Goal: Information Seeking & Learning: Learn about a topic

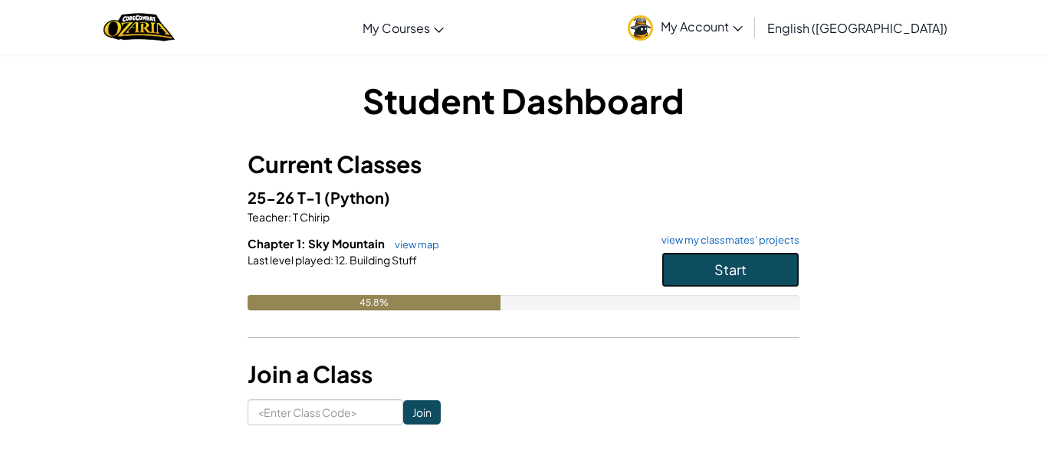
click at [788, 284] on button "Start" at bounding box center [731, 269] width 138 height 35
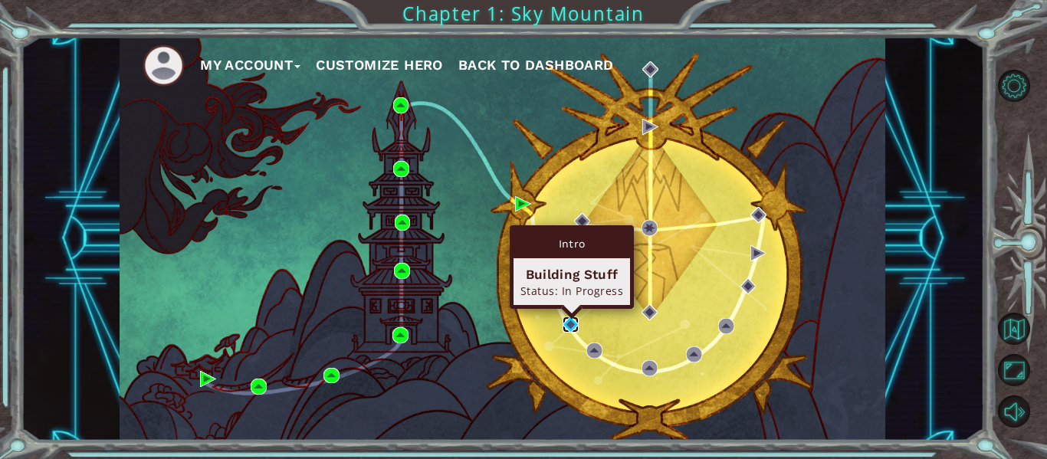
click at [569, 324] on img at bounding box center [571, 325] width 16 height 16
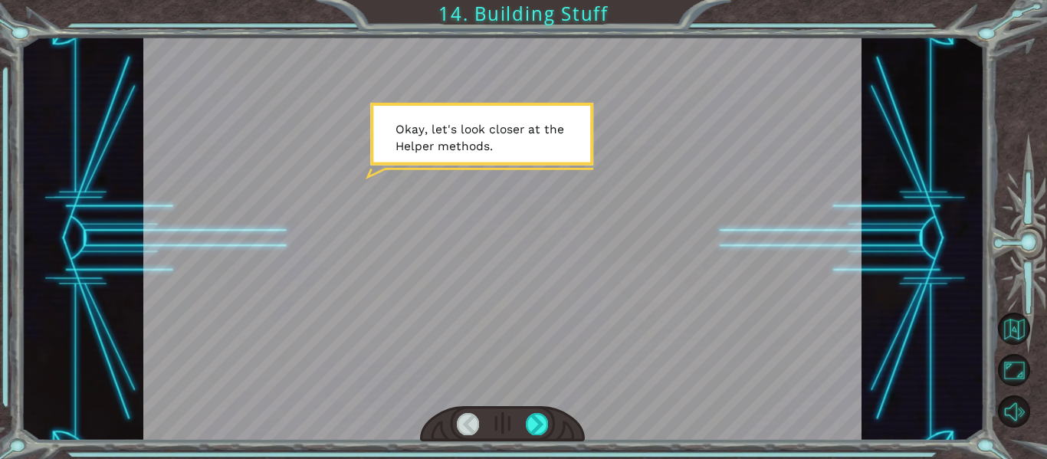
click at [481, 130] on div at bounding box center [502, 239] width 719 height 404
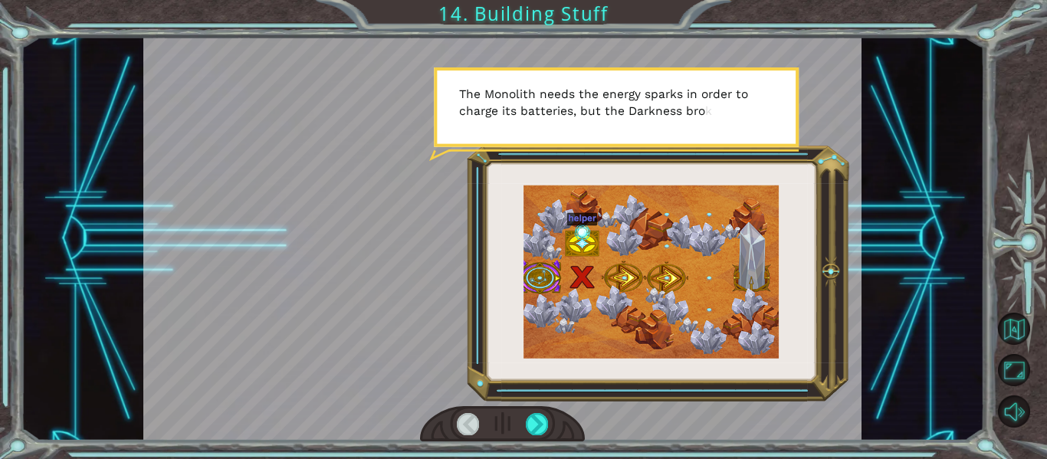
click at [621, 264] on div at bounding box center [502, 239] width 719 height 404
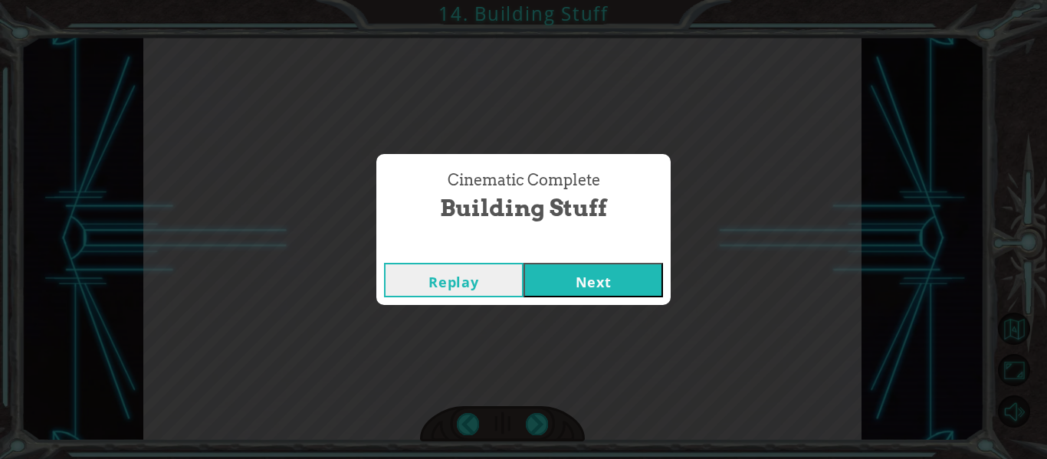
click at [636, 274] on button "Next" at bounding box center [594, 280] width 140 height 34
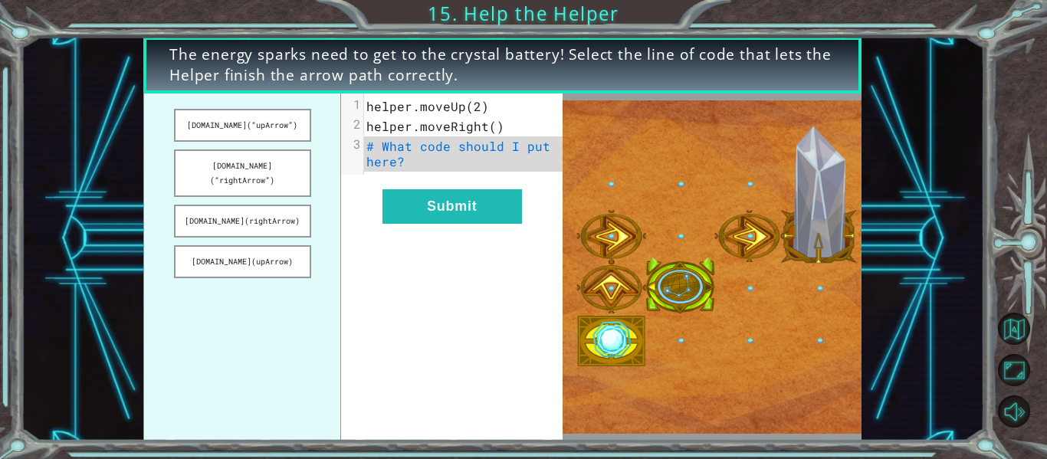
drag, startPoint x: 224, startPoint y: 127, endPoint x: 349, endPoint y: 190, distance: 139.9
click at [349, 190] on div "[DOMAIN_NAME](“upArrow”) [DOMAIN_NAME](“rightArrow”) [DOMAIN_NAME](rightArrow) …" at bounding box center [352, 267] width 419 height 347
click at [238, 119] on button "[DOMAIN_NAME](“upArrow”)" at bounding box center [242, 125] width 137 height 33
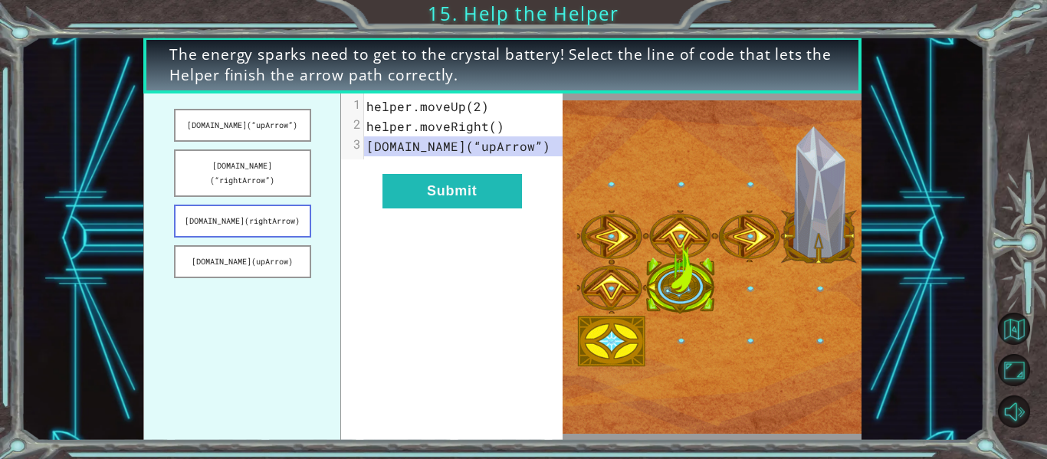
click at [288, 205] on button "[DOMAIN_NAME](rightArrow)" at bounding box center [242, 221] width 137 height 33
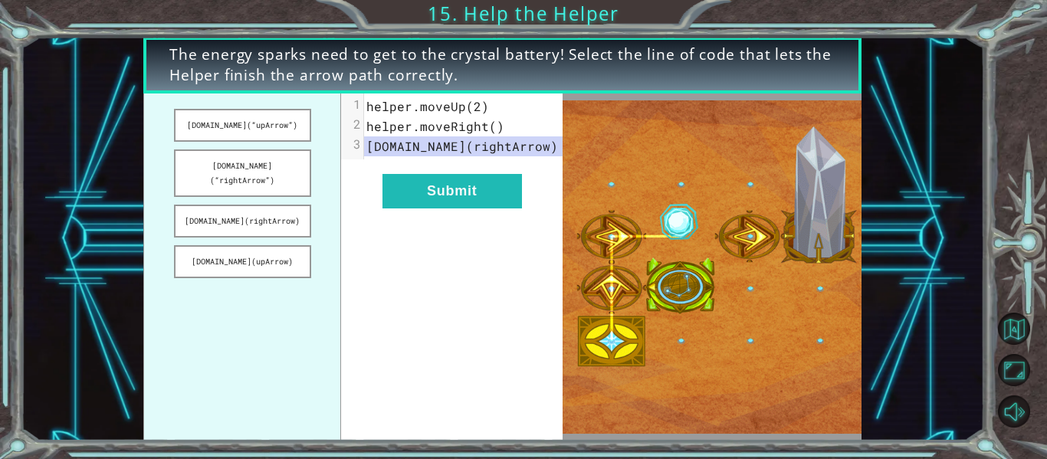
click at [499, 151] on span "[DOMAIN_NAME](rightArrow)" at bounding box center [462, 146] width 192 height 16
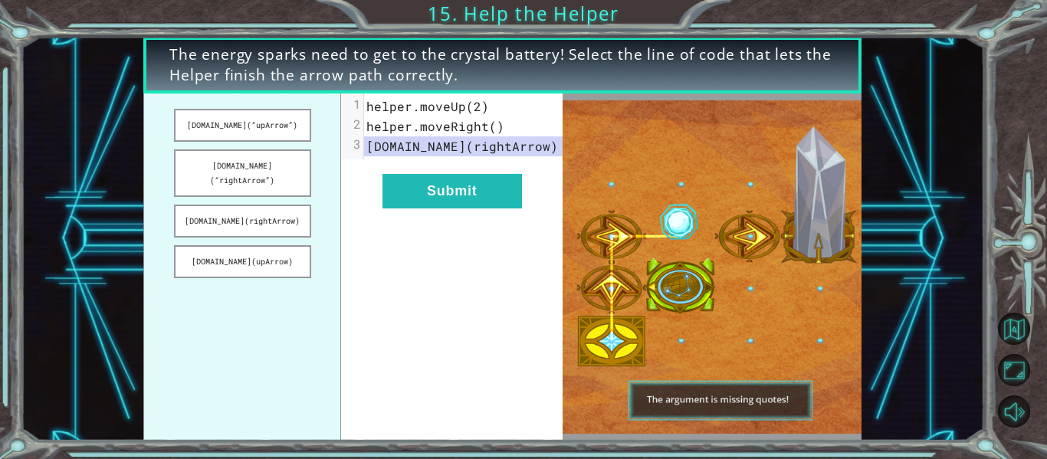
click at [520, 149] on span "[DOMAIN_NAME](rightArrow)" at bounding box center [462, 146] width 192 height 16
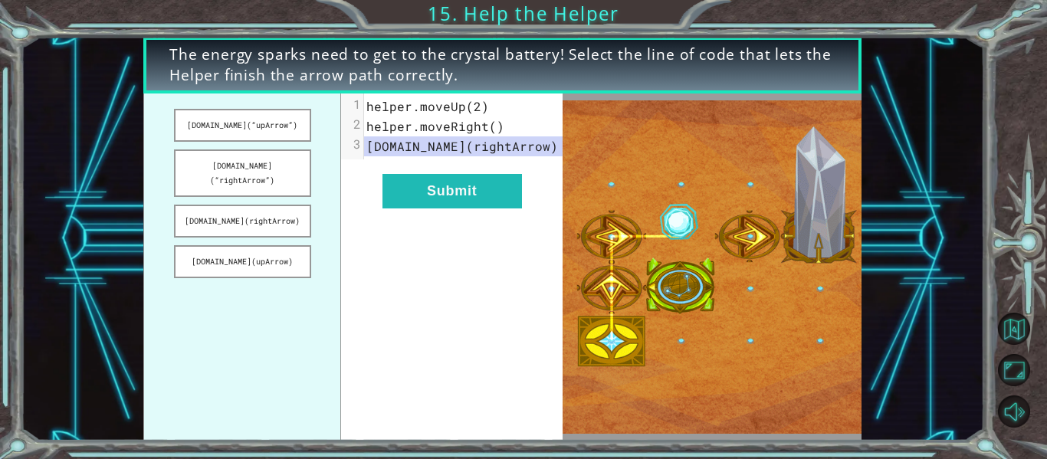
click at [537, 182] on div "xxxxxxxxxx 3 1 helper.moveUp(2) 2 helper.moveRight() 3 [DOMAIN_NAME](rightArrow…" at bounding box center [452, 267] width 222 height 347
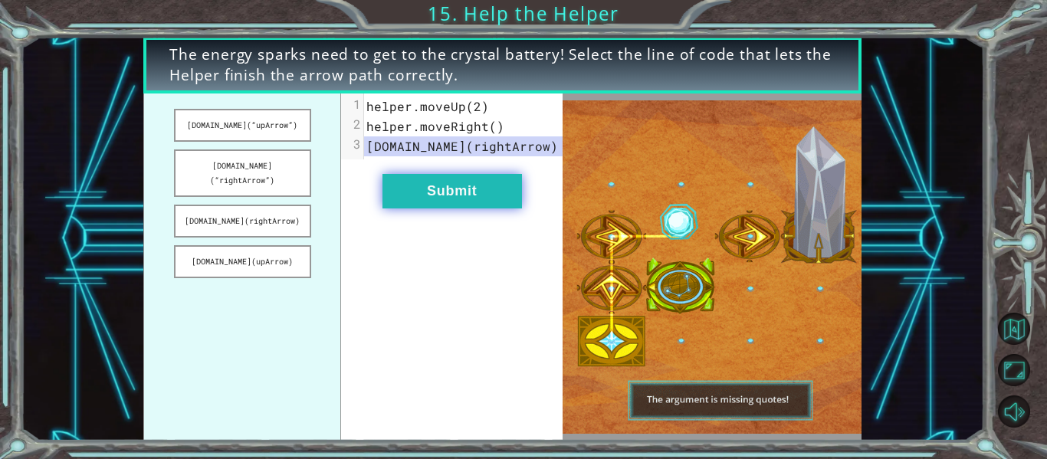
click at [458, 187] on button "Submit" at bounding box center [452, 191] width 140 height 34
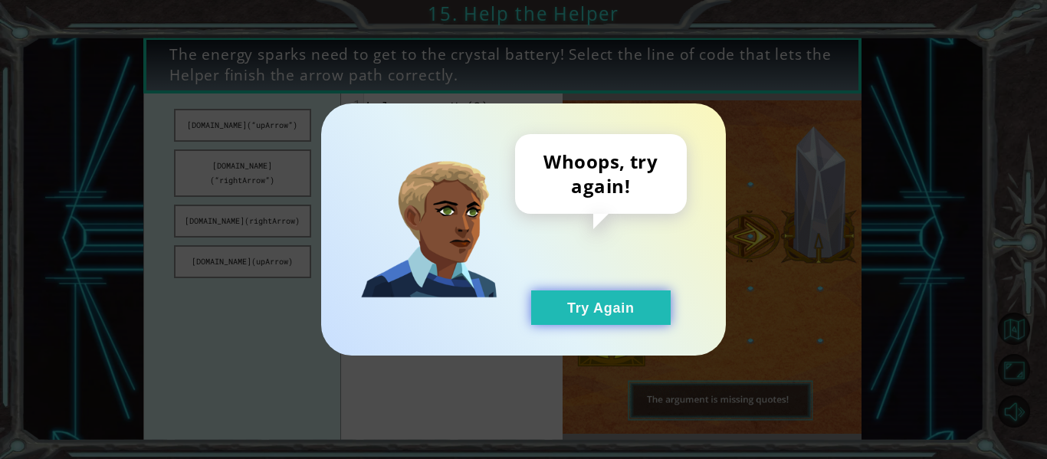
click at [638, 307] on button "Try Again" at bounding box center [601, 308] width 140 height 34
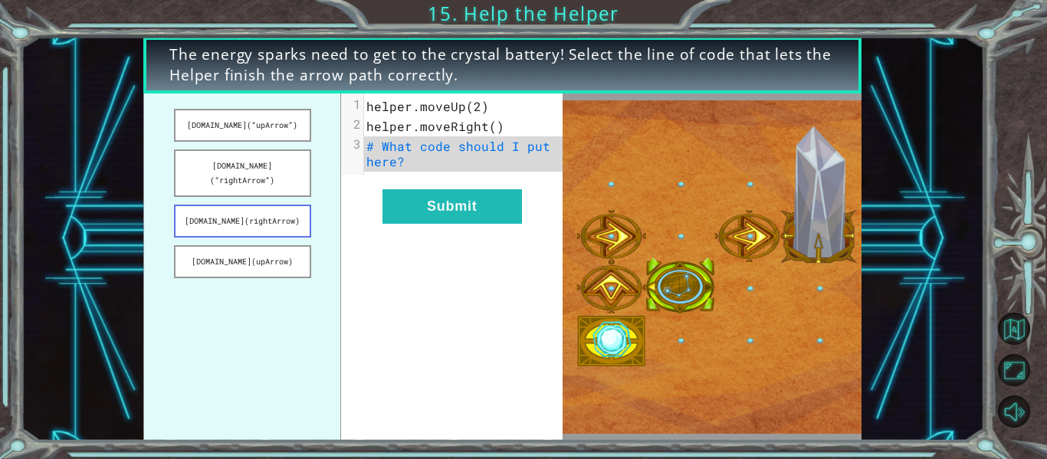
click at [277, 207] on button "[DOMAIN_NAME](rightArrow)" at bounding box center [242, 221] width 137 height 33
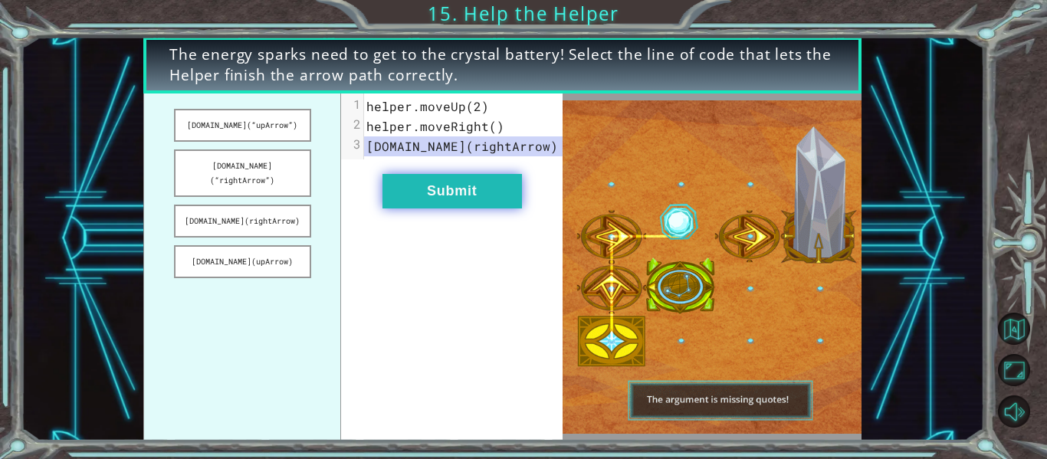
click at [435, 199] on button "Submit" at bounding box center [452, 191] width 140 height 34
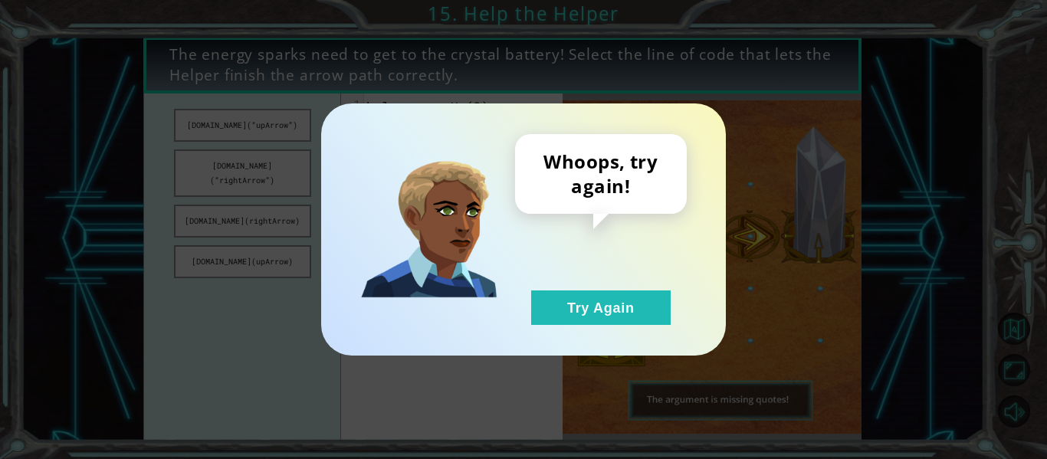
click at [652, 326] on div "Whoops, try again! Try Again" at bounding box center [523, 229] width 405 height 252
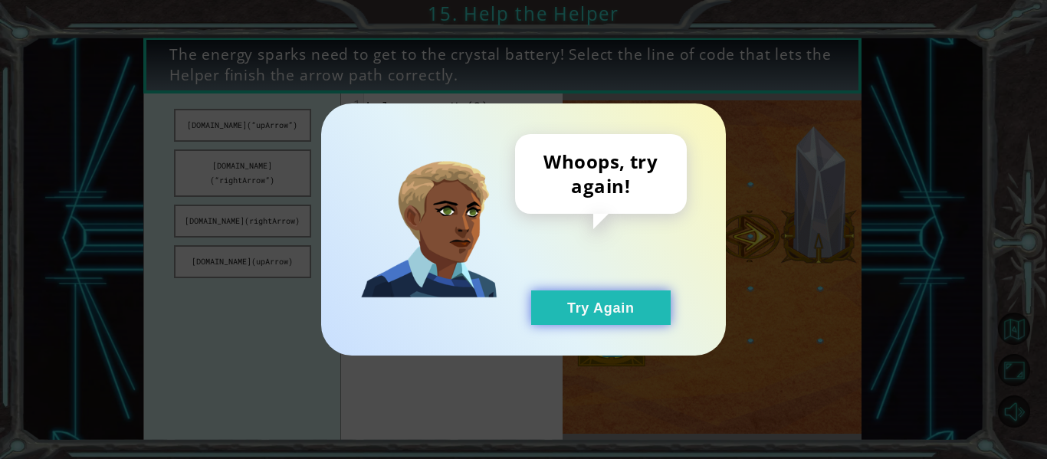
click at [633, 311] on button "Try Again" at bounding box center [601, 308] width 140 height 34
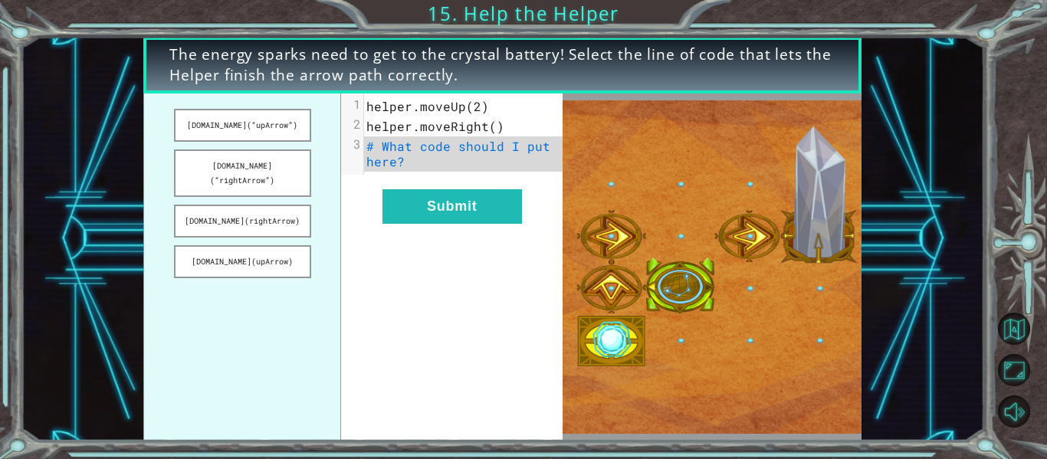
click at [343, 211] on div "xxxxxxxxxx 3 1 helper.moveUp(2) 2 helper.moveRight() 3 # What code should I put…" at bounding box center [452, 267] width 222 height 347
drag, startPoint x: 307, startPoint y: 164, endPoint x: 327, endPoint y: 263, distance: 101.0
click at [327, 263] on ul "[DOMAIN_NAME](“upArrow”) [DOMAIN_NAME](“rightArrow”) [DOMAIN_NAME](rightArrow) …" at bounding box center [242, 267] width 198 height 347
click at [461, 154] on pre "# What code should I put here?" at bounding box center [463, 153] width 199 height 35
click at [469, 157] on pre "# What code should I put here?" at bounding box center [463, 153] width 199 height 35
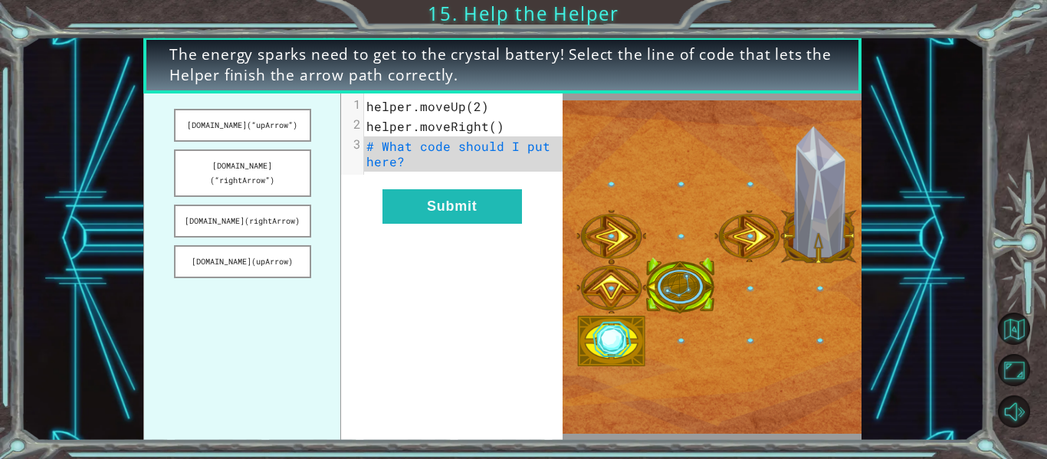
click at [469, 157] on pre "# What code should I put here?" at bounding box center [463, 153] width 199 height 35
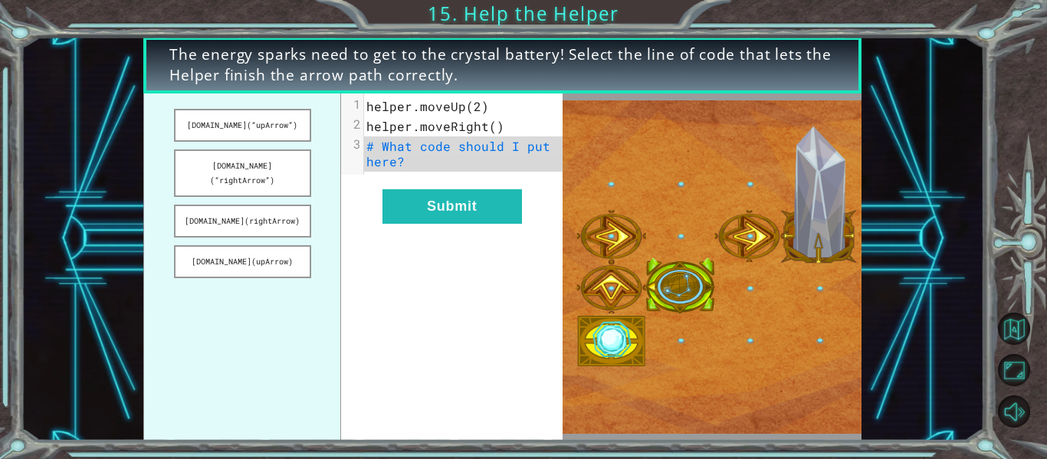
click at [469, 157] on pre "# What code should I put here?" at bounding box center [463, 153] width 199 height 35
drag, startPoint x: 464, startPoint y: 149, endPoint x: 327, endPoint y: 156, distance: 136.6
click at [327, 156] on div "[DOMAIN_NAME](“upArrow”) [DOMAIN_NAME](“rightArrow”) [DOMAIN_NAME](rightArrow) …" at bounding box center [352, 267] width 419 height 347
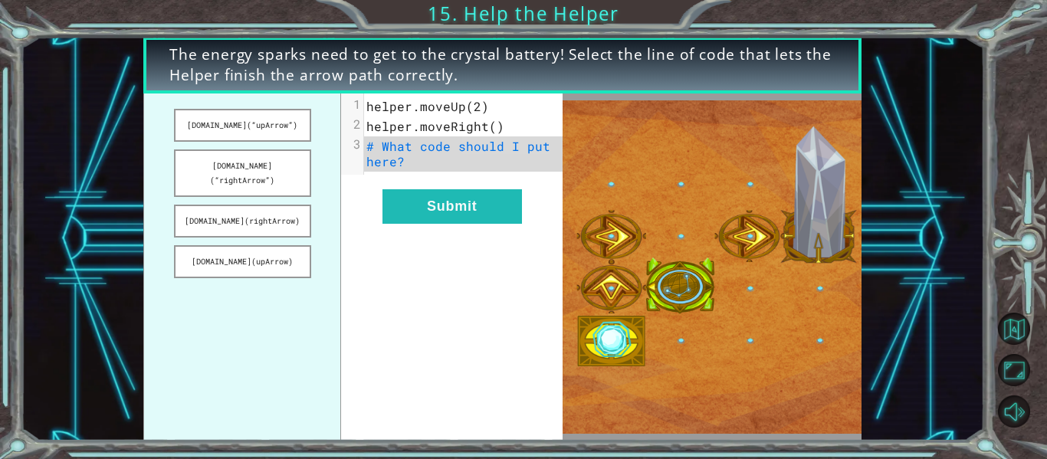
click at [407, 148] on span "# What code should I put here?" at bounding box center [462, 153] width 192 height 31
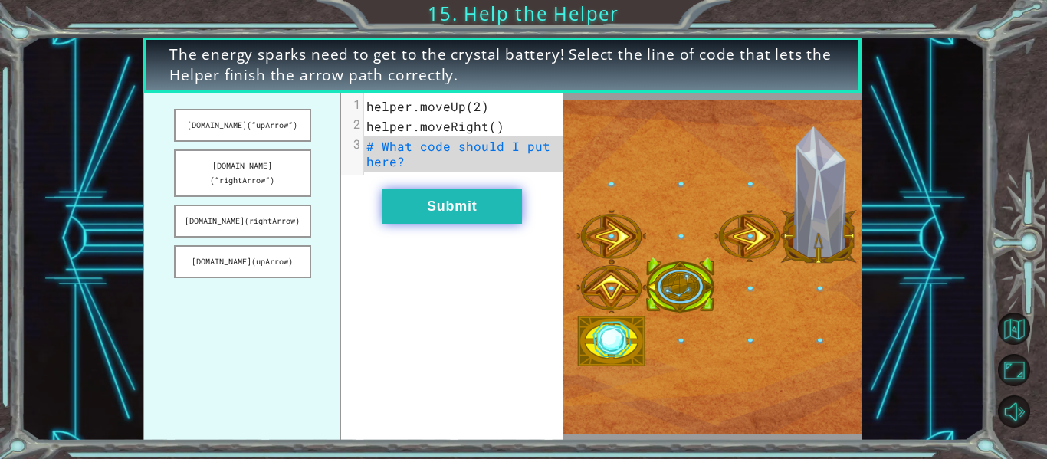
click at [487, 215] on button "Submit" at bounding box center [452, 206] width 140 height 34
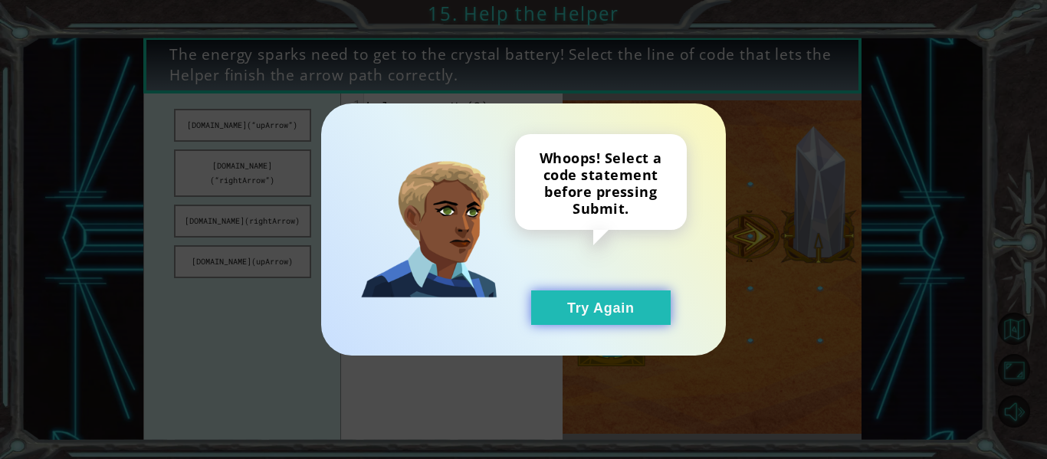
click at [577, 297] on button "Try Again" at bounding box center [601, 308] width 140 height 34
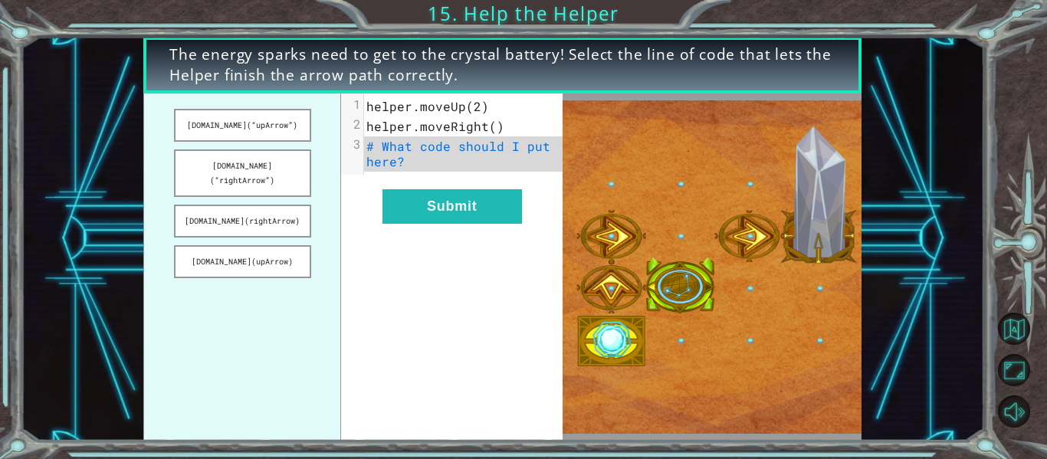
drag, startPoint x: 271, startPoint y: 129, endPoint x: 332, endPoint y: 185, distance: 83.5
click at [332, 185] on ul "[DOMAIN_NAME](“upArrow”) [DOMAIN_NAME](“rightArrow”) [DOMAIN_NAME](rightArrow) …" at bounding box center [242, 267] width 198 height 347
click at [287, 133] on button "[DOMAIN_NAME](“upArrow”)" at bounding box center [242, 125] width 137 height 33
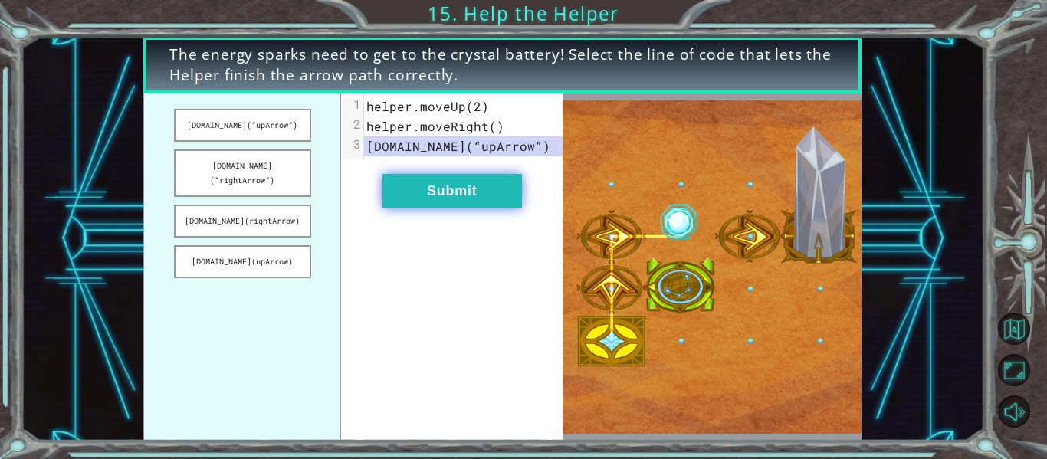
click at [411, 176] on button "Submit" at bounding box center [452, 191] width 140 height 34
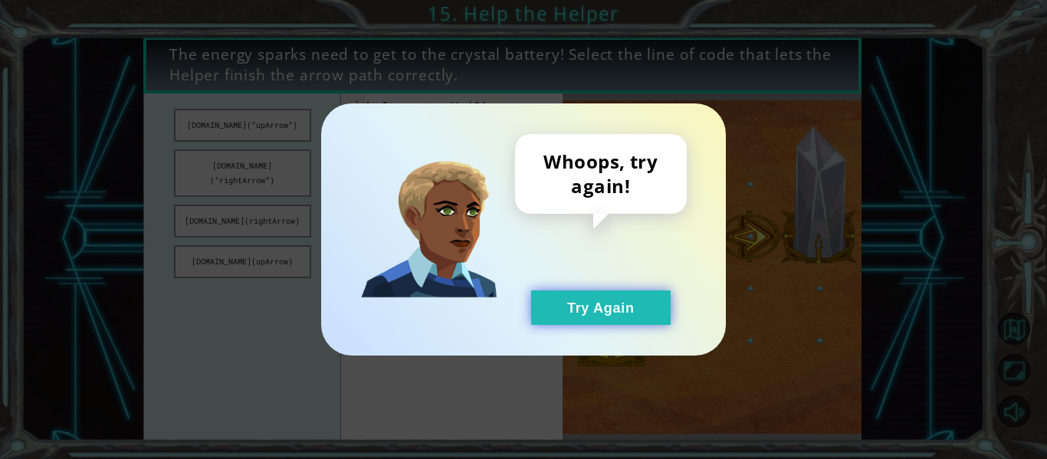
click at [599, 310] on button "Try Again" at bounding box center [601, 308] width 140 height 34
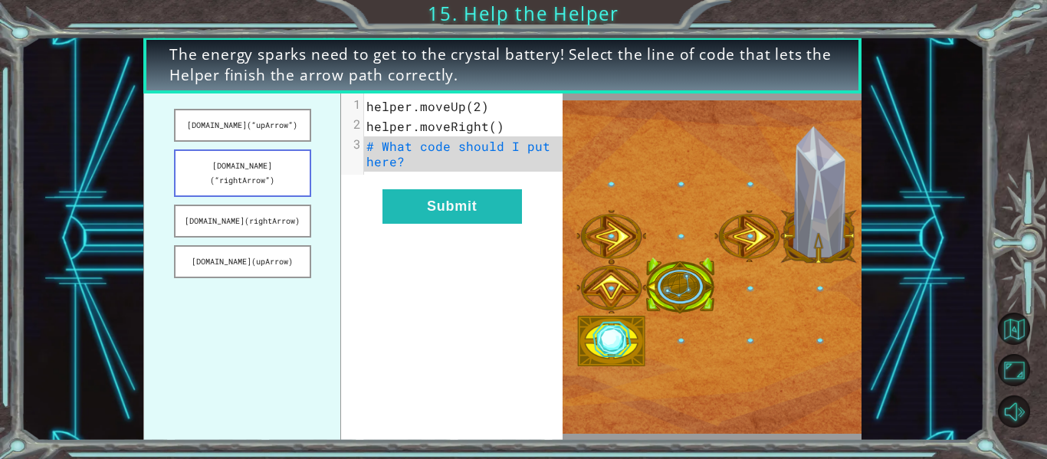
click at [274, 177] on button "[DOMAIN_NAME](“rightArrow”)" at bounding box center [242, 173] width 137 height 48
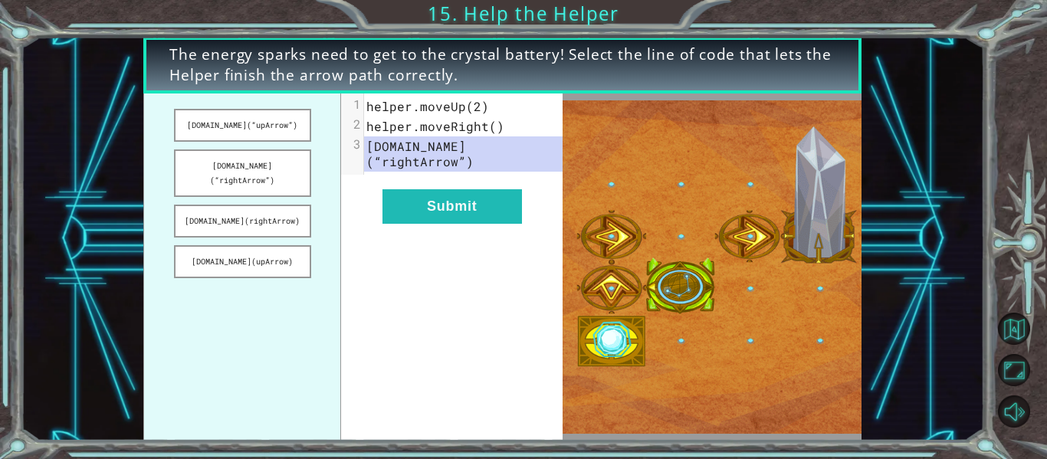
click at [507, 217] on div "x 1 helper.moveUp(2) 2 helper.moveRight() 3 [DOMAIN_NAME](“rightArrow”) Submit" at bounding box center [452, 267] width 222 height 347
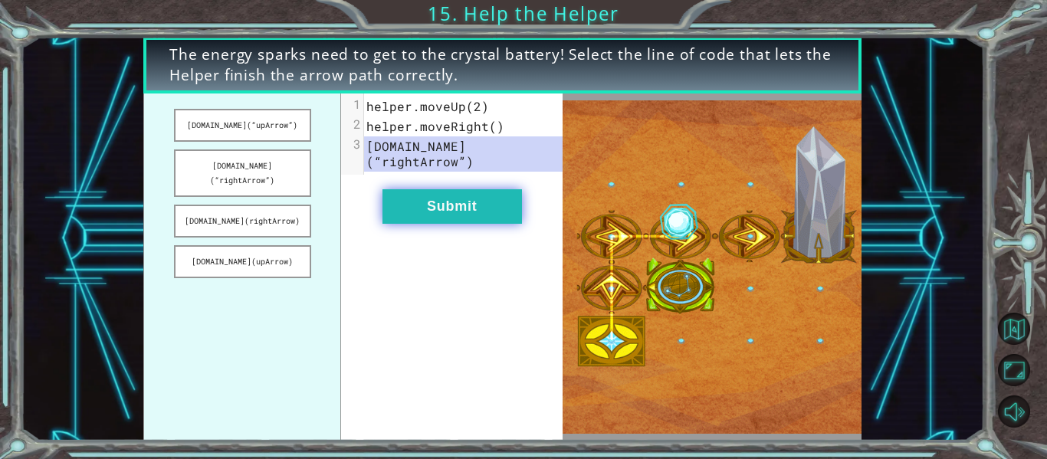
click at [478, 199] on button "Submit" at bounding box center [452, 206] width 140 height 34
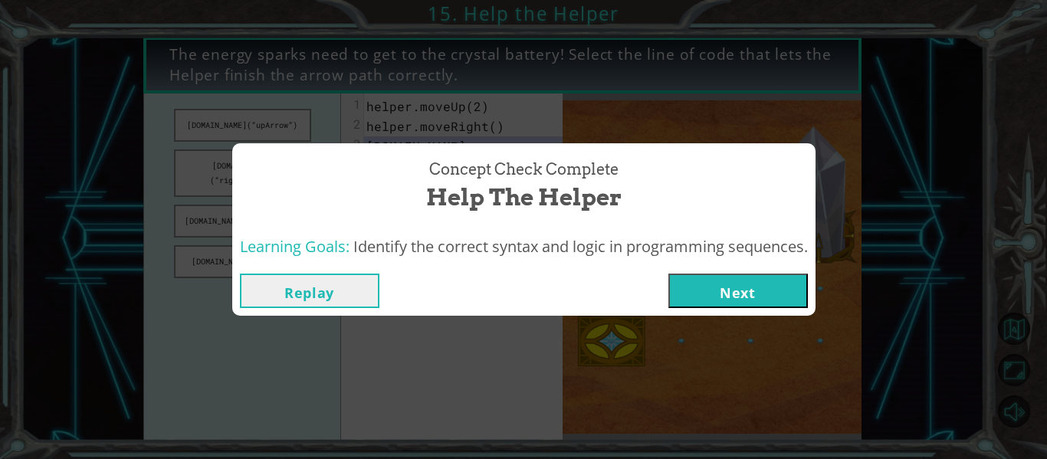
click at [755, 284] on button "Next" at bounding box center [738, 291] width 140 height 34
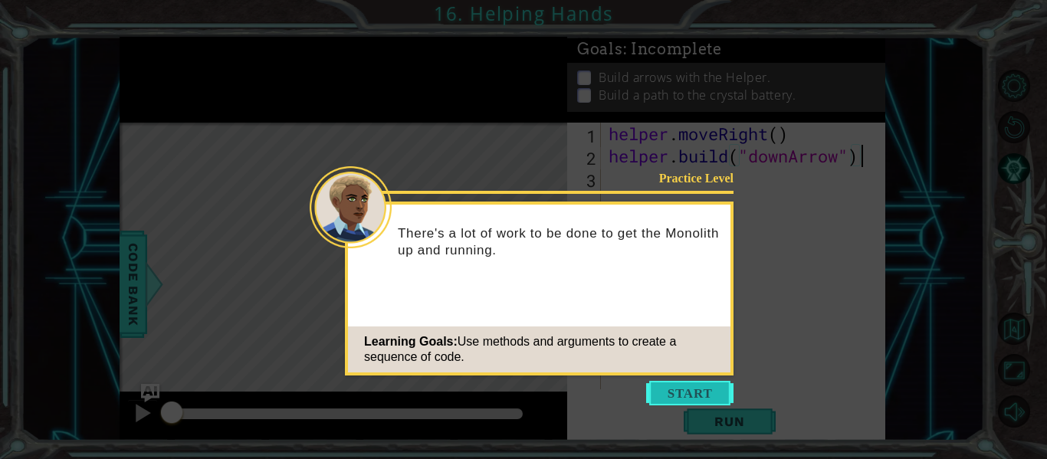
click at [680, 399] on button "Start" at bounding box center [689, 393] width 87 height 25
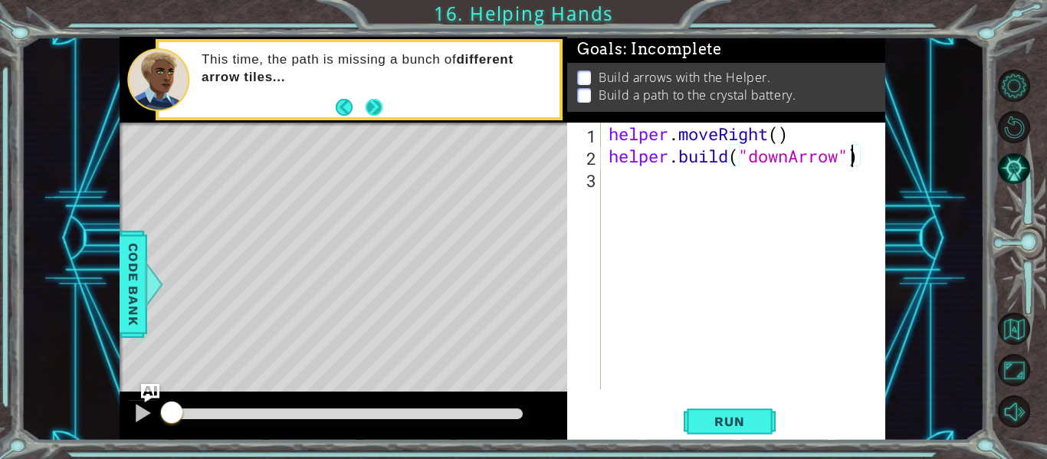
click at [373, 111] on button "Next" at bounding box center [374, 107] width 17 height 17
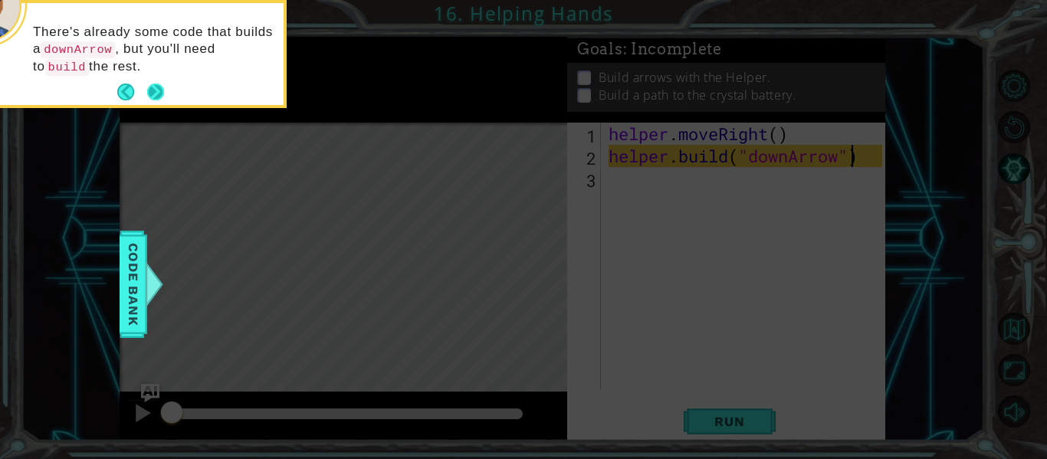
click at [154, 91] on button "Next" at bounding box center [155, 92] width 17 height 17
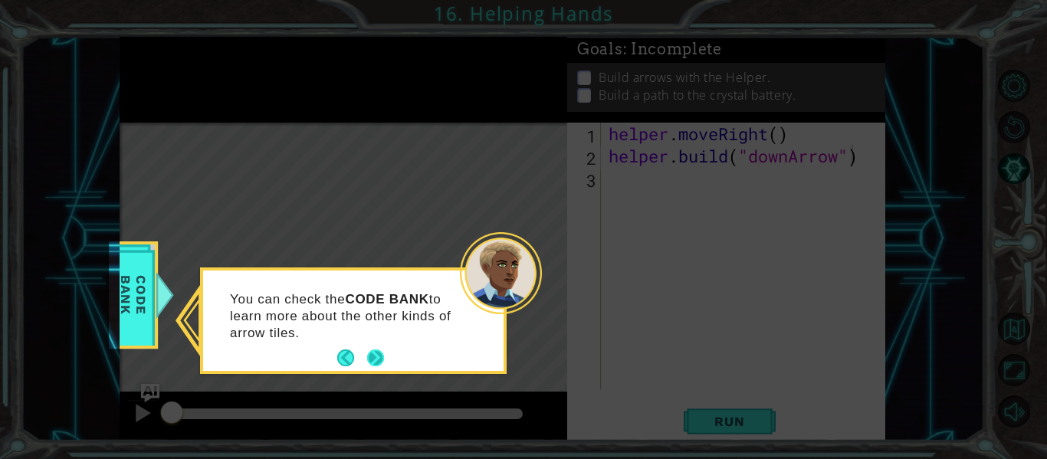
click at [372, 356] on button "Next" at bounding box center [375, 358] width 17 height 17
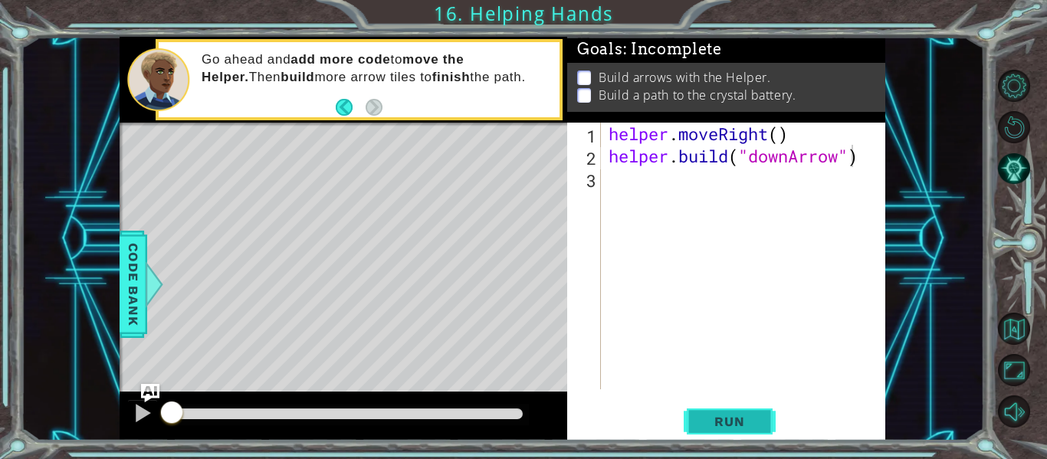
click at [731, 410] on button "Run" at bounding box center [730, 421] width 92 height 31
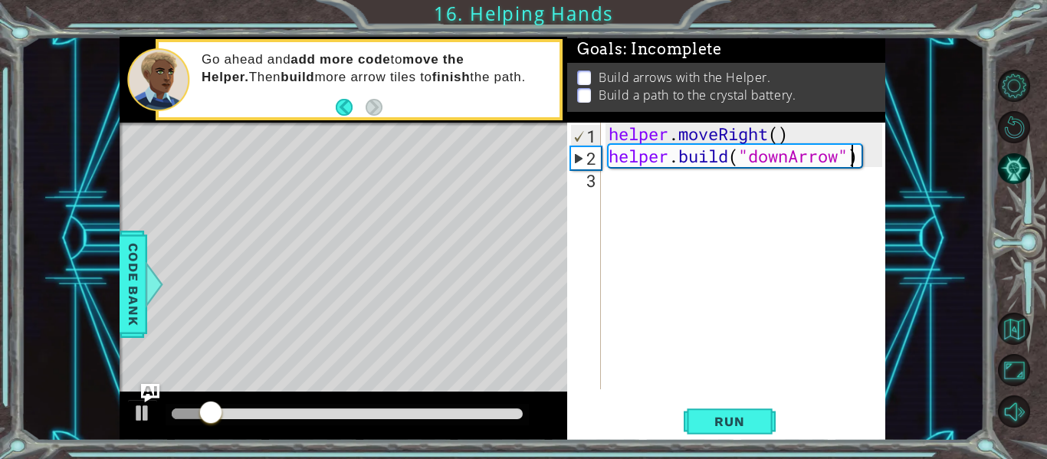
click at [650, 201] on div "helper . moveRight ( ) helper . build ( "downArrow" )" at bounding box center [748, 278] width 284 height 311
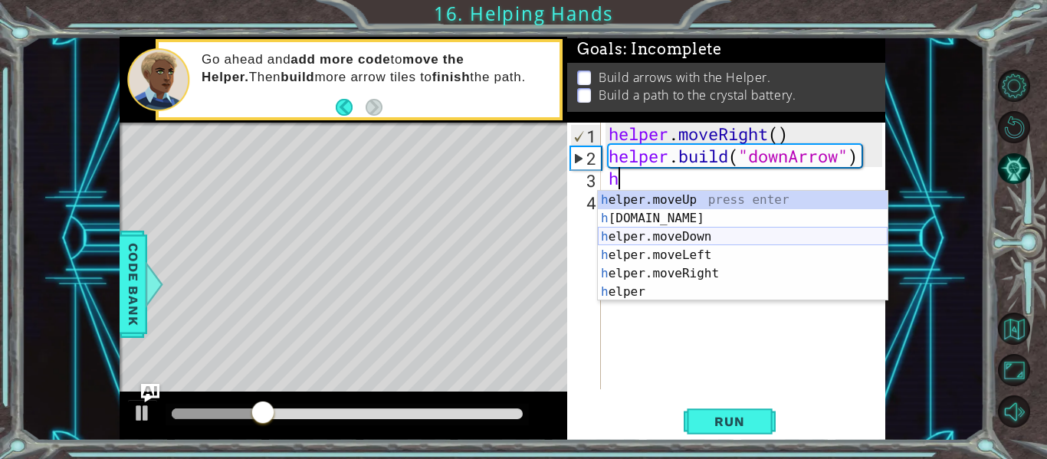
click at [696, 241] on div "h elper.moveUp press enter h [DOMAIN_NAME] press enter h elper.moveDown press e…" at bounding box center [743, 264] width 290 height 147
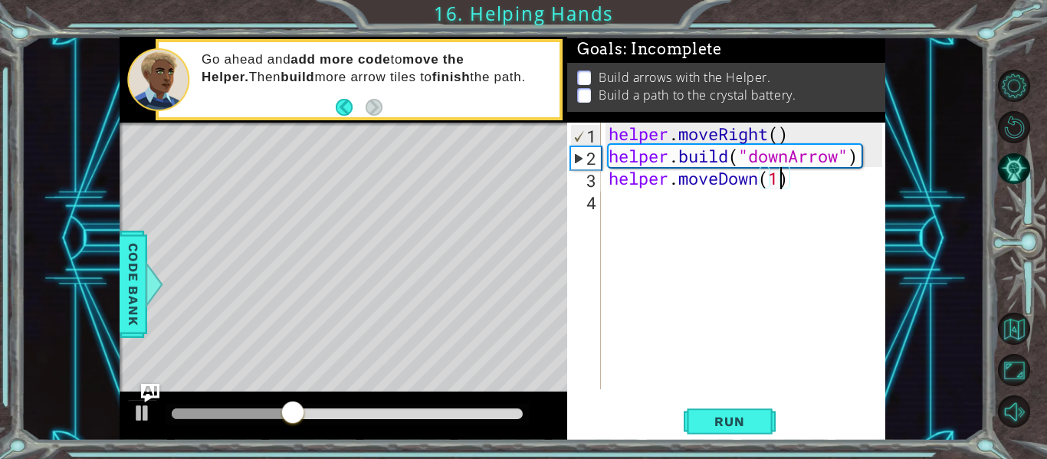
scroll to position [0, 8]
type textarea "helper.moveDown(1)"
click at [747, 420] on span "Run" at bounding box center [729, 421] width 61 height 15
click at [568, 320] on div "helper.moveDown(1) 1 2 3 4 helper . moveRight ( ) helper . build ( "downArrow" …" at bounding box center [724, 256] width 315 height 267
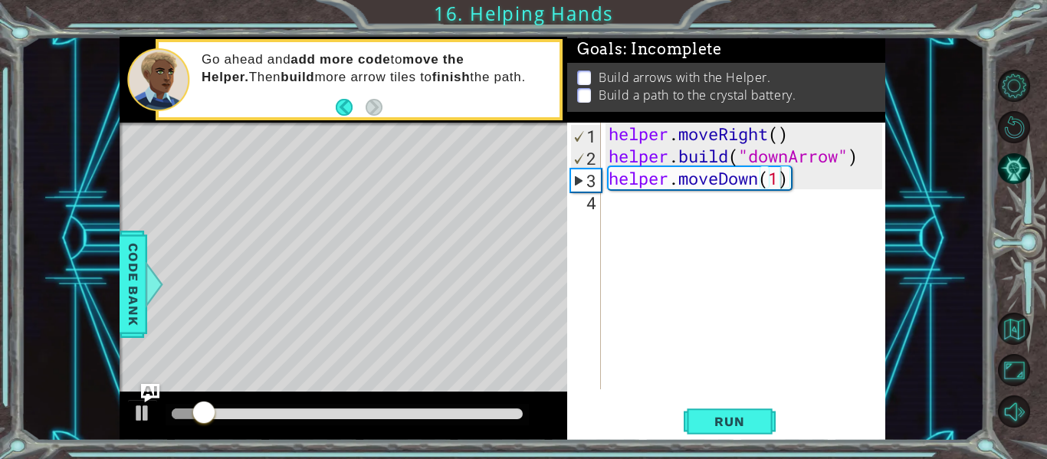
click at [568, 320] on div "helper.moveDown(1) 1 2 3 4 helper . moveRight ( ) helper . build ( "downArrow" …" at bounding box center [724, 256] width 315 height 267
click at [719, 208] on div "helper . moveRight ( ) helper . build ( "downArrow" ) helper . moveDown ( 1 )" at bounding box center [748, 278] width 284 height 311
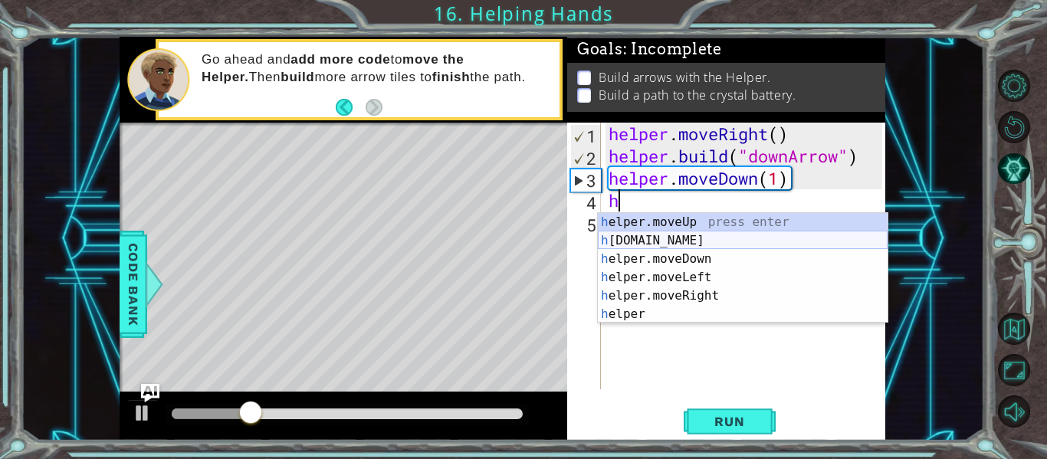
click at [694, 238] on div "h elper.moveUp press enter h [DOMAIN_NAME] press enter h elper.moveDown press e…" at bounding box center [743, 286] width 290 height 147
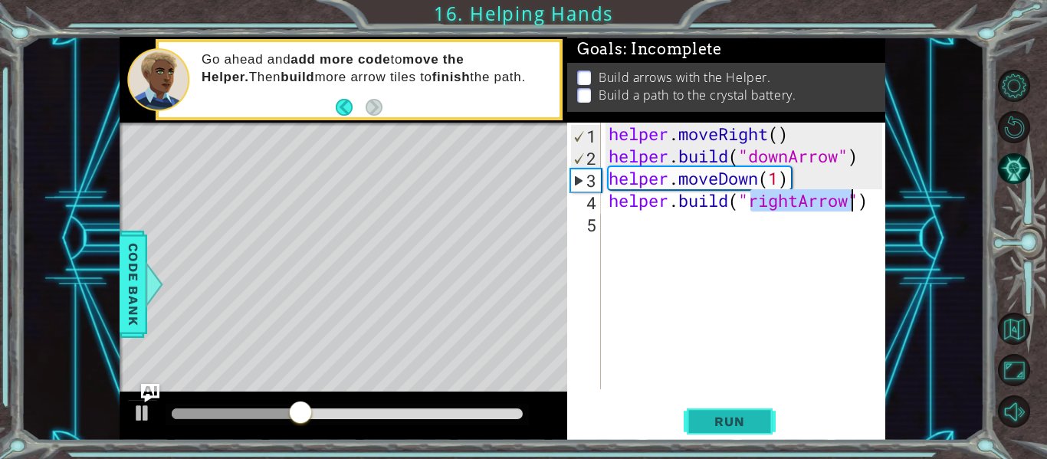
type textarea "[DOMAIN_NAME]("rightArrow")"
click at [760, 428] on button "Run" at bounding box center [730, 421] width 92 height 31
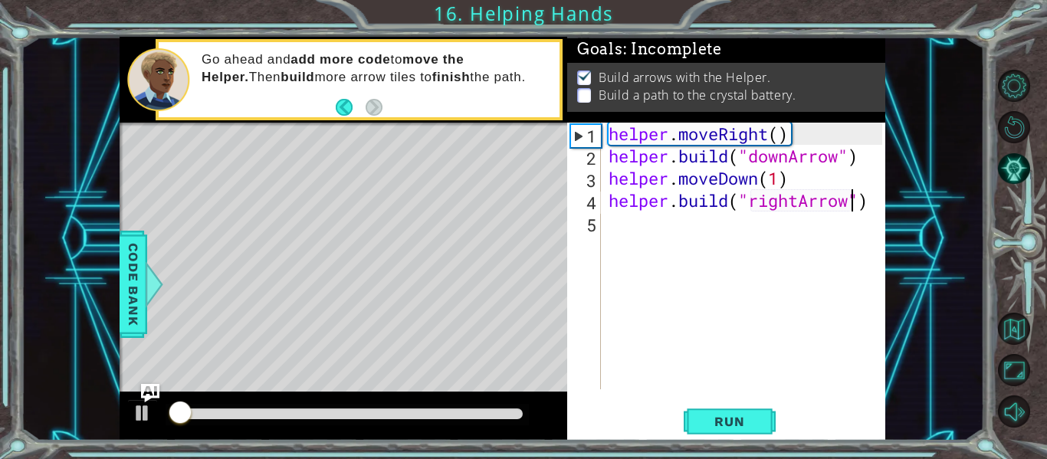
click at [681, 223] on div "helper . moveRight ( ) helper . build ( "downArrow" ) helper . moveDown ( 1 ) h…" at bounding box center [748, 278] width 284 height 311
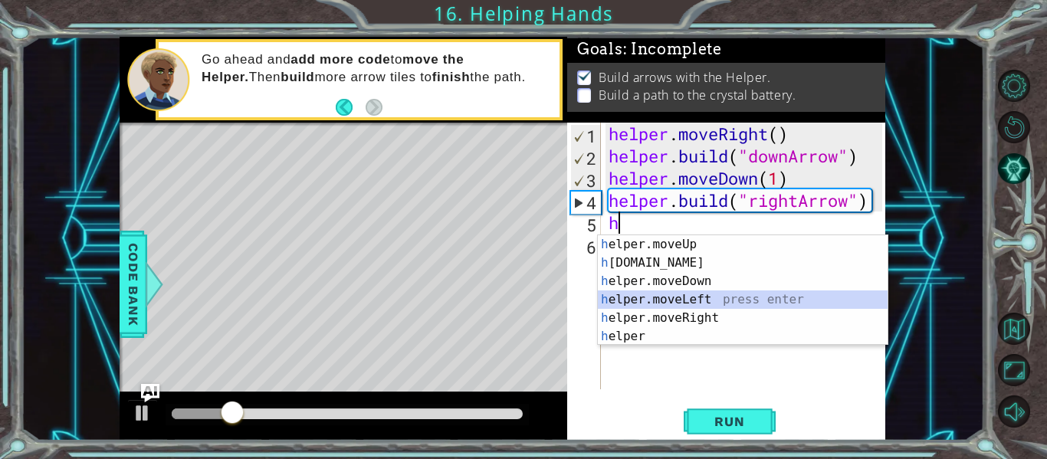
click at [709, 308] on div "h elper.moveUp press enter h [DOMAIN_NAME] press enter h elper.moveDown press e…" at bounding box center [743, 308] width 290 height 147
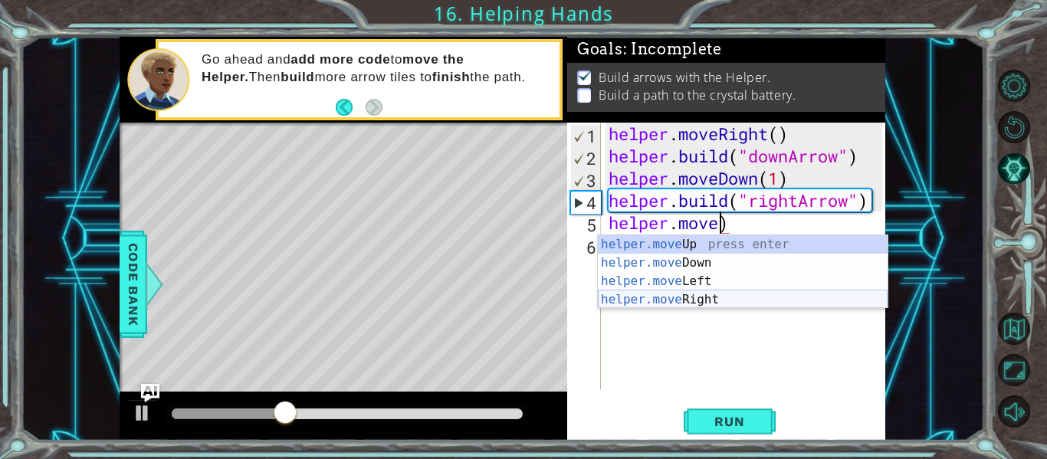
click at [755, 297] on div "helper.move Up press enter helper.move Down press enter helper.move Left press …" at bounding box center [743, 290] width 290 height 110
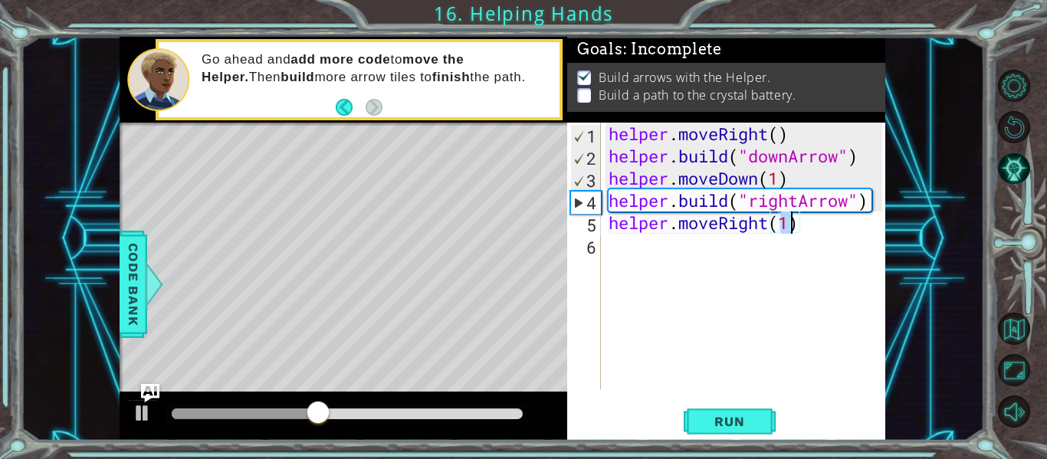
type textarea "helper.moveRight(2)"
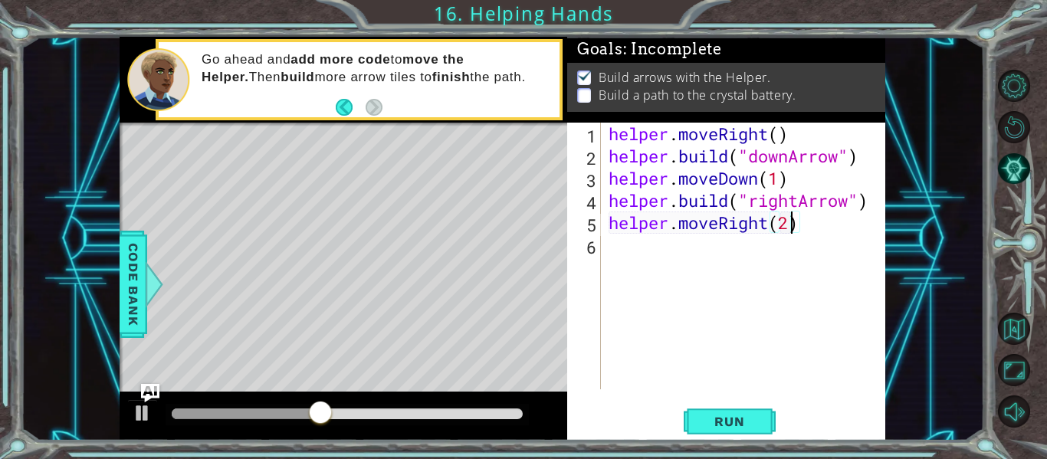
scroll to position [0, 8]
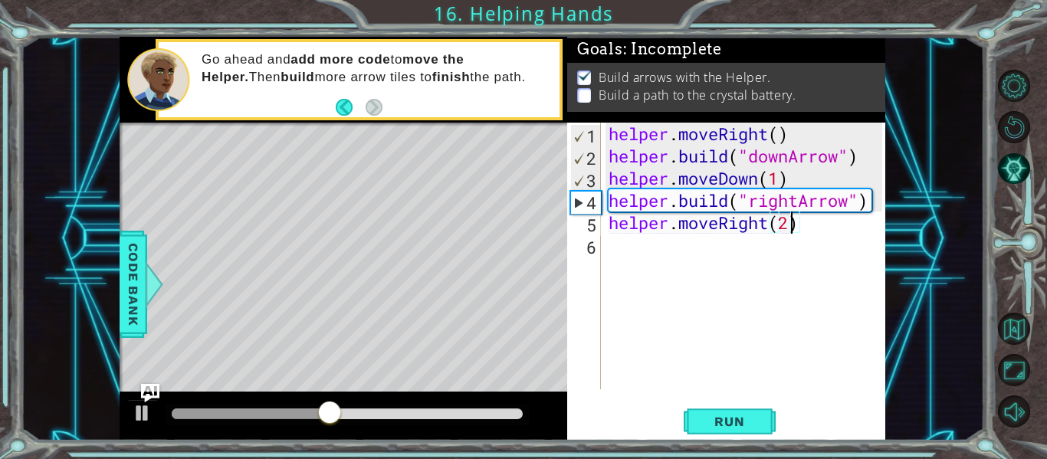
click at [776, 256] on div "helper . moveRight ( ) helper . build ( "downArrow" ) helper . moveDown ( 1 ) h…" at bounding box center [748, 278] width 284 height 311
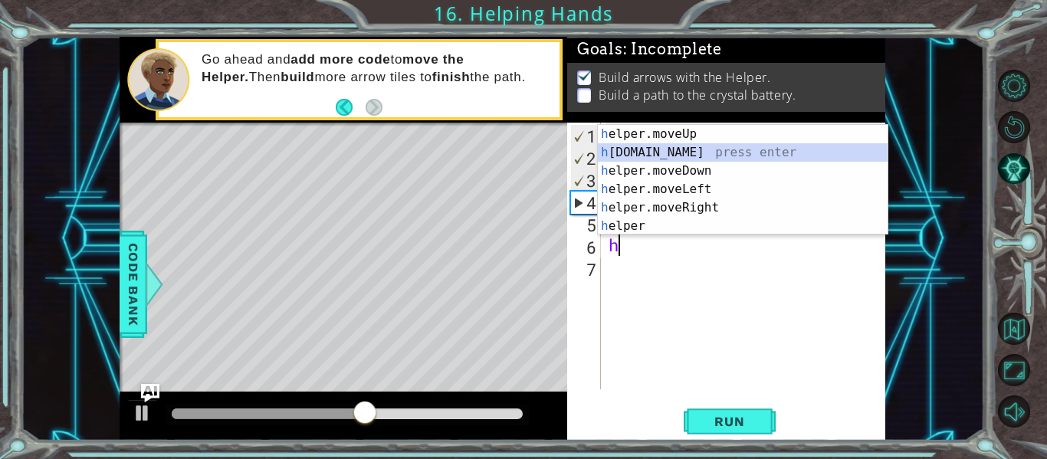
click at [673, 149] on div "h elper.moveUp press enter h [DOMAIN_NAME] press enter h elper.moveDown press e…" at bounding box center [743, 198] width 290 height 147
type textarea "[DOMAIN_NAME]("rightArrow")"
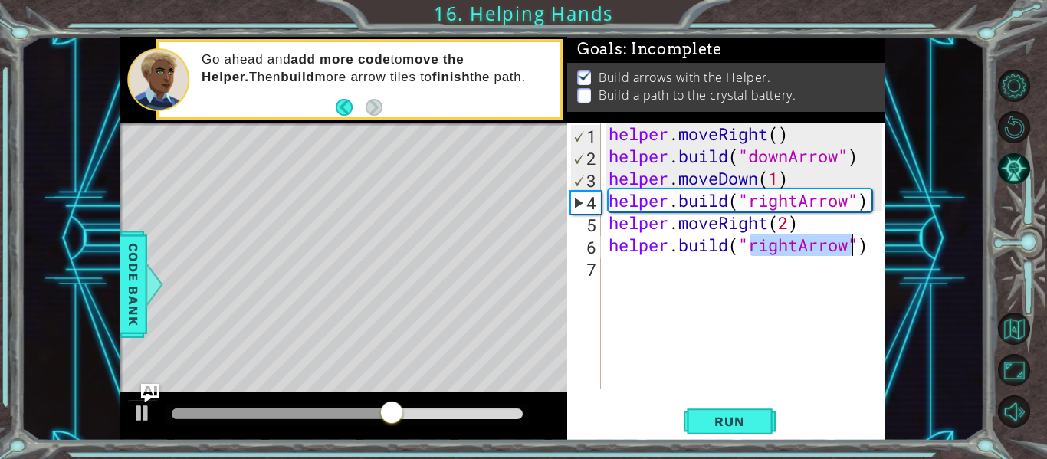
click at [836, 296] on div "helper . moveRight ( ) helper . build ( "downArrow" ) helper . moveDown ( 1 ) h…" at bounding box center [748, 278] width 284 height 311
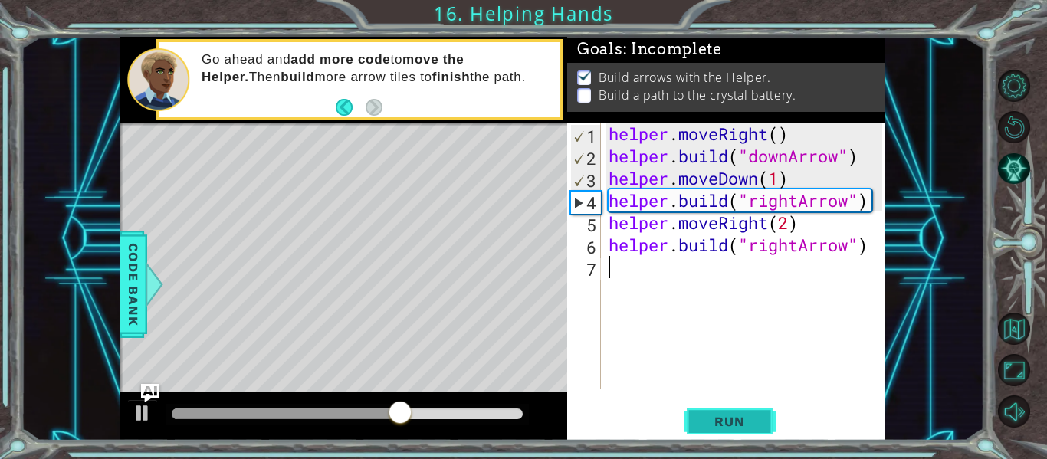
click at [743, 414] on span "Run" at bounding box center [729, 421] width 61 height 15
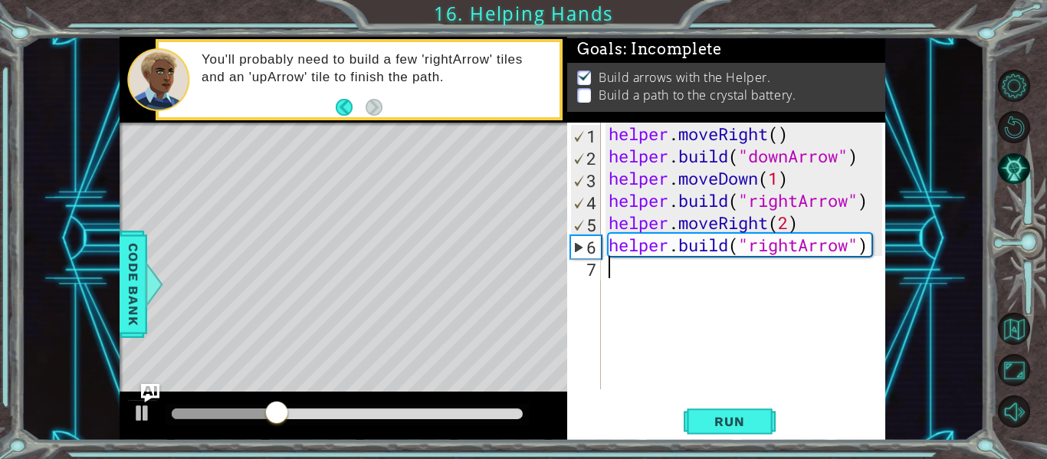
click at [806, 231] on div "helper . moveRight ( ) helper . build ( "downArrow" ) helper . moveDown ( 1 ) h…" at bounding box center [748, 278] width 284 height 311
click at [789, 225] on div "helper . moveRight ( ) helper . build ( "downArrow" ) helper . moveDown ( 1 ) h…" at bounding box center [748, 278] width 284 height 311
type textarea "helper.moveRight(1)"
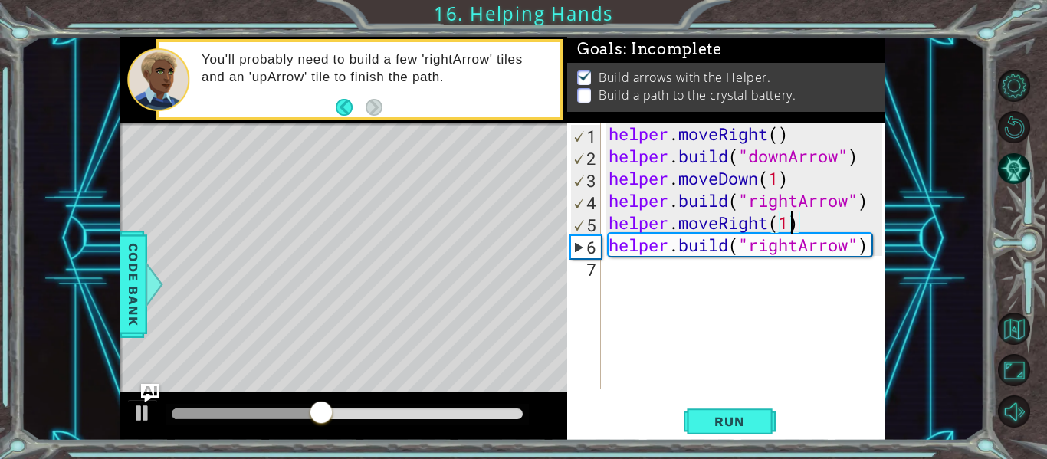
click at [793, 287] on div "helper . moveRight ( ) helper . build ( "downArrow" ) helper . moveDown ( 1 ) h…" at bounding box center [748, 278] width 284 height 311
click at [745, 412] on button "Run" at bounding box center [730, 421] width 92 height 31
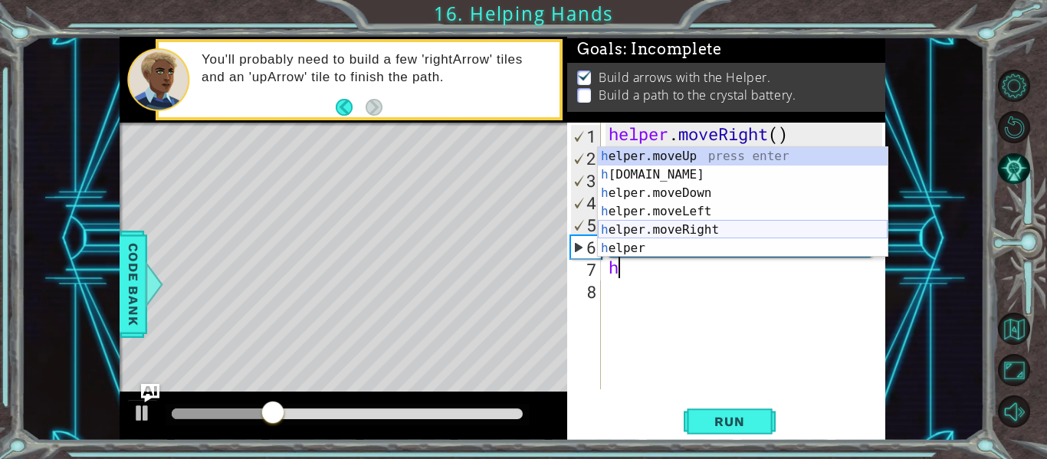
click at [696, 226] on div "h elper.moveUp press enter h [DOMAIN_NAME] press enter h elper.moveDown press e…" at bounding box center [743, 220] width 290 height 147
type textarea "helper.moveRight(1)"
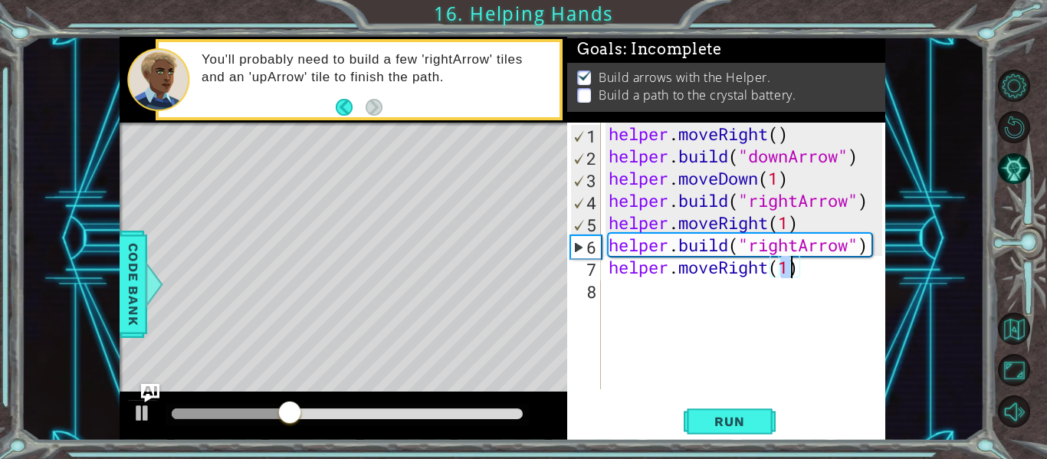
click at [739, 323] on div "helper . moveRight ( ) helper . build ( "downArrow" ) helper . moveDown ( 1 ) h…" at bounding box center [748, 278] width 284 height 311
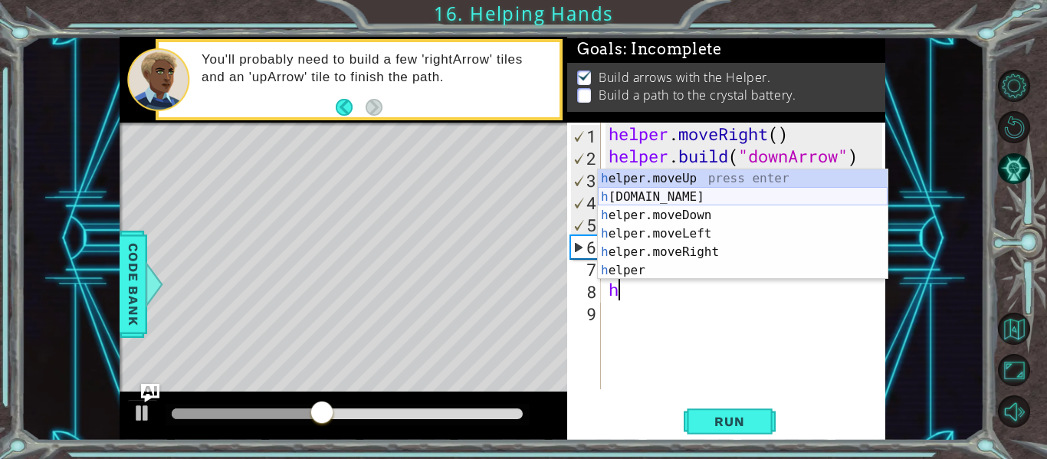
click at [677, 205] on div "h elper.moveUp press enter h [DOMAIN_NAME] press enter h elper.moveDown press e…" at bounding box center [743, 242] width 290 height 147
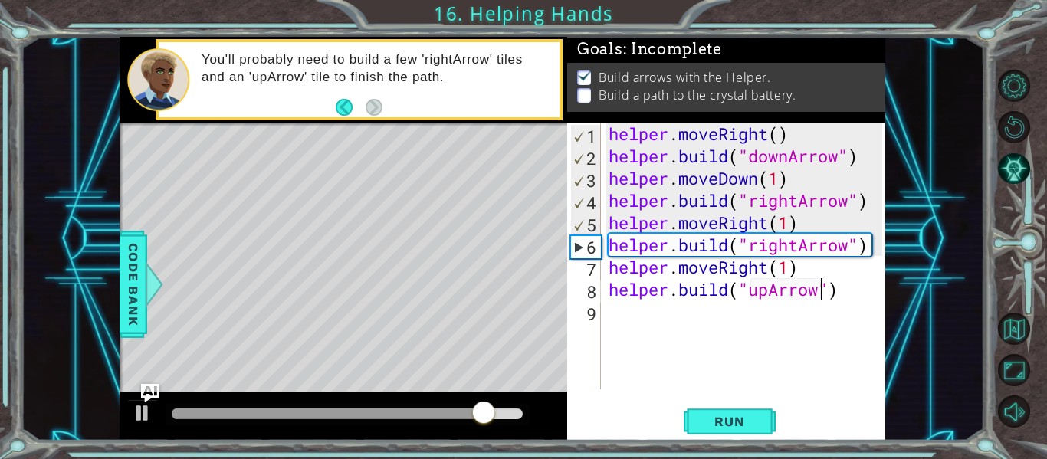
scroll to position [0, 10]
type textarea "[DOMAIN_NAME]("upArrow")"
click at [741, 425] on span "Run" at bounding box center [729, 421] width 61 height 15
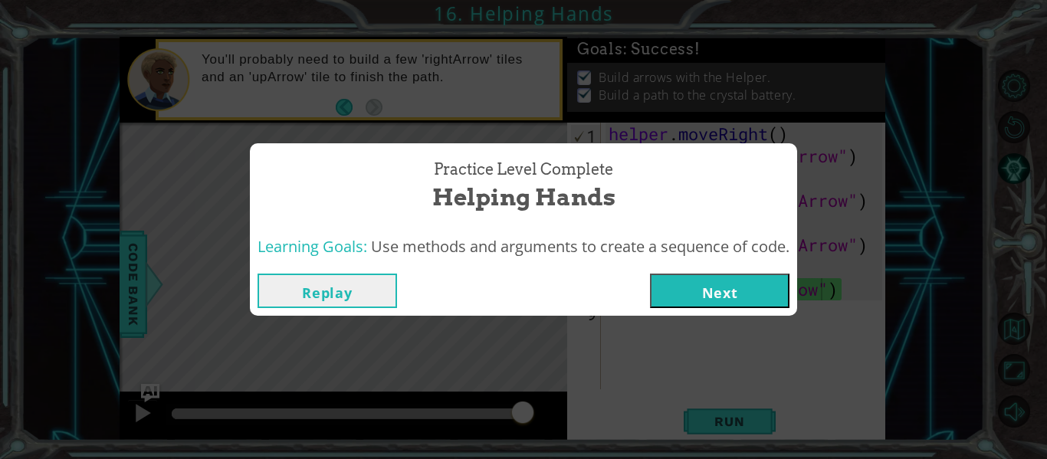
click at [708, 289] on button "Next" at bounding box center [720, 291] width 140 height 34
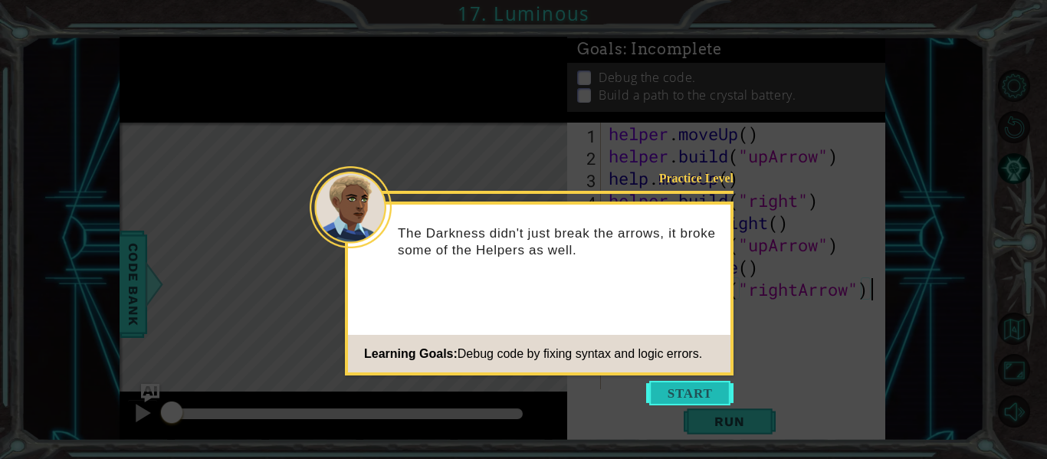
click at [692, 390] on button "Start" at bounding box center [689, 393] width 87 height 25
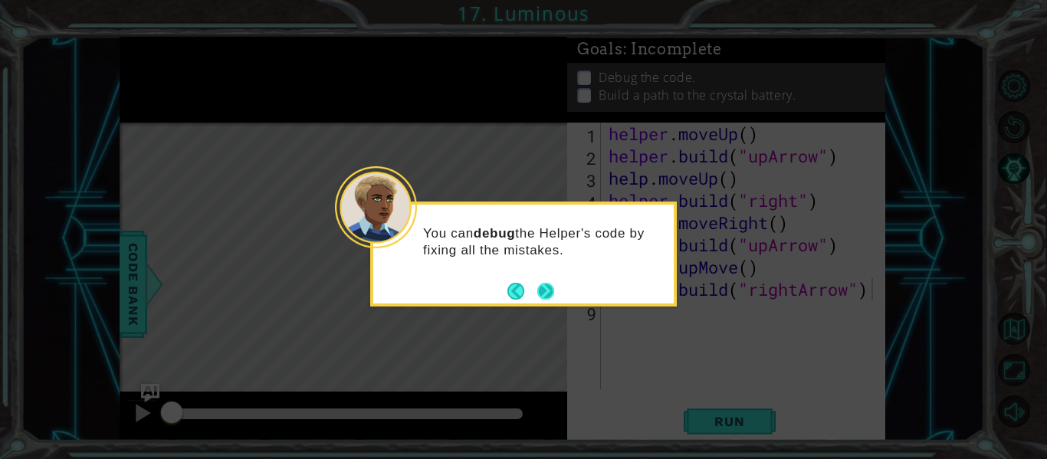
click at [551, 288] on button "Next" at bounding box center [545, 291] width 17 height 17
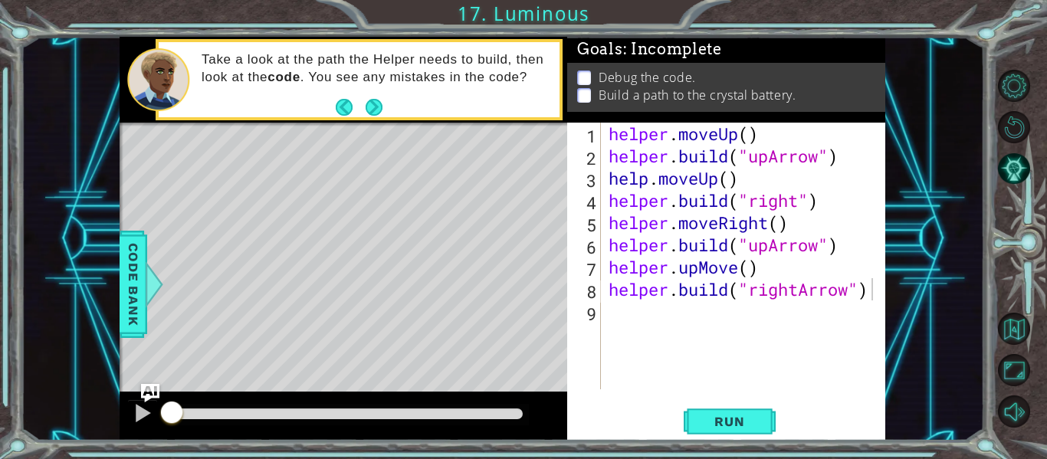
click at [382, 103] on div "Take a look at the path the Helper needs to build, then look at the code . You …" at bounding box center [375, 79] width 369 height 71
click at [376, 105] on button "Next" at bounding box center [374, 107] width 17 height 17
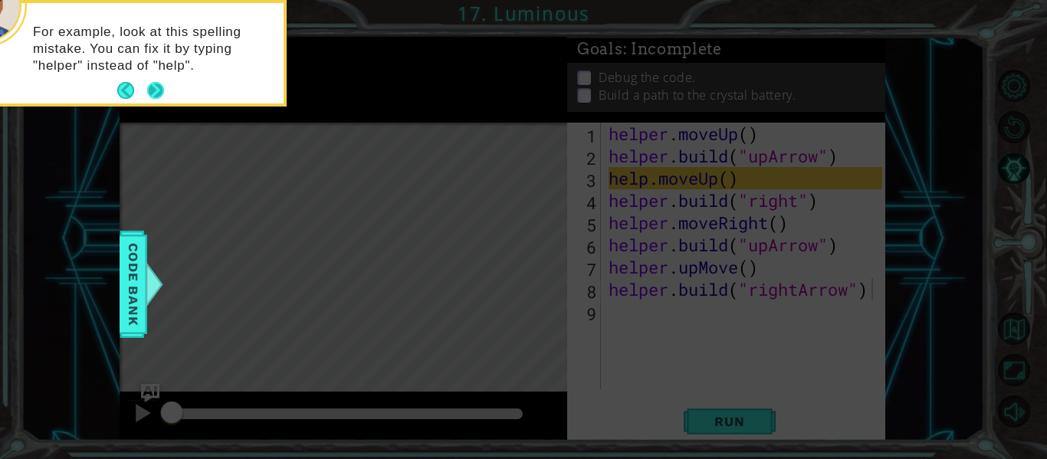
click at [155, 94] on button "Next" at bounding box center [155, 90] width 17 height 17
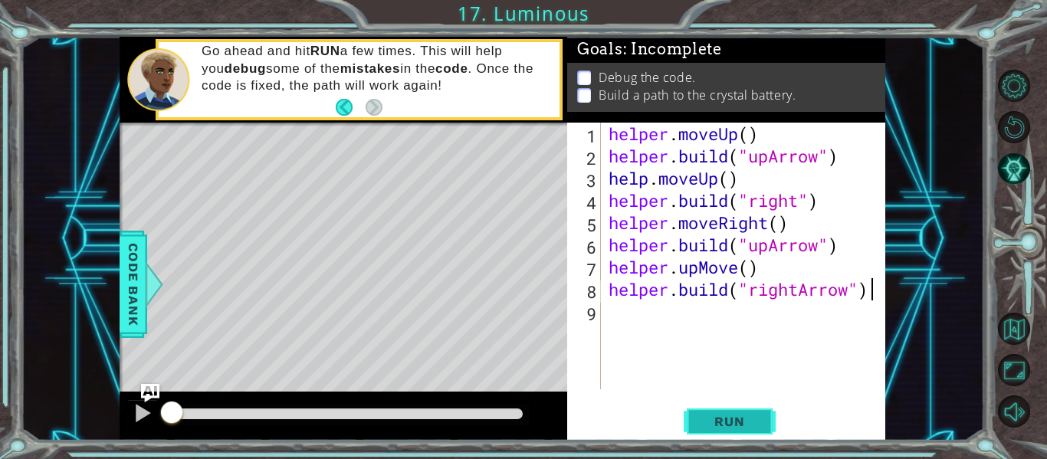
click at [732, 415] on span "Run" at bounding box center [729, 421] width 61 height 15
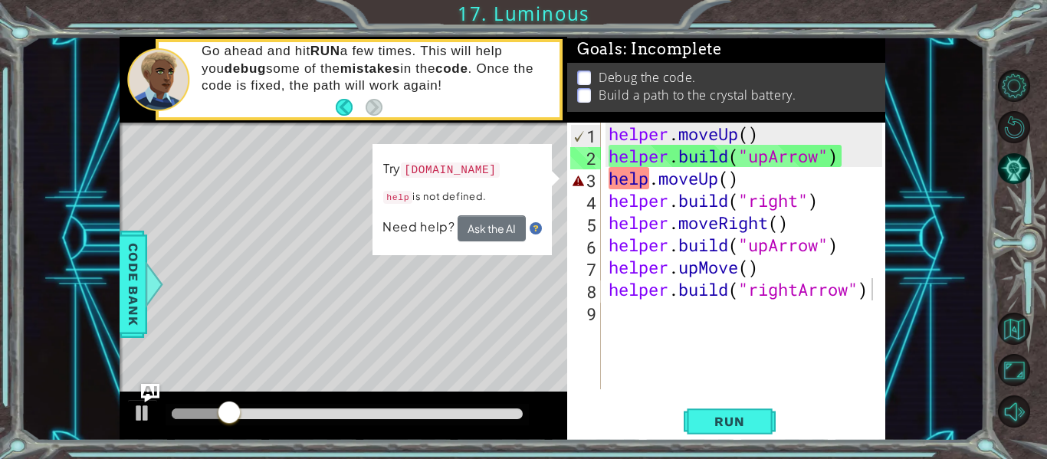
click at [537, 248] on div "Try [DOMAIN_NAME] help is not defined. Need help? Ask the AI" at bounding box center [462, 199] width 179 height 111
click at [503, 229] on button "Ask the AI" at bounding box center [492, 228] width 68 height 27
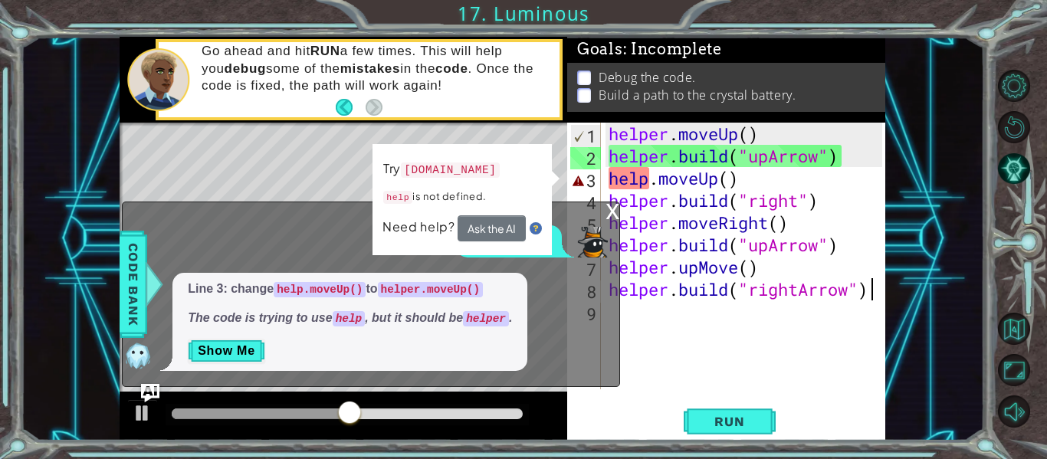
click at [631, 182] on div "helper . moveUp ( ) helper . build ( "upArrow" ) help . moveUp ( ) helper . bui…" at bounding box center [748, 278] width 284 height 311
type textarea "help.moveUp()"
click at [212, 342] on button "Show Me" at bounding box center [226, 351] width 77 height 25
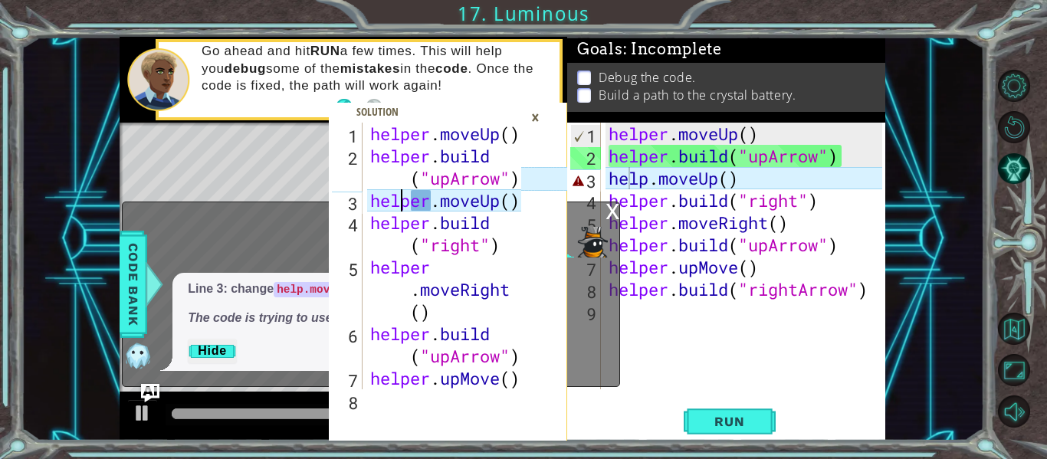
click at [403, 200] on div "helper . moveUp ( ) helper . build ( "upArrow" ) helper . moveUp ( ) helper . b…" at bounding box center [448, 301] width 162 height 356
click at [416, 202] on div "helper . moveUp ( ) helper . build ( "upArrow" ) helper . moveUp ( ) helper . b…" at bounding box center [448, 301] width 162 height 356
click at [412, 202] on div "helper . moveUp ( ) helper . build ( "upArrow" ) helper . moveUp ( ) helper . b…" at bounding box center [448, 301] width 162 height 356
click at [411, 199] on div "helper . moveUp ( ) helper . build ( "upArrow" ) helper . moveUp ( ) helper . b…" at bounding box center [448, 301] width 162 height 356
click at [438, 209] on div "helper . moveUp ( ) helper . build ( "upArrow" ) helper . moveUp ( ) helper . b…" at bounding box center [448, 301] width 162 height 356
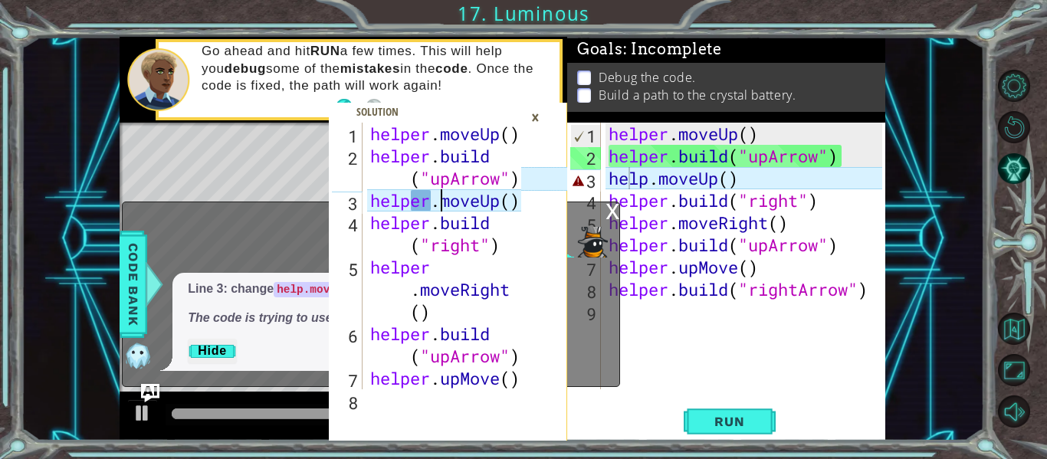
click at [425, 203] on div "helper . moveUp ( ) helper . build ( "upArrow" ) helper . moveUp ( ) helper . b…" at bounding box center [448, 301] width 162 height 356
click at [431, 202] on div "helper . moveUp ( ) helper . build ( "upArrow" ) helper . moveUp ( ) helper . b…" at bounding box center [448, 301] width 162 height 356
click at [401, 201] on div "helper . moveUp ( ) helper . build ( "upArrow" ) helper . moveUp ( ) helper . b…" at bounding box center [448, 301] width 162 height 356
click at [405, 203] on div "helper . moveUp ( ) helper . build ( "upArrow" ) helper . moveUp ( ) helper . b…" at bounding box center [448, 301] width 162 height 356
click at [202, 356] on button "Hide" at bounding box center [212, 351] width 49 height 25
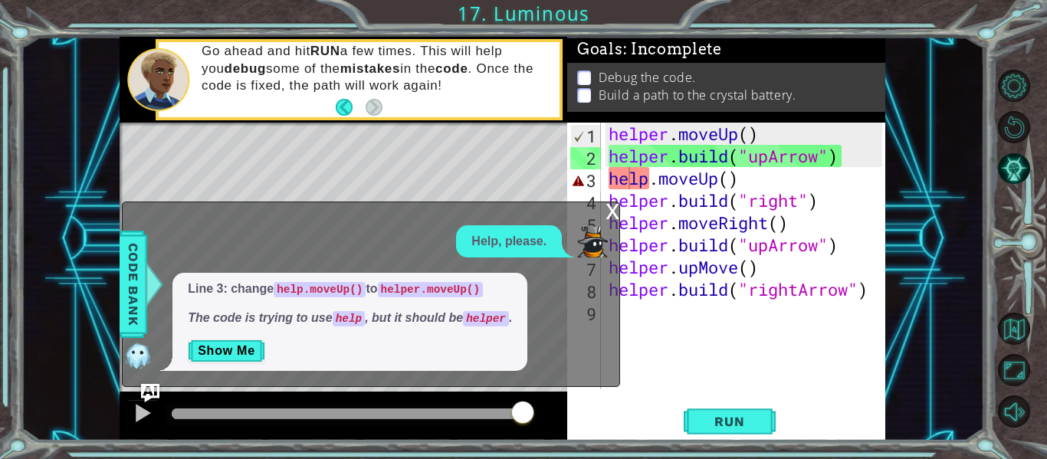
click at [356, 343] on p "Show Me" at bounding box center [350, 351] width 324 height 25
click at [241, 359] on button "Show Me" at bounding box center [226, 351] width 77 height 25
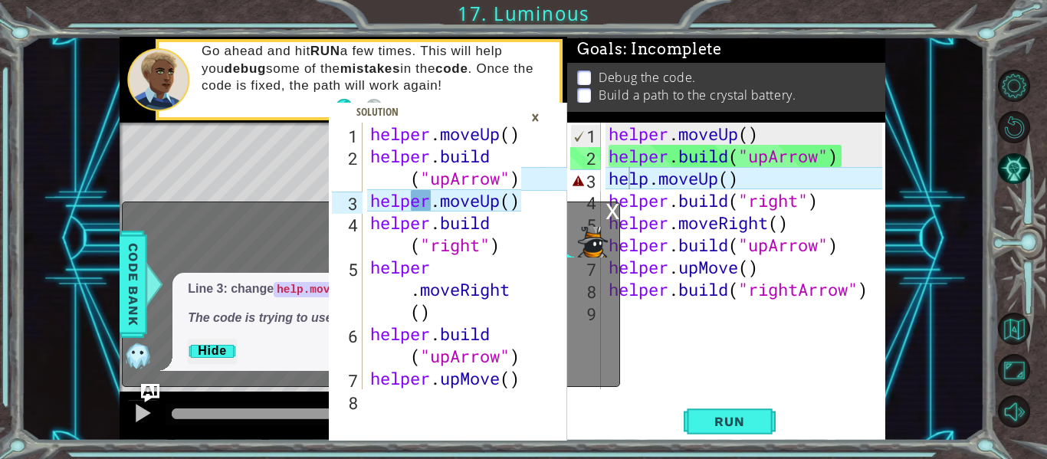
click at [415, 199] on div "helper . moveUp ( ) helper . build ( "upArrow" ) helper . moveUp ( ) helper . b…" at bounding box center [448, 301] width 162 height 356
click at [410, 199] on div "helper . moveUp ( ) helper . build ( "upArrow" ) helper . moveUp ( ) helper . b…" at bounding box center [448, 301] width 162 height 356
click at [463, 209] on div "helper . moveUp ( ) helper . build ( "upArrow" ) helper . moveUp ( ) helper . b…" at bounding box center [448, 301] width 162 height 356
click at [493, 204] on div "helper . moveUp ( ) helper . build ( "upArrow" ) helper . moveUp ( ) helper . b…" at bounding box center [448, 301] width 162 height 356
click at [501, 205] on div "helper . moveUp ( ) helper . build ( "upArrow" ) helper . moveUp ( ) helper . b…" at bounding box center [448, 301] width 162 height 356
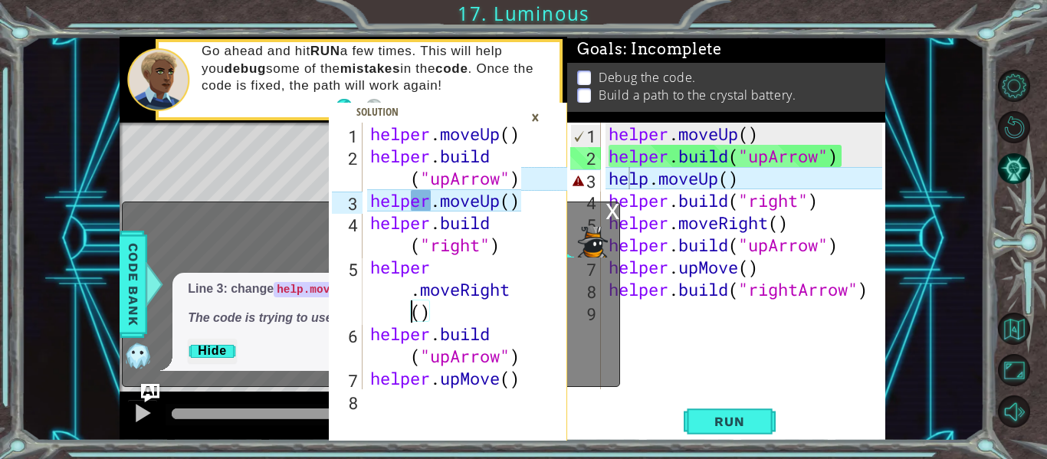
click at [412, 305] on div "helper . moveUp ( ) helper . build ( "upArrow" ) helper . moveUp ( ) helper . b…" at bounding box center [448, 301] width 162 height 356
click at [411, 297] on div "helper . moveUp ( ) helper . build ( "upArrow" ) helper . moveUp ( ) helper . b…" at bounding box center [448, 301] width 162 height 356
click at [381, 244] on div "helper . moveUp ( ) helper . build ( "upArrow" ) helper . moveUp ( ) helper . b…" at bounding box center [448, 301] width 162 height 356
type textarea "[DOMAIN_NAME]("right")"
click at [534, 123] on div "×" at bounding box center [536, 117] width 24 height 26
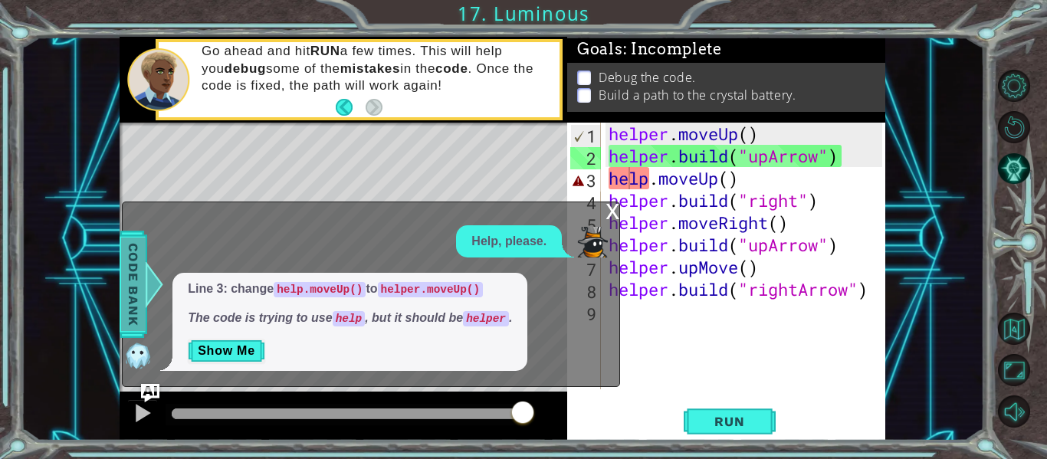
click at [130, 307] on span "Code Bank" at bounding box center [133, 285] width 25 height 94
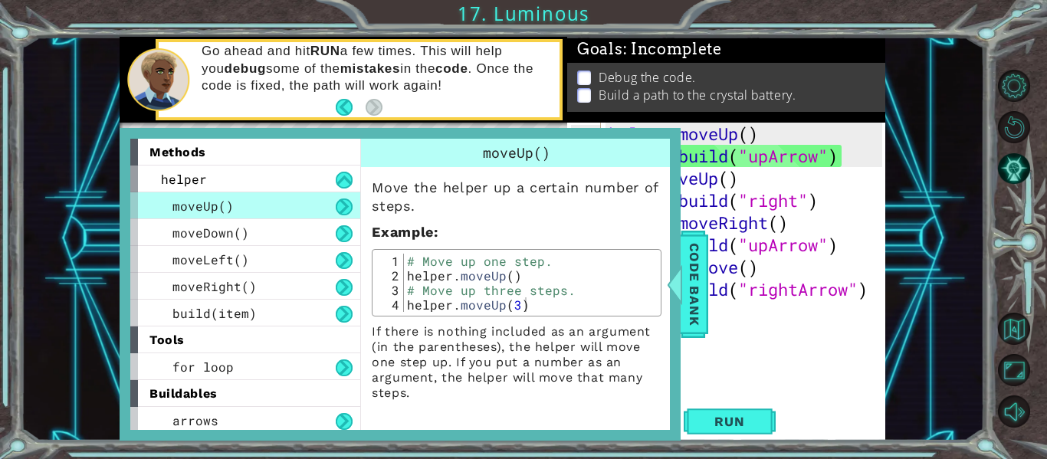
type textarea "[DOMAIN_NAME]("rightArrow")"
click at [722, 285] on div "helper . moveUp ( ) helper . build ( "upArrow" ) help . moveUp ( ) helper . bui…" at bounding box center [748, 278] width 284 height 311
click at [711, 284] on div "helper . moveUp ( ) helper . build ( "upArrow" ) help . moveUp ( ) helper . bui…" at bounding box center [748, 278] width 284 height 311
click at [693, 287] on span "Code Bank" at bounding box center [694, 285] width 25 height 94
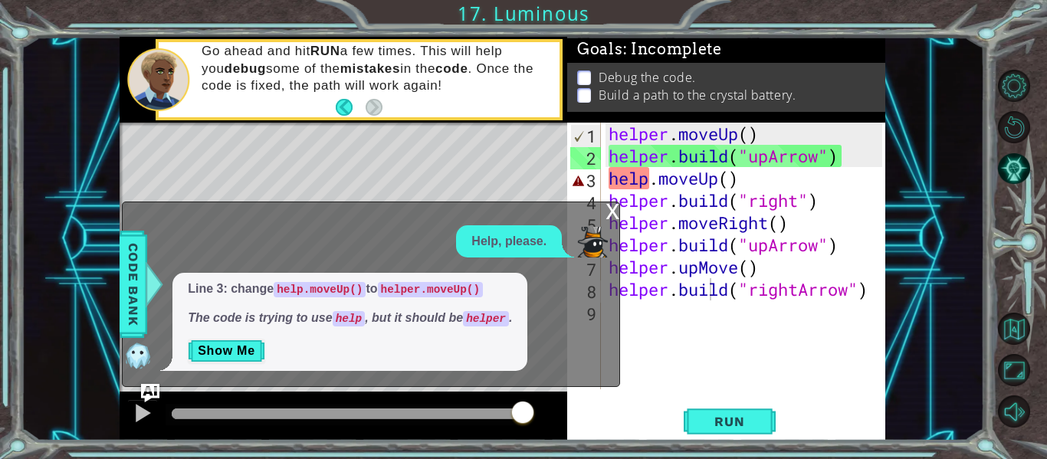
click at [616, 212] on div "x" at bounding box center [613, 209] width 14 height 15
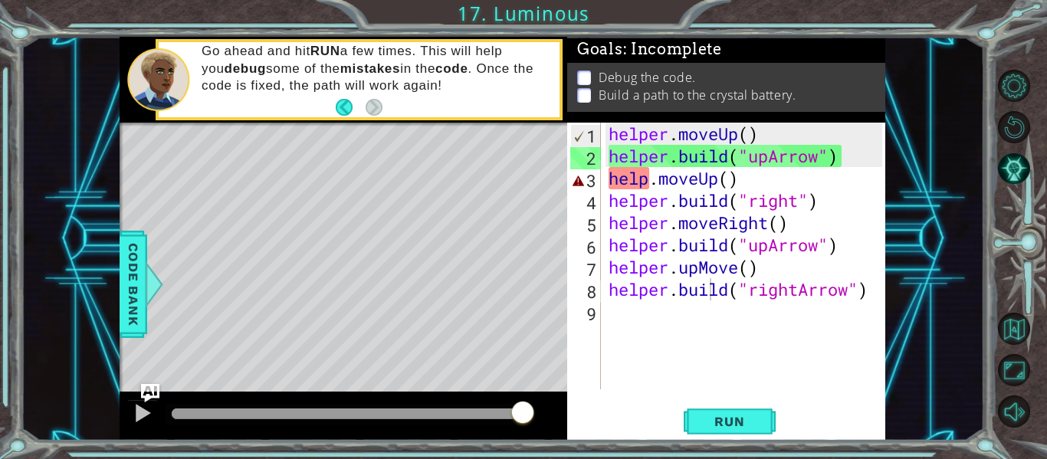
click at [730, 445] on div "[DOMAIN_NAME]("right") 1 2 3 4 5 6 7 8 helper . moveUp ( ) helper . build ( "up…" at bounding box center [523, 229] width 1047 height 459
click at [713, 424] on span "Run" at bounding box center [729, 421] width 61 height 15
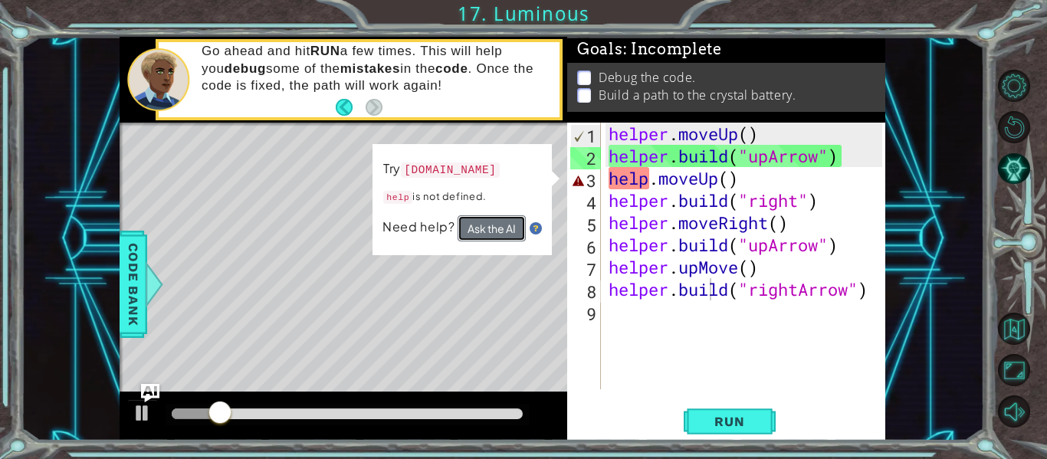
click at [472, 217] on button "Ask the AI" at bounding box center [492, 228] width 68 height 27
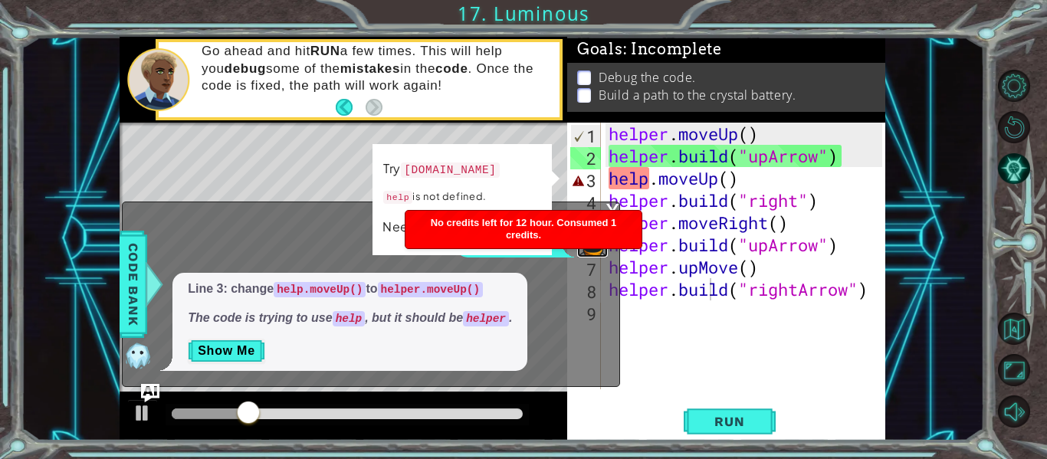
click at [592, 249] on img at bounding box center [592, 242] width 31 height 31
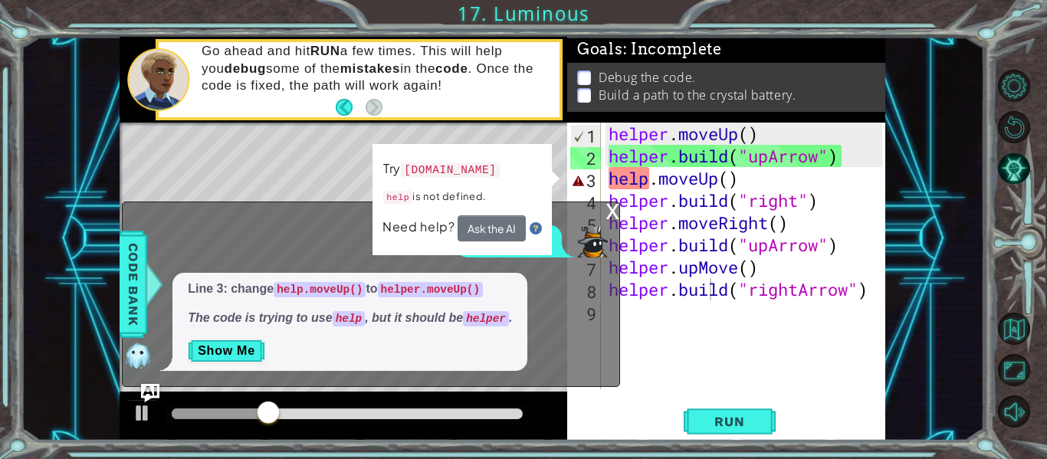
click at [237, 333] on div "Line 3: change help.moveUp() to helper.moveUp() The code is trying to use help …" at bounding box center [349, 322] width 355 height 98
click at [239, 343] on button "Show Me" at bounding box center [226, 351] width 77 height 25
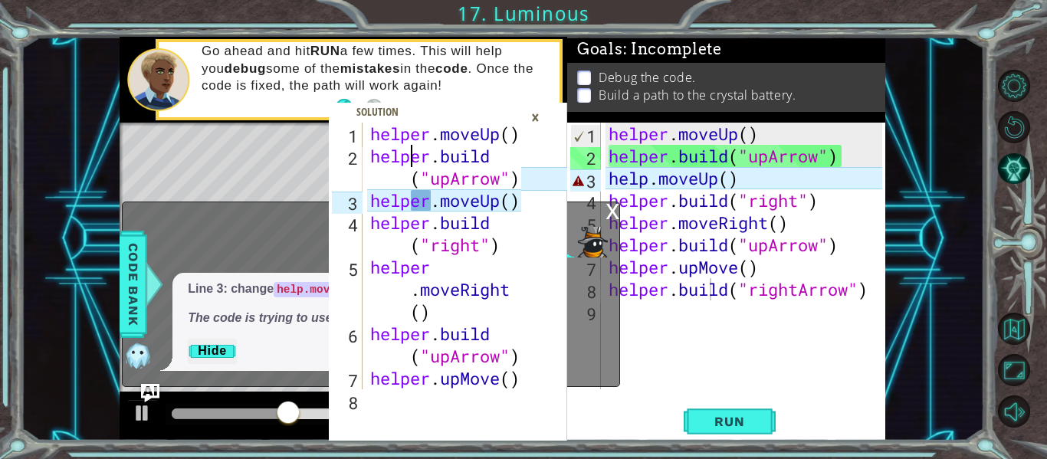
click at [410, 163] on div "helper . moveUp ( ) helper . build ( "upArrow" ) helper . moveUp ( ) helper . b…" at bounding box center [448, 301] width 162 height 356
click at [412, 230] on div "helper . moveUp ( ) helper . build ( "upArrow" ) helper . moveUp ( ) helper . b…" at bounding box center [448, 301] width 162 height 356
click at [405, 193] on div "helper . moveUp ( ) helper . build ( "upArrow" ) helper . moveUp ( ) helper . b…" at bounding box center [448, 301] width 162 height 356
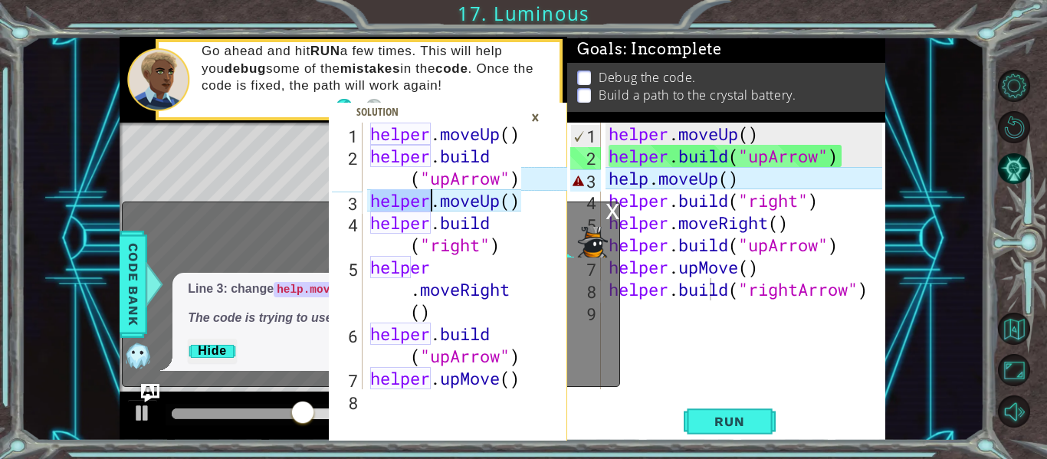
click at [405, 193] on div "helper . moveUp ( ) helper . build ( "upArrow" ) helper . moveUp ( ) helper . b…" at bounding box center [448, 301] width 162 height 356
click at [412, 203] on div "helper . moveUp ( ) helper . build ( "upArrow" ) helper . moveUp ( ) helper . b…" at bounding box center [444, 256] width 154 height 267
click at [415, 203] on div "helper . moveUp ( ) helper . build ( "upArrow" ) helper . moveUp ( ) helper . b…" at bounding box center [448, 301] width 162 height 356
click at [408, 223] on div "helper . moveUp ( ) helper . build ( "upArrow" ) helper . moveUp ( ) helper . b…" at bounding box center [448, 301] width 162 height 356
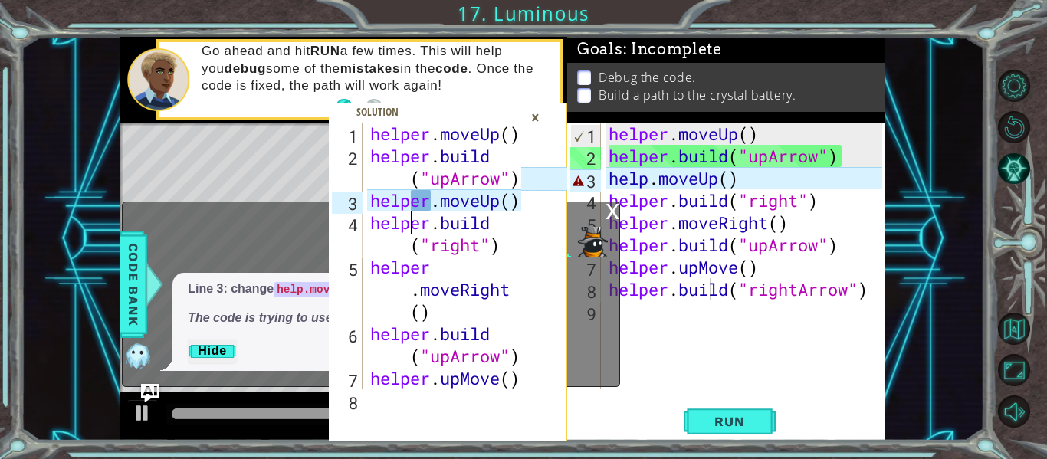
click at [429, 202] on div "helper . moveUp ( ) helper . build ( "upArrow" ) helper . moveUp ( ) helper . b…" at bounding box center [448, 301] width 162 height 356
click at [417, 202] on div "helper . moveUp ( ) helper . build ( "upArrow" ) helper . moveUp ( ) helper . b…" at bounding box center [444, 256] width 154 height 267
click at [429, 202] on div "helper . moveUp ( ) helper . build ( "upArrow" ) helper . moveUp ( ) helper . b…" at bounding box center [448, 301] width 162 height 356
drag, startPoint x: 430, startPoint y: 202, endPoint x: 402, endPoint y: 204, distance: 27.6
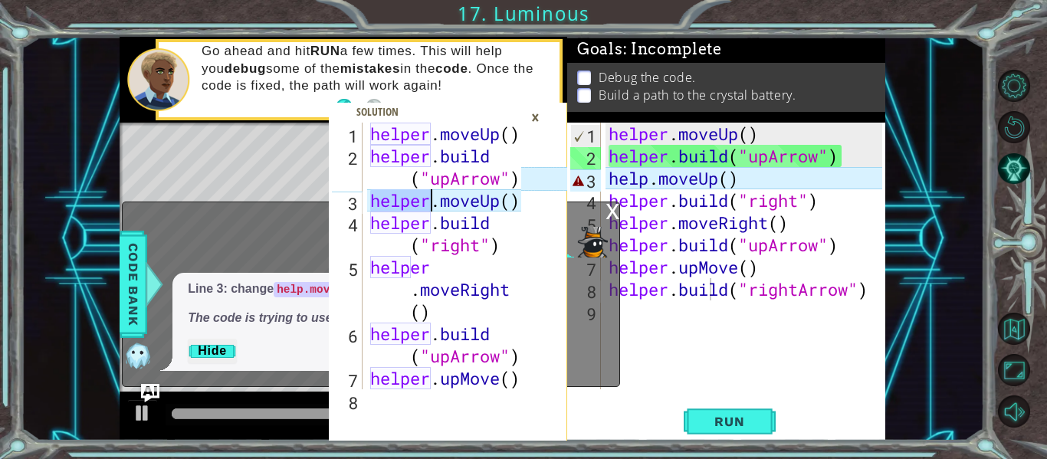
click at [402, 204] on div "helper . moveUp ( ) helper . build ( "upArrow" ) helper . moveUp ( ) helper . b…" at bounding box center [448, 301] width 162 height 356
click at [438, 215] on div "helper . moveUp ( ) helper . build ( "upArrow" ) helper . moveUp ( ) helper . b…" at bounding box center [448, 301] width 162 height 356
click at [408, 187] on div "helper . moveUp ( ) helper . build ( "upArrow" ) helper . moveUp ( ) helper . b…" at bounding box center [448, 301] width 162 height 356
click at [424, 199] on div "helper . moveUp ( ) helper . build ( "upArrow" ) helper . moveUp ( ) helper . b…" at bounding box center [448, 301] width 162 height 356
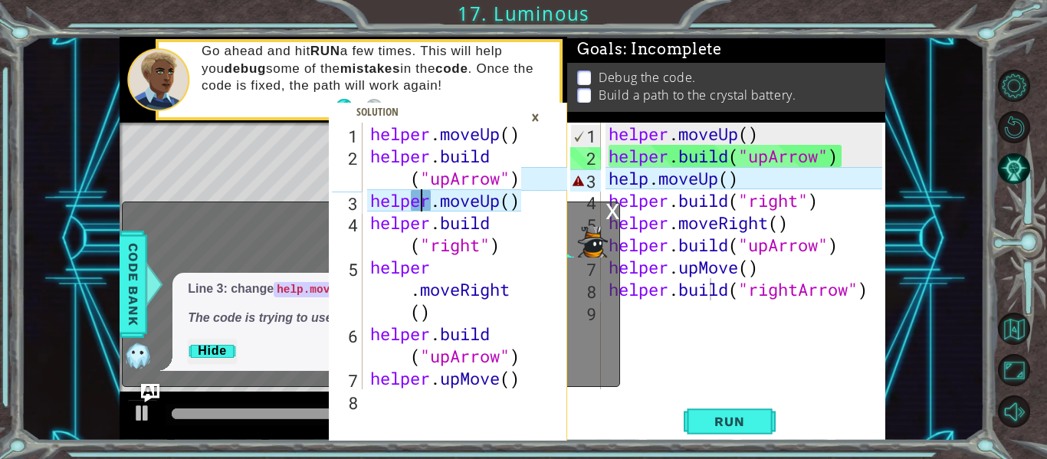
click at [424, 199] on div "helper . moveUp ( ) helper . build ( "upArrow" ) helper . moveUp ( ) helper . b…" at bounding box center [448, 301] width 162 height 356
click at [424, 199] on div "helper . moveUp ( ) helper . build ( "upArrow" ) helper . moveUp ( ) helper . b…" at bounding box center [444, 256] width 154 height 267
click at [424, 199] on div "helper . moveUp ( ) helper . build ( "upArrow" ) helper . moveUp ( ) helper . b…" at bounding box center [448, 301] width 162 height 356
drag, startPoint x: 451, startPoint y: 429, endPoint x: 435, endPoint y: 316, distance: 114.6
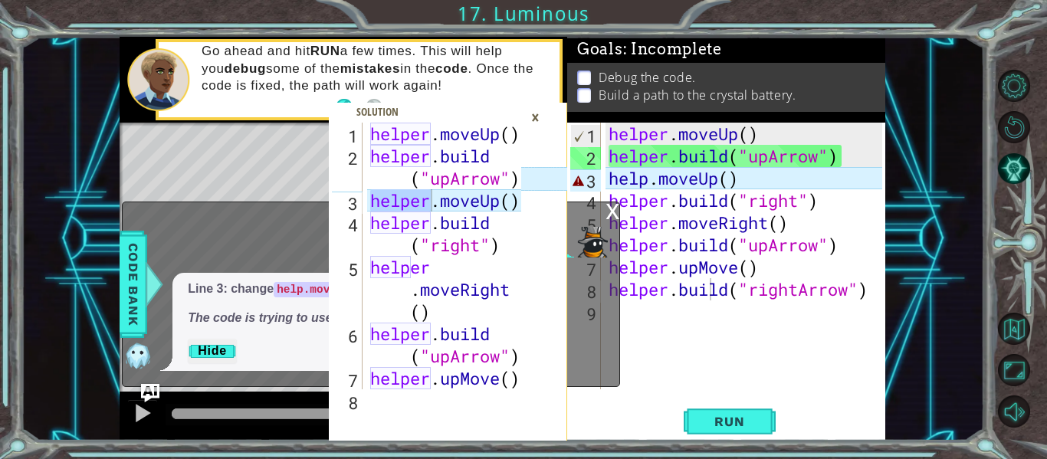
click at [435, 316] on div "helper.moveUp() 1 2 3 4 5 6 7 8 helper . moveUp ( ) helper . build ( "upArrow" …" at bounding box center [448, 282] width 238 height 318
click at [435, 317] on div "helper . moveUp ( ) helper . build ( "upArrow" ) helper . moveUp ( ) helper . b…" at bounding box center [448, 301] width 162 height 356
click at [413, 340] on div "helper . moveUp ( ) helper . build ( "upArrow" ) helper . moveUp ( ) helper . b…" at bounding box center [448, 301] width 162 height 356
click at [395, 177] on div "helper . moveUp ( ) helper . build ( "upArrow" ) helper . moveUp ( ) helper . b…" at bounding box center [448, 301] width 162 height 356
click at [400, 220] on div "helper . moveUp ( ) helper . build ( "upArrow" ) helper . moveUp ( ) helper . b…" at bounding box center [448, 301] width 162 height 356
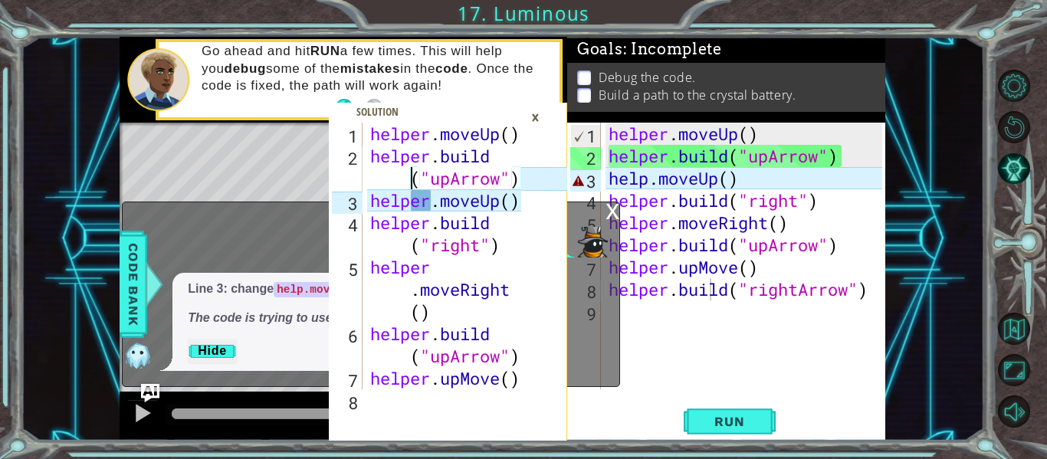
type textarea "[DOMAIN_NAME]("right")"
click at [402, 212] on div "helper . moveUp ( ) helper . build ( "upArrow" ) helper . moveUp ( ) helper . b…" at bounding box center [448, 301] width 162 height 356
click at [445, 212] on div "helper . moveUp ( ) helper . build ( "upArrow" ) helper . moveUp ( ) helper . b…" at bounding box center [448, 301] width 162 height 356
click at [540, 113] on div "×" at bounding box center [536, 117] width 24 height 26
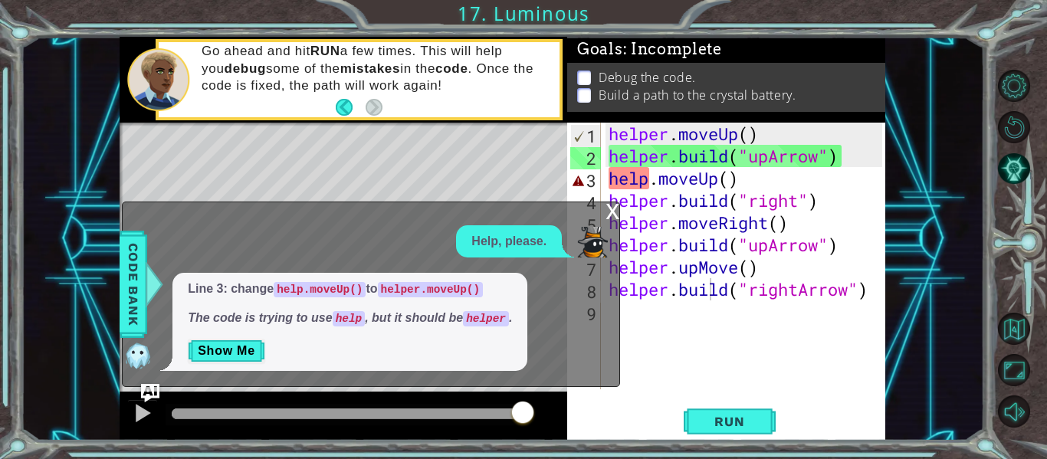
click at [421, 328] on div "Line 3: change help.moveUp() to helper.moveUp() The code is trying to use help …" at bounding box center [349, 322] width 355 height 98
click at [492, 311] on code "helper" at bounding box center [486, 318] width 46 height 15
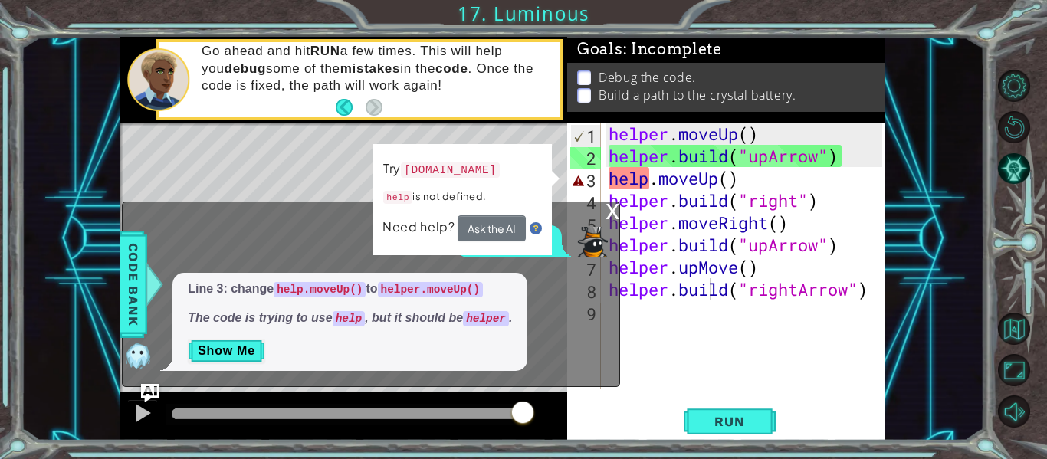
click at [643, 172] on div "helper . moveUp ( ) helper . build ( "upArrow" ) help . moveUp ( ) helper . bui…" at bounding box center [748, 278] width 284 height 311
click at [655, 175] on div "helper . moveUp ( ) helper . build ( "upArrow" ) help . moveUp ( ) helper . bui…" at bounding box center [748, 278] width 284 height 311
click at [650, 176] on div "helper . moveUp ( ) helper . build ( "upArrow" ) help . moveUp ( ) helper . bui…" at bounding box center [748, 278] width 284 height 311
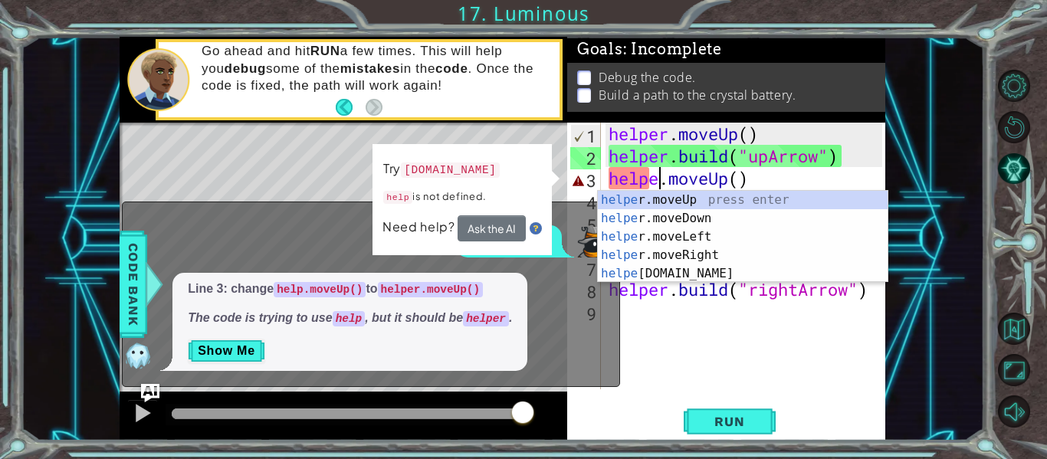
scroll to position [0, 3]
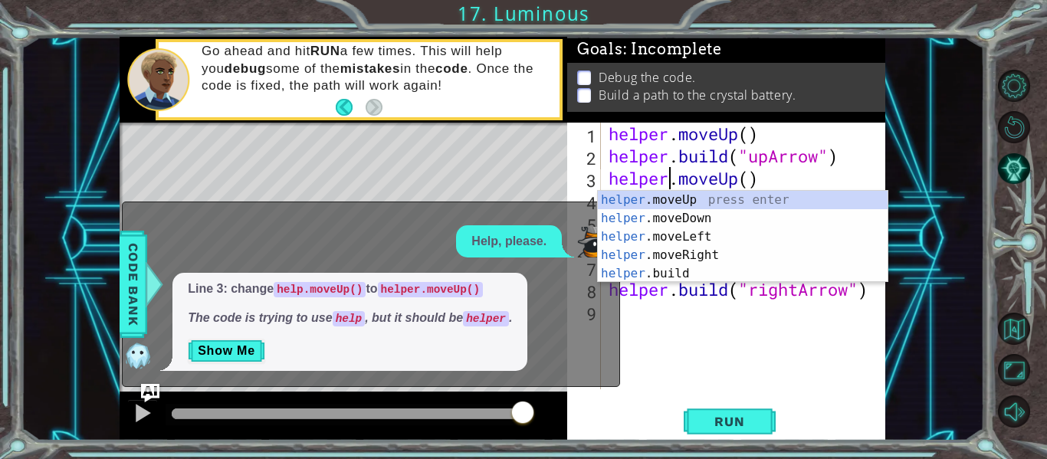
type textarea "helper.moveUp()"
click at [560, 219] on div "x Help, please. Line 3: change help.moveUp() to helper.moveUp() The code is try…" at bounding box center [371, 295] width 498 height 186
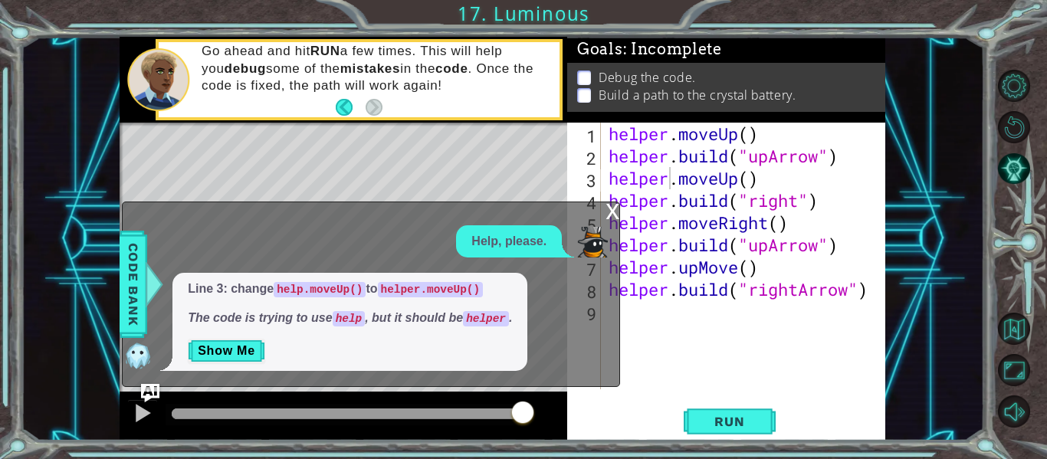
click at [615, 211] on div "x" at bounding box center [613, 209] width 14 height 15
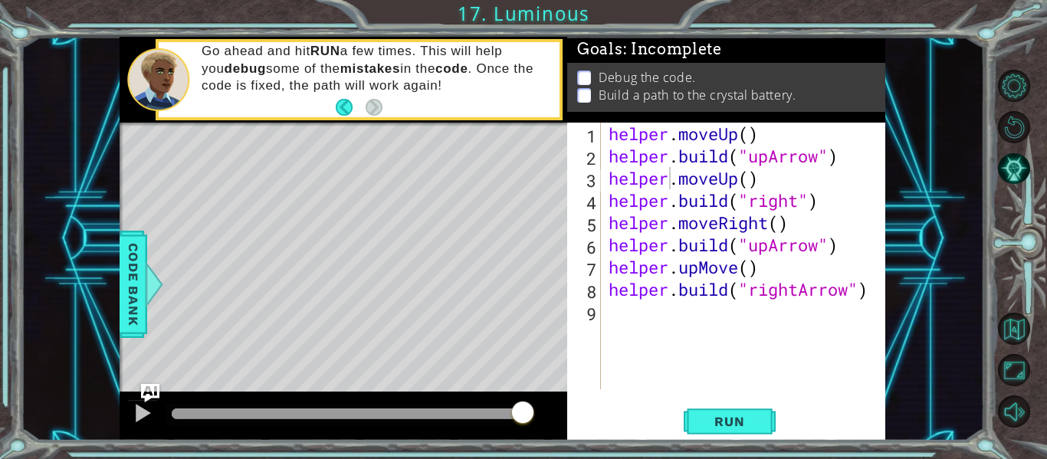
click at [746, 387] on div "helper . moveUp ( ) helper . build ( "upArrow" ) helper . moveUp ( ) helper . b…" at bounding box center [748, 278] width 284 height 311
click at [740, 415] on span "Run" at bounding box center [729, 421] width 61 height 15
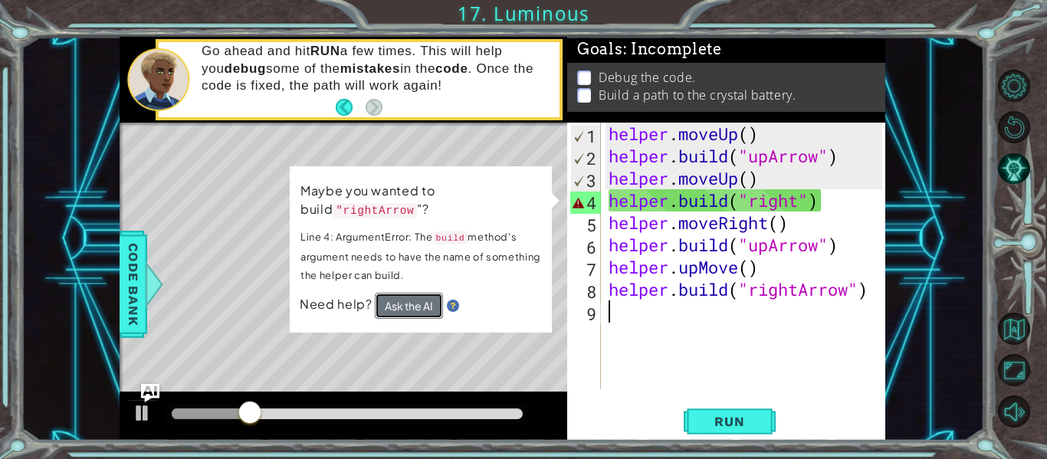
click at [426, 299] on button "Ask the AI" at bounding box center [408, 305] width 68 height 27
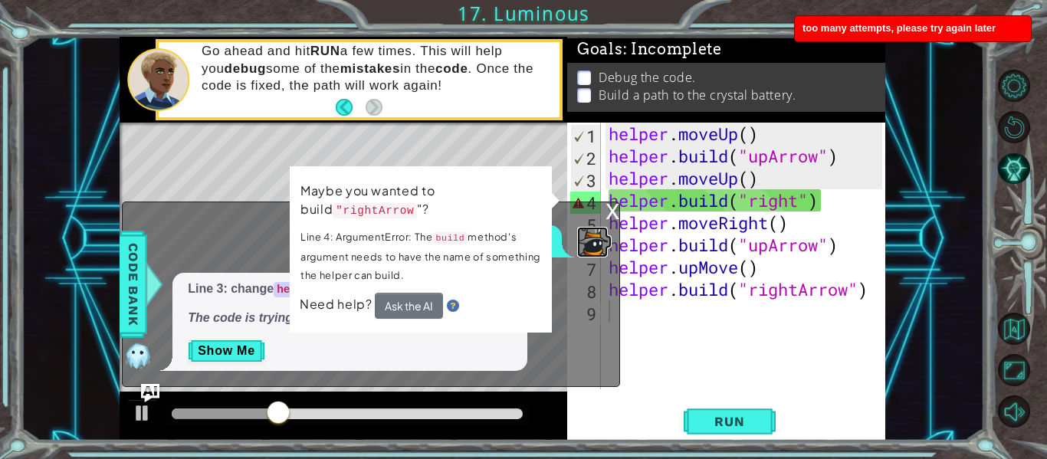
click at [595, 229] on img at bounding box center [592, 242] width 31 height 31
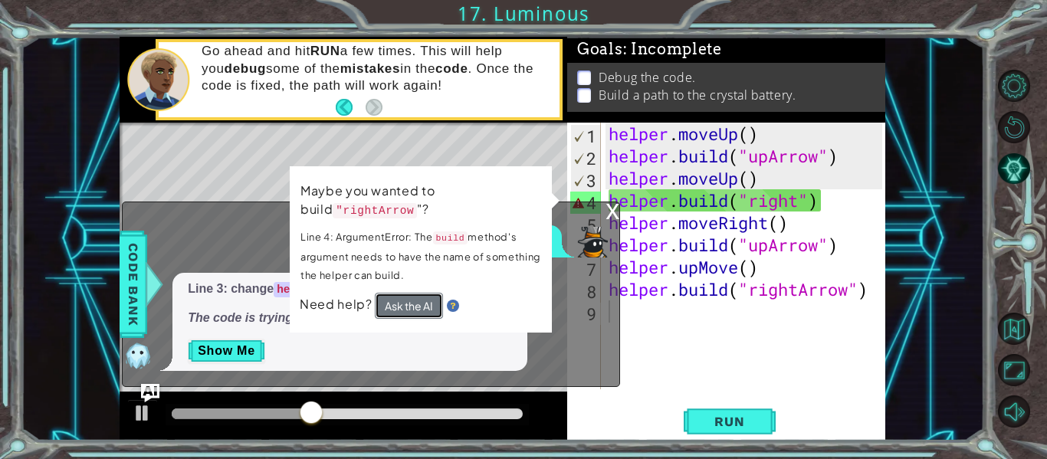
click at [421, 303] on button "Ask the AI" at bounding box center [409, 305] width 68 height 27
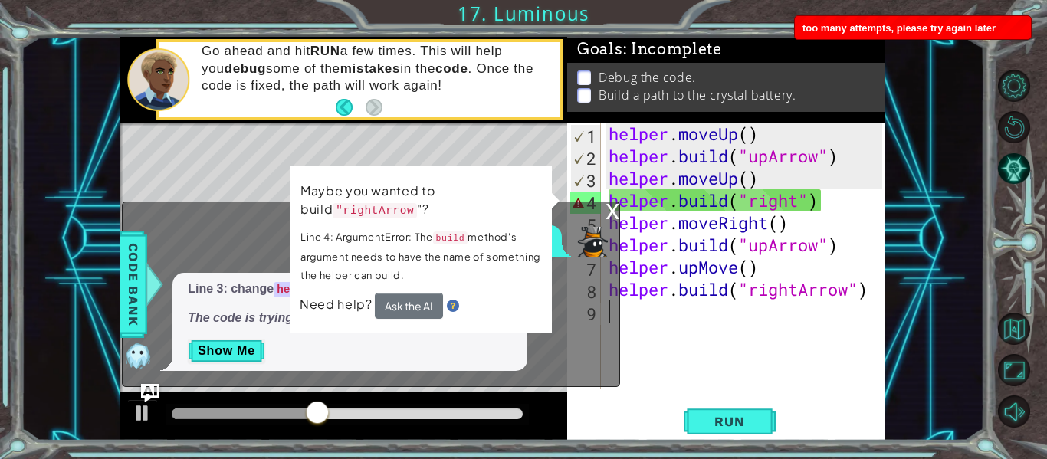
click at [510, 307] on div "Need help? Ask the AI" at bounding box center [420, 305] width 242 height 29
click at [510, 307] on div "Need help? Ask the AI" at bounding box center [421, 306] width 242 height 28
click at [525, 308] on div "Need help? Ask the AI" at bounding box center [421, 306] width 242 height 28
click at [550, 162] on div "[DOMAIN_NAME]("right") 1 2 3 4 5 6 7 8 helper . moveUp ( ) helper . build ( "up…" at bounding box center [503, 239] width 766 height 404
click at [377, 191] on p "Maybe you wanted to build "rightArrow "?" at bounding box center [420, 201] width 241 height 40
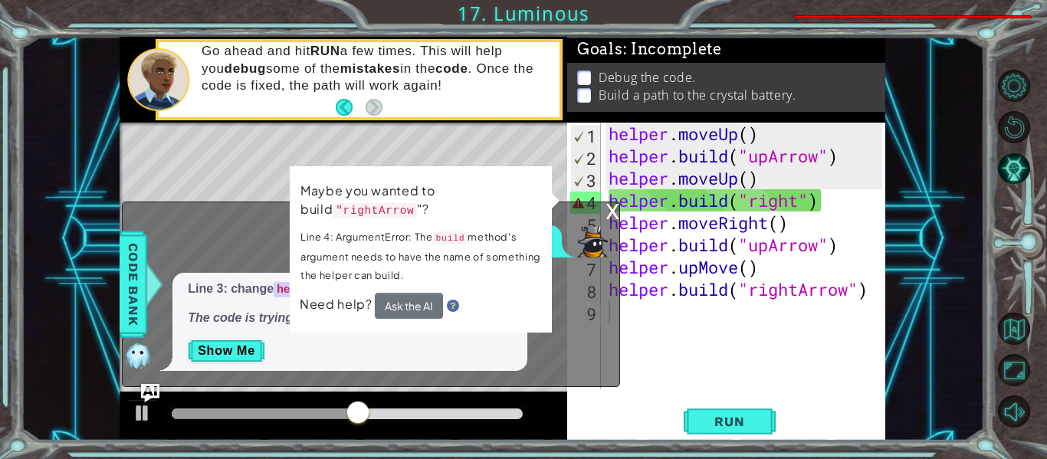
click at [602, 207] on div "x Help, please. Line 3: change help.moveUp() to helper.moveUp() The code is try…" at bounding box center [371, 295] width 498 height 186
click at [611, 209] on div "x" at bounding box center [613, 209] width 14 height 15
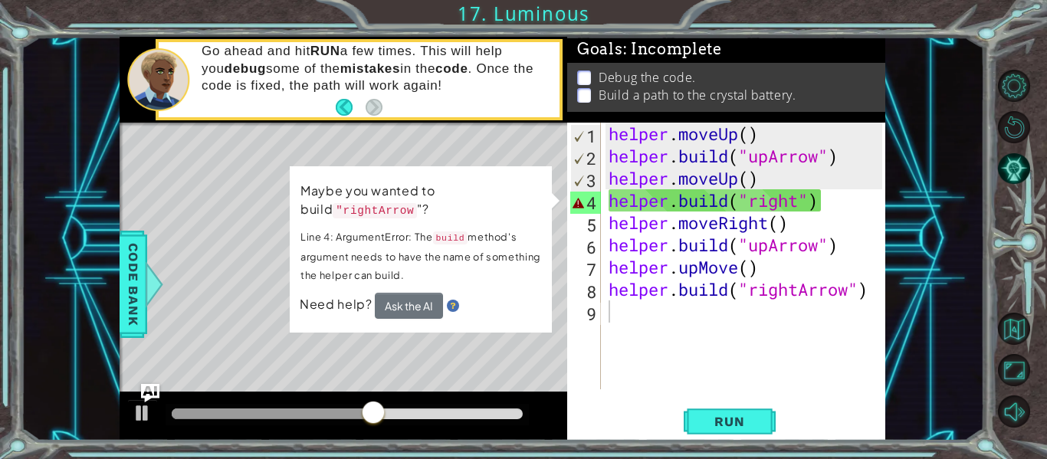
click at [412, 320] on div "Maybe you wanted to build "rightArrow "? Line 4: ArgumentError: The build metho…" at bounding box center [421, 250] width 263 height 168
click at [730, 199] on div "helper . moveUp ( ) helper . build ( "upArrow" ) helper . moveUp ( ) helper . b…" at bounding box center [748, 278] width 284 height 311
click at [796, 198] on div "helper . moveUp ( ) helper . build ( "upArrow" ) helper . moveUp ( ) helper . b…" at bounding box center [748, 278] width 284 height 311
click at [805, 202] on div "helper . moveUp ( ) helper . build ( "upArrow" ) helper . moveUp ( ) helper . b…" at bounding box center [748, 278] width 284 height 311
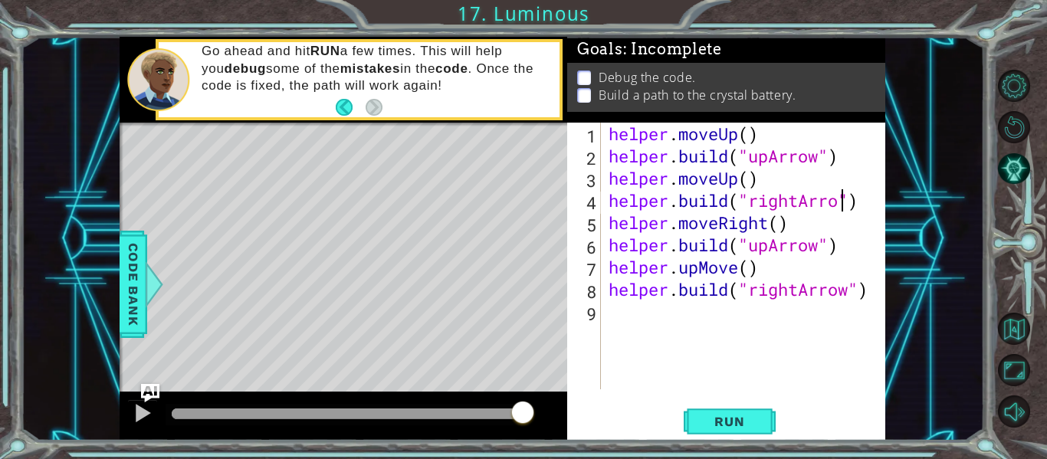
scroll to position [0, 11]
click at [757, 415] on span "Run" at bounding box center [729, 421] width 61 height 15
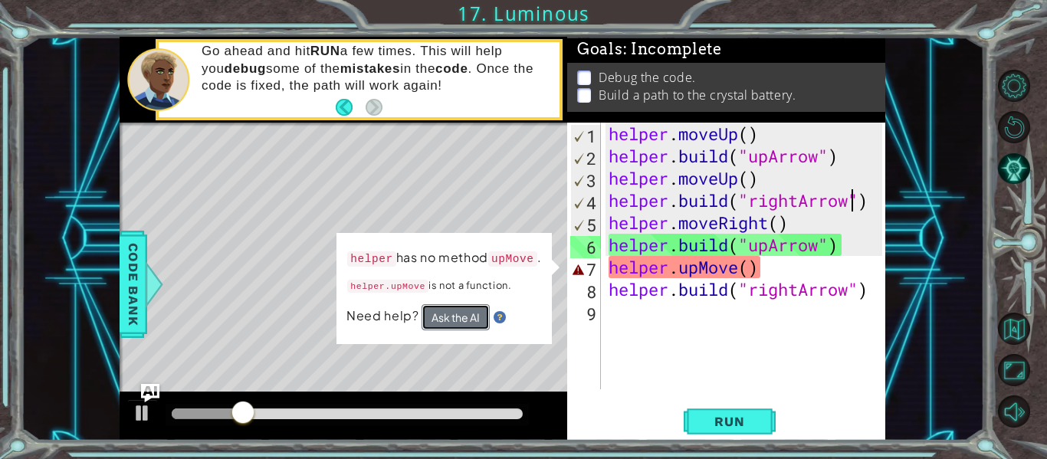
click at [437, 321] on button "Ask the AI" at bounding box center [455, 317] width 69 height 27
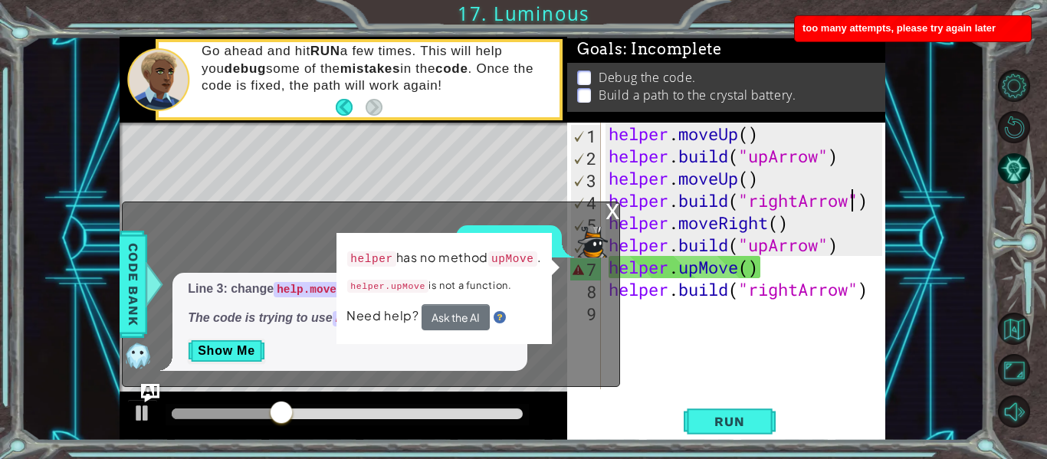
click at [592, 221] on div "x Help, please. Line 3: change help.moveUp() to helper.moveUp() The code is try…" at bounding box center [371, 295] width 498 height 186
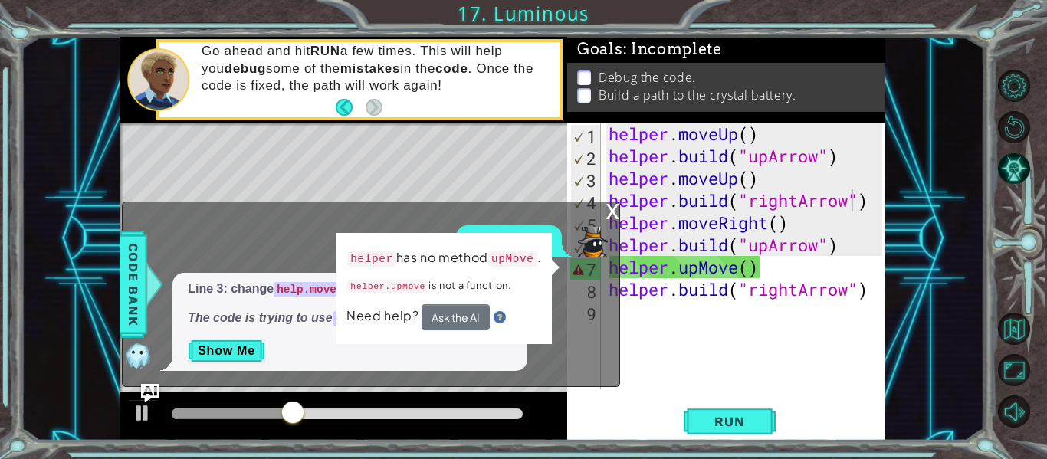
click at [607, 216] on div "x" at bounding box center [613, 209] width 14 height 15
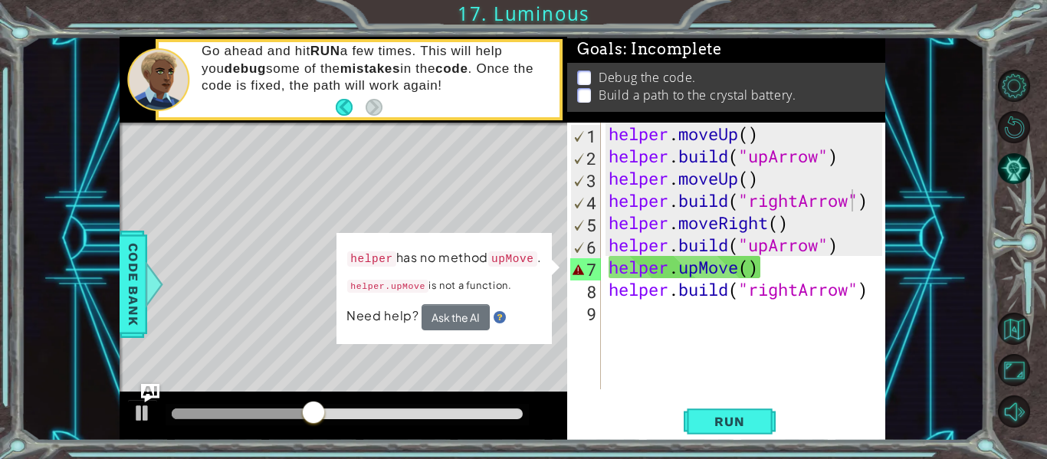
click at [730, 269] on div "helper . moveUp ( ) helper . build ( "upArrow" ) helper . moveUp ( ) helper . b…" at bounding box center [748, 278] width 284 height 311
click at [735, 268] on div "helper . moveUp ( ) helper . build ( "upArrow" ) helper . moveUp ( ) helper . b…" at bounding box center [748, 278] width 284 height 311
click at [732, 279] on div "helper . moveUp ( ) helper . build ( "upArrow" ) helper . moveUp ( ) helper . b…" at bounding box center [748, 278] width 284 height 311
click at [742, 264] on div "helper . moveUp ( ) helper . build ( "upArrow" ) helper . moveUp ( ) helper . b…" at bounding box center [748, 278] width 284 height 311
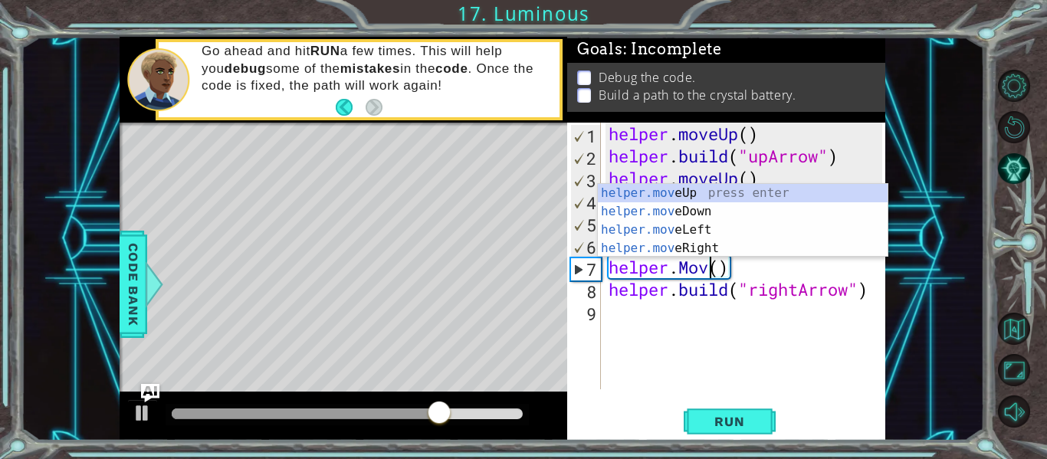
scroll to position [0, 5]
click at [768, 191] on div "helper.move Up press enter helper.move Down press enter helper.move Left press …" at bounding box center [743, 239] width 290 height 110
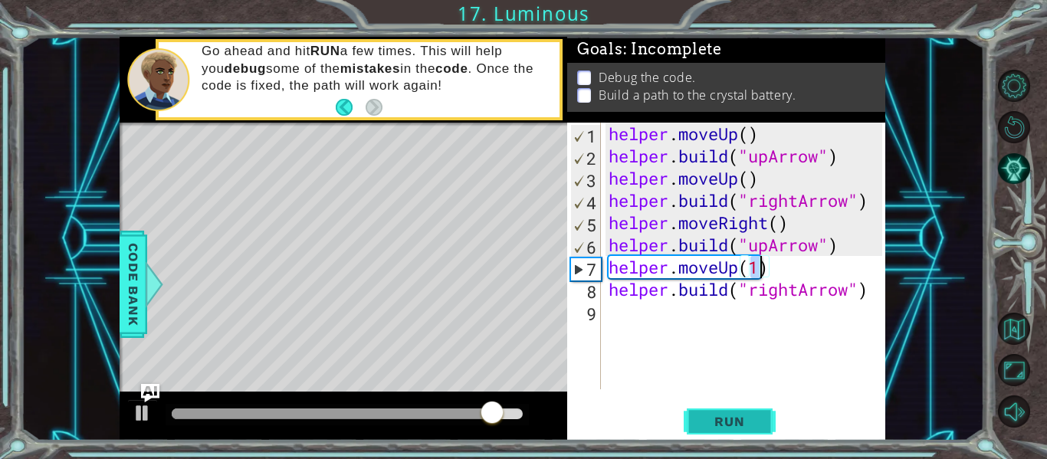
scroll to position [0, 7]
type textarea "helper.moveUp(1)"
click at [721, 412] on button "Run" at bounding box center [730, 421] width 92 height 31
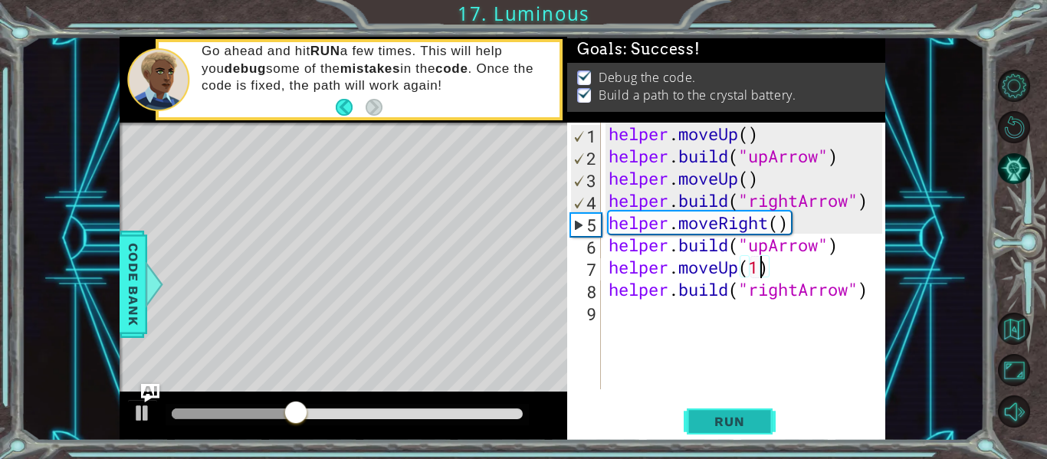
click at [718, 406] on button "Run" at bounding box center [730, 421] width 92 height 31
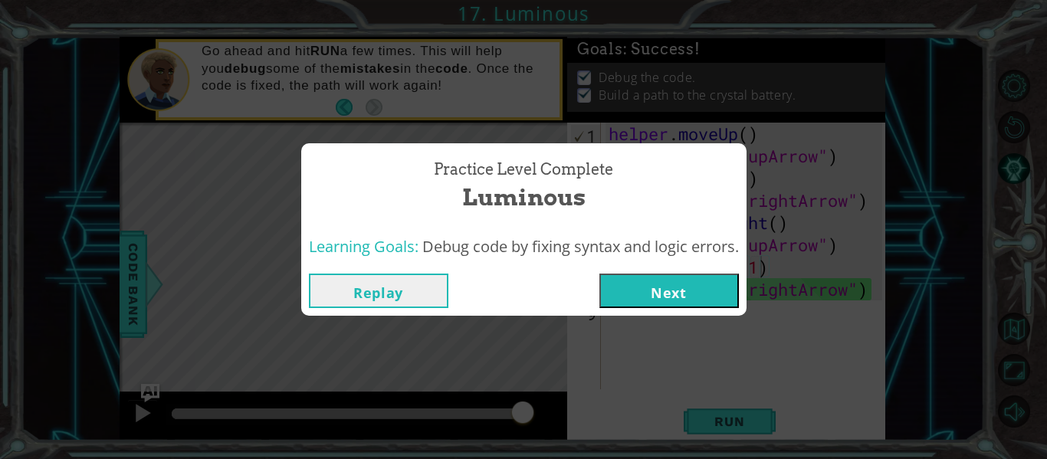
click at [676, 300] on button "Next" at bounding box center [669, 291] width 140 height 34
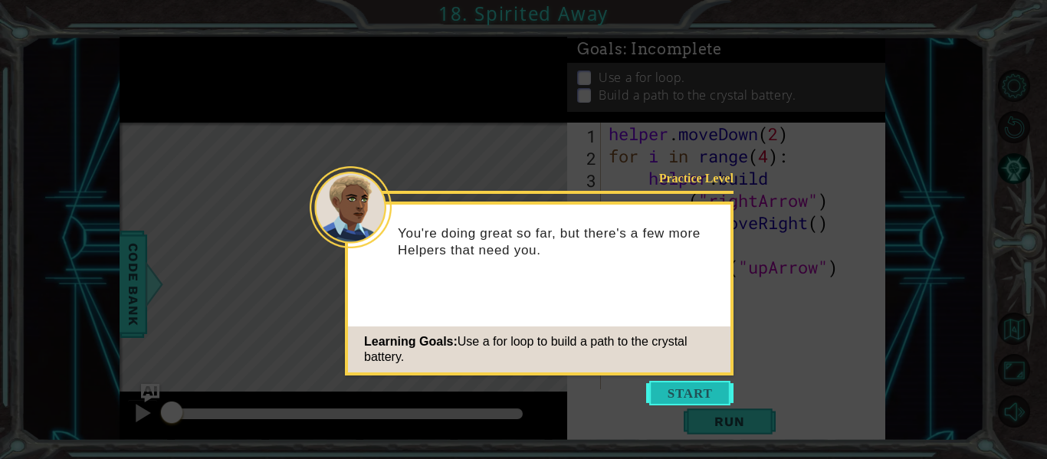
click at [711, 392] on button "Start" at bounding box center [689, 393] width 87 height 25
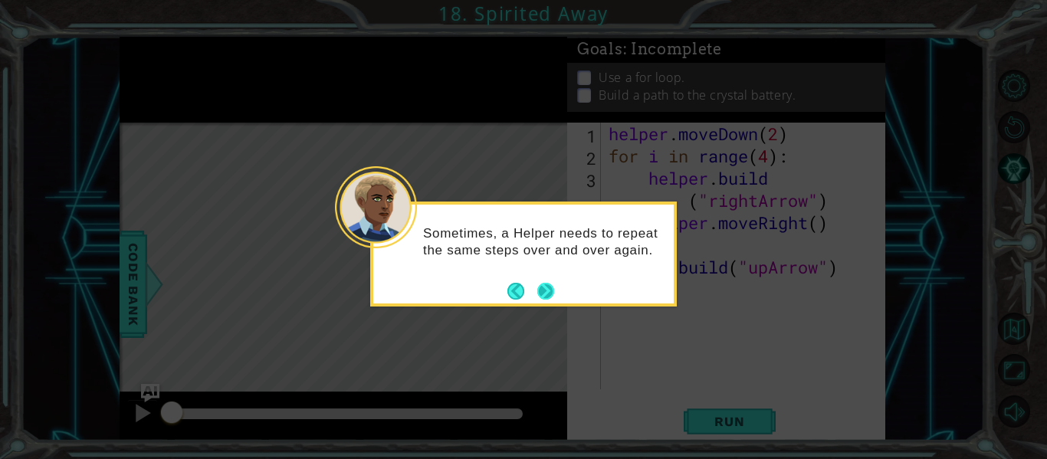
click at [549, 289] on button "Next" at bounding box center [545, 291] width 17 height 17
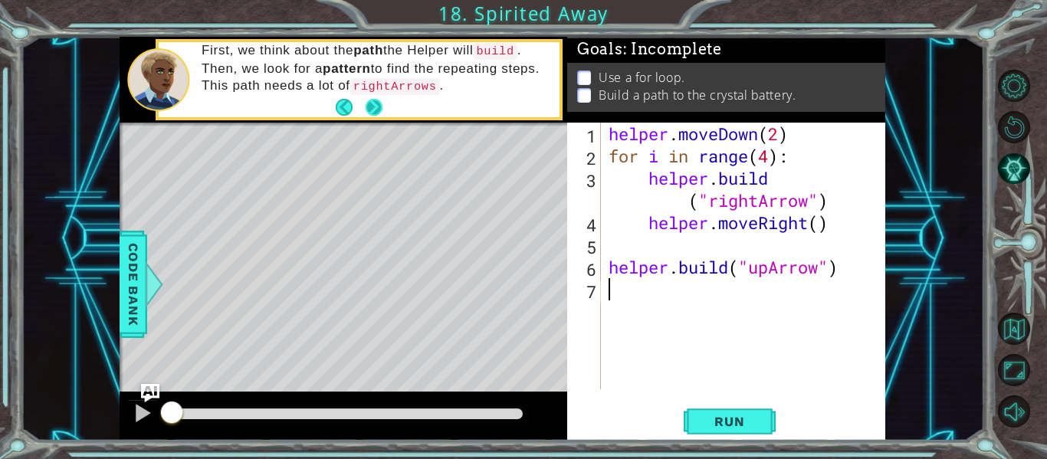
click at [372, 102] on button "Next" at bounding box center [374, 107] width 17 height 17
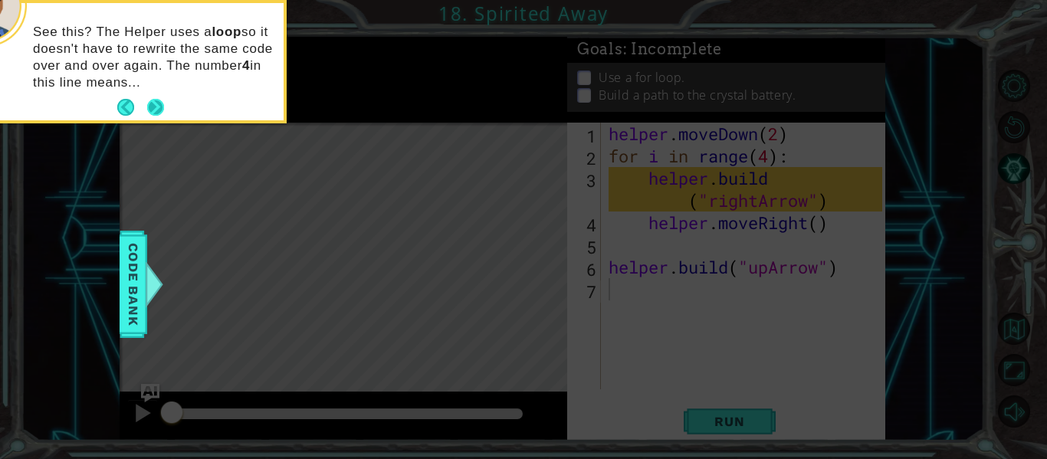
click at [152, 108] on button "Next" at bounding box center [155, 107] width 17 height 17
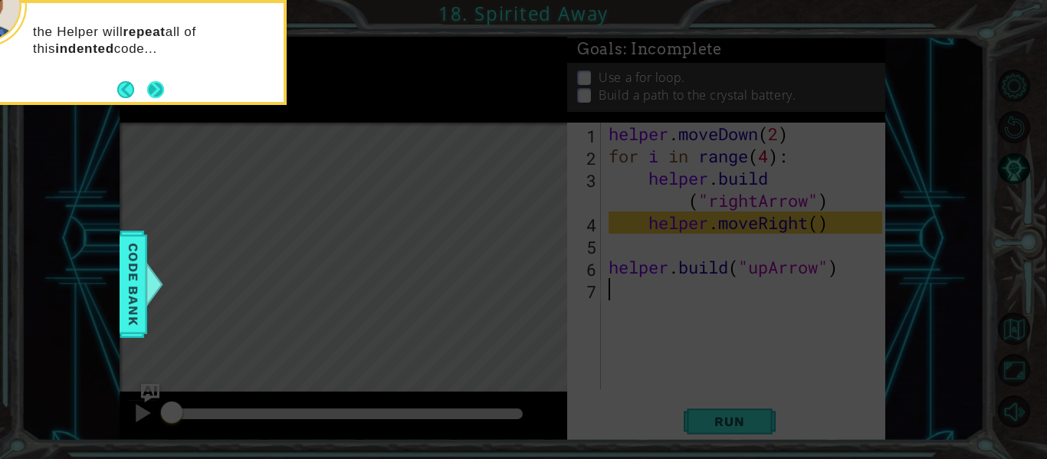
click at [163, 86] on button "Next" at bounding box center [155, 89] width 17 height 17
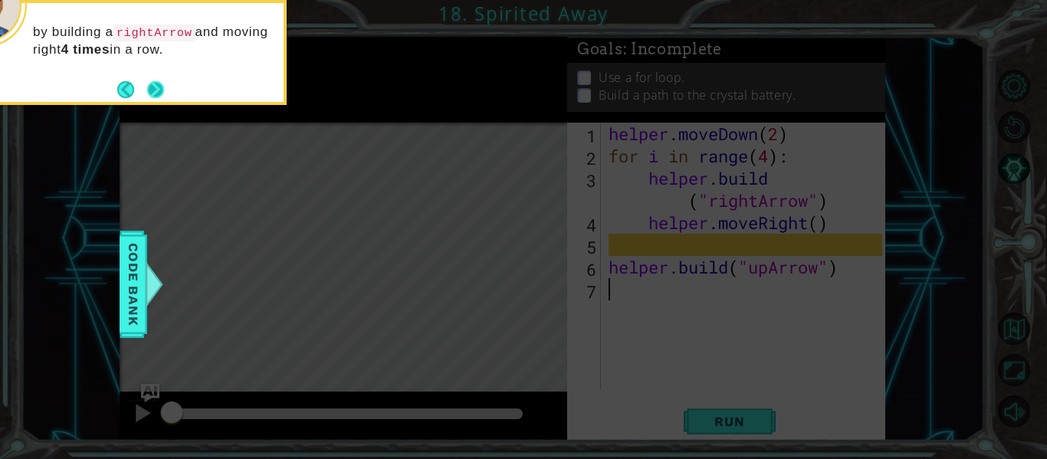
click at [159, 87] on button "Next" at bounding box center [155, 89] width 17 height 17
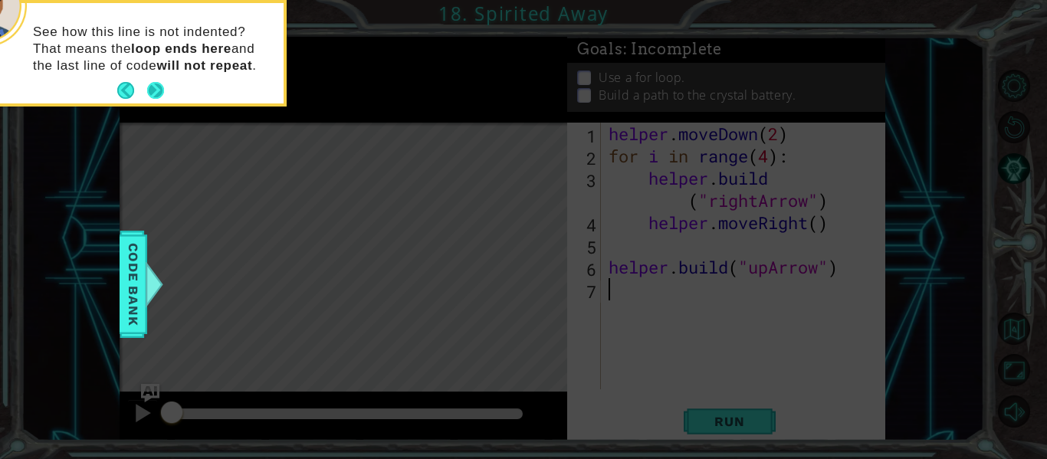
click at [157, 87] on button "Next" at bounding box center [155, 90] width 17 height 17
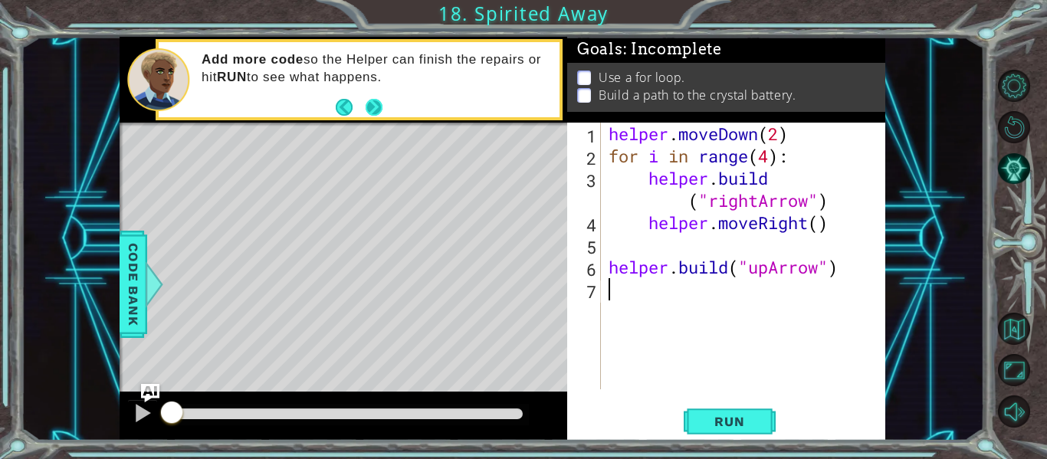
click at [377, 110] on button "Next" at bounding box center [375, 107] width 18 height 18
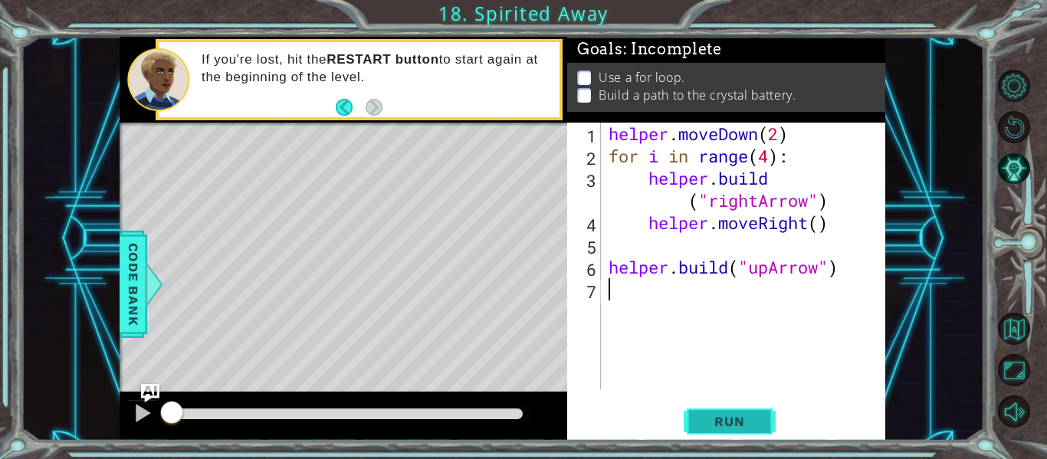
click at [737, 409] on button "Run" at bounding box center [730, 421] width 92 height 31
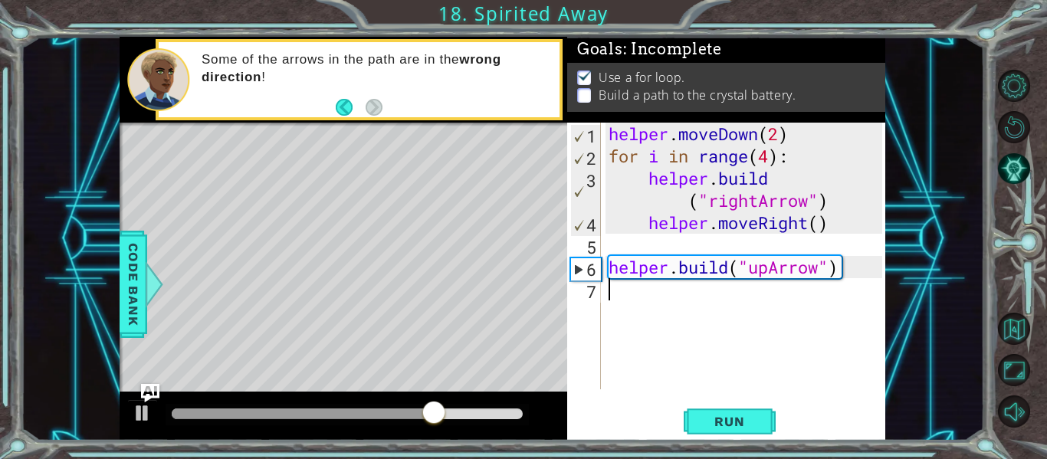
click at [660, 154] on div "helper . moveDown ( 2 ) for i in range ( 4 ) : helper . build ( "rightArrow" ) …" at bounding box center [748, 278] width 284 height 311
click at [707, 158] on div "helper . moveDown ( 2 ) for i in range ( 4 ) : helper . build ( "rightArrow" ) …" at bounding box center [748, 278] width 284 height 311
click at [731, 157] on div "helper . moveDown ( 2 ) for i in range ( 4 ) : helper . build ( "rightArrow" ) …" at bounding box center [748, 278] width 284 height 311
click at [750, 159] on div "helper . moveDown ( 2 ) for i in range ( 4 ) : helper . build ( "rightArrow" ) …" at bounding box center [748, 278] width 284 height 311
click at [749, 159] on div "helper . moveDown ( 2 ) for i in range ( 4 ) : helper . build ( "rightArrow" ) …" at bounding box center [748, 278] width 284 height 311
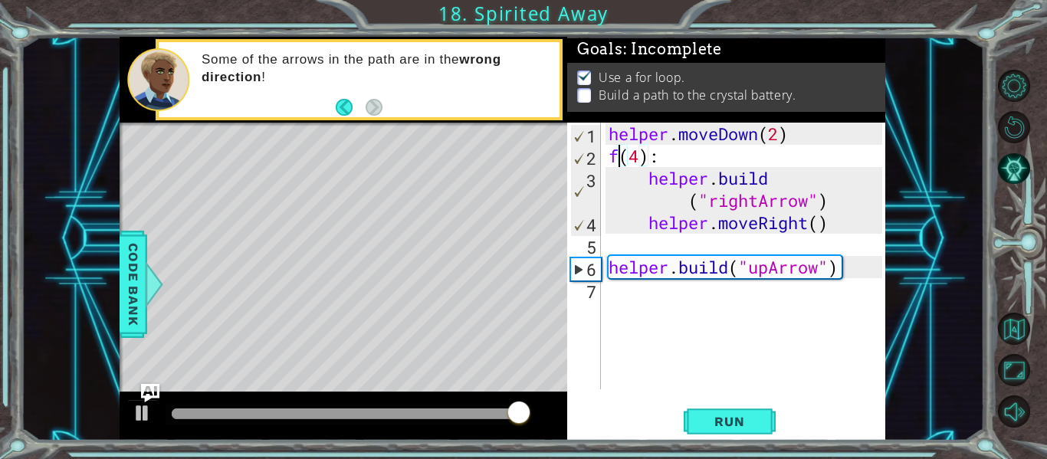
scroll to position [0, 1]
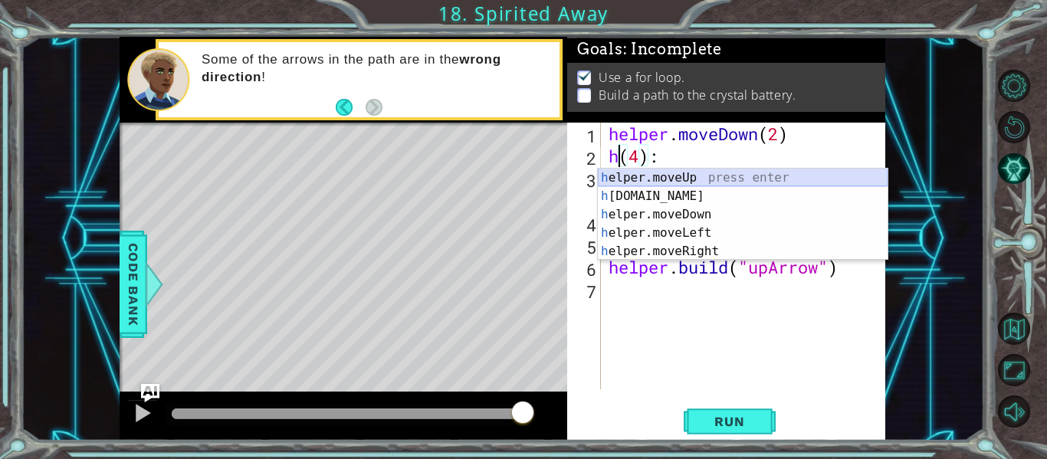
click at [676, 179] on div "h elper.moveUp press enter h [DOMAIN_NAME] press enter h elper.moveDown press e…" at bounding box center [743, 233] width 290 height 129
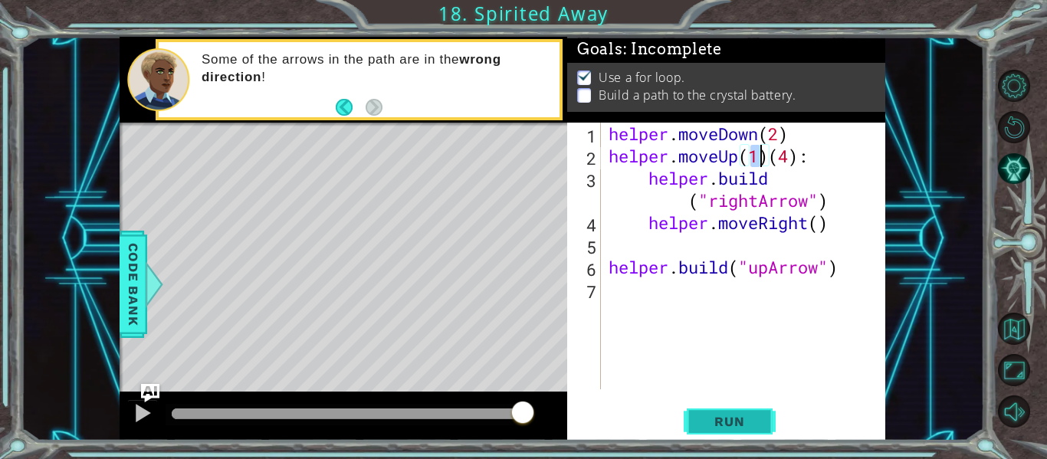
type textarea "helper.moveUp(1)(4):"
click at [725, 415] on span "Run" at bounding box center [729, 421] width 61 height 15
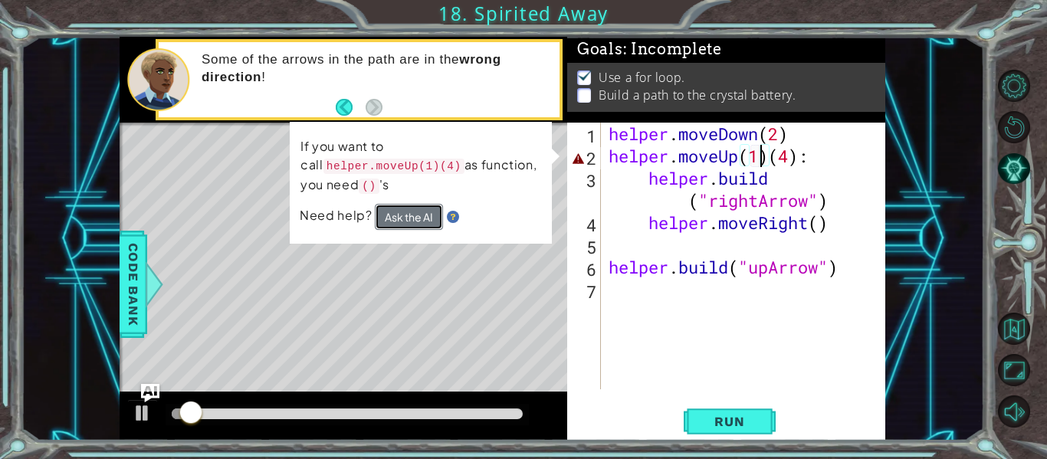
click at [409, 212] on button "Ask the AI" at bounding box center [409, 217] width 68 height 26
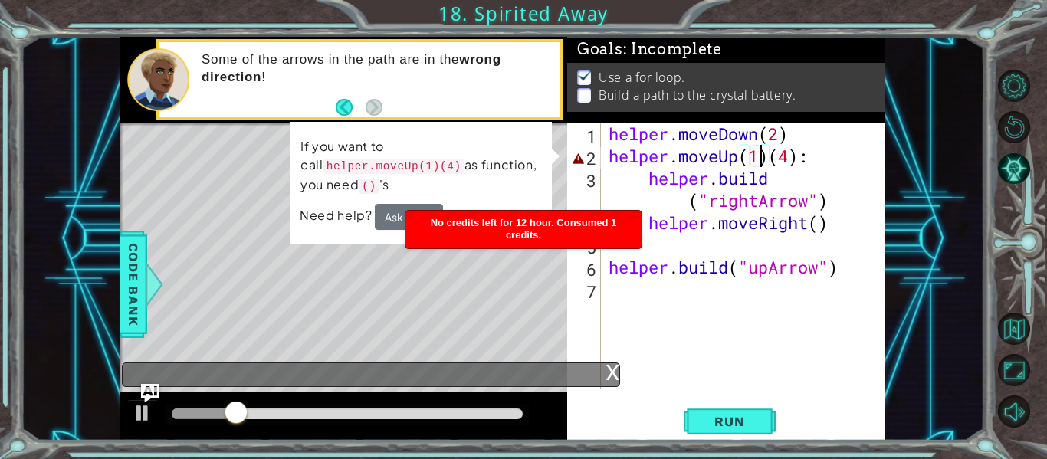
click at [531, 236] on span "No credits left for 12 hour. Consumed 1 credits." at bounding box center [524, 229] width 186 height 24
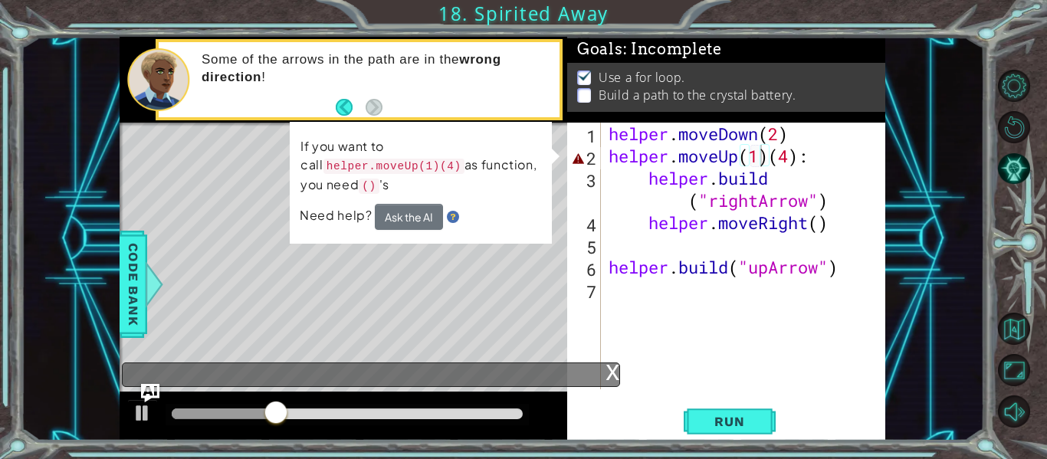
click at [560, 373] on div "x" at bounding box center [371, 375] width 498 height 25
click at [461, 376] on div "x" at bounding box center [371, 375] width 498 height 25
click at [611, 361] on div "helper . moveDown ( 2 ) helper . moveUp ( 1 ) ( 4 ) : helper . build ( "rightAr…" at bounding box center [748, 278] width 284 height 311
click at [609, 369] on div "x" at bounding box center [613, 370] width 14 height 15
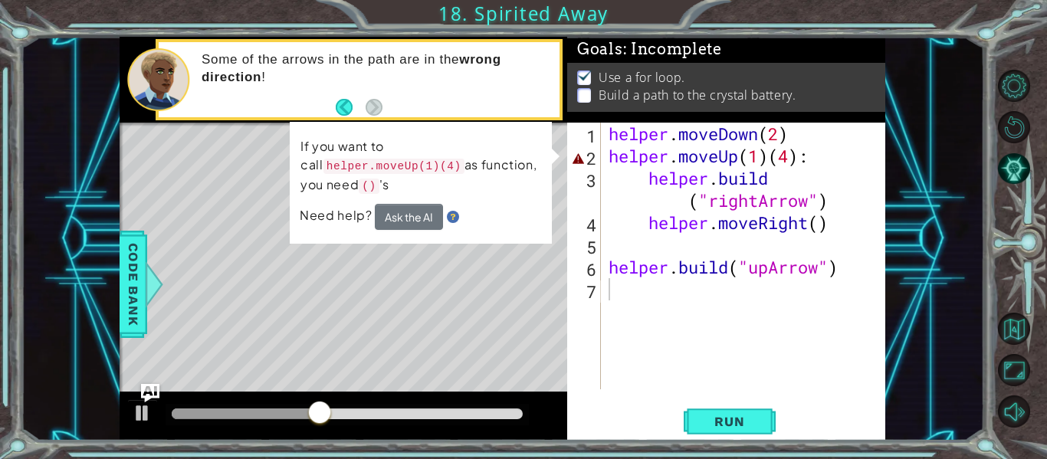
click at [455, 219] on img at bounding box center [453, 217] width 12 height 12
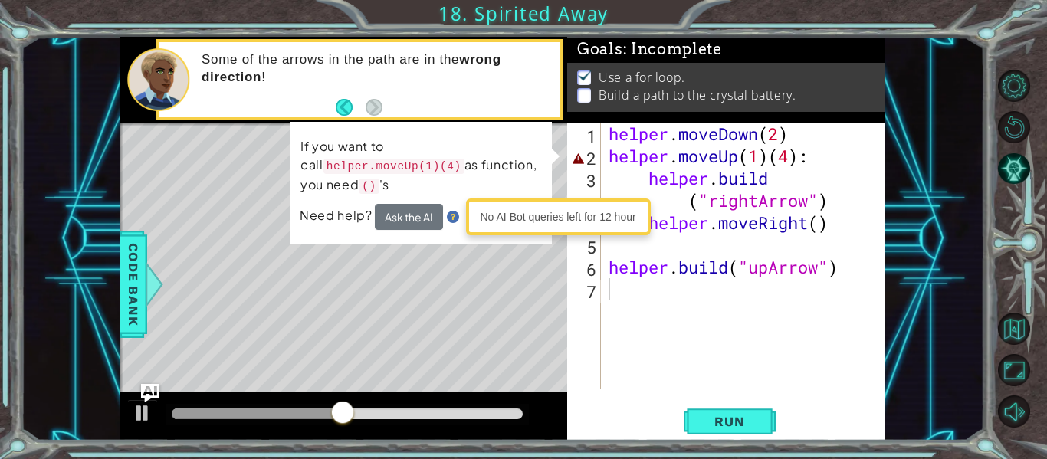
click at [453, 213] on img at bounding box center [453, 217] width 12 height 12
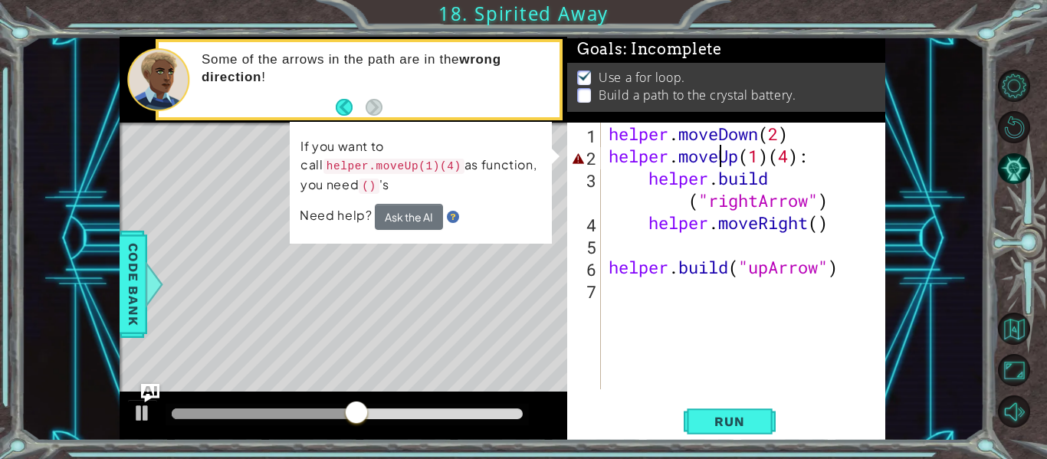
click at [721, 167] on div "helper . moveDown ( 2 ) helper . moveUp ( 1 ) ( 4 ) : helper . build ( "rightAr…" at bounding box center [748, 278] width 284 height 311
click at [795, 158] on div "helper . moveDown ( 2 ) helper . moveUp ( 1 ) ( 4 ) : helper . build ( "rightAr…" at bounding box center [748, 278] width 284 height 311
click at [806, 159] on div "helper . moveDown ( 2 ) helper . moveUp ( 1 ) ( 4 ) : helper . build ( "rightAr…" at bounding box center [748, 278] width 284 height 311
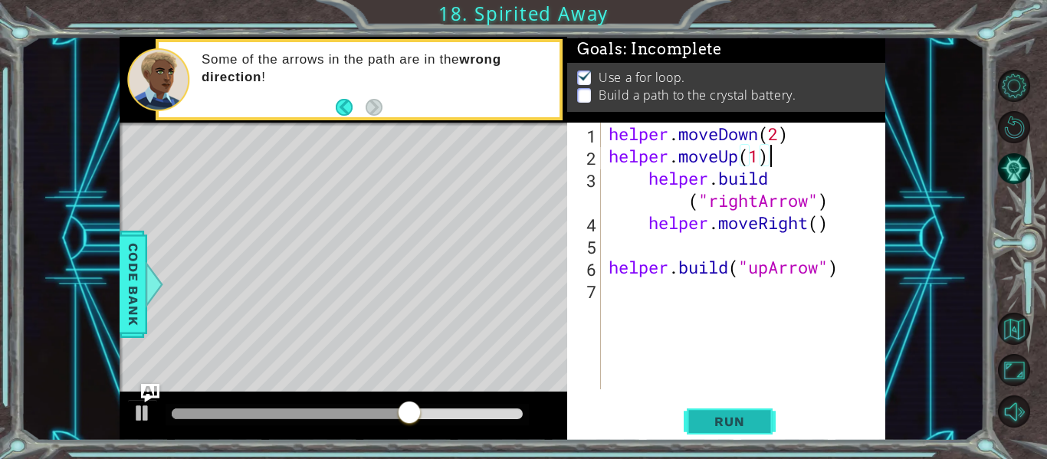
click at [720, 412] on button "Run" at bounding box center [730, 421] width 92 height 31
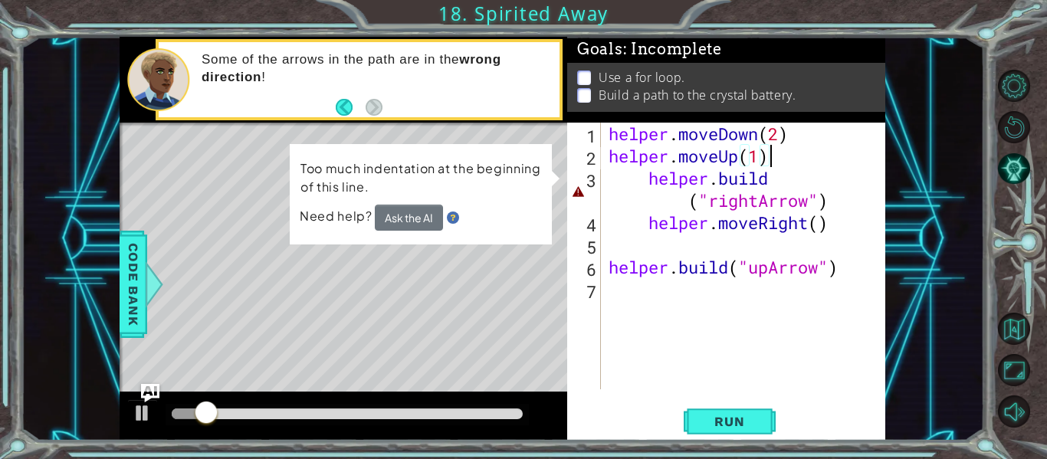
click at [773, 179] on div "helper . moveDown ( 2 ) helper . moveUp ( 1 ) helper . build ( "rightArrow" ) h…" at bounding box center [748, 278] width 284 height 311
click at [776, 182] on div "helper . moveDown ( 2 ) helper . moveUp ( 1 ) helper . build ( "rightArrow" ) h…" at bounding box center [748, 278] width 284 height 311
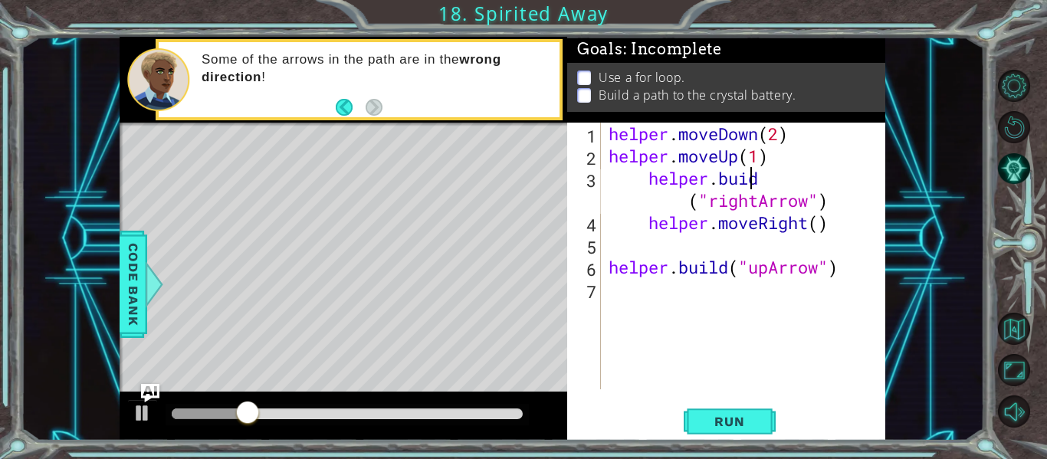
click at [777, 184] on div "helper . moveDown ( 2 ) helper . moveUp ( 1 ) helper . buid ( "rightArrow" ) he…" at bounding box center [748, 278] width 284 height 311
click at [760, 176] on div "helper . moveDown ( 2 ) helper . moveUp ( 1 ) helper . buid ( "rightArrow" ) he…" at bounding box center [748, 278] width 284 height 311
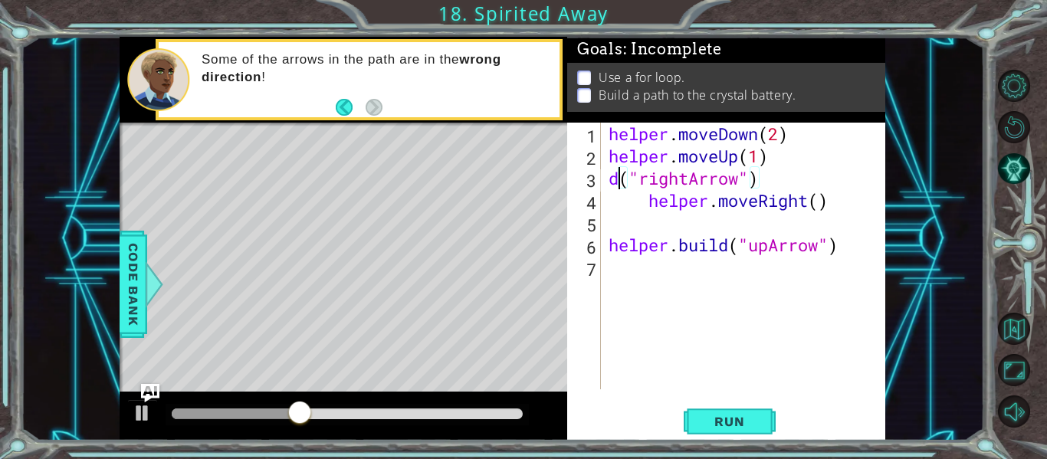
click at [619, 178] on div "helper . moveDown ( 2 ) helper . moveUp ( 1 ) d ( "rightArrow" ) helper . moveR…" at bounding box center [748, 278] width 284 height 311
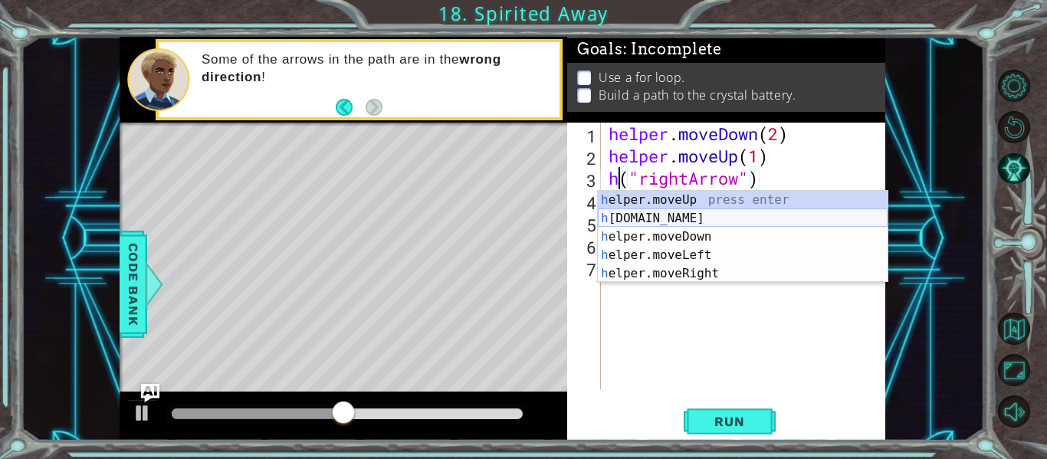
click at [675, 221] on div "h elper.moveUp press enter h [DOMAIN_NAME] press enter h elper.moveDown press e…" at bounding box center [743, 255] width 290 height 129
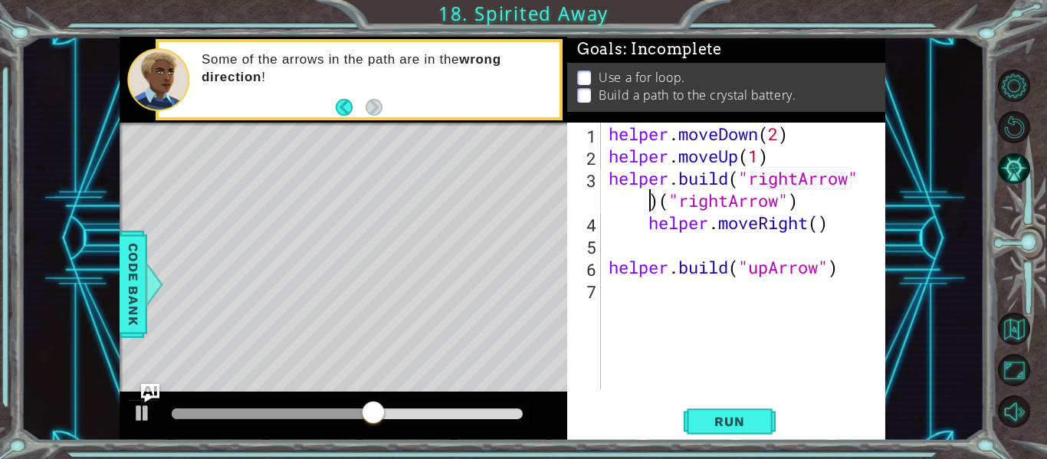
click at [621, 212] on div "helper . moveDown ( 2 ) helper . moveUp ( 1 ) helper . build ( "rightArrow" ) (…" at bounding box center [748, 278] width 284 height 311
click at [730, 406] on button "Run" at bounding box center [730, 421] width 92 height 31
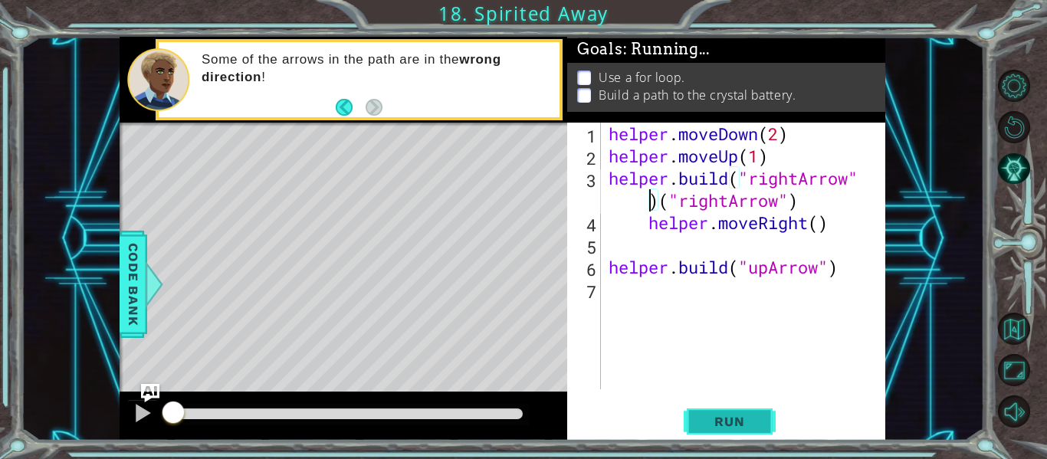
click at [730, 406] on button "Run" at bounding box center [730, 421] width 92 height 31
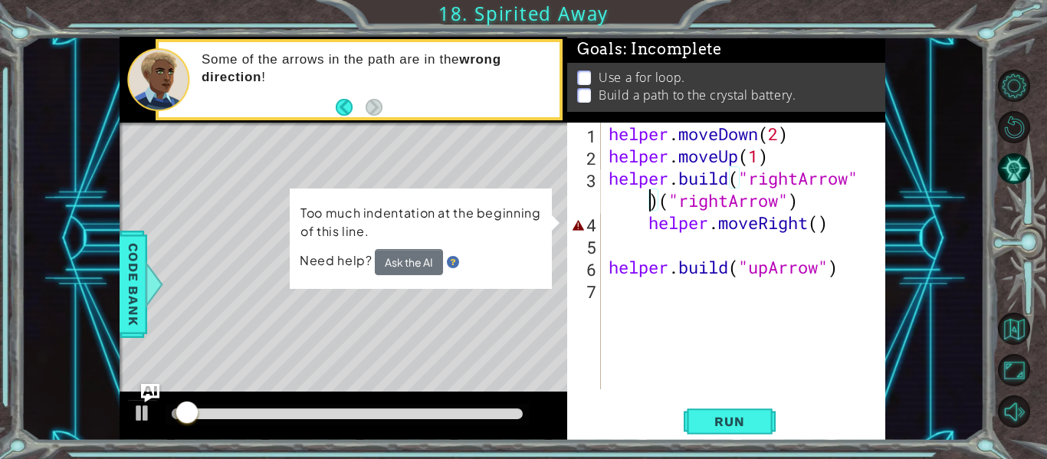
click at [768, 230] on div "helper . moveDown ( 2 ) helper . moveUp ( 1 ) helper . build ( "rightArrow" ) (…" at bounding box center [748, 278] width 284 height 311
click at [809, 220] on div "helper . moveDown ( 2 ) helper . moveUp ( 1 ) helper . build ( "rightArrow" ) (…" at bounding box center [748, 278] width 284 height 311
click at [830, 222] on div "helper . moveDown ( 2 ) helper . moveUp ( 1 ) helper . build ( "rightArrow" ) (…" at bounding box center [748, 278] width 284 height 311
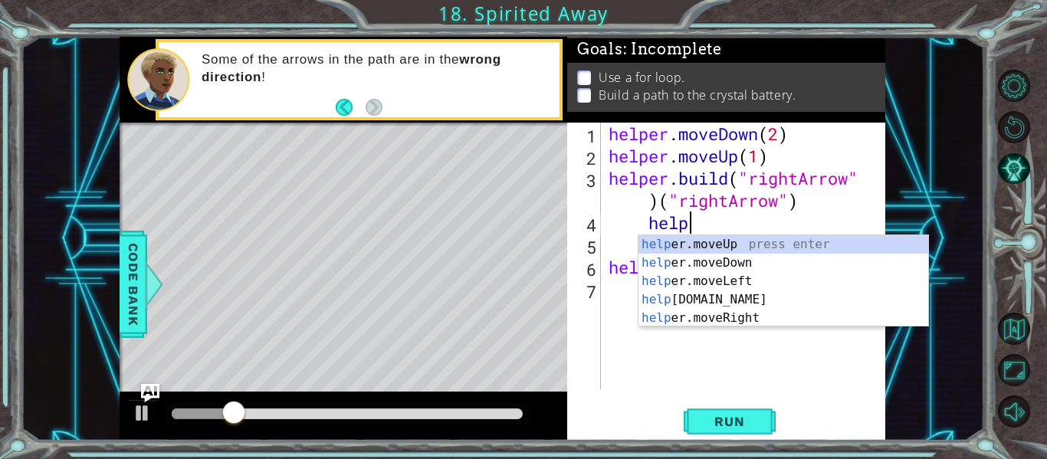
type textarea "h"
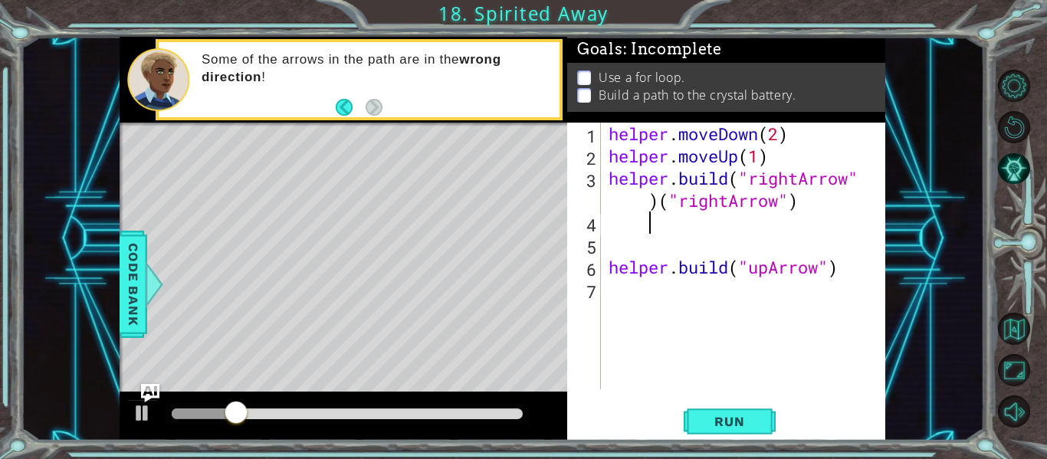
scroll to position [0, 0]
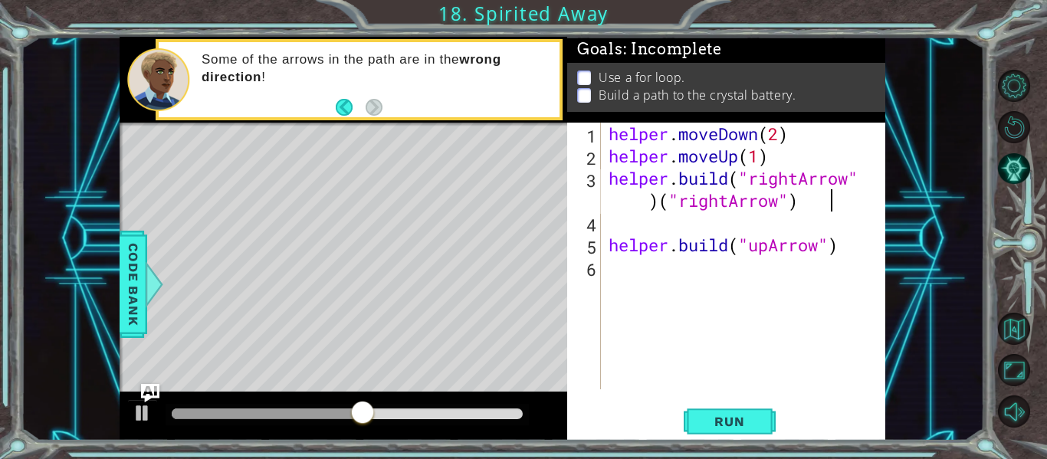
type textarea "[DOMAIN_NAME]("rightArrow")("rightArrow")"
click at [622, 230] on div "helper . moveDown ( 2 ) helper . moveUp ( 1 ) helper . build ( "rightArrow" ) (…" at bounding box center [748, 278] width 284 height 311
type textarea "H"
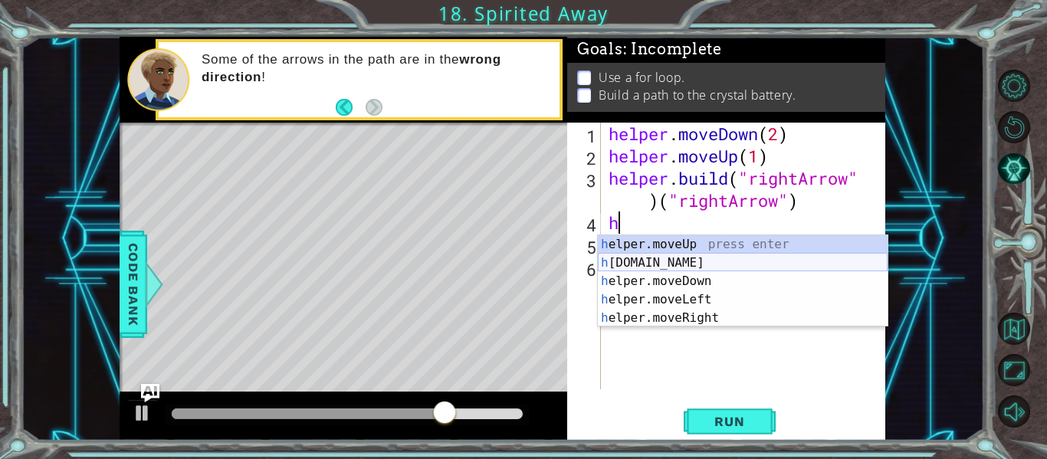
click at [709, 262] on div "h elper.moveUp press enter h [DOMAIN_NAME] press enter h elper.moveDown press e…" at bounding box center [743, 299] width 290 height 129
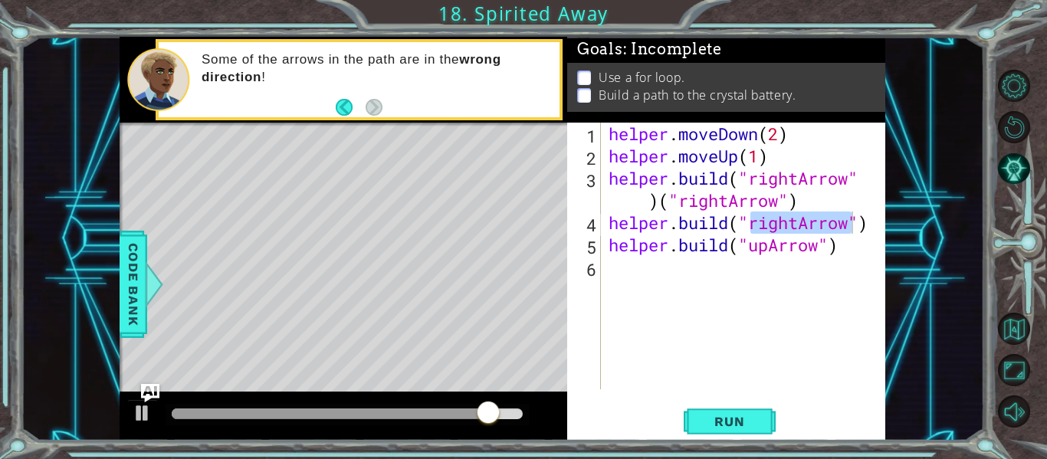
click at [728, 442] on div "1 ההההההההההההההההההההההההההההההההההההההההההההההההההההההההההההההההההההההההההההה…" at bounding box center [523, 229] width 1047 height 459
click at [855, 179] on div "helper . moveDown ( 2 ) helper . moveUp ( 1 ) helper . build ( "rightArrow" ) (…" at bounding box center [748, 278] width 284 height 311
click at [837, 205] on div "helper . moveDown ( 2 ) helper . moveUp ( 1 ) helper . build ( "rightArrow" ) (…" at bounding box center [748, 278] width 284 height 311
click at [865, 227] on div "helper . moveDown ( 2 ) helper . moveUp ( 1 ) helper . build ( "rightArrow" ) (…" at bounding box center [748, 278] width 284 height 311
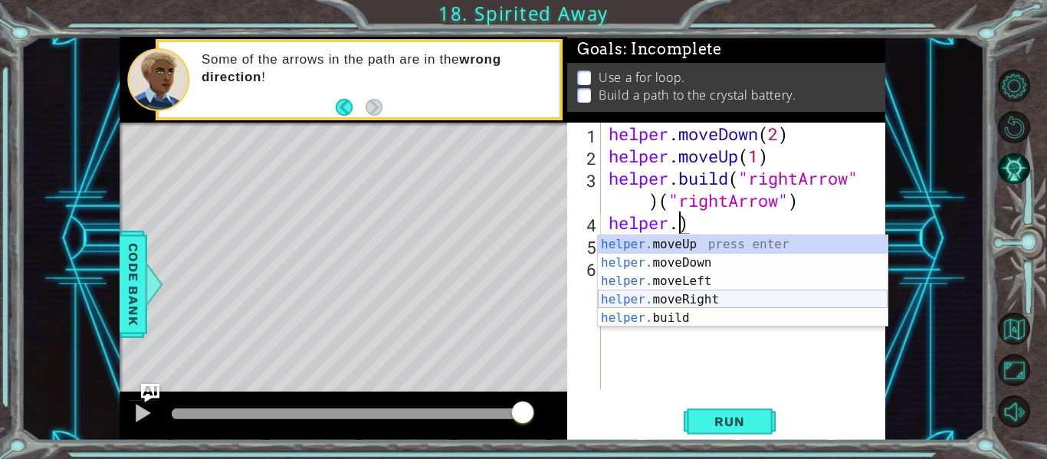
click at [730, 298] on div "helper. moveUp press enter helper. moveDown press enter helper. moveLeft press …" at bounding box center [743, 299] width 290 height 129
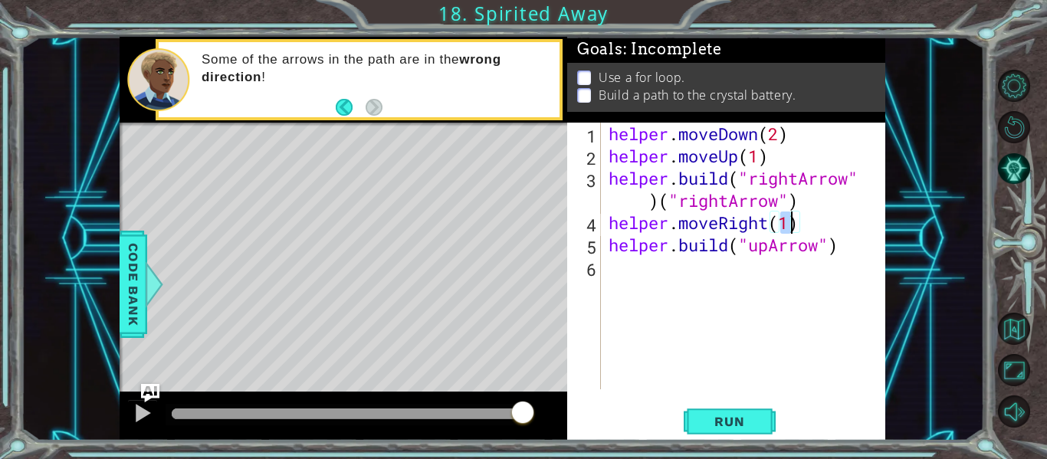
click at [813, 252] on div "helper . moveDown ( 2 ) helper . moveUp ( 1 ) helper . build ( "rightArrow" ) (…" at bounding box center [748, 278] width 284 height 311
type textarea "[DOMAIN_NAME]("upArrow")"
click at [838, 258] on div "helper . moveDown ( 2 ) helper . moveUp ( 1 ) helper . build ( "rightArrow" ) (…" at bounding box center [748, 278] width 284 height 311
click at [802, 227] on div "helper . moveDown ( 2 ) helper . moveUp ( 1 ) helper . build ( "rightArrow" ) (…" at bounding box center [748, 278] width 284 height 311
click at [821, 245] on div "helper . moveDown ( 2 ) helper . moveUp ( 1 ) helper . build ( "rightArrow" ) (…" at bounding box center [748, 278] width 284 height 311
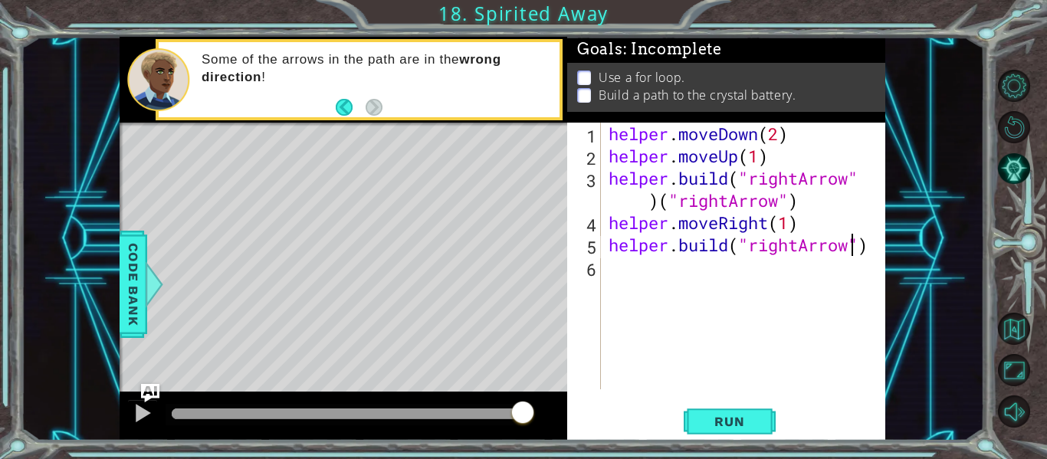
scroll to position [0, 11]
click at [722, 417] on span "Run" at bounding box center [729, 421] width 61 height 15
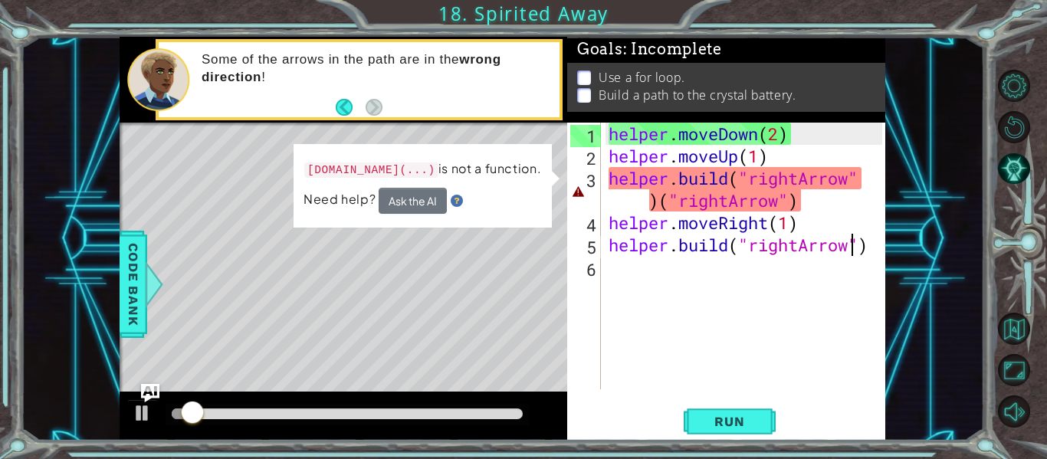
click at [770, 207] on div "helper . moveDown ( 2 ) helper . moveUp ( 1 ) helper . build ( "rightArrow" ) (…" at bounding box center [748, 278] width 284 height 311
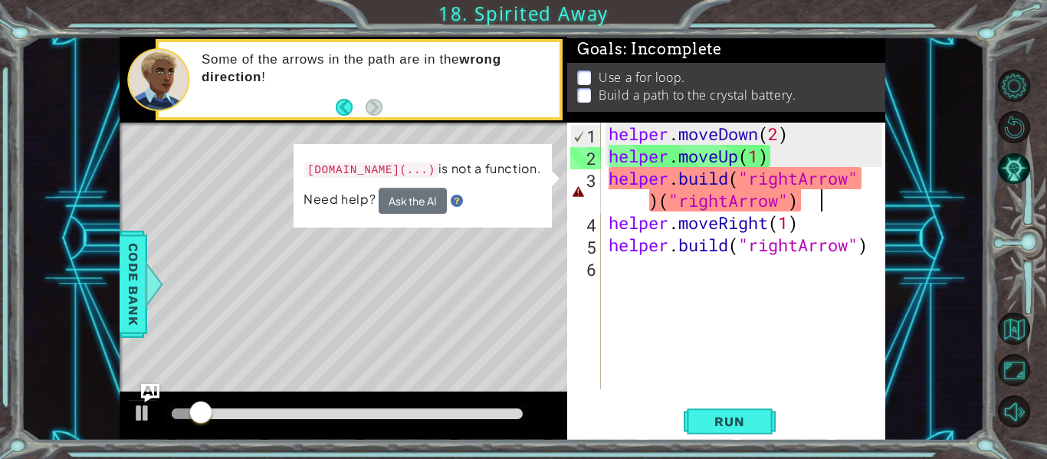
click at [821, 199] on div "helper . moveDown ( 2 ) helper . moveUp ( 1 ) helper . build ( "rightArrow" ) (…" at bounding box center [748, 278] width 284 height 311
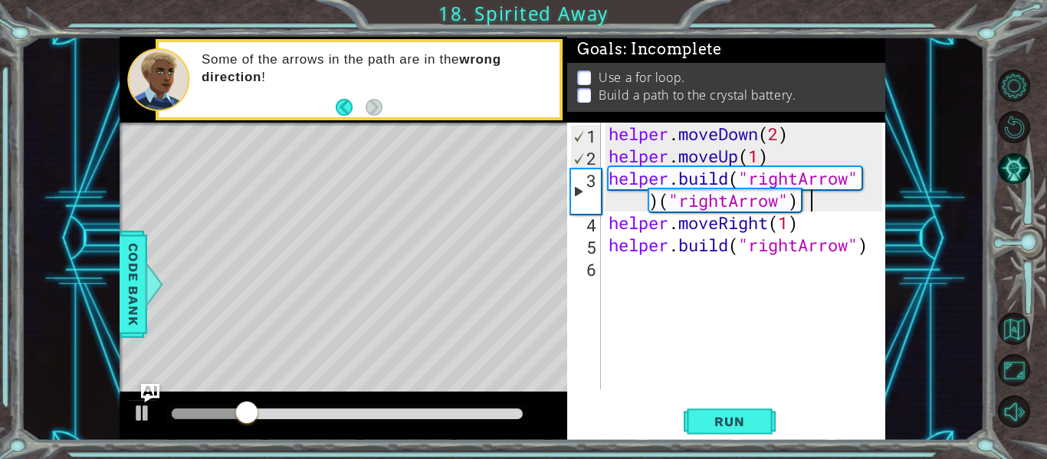
click at [816, 202] on div "helper . moveDown ( 2 ) helper . moveUp ( 1 ) helper . build ( "rightArrow" ) (…" at bounding box center [748, 278] width 284 height 311
click at [794, 204] on div "helper . moveDown ( 2 ) helper . moveUp ( 1 ) helper . build ( "rightArrow" ) (…" at bounding box center [748, 278] width 284 height 311
click at [801, 202] on div "helper . moveDown ( 2 ) helper . moveUp ( 1 ) helper . build ( "rightArrow" ) (…" at bounding box center [748, 278] width 284 height 311
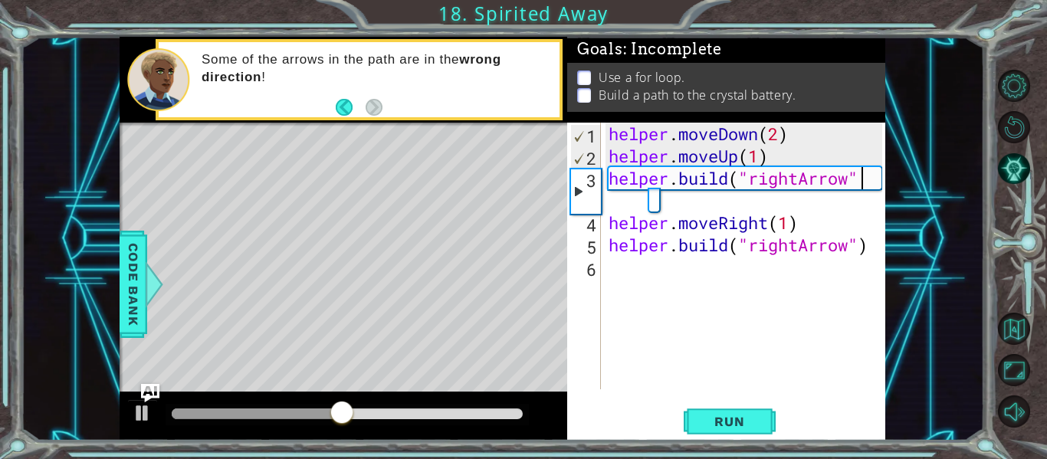
scroll to position [0, 12]
click at [746, 422] on span "Run" at bounding box center [729, 421] width 61 height 15
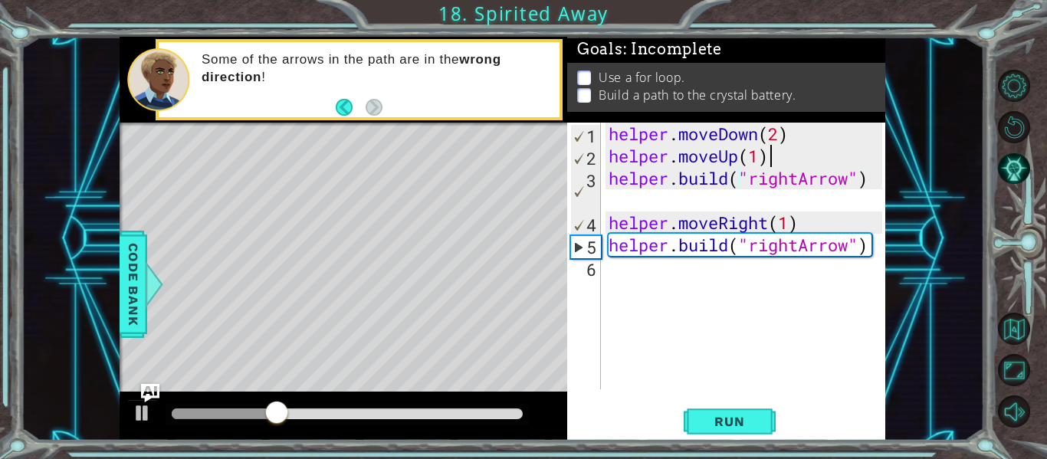
click at [781, 165] on div "helper . moveDown ( 2 ) helper . moveUp ( 1 ) helper . build ( "rightArrow" ) h…" at bounding box center [748, 278] width 284 height 311
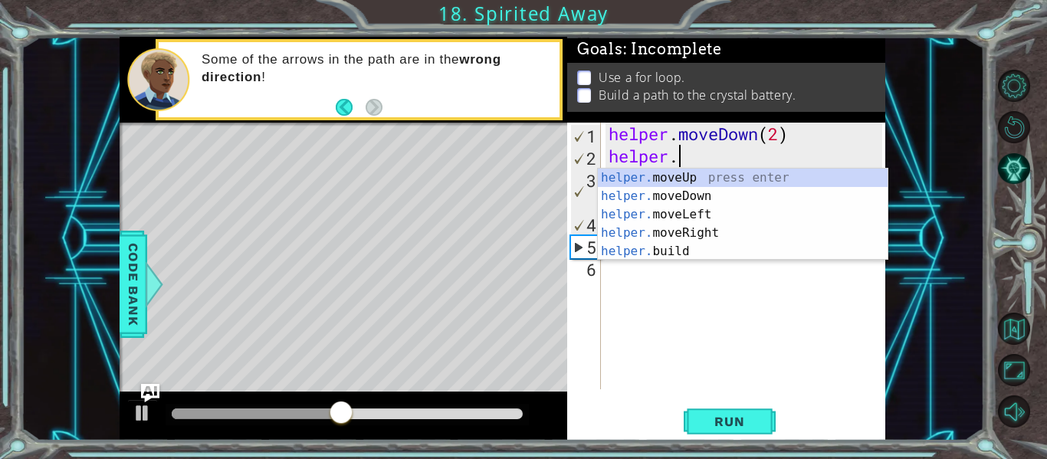
scroll to position [0, 2]
click at [758, 139] on div "helper . moveDown ( 2 ) helper . helper . build ( "rightArrow" ) helper . moveR…" at bounding box center [748, 278] width 284 height 311
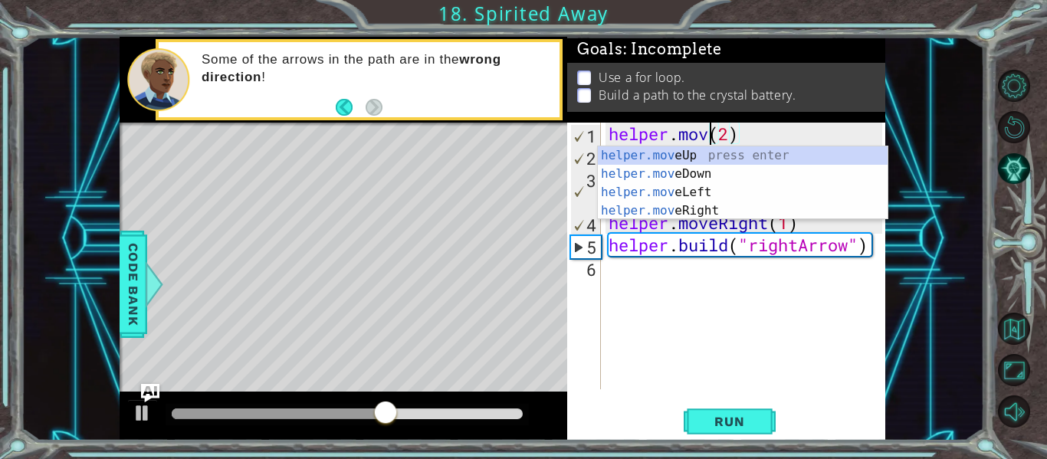
scroll to position [0, 5]
click at [716, 209] on div "helper.move Up press enter helper.move Down press enter helper.move Left press …" at bounding box center [743, 201] width 290 height 110
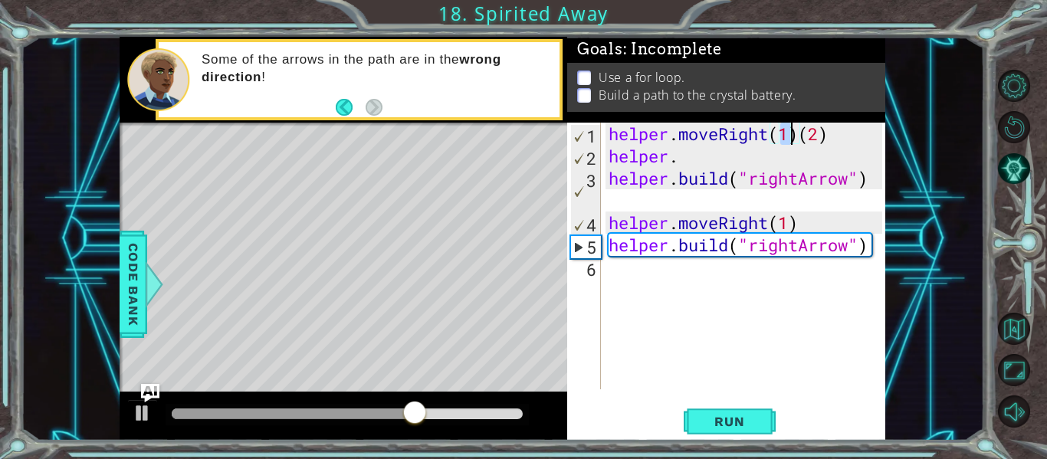
click at [834, 126] on div "helper . moveRight ( 1 ) ( 2 ) helper . helper . build ( "rightArrow" ) helper …" at bounding box center [748, 278] width 284 height 311
click at [698, 161] on div "helper . moveRight ( 1 ) helper . helper . build ( "rightArrow" ) helper . move…" at bounding box center [748, 278] width 284 height 311
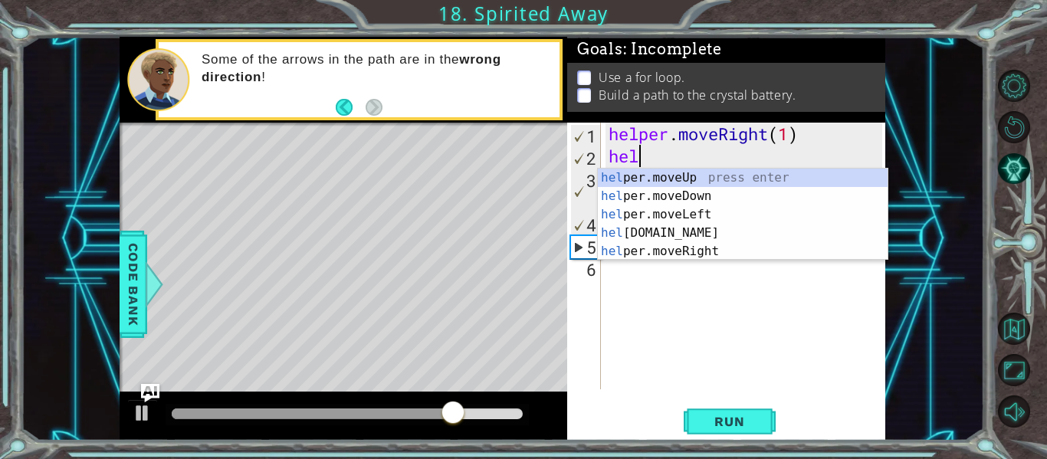
scroll to position [0, 0]
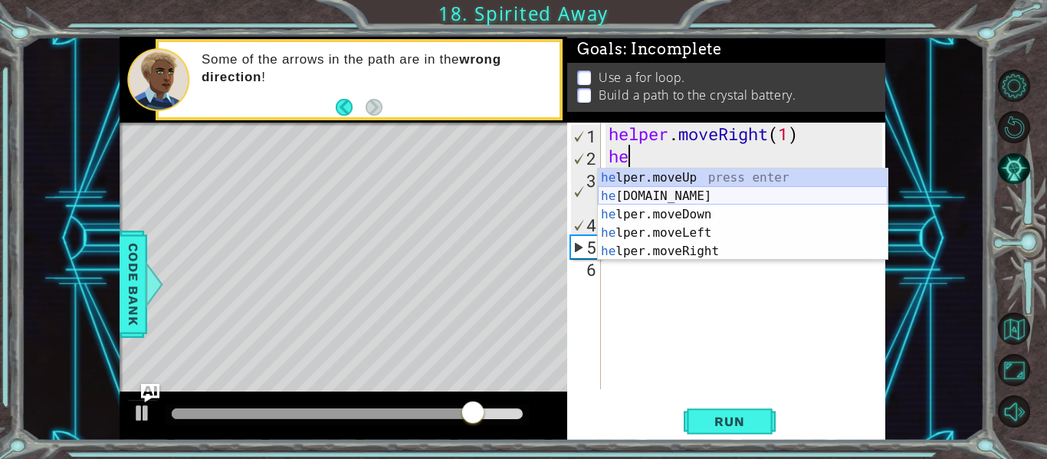
click at [685, 191] on div "he lper.moveUp press enter he [DOMAIN_NAME] press enter he lper.moveDown press …" at bounding box center [743, 233] width 290 height 129
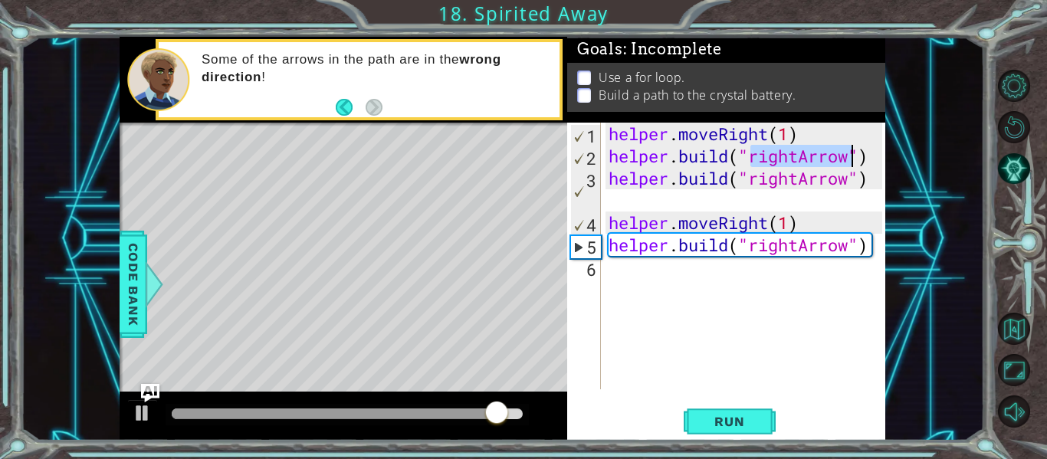
click at [865, 182] on div "helper . moveRight ( 1 ) helper . build ( "rightArrow" ) helper . build ( "righ…" at bounding box center [748, 278] width 284 height 311
click at [874, 180] on div "helper . moveRight ( 1 ) helper . build ( "rightArrow" ) helper . build ( "righ…" at bounding box center [748, 278] width 284 height 311
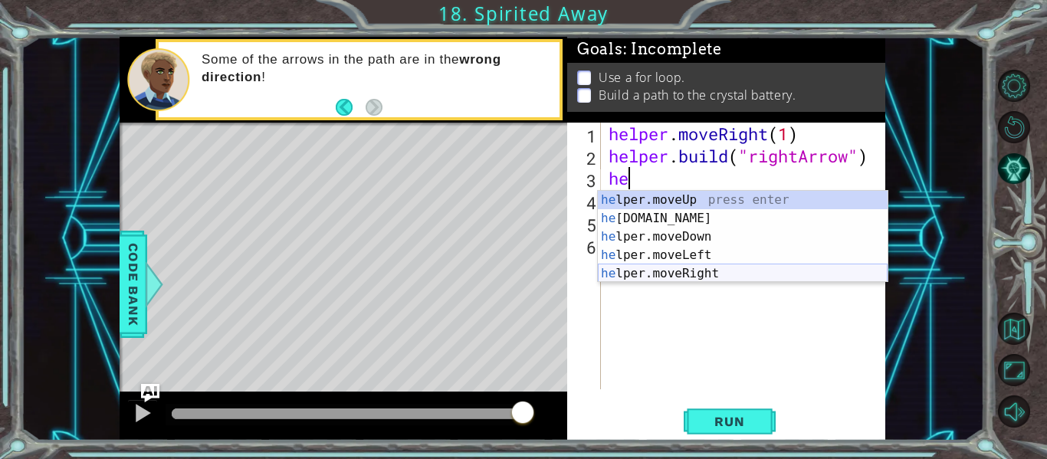
click at [711, 273] on div "he lper.moveUp press enter he [DOMAIN_NAME] press enter he lper.moveDown press …" at bounding box center [743, 255] width 290 height 129
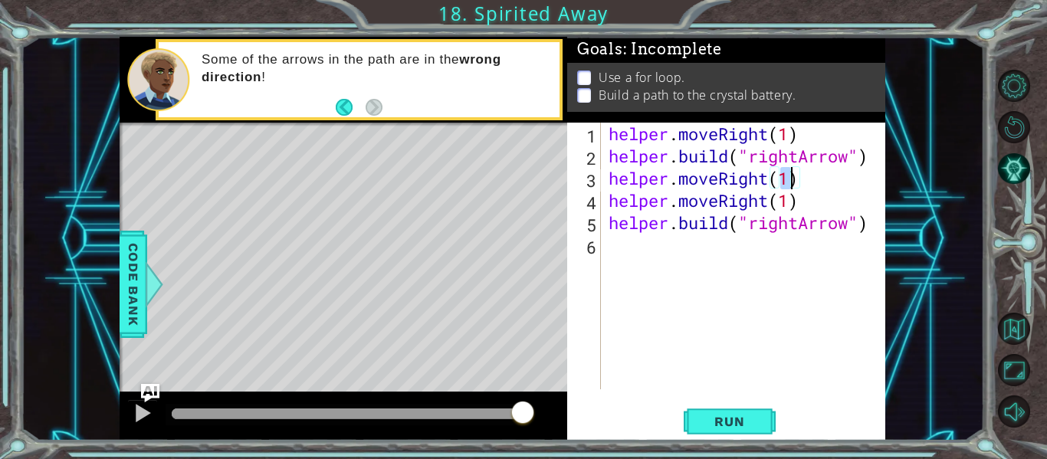
click at [805, 187] on div "helper . moveRight ( 1 ) helper . build ( "rightArrow" ) helper . moveRight ( 1…" at bounding box center [748, 278] width 284 height 311
click at [802, 201] on div "helper . moveRight ( 1 ) helper . build ( "rightArrow" ) helper . moveRight ( 1…" at bounding box center [748, 278] width 284 height 311
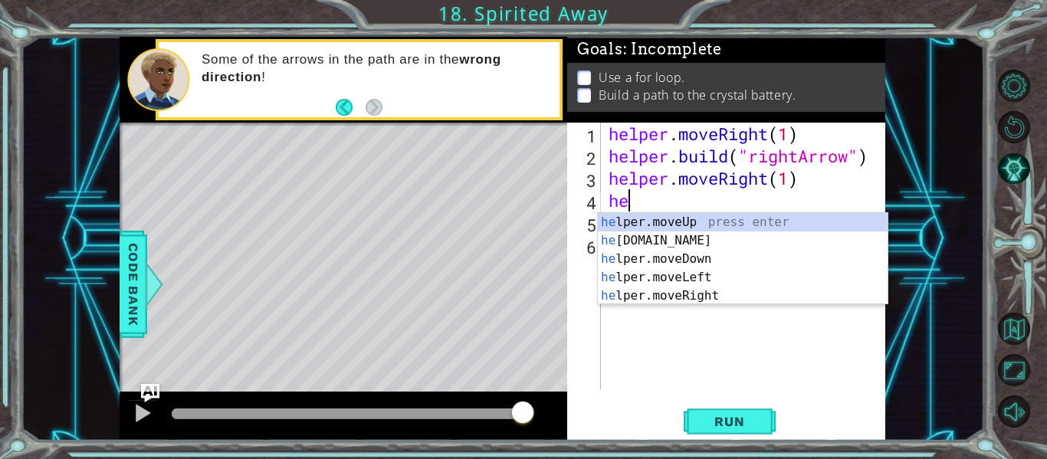
type textarea "h"
click at [691, 238] on div "h elper.moveUp press enter h [DOMAIN_NAME] press enter h elper.moveDown press e…" at bounding box center [743, 277] width 290 height 129
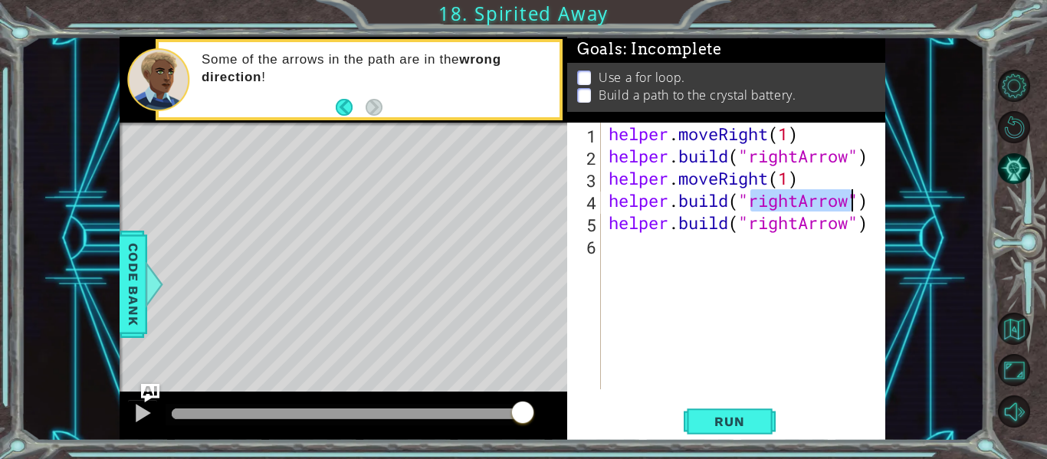
click at [859, 215] on div "helper . moveRight ( 1 ) helper . build ( "rightArrow" ) helper . moveRight ( 1…" at bounding box center [748, 278] width 284 height 311
click at [870, 219] on div "helper . moveRight ( 1 ) helper . build ( "rightArrow" ) helper . moveRight ( 1…" at bounding box center [748, 278] width 284 height 311
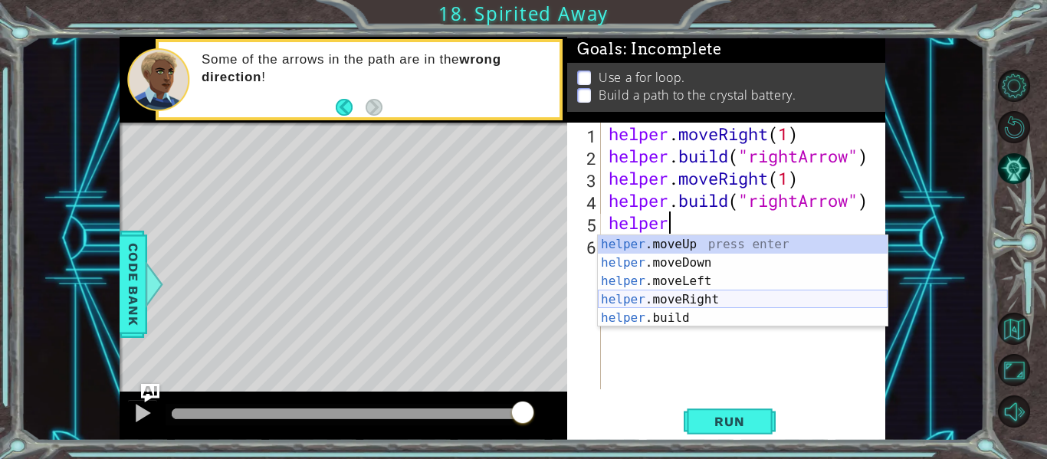
click at [744, 294] on div "helper .moveUp press enter helper .moveDown press enter helper .moveLeft press …" at bounding box center [743, 299] width 290 height 129
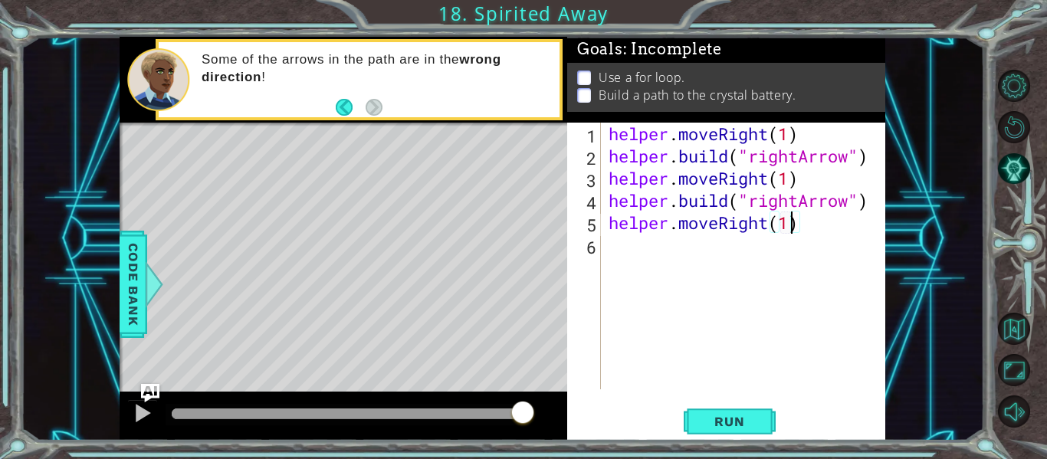
scroll to position [0, 8]
type textarea "helper.moveRight(1)"
click at [739, 415] on span "Run" at bounding box center [729, 421] width 61 height 15
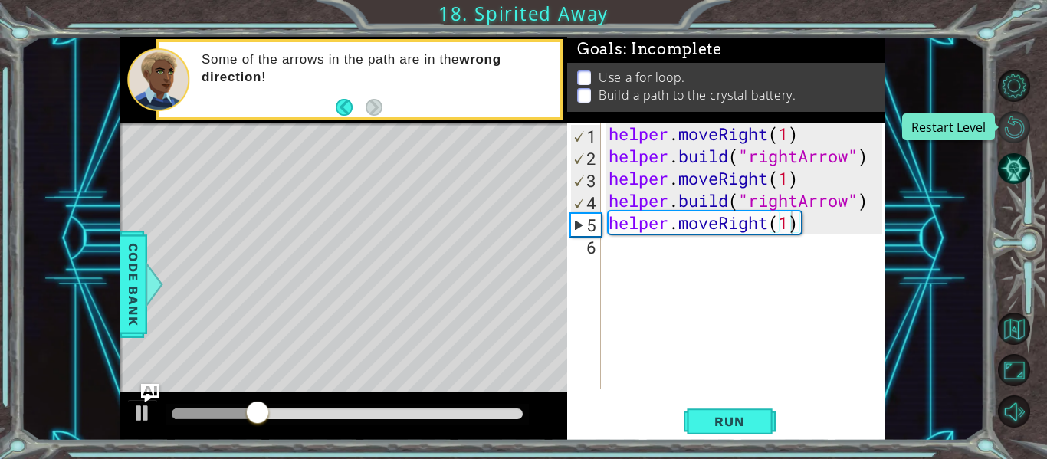
click at [1017, 124] on button "Restart Level" at bounding box center [1014, 127] width 32 height 32
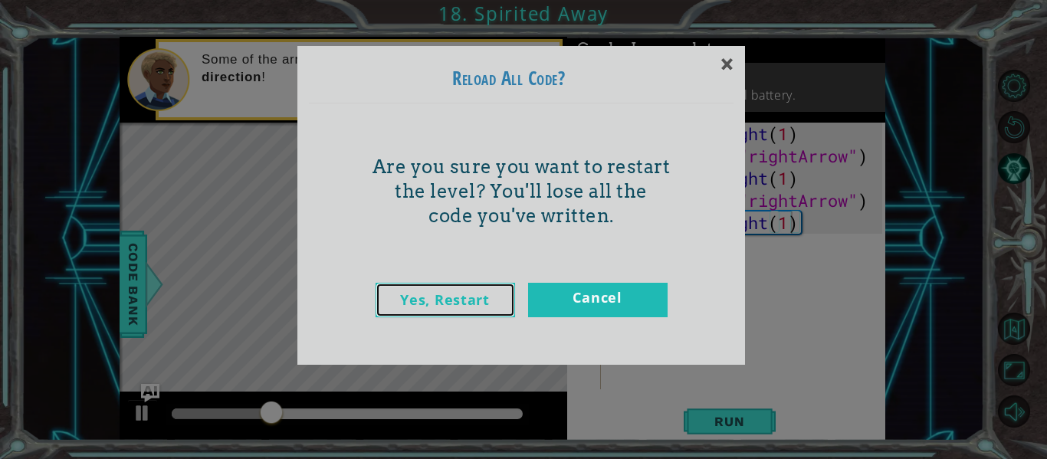
click at [471, 297] on link "Yes, Restart" at bounding box center [446, 300] width 140 height 34
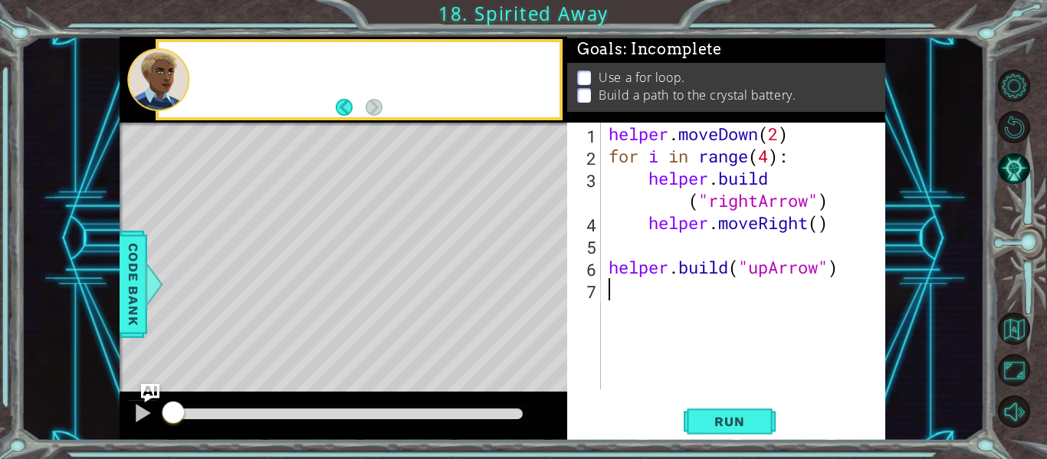
scroll to position [0, 0]
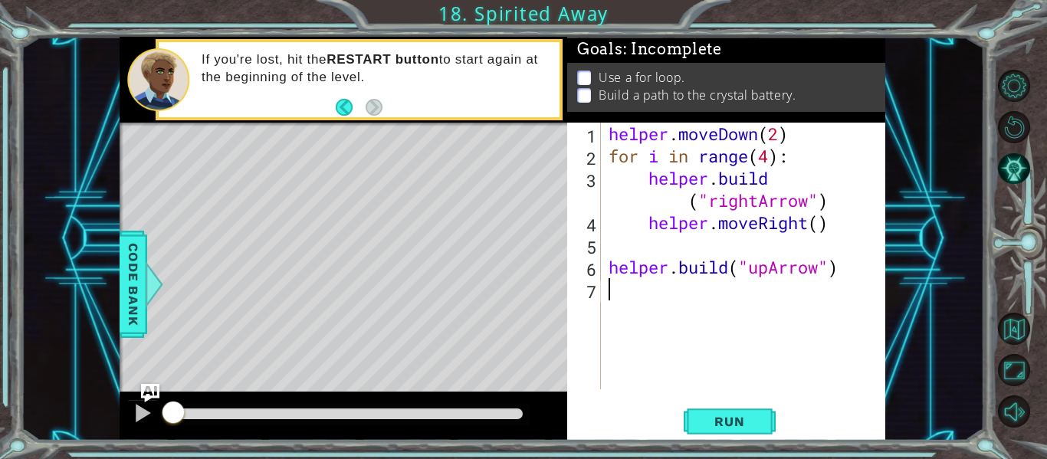
click at [820, 159] on div "helper . moveDown ( 2 ) for i in range ( 4 ) : helper . build ( "rightArrow" ) …" at bounding box center [748, 278] width 284 height 311
type textarea "f"
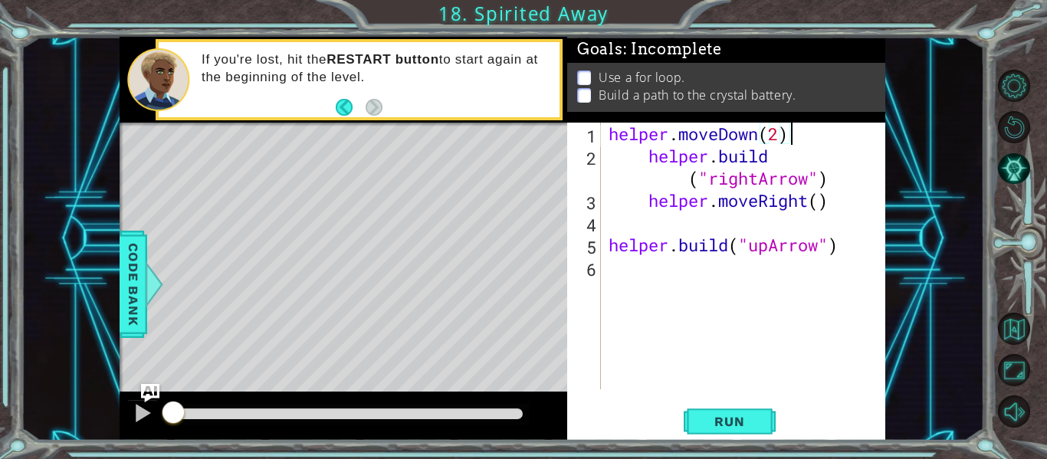
click at [781, 166] on div "helper . moveDown ( 2 ) helper . build ( "rightArrow" ) helper . moveRight ( ) …" at bounding box center [748, 278] width 284 height 311
click at [787, 162] on div "helper . moveDown ( 2 ) helper . build ( "rightArrow" ) helper . moveRight ( ) …" at bounding box center [748, 278] width 284 height 311
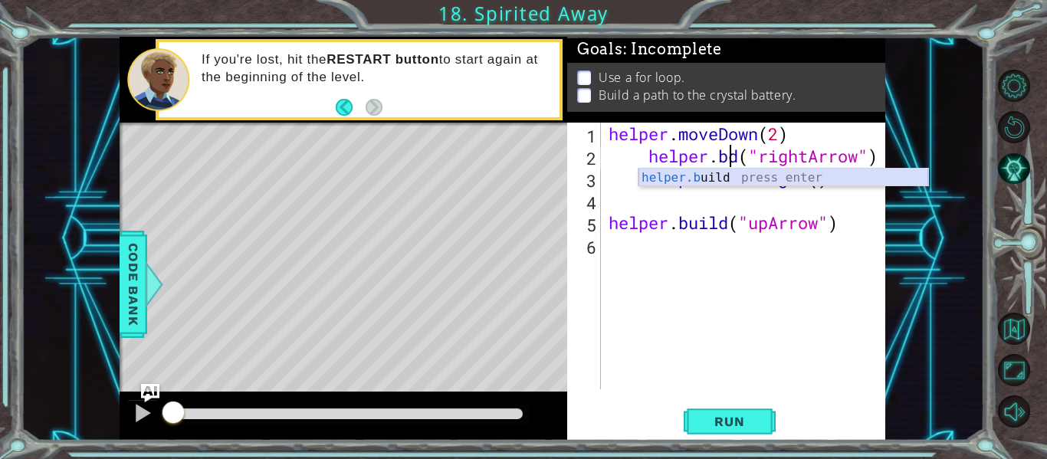
click at [730, 179] on div "helper.b uild press enter" at bounding box center [784, 196] width 290 height 55
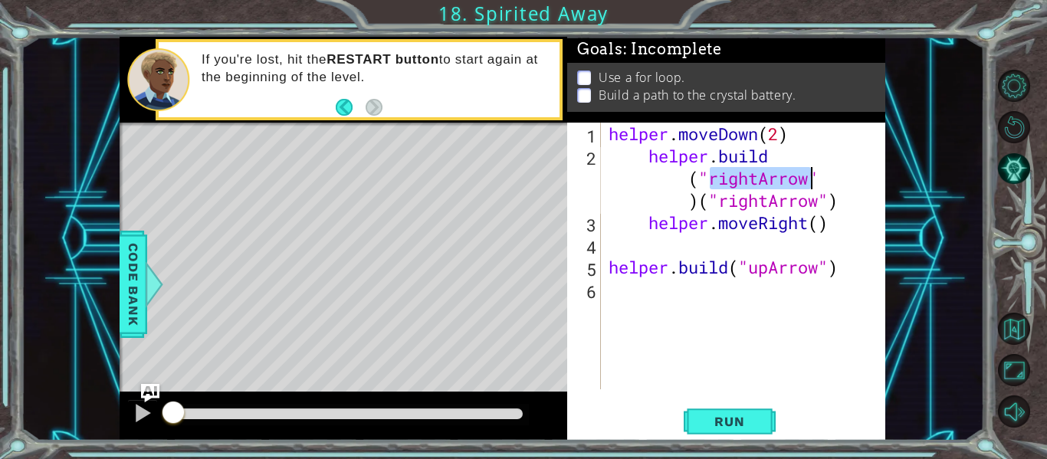
click at [768, 159] on div "helper . moveDown ( 2 ) helper . build ( "rightArrow" ) ( "rightArrow" ) helper…" at bounding box center [748, 278] width 284 height 311
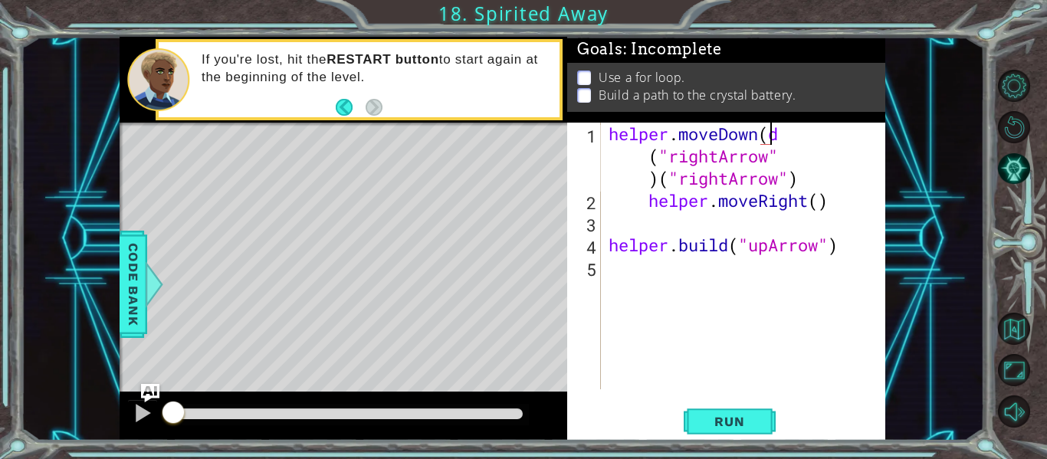
scroll to position [0, 8]
click at [841, 141] on div "helper . moveDown ( 2 ) d ( "rightArrow" ) ( "rightArrow" ) helper . moveRight …" at bounding box center [748, 301] width 284 height 356
click at [823, 147] on div "helper . moveDown ( 2 ) d ( "rightArrow" ) ( "rightArrow" ) helper . moveRight …" at bounding box center [748, 301] width 284 height 356
click at [822, 163] on div "helper . moveDown ( 2 ) d ( "rightArrow" ) ( "rightArrow" ) helper . moveRight …" at bounding box center [748, 301] width 284 height 356
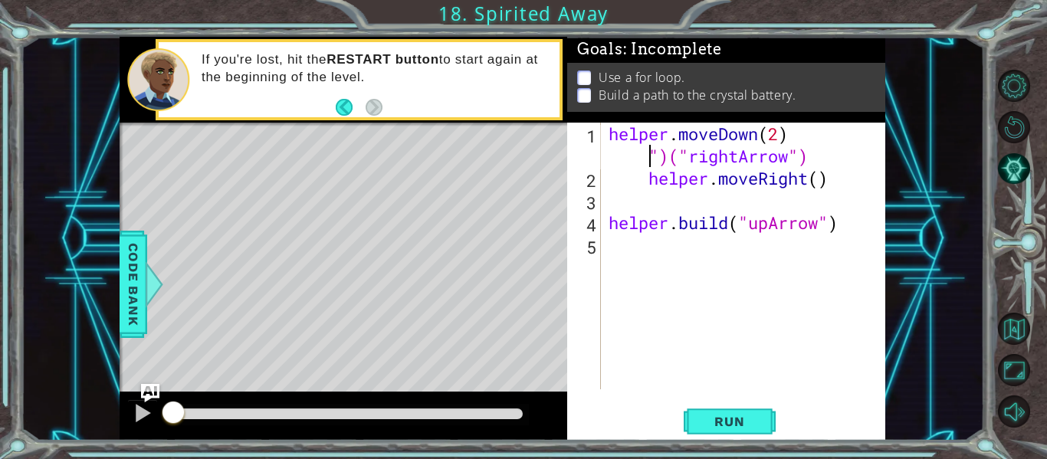
click at [835, 151] on div "helper . moveDown ( 2 ) ")(" rightArrow ") helper . moveRight ( ) helper . buil…" at bounding box center [748, 289] width 284 height 333
click at [672, 180] on div "helper . moveDown ( 2 ) helper . moveRight ( ) helper . build ( "upArrow" )" at bounding box center [748, 289] width 284 height 333
click at [843, 177] on div "helper . moveDown ( 2 ) helper . moveRight ( ) helper . build ( "upArrow" )" at bounding box center [748, 289] width 284 height 333
click at [847, 169] on div "helper . moveDown ( 2 ) helper . moveRight ( ) helper . build ( "upArrow" )" at bounding box center [748, 289] width 284 height 333
click at [847, 163] on div "helper . moveDown ( 2 ) helper . moveRight ( ) helper . build ( "upArrow" )" at bounding box center [748, 289] width 284 height 333
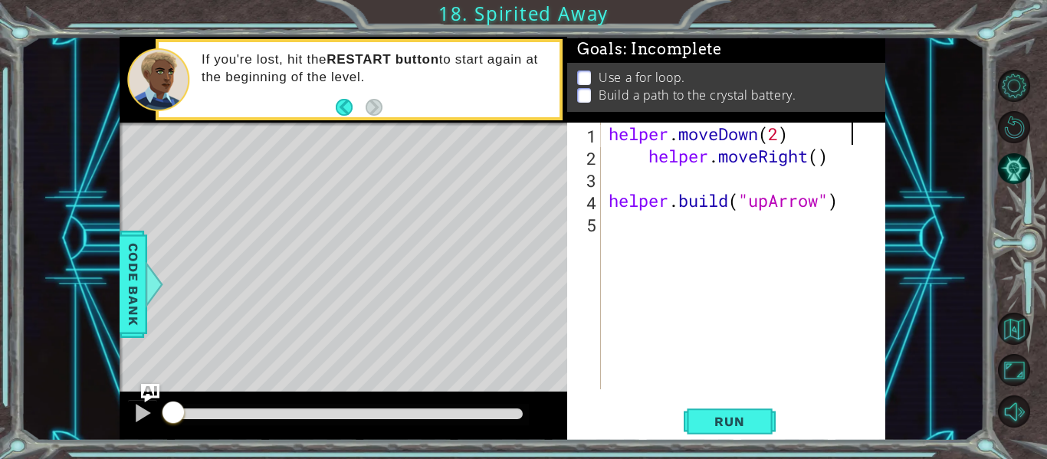
scroll to position [0, 10]
click at [845, 161] on div "helper . moveDown ( 2 ) helper . moveRight ( ) helper . build ( "upArrow" )" at bounding box center [748, 278] width 284 height 311
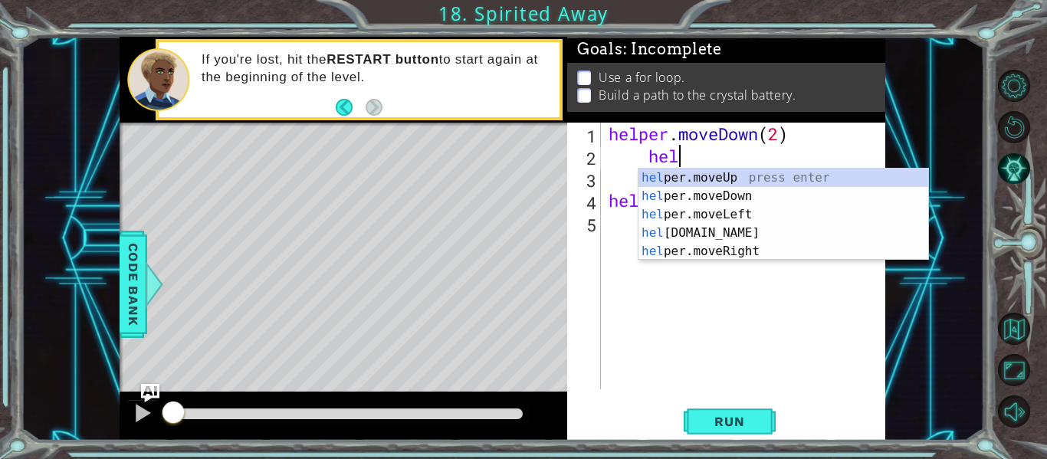
scroll to position [0, 2]
type textarea "h"
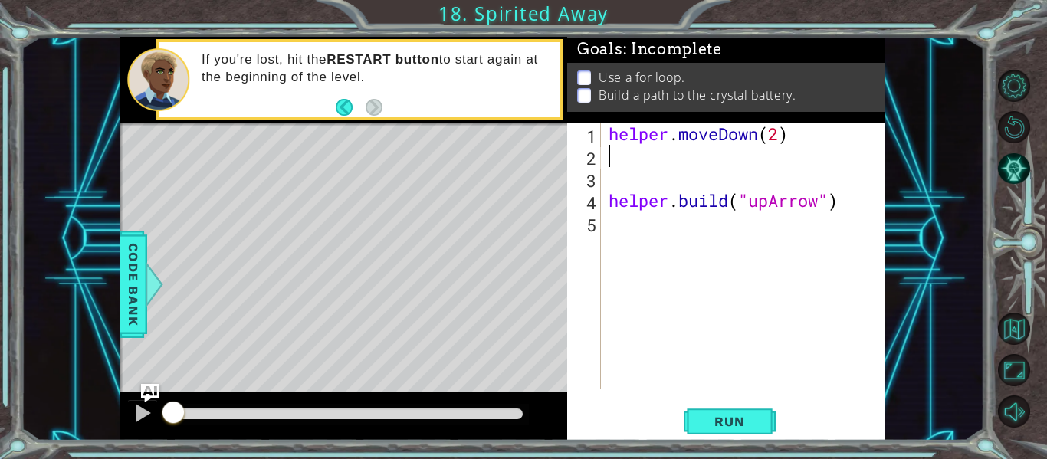
scroll to position [0, 0]
type textarea "H"
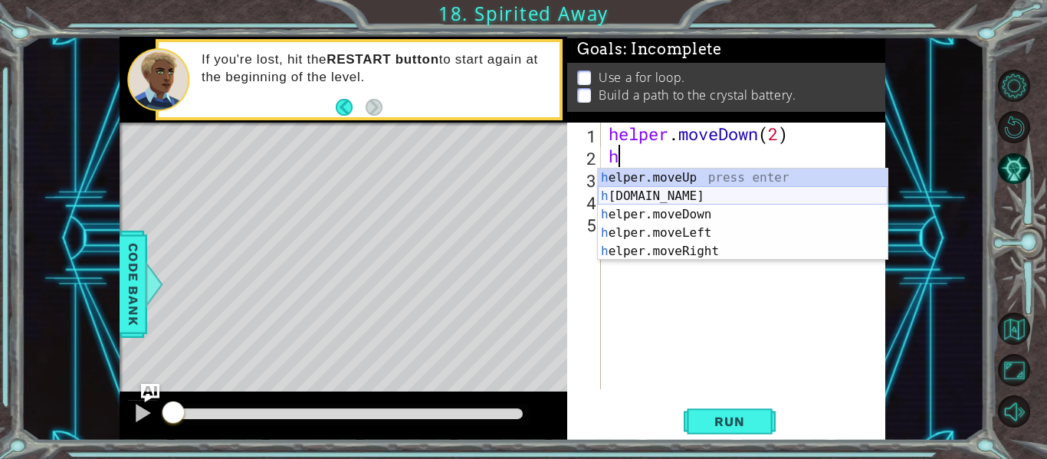
click at [784, 195] on div "h elper.moveUp press enter h [DOMAIN_NAME] press enter h elper.moveDown press e…" at bounding box center [743, 233] width 290 height 129
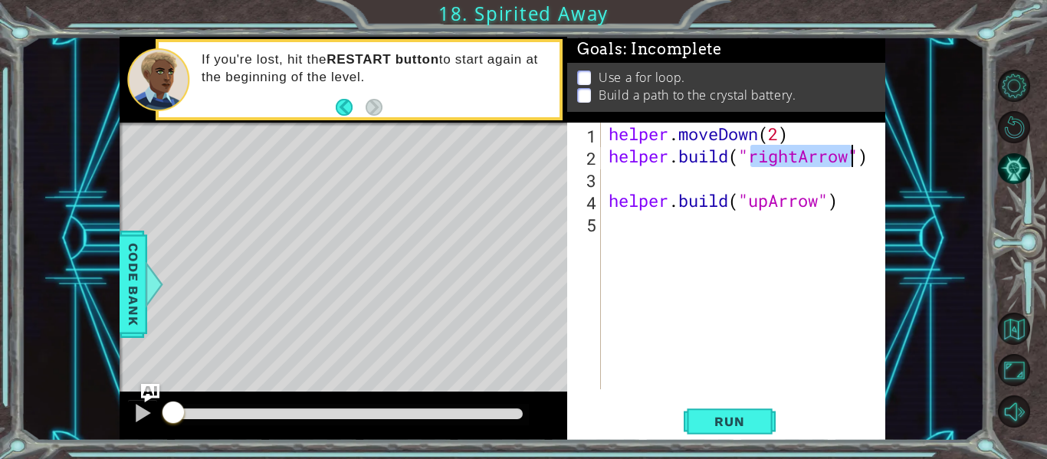
click at [804, 195] on div "helper . moveDown ( 2 ) helper . build ( "rightArrow" ) helper . build ( "upArr…" at bounding box center [748, 278] width 284 height 311
click at [835, 202] on div "helper . moveDown ( 2 ) helper . build ( "rightArrow" ) helper . build ( "upArr…" at bounding box center [748, 278] width 284 height 311
click at [849, 203] on div "helper . moveDown ( 2 ) helper . build ( "rightArrow" ) helper . build ( "upArr…" at bounding box center [748, 278] width 284 height 311
click at [844, 155] on div "helper . moveDown ( 2 ) helper . build ( "rightArrow" ) helper . build ( "upArr…" at bounding box center [748, 278] width 284 height 311
type textarea "[DOMAIN_NAME]("rightArrow")"
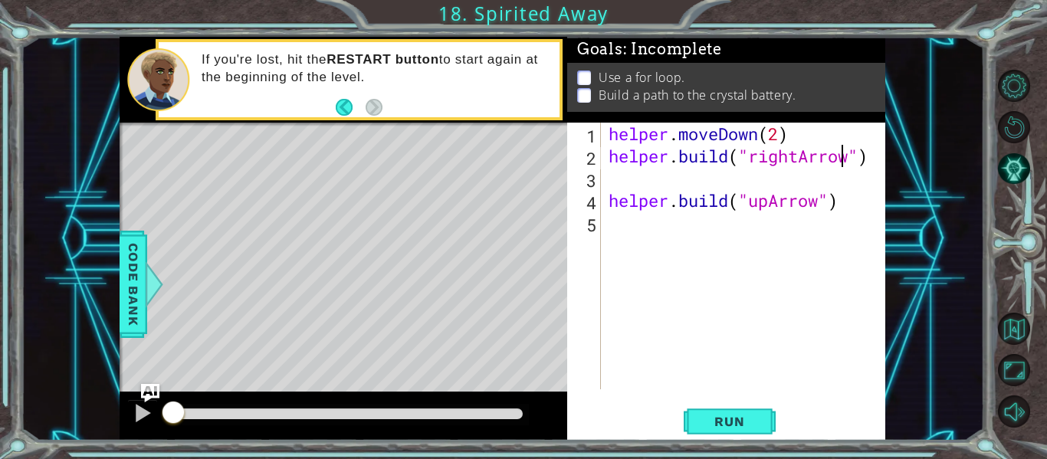
click at [858, 168] on div "helper . moveDown ( 2 ) helper . build ( "rightArrow" ) helper . build ( "upArr…" at bounding box center [748, 278] width 284 height 311
click at [849, 151] on div "helper . moveDown ( 2 ) helper . build ( "rightArrow" ) helper . build ( "upArr…" at bounding box center [748, 278] width 284 height 311
type textarea "[DOMAIN_NAME]("rightArrow")"
click at [731, 177] on div "helper . moveDown ( 2 ) helper . build ( "rightArrow" ) helper . build ( "upArr…" at bounding box center [748, 278] width 284 height 311
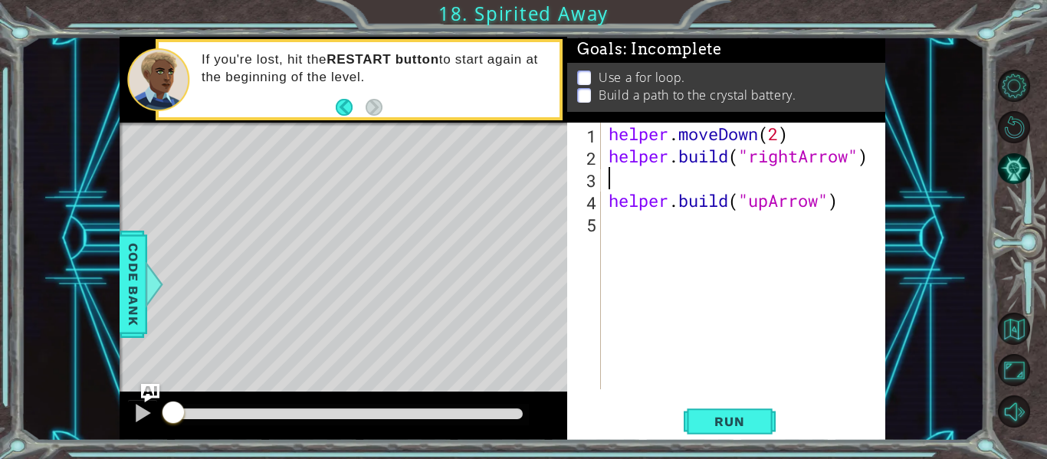
scroll to position [0, 0]
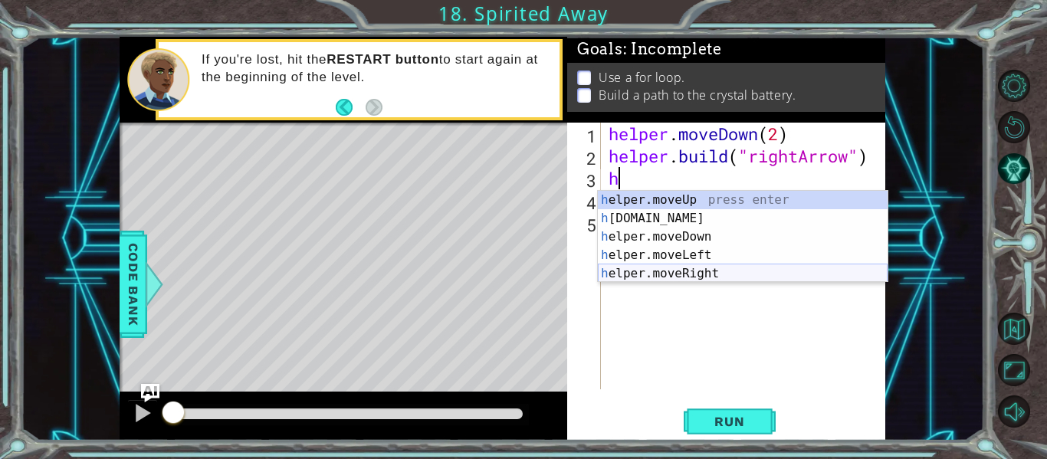
click at [718, 272] on div "h elper.moveUp press enter h [DOMAIN_NAME] press enter h elper.moveDown press e…" at bounding box center [743, 255] width 290 height 129
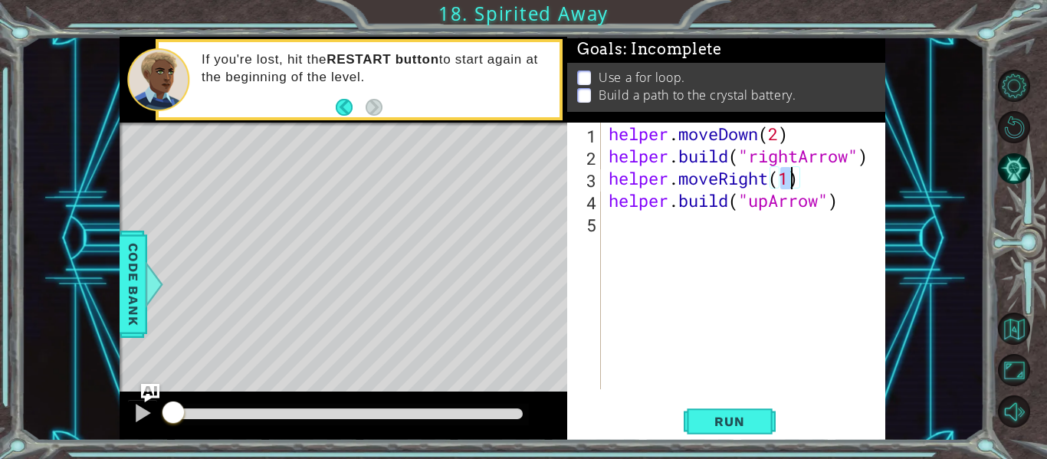
scroll to position [0, 8]
click at [768, 201] on div "helper . moveDown ( 2 ) helper . build ( "rightArrow" ) helper . moveRight ( 1 …" at bounding box center [748, 278] width 284 height 311
type textarea "[DOMAIN_NAME]("rightArrow")"
click at [799, 248] on div "helper . moveDown ( 2 ) helper . build ( "rightArrow" ) helper . moveRight ( 1 …" at bounding box center [748, 278] width 284 height 311
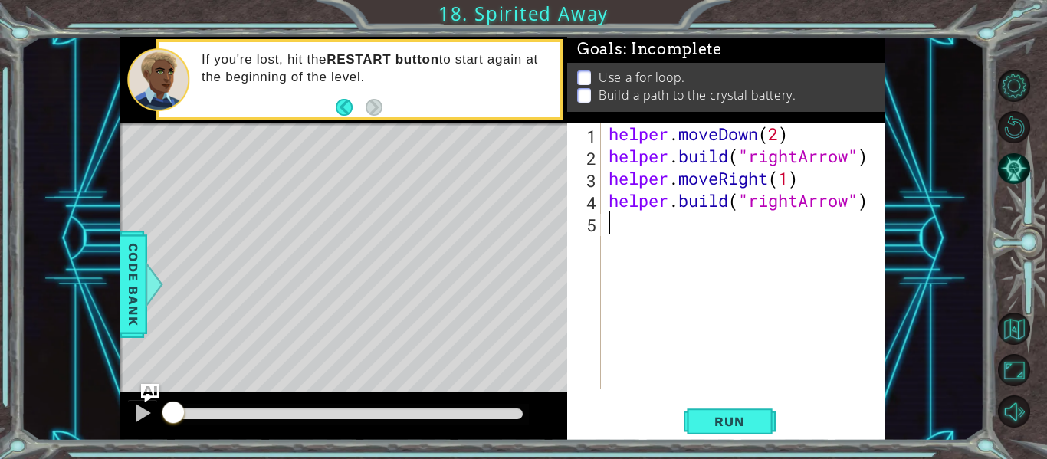
scroll to position [0, 0]
click at [723, 429] on button "Run" at bounding box center [730, 421] width 92 height 31
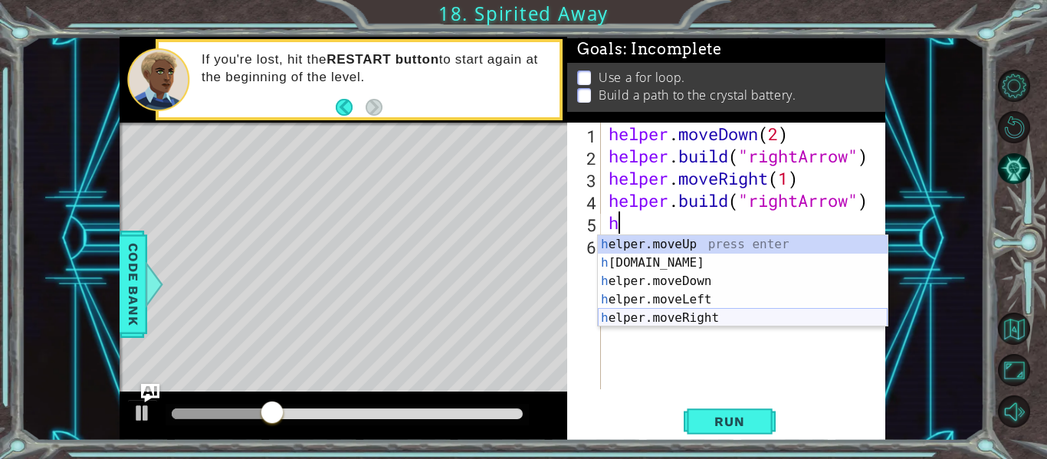
click at [703, 314] on div "h elper.moveUp press enter h [DOMAIN_NAME] press enter h elper.moveDown press e…" at bounding box center [743, 299] width 290 height 129
type textarea "helper.moveRight(1)"
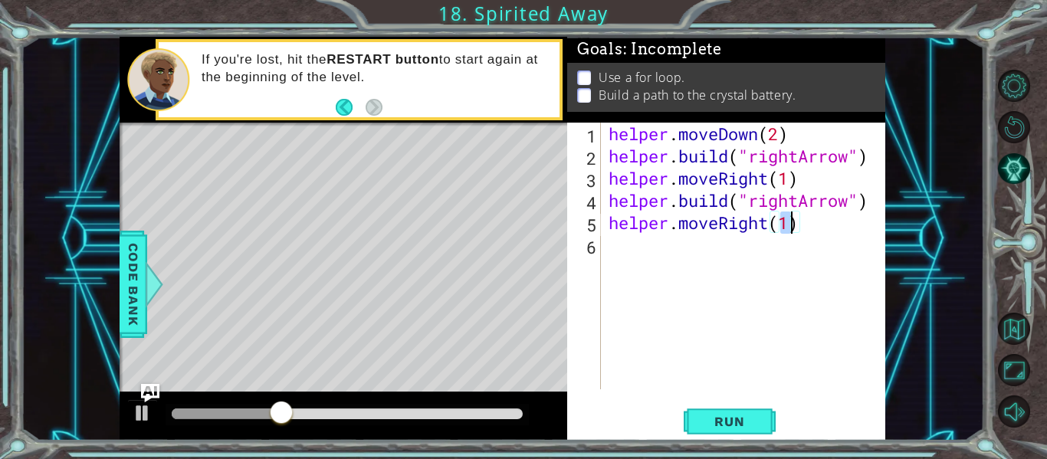
click at [703, 273] on div "helper . moveDown ( 2 ) helper . build ( "rightArrow" ) helper . moveRight ( 1 …" at bounding box center [748, 278] width 284 height 311
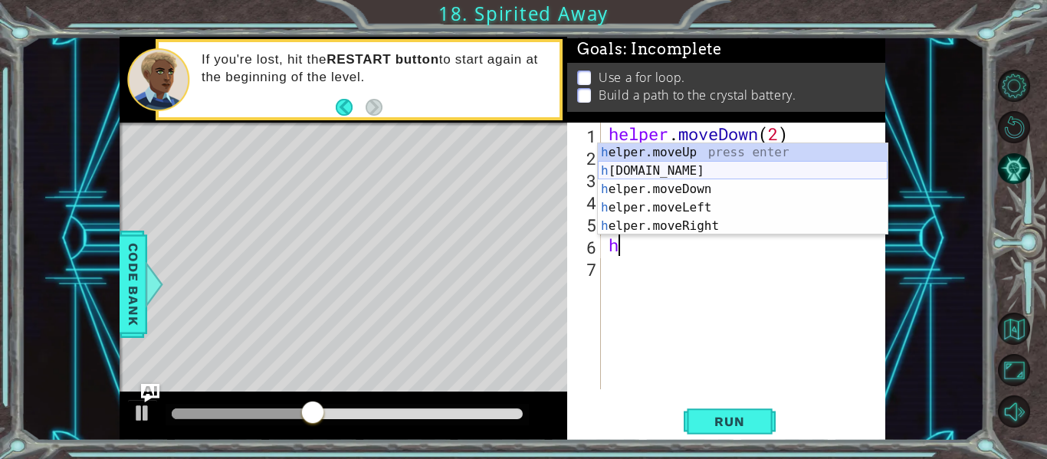
click at [670, 165] on div "h elper.moveUp press enter h [DOMAIN_NAME] press enter h elper.moveDown press e…" at bounding box center [743, 207] width 290 height 129
type textarea "[DOMAIN_NAME]("rightArrow")"
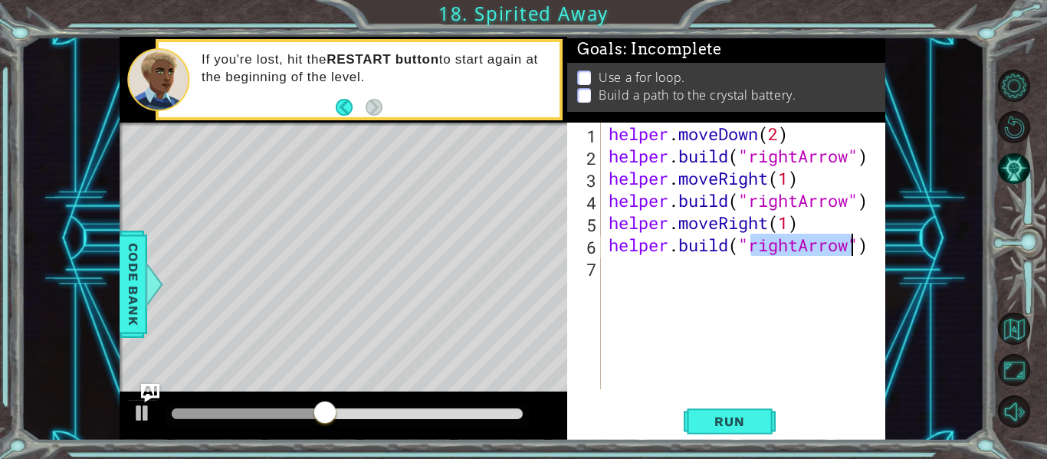
click at [799, 291] on div "helper . moveDown ( 2 ) helper . build ( "rightArrow" ) helper . moveRight ( 1 …" at bounding box center [748, 278] width 284 height 311
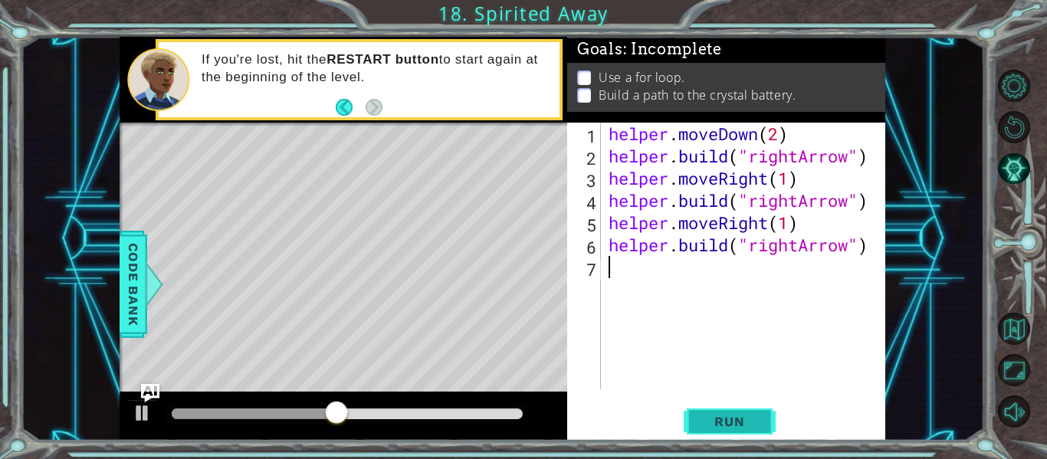
click at [707, 422] on span "Run" at bounding box center [729, 421] width 61 height 15
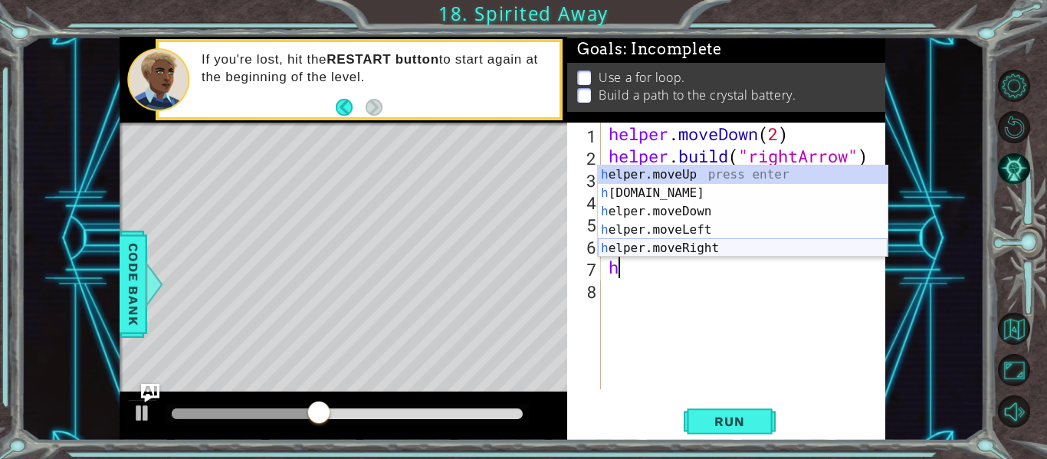
click at [695, 251] on div "h elper.moveUp press enter h [DOMAIN_NAME] press enter h elper.moveDown press e…" at bounding box center [743, 230] width 290 height 129
type textarea "helper.moveRight(1)"
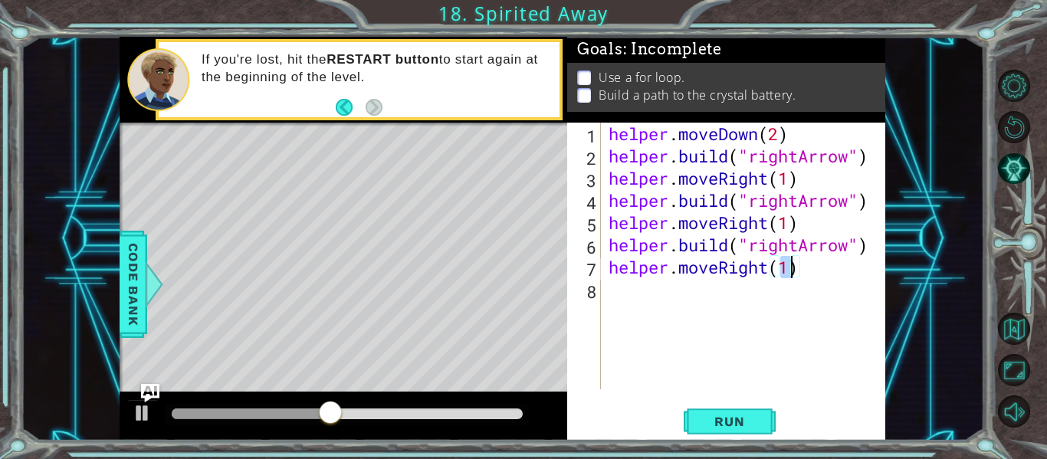
click at [691, 296] on div "helper . moveDown ( 2 ) helper . build ( "rightArrow" ) helper . moveRight ( 1 …" at bounding box center [748, 278] width 284 height 311
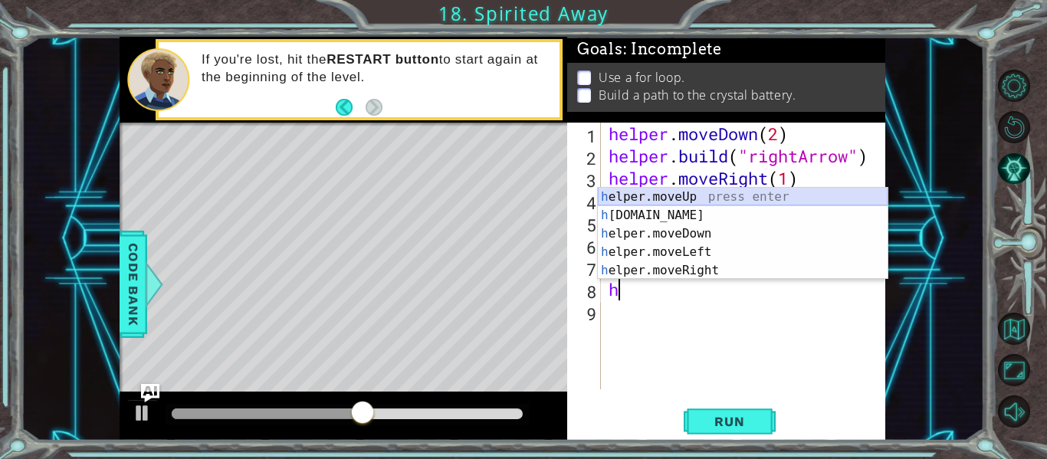
click at [698, 208] on div "h elper.moveUp press enter h [DOMAIN_NAME] press enter h elper.moveDown press e…" at bounding box center [743, 252] width 290 height 129
type textarea "[DOMAIN_NAME]("rightArrow")"
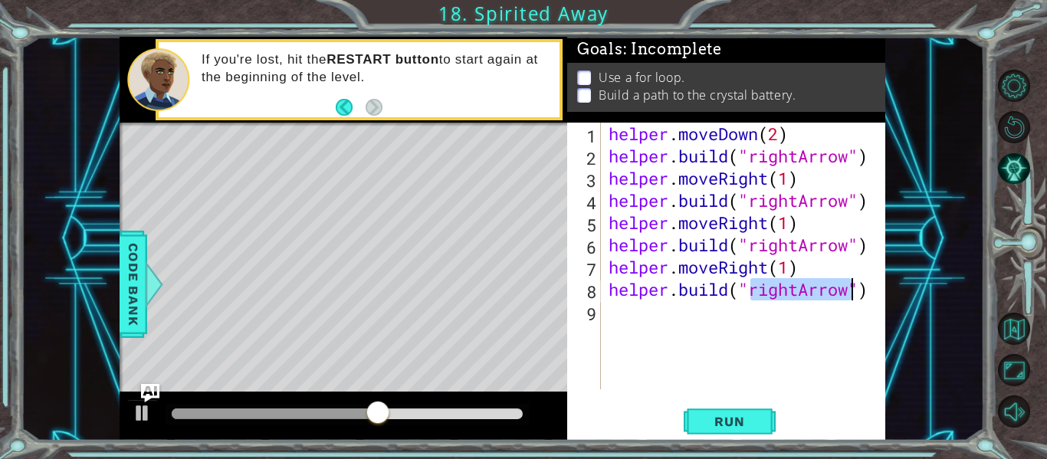
click at [773, 316] on div "helper . moveDown ( 2 ) helper . build ( "rightArrow" ) helper . moveRight ( 1 …" at bounding box center [748, 278] width 284 height 311
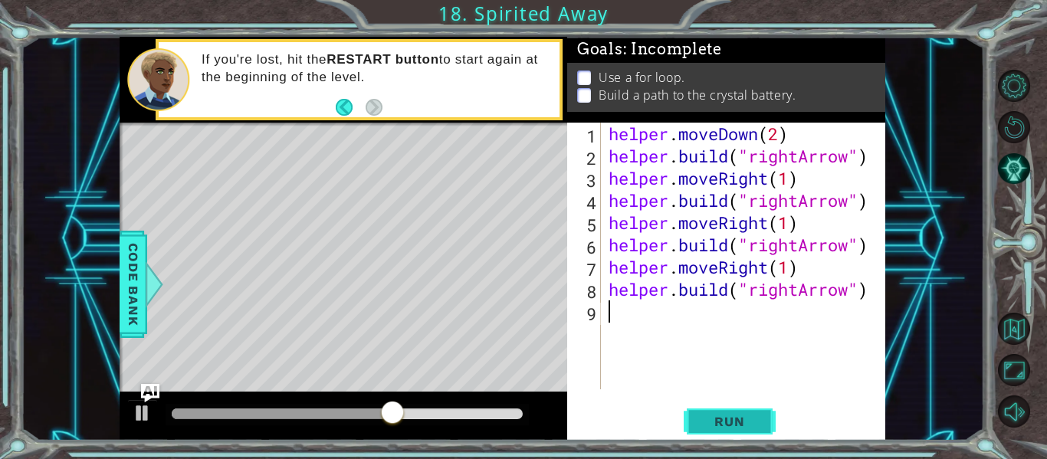
click at [723, 419] on span "Run" at bounding box center [729, 421] width 61 height 15
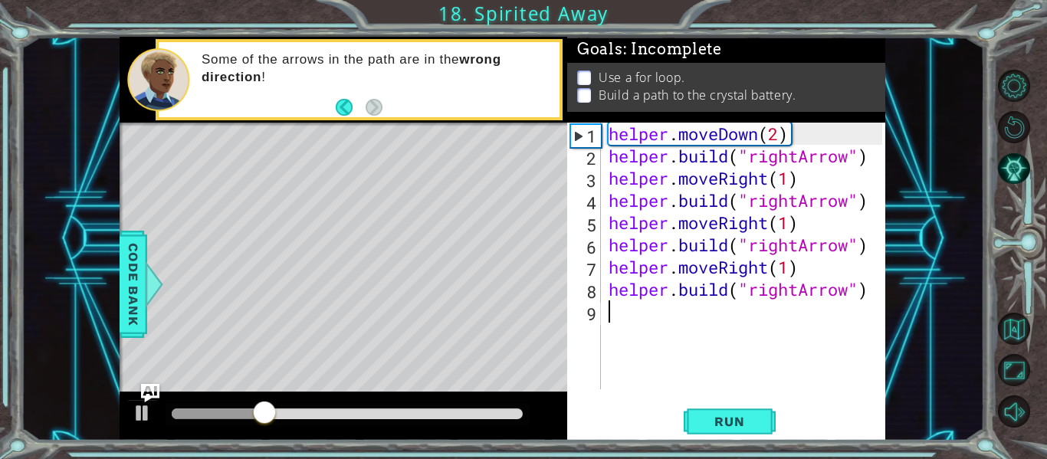
click at [796, 297] on div "helper . moveDown ( 2 ) helper . build ( "rightArrow" ) helper . moveRight ( 1 …" at bounding box center [748, 278] width 284 height 311
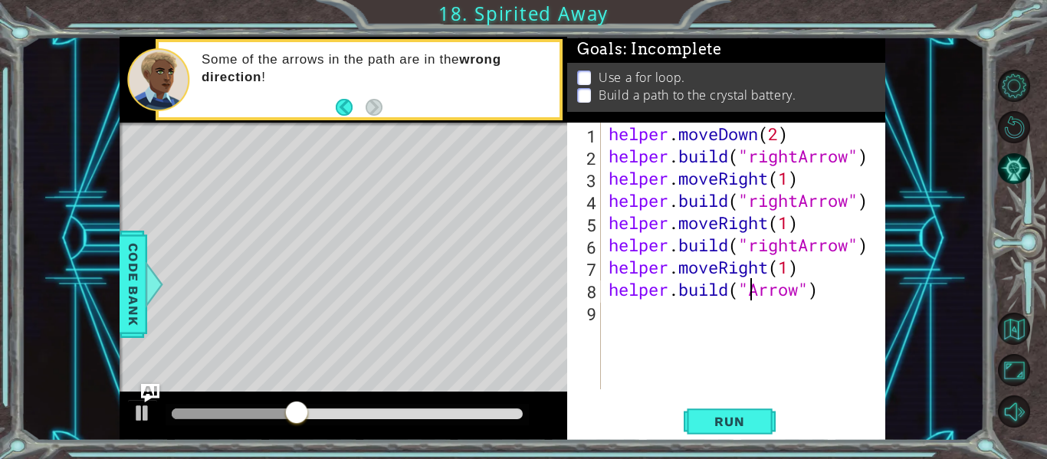
scroll to position [0, 8]
type textarea "[DOMAIN_NAME]("upArrow")"
click at [718, 433] on button "Run" at bounding box center [730, 421] width 92 height 31
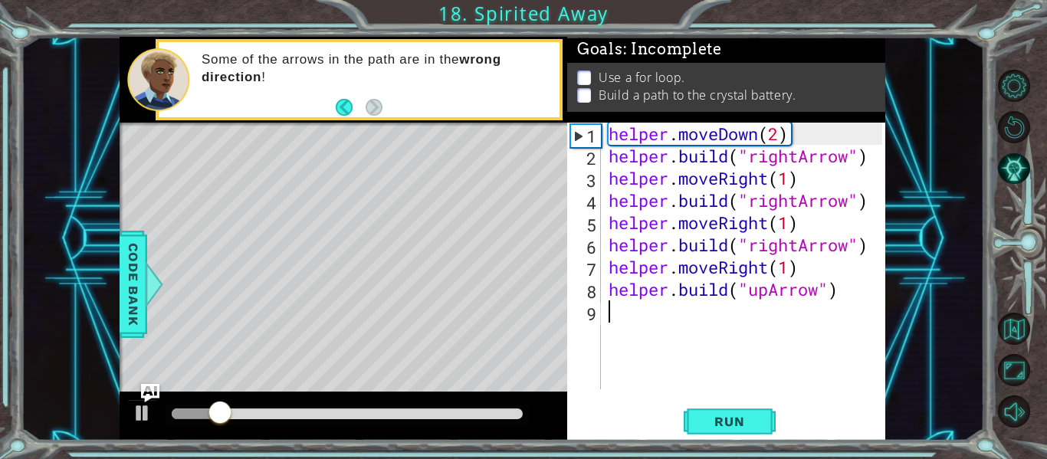
click at [753, 328] on div "helper . moveDown ( 2 ) helper . build ( "rightArrow" ) helper . moveRight ( 1 …" at bounding box center [748, 278] width 284 height 311
click at [796, 246] on div "helper . moveDown ( 2 ) helper . build ( "rightArrow" ) helper . moveRight ( 1 …" at bounding box center [748, 278] width 284 height 311
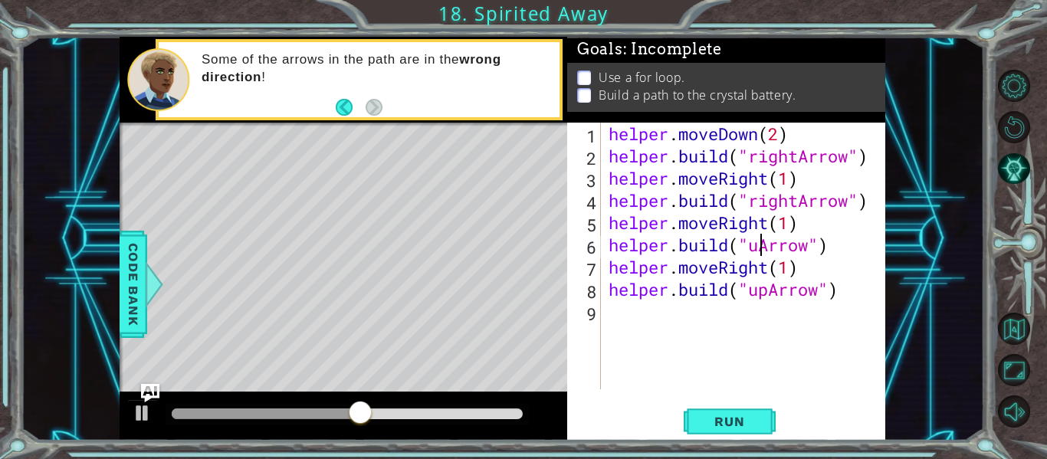
scroll to position [0, 8]
click at [723, 409] on button "Run" at bounding box center [730, 421] width 92 height 31
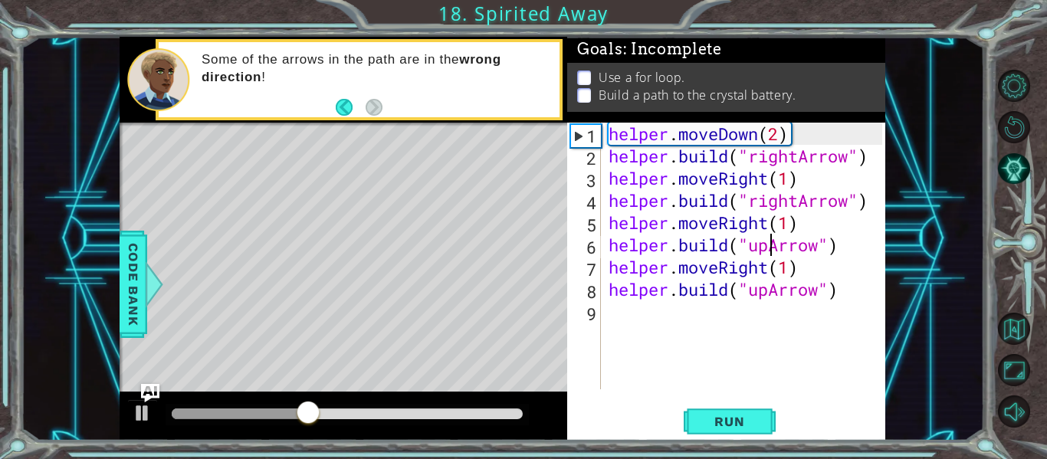
click at [796, 273] on div "helper . moveDown ( 2 ) helper . build ( "rightArrow" ) helper . moveRight ( 1 …" at bounding box center [748, 278] width 284 height 311
click at [766, 268] on div "helper . moveDown ( 2 ) helper . build ( "rightArrow" ) helper . moveRight ( 1 …" at bounding box center [748, 278] width 284 height 311
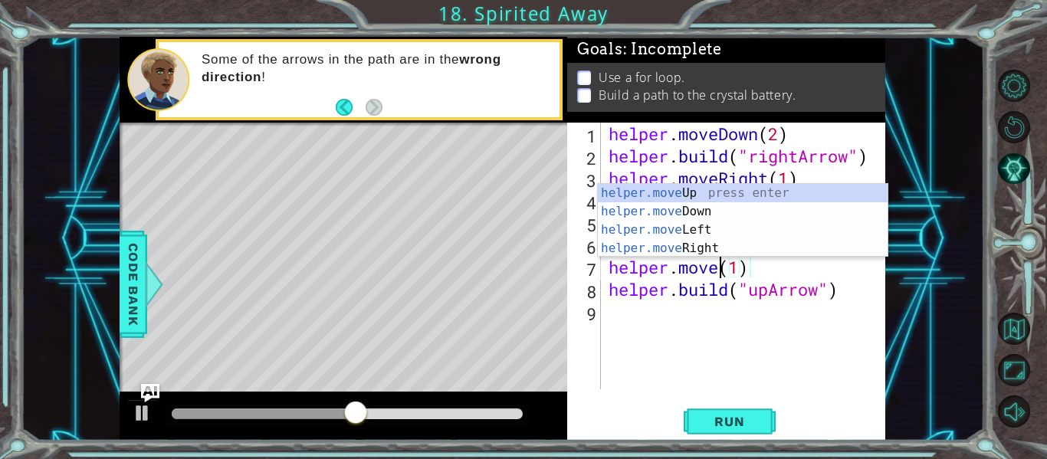
scroll to position [0, 5]
click at [705, 192] on div "helper.move Up press enter helper.move Down press enter helper.move Left press …" at bounding box center [743, 239] width 290 height 110
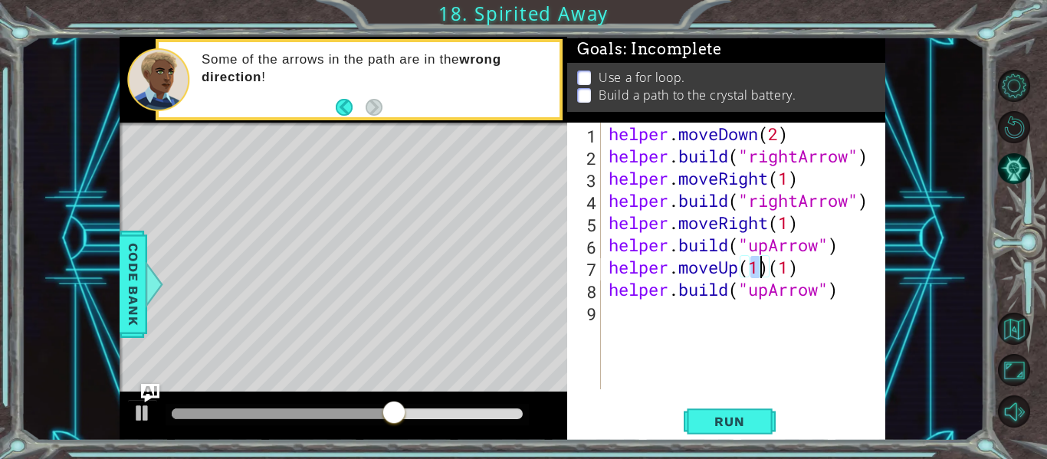
click at [803, 271] on div "helper . moveDown ( 2 ) helper . build ( "rightArrow" ) helper . moveRight ( 1 …" at bounding box center [748, 278] width 284 height 311
type textarea "helper.moveUp(1)"
click at [727, 411] on button "Run" at bounding box center [730, 421] width 92 height 31
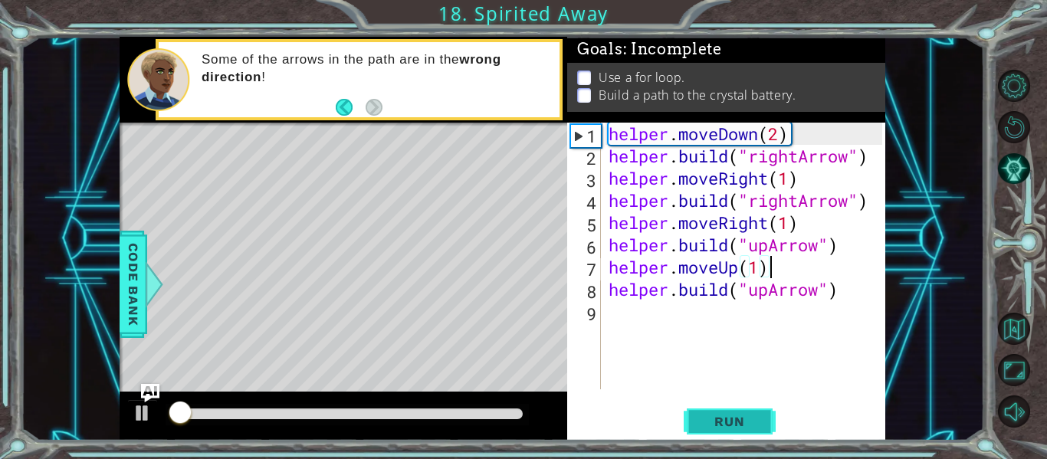
click at [727, 411] on button "Run" at bounding box center [730, 421] width 92 height 31
click at [726, 314] on div "helper . moveDown ( 2 ) helper . build ( "rightArrow" ) helper . moveRight ( 1 …" at bounding box center [748, 278] width 284 height 311
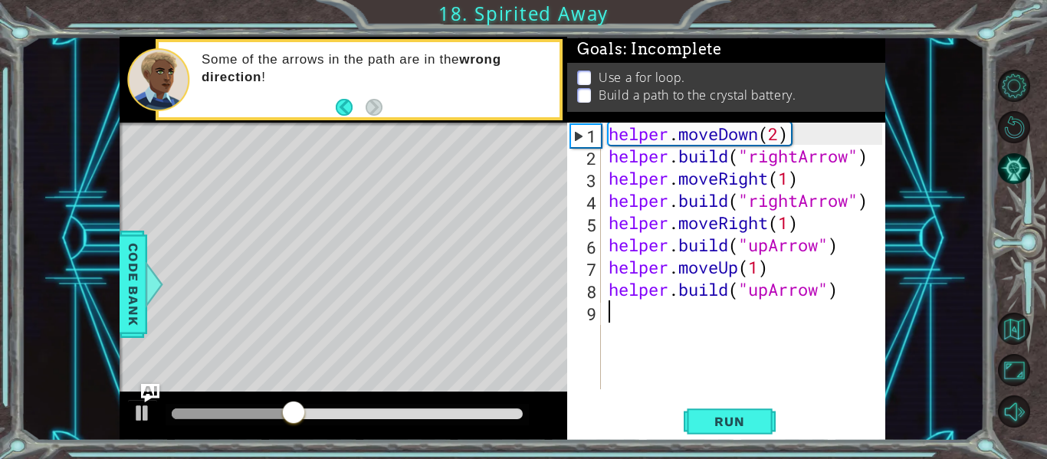
scroll to position [0, 0]
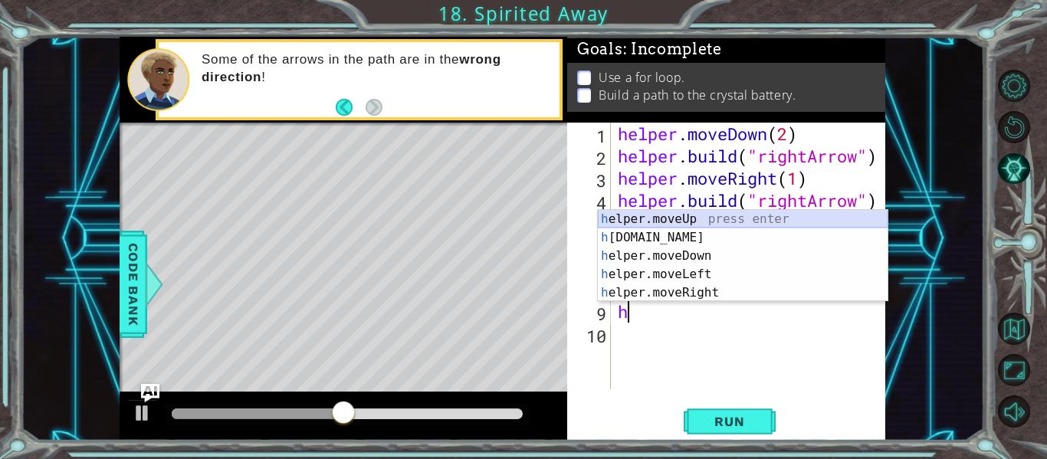
click at [698, 218] on div "h elper.moveUp press enter h [DOMAIN_NAME] press enter h elper.moveDown press e…" at bounding box center [743, 274] width 290 height 129
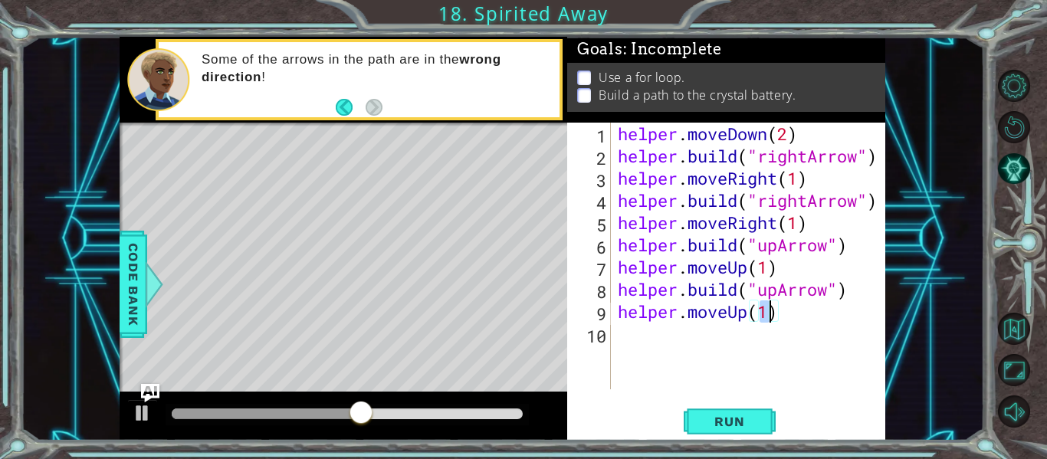
scroll to position [0, 7]
type textarea "helper.moveUp(1)"
click at [733, 400] on div "helper.moveUp(1) 1 2 3 4 5 6 7 8 9 10 helper . moveDown ( 2 ) helper . build ( …" at bounding box center [726, 282] width 318 height 318
click at [733, 403] on div "helper.moveUp(1) 1 2 3 4 5 6 7 8 9 10 helper . moveDown ( 2 ) helper . build ( …" at bounding box center [726, 282] width 318 height 318
click at [720, 421] on span "Run" at bounding box center [729, 421] width 61 height 15
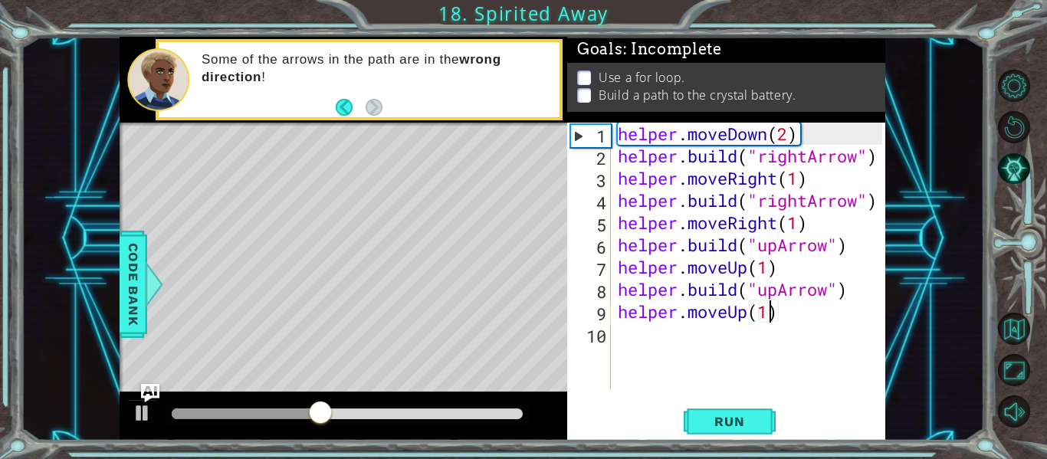
click at [718, 348] on div "helper . moveDown ( 2 ) helper . build ( "rightArrow" ) helper . moveRight ( 1 …" at bounding box center [752, 278] width 275 height 311
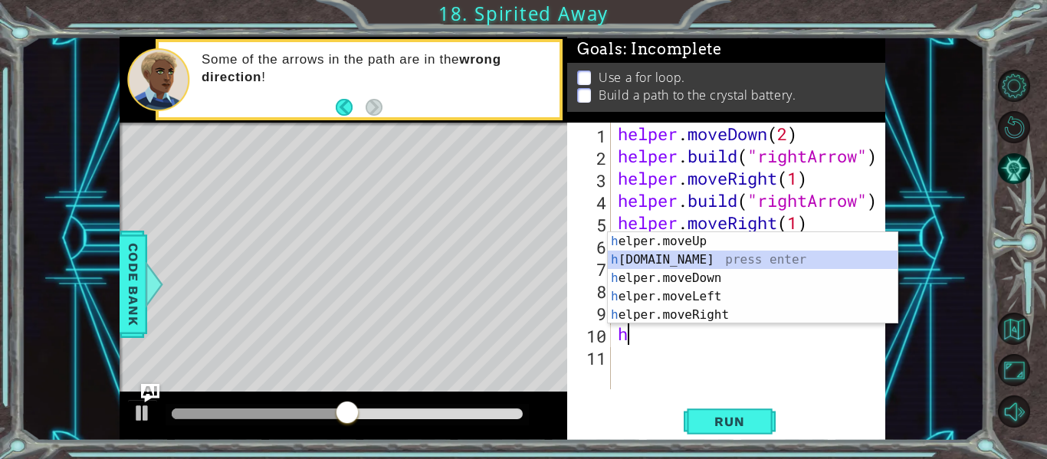
click at [687, 263] on div "h elper.moveUp press enter h [DOMAIN_NAME] press enter h elper.moveDown press e…" at bounding box center [753, 296] width 290 height 129
type textarea "[DOMAIN_NAME]("rightArrow")"
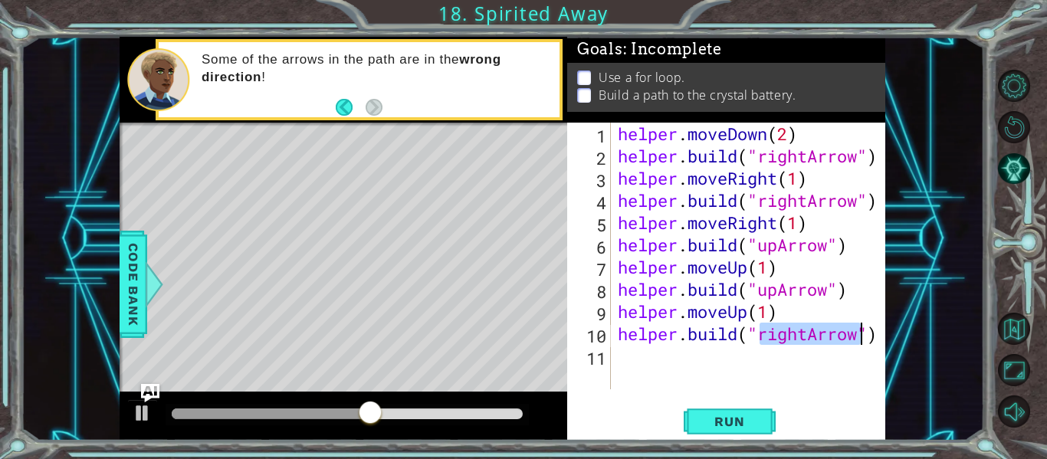
click at [751, 382] on div "helper . moveDown ( 2 ) helper . build ( "rightArrow" ) helper . moveRight ( 1 …" at bounding box center [752, 278] width 275 height 311
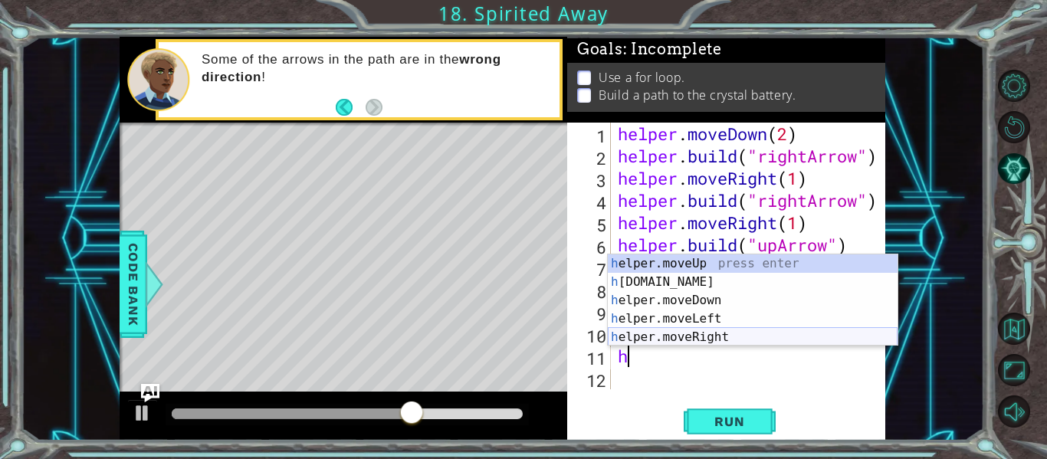
click at [691, 338] on div "h elper.moveUp press enter h [DOMAIN_NAME] press enter h elper.moveDown press e…" at bounding box center [753, 318] width 290 height 129
type textarea "helper.moveRight(1)"
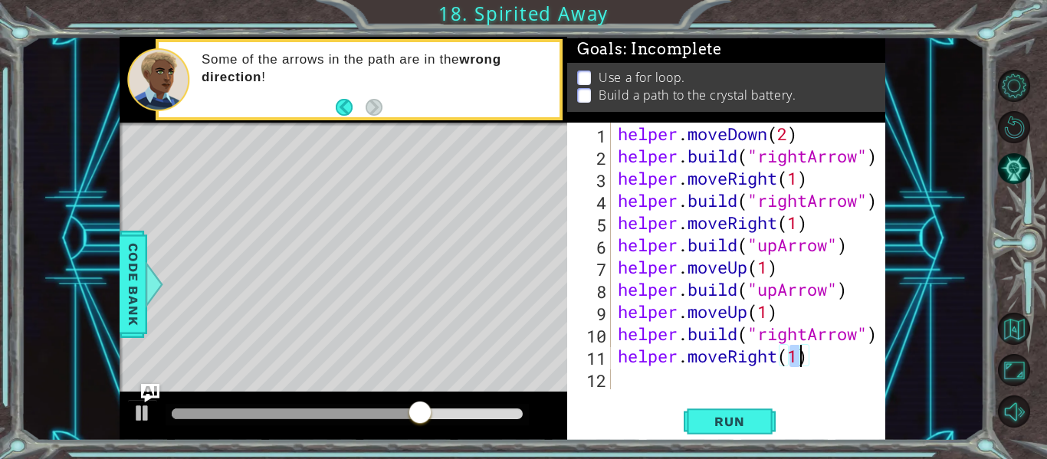
click at [657, 375] on div "helper . moveDown ( 2 ) helper . build ( "rightArrow" ) helper . moveRight ( 1 …" at bounding box center [752, 278] width 275 height 311
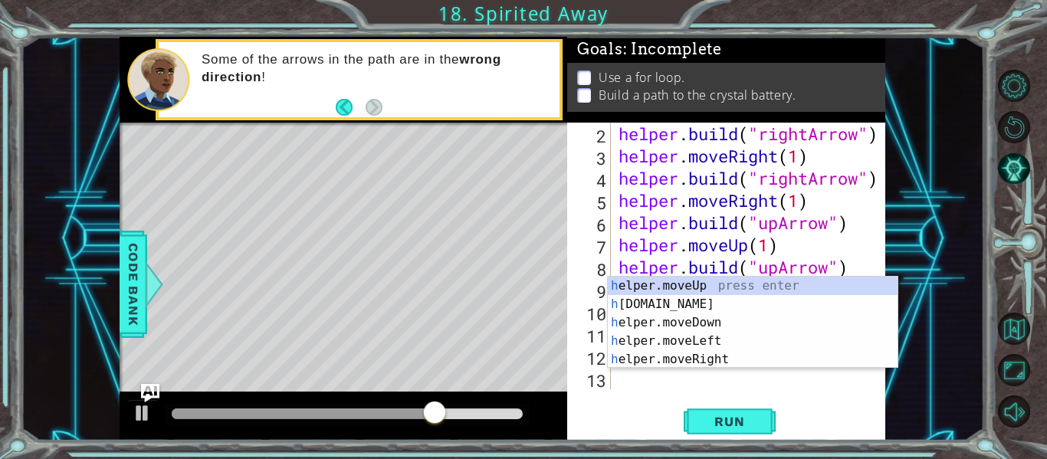
scroll to position [22, 0]
click at [678, 300] on div "h elper.moveUp press enter h [DOMAIN_NAME] press enter h elper.moveDown press e…" at bounding box center [753, 341] width 290 height 129
type textarea "[DOMAIN_NAME]("rightArrow")"
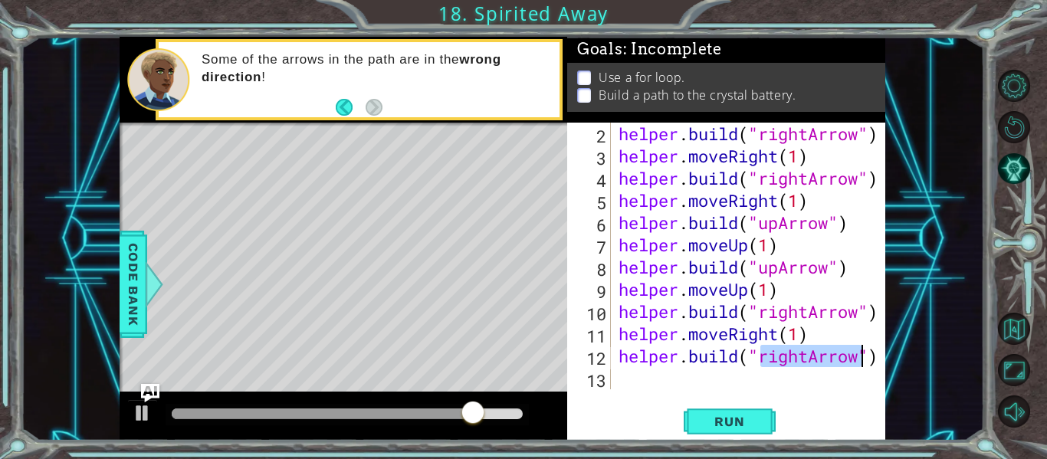
click at [671, 389] on div "helper . build ( "rightArrow" ) helper . moveRight ( 1 ) helper . build ( "righ…" at bounding box center [753, 278] width 274 height 311
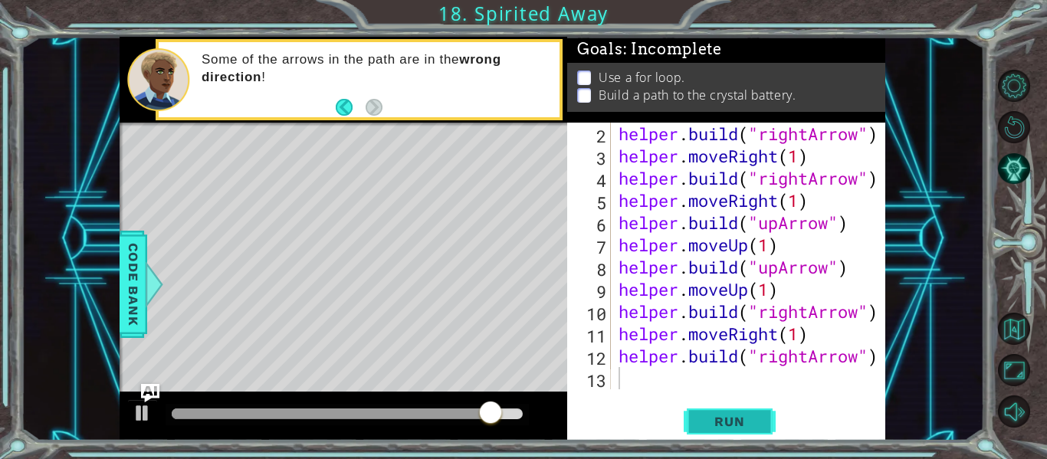
click at [700, 423] on span "Run" at bounding box center [729, 421] width 61 height 15
click at [519, 206] on div "Level Map" at bounding box center [474, 348] width 708 height 451
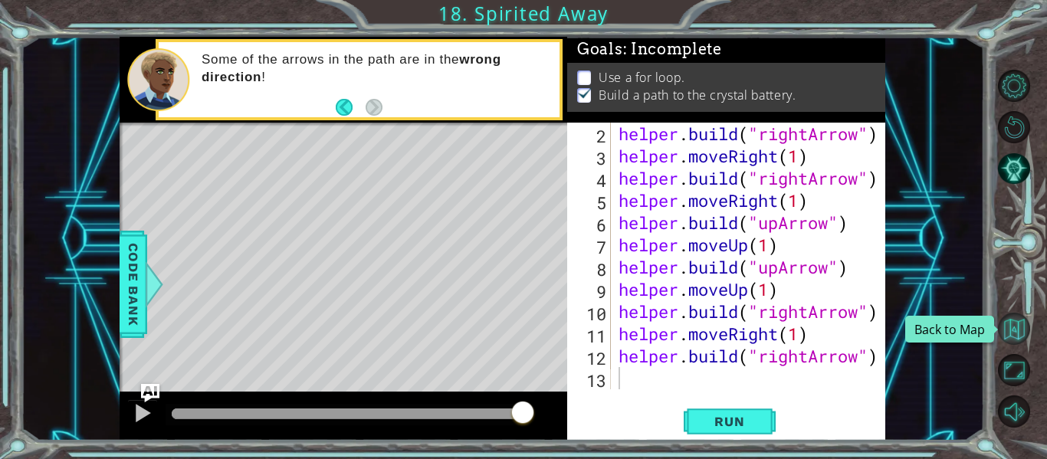
click at [1016, 336] on button "Back to Map" at bounding box center [1014, 329] width 32 height 32
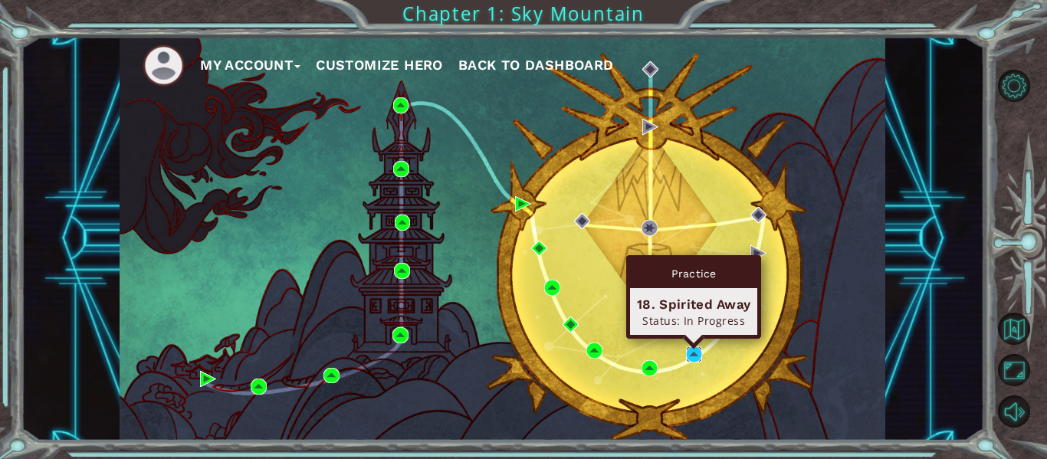
click at [694, 354] on img at bounding box center [694, 354] width 16 height 16
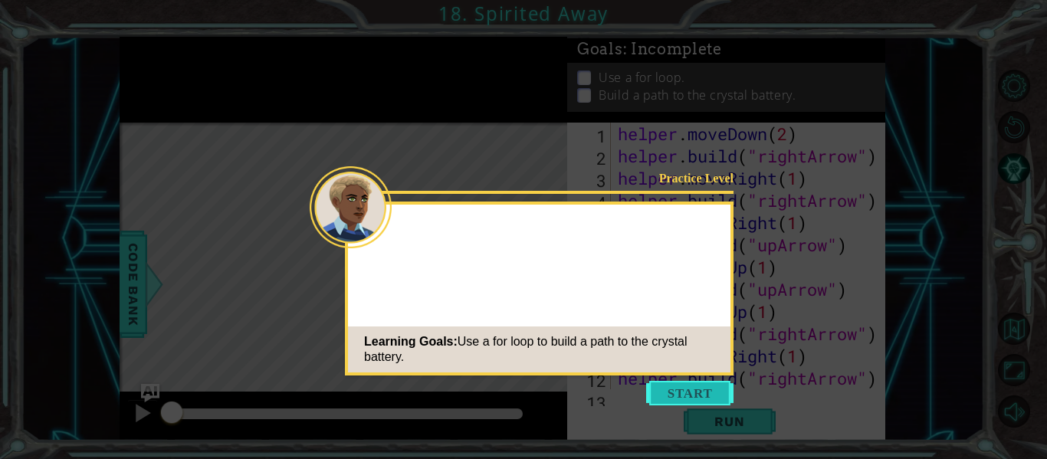
click at [702, 396] on button "Start" at bounding box center [689, 393] width 87 height 25
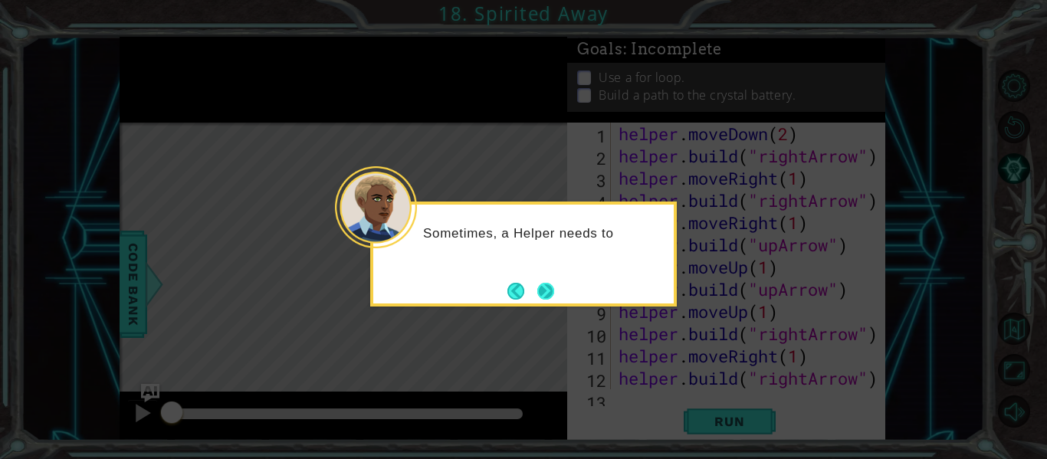
click at [540, 291] on button "Next" at bounding box center [545, 291] width 17 height 17
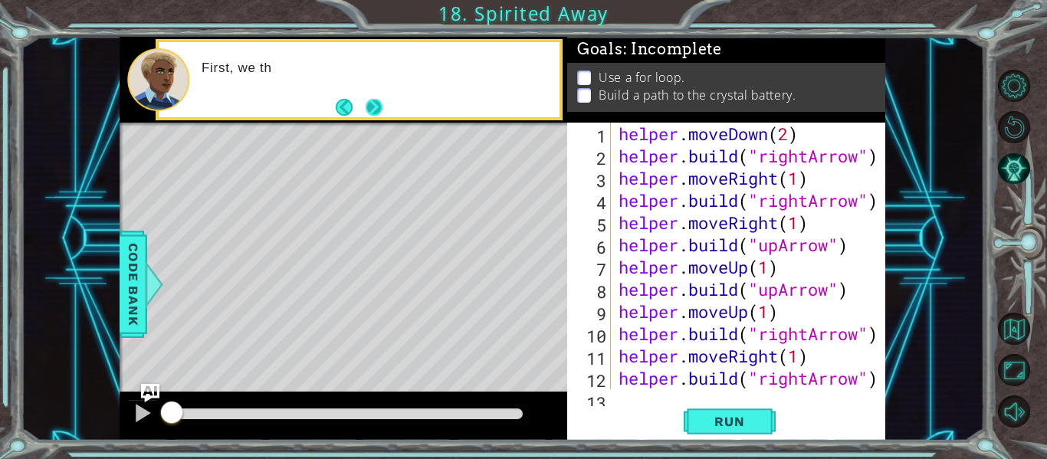
click at [373, 106] on button "Next" at bounding box center [374, 107] width 17 height 17
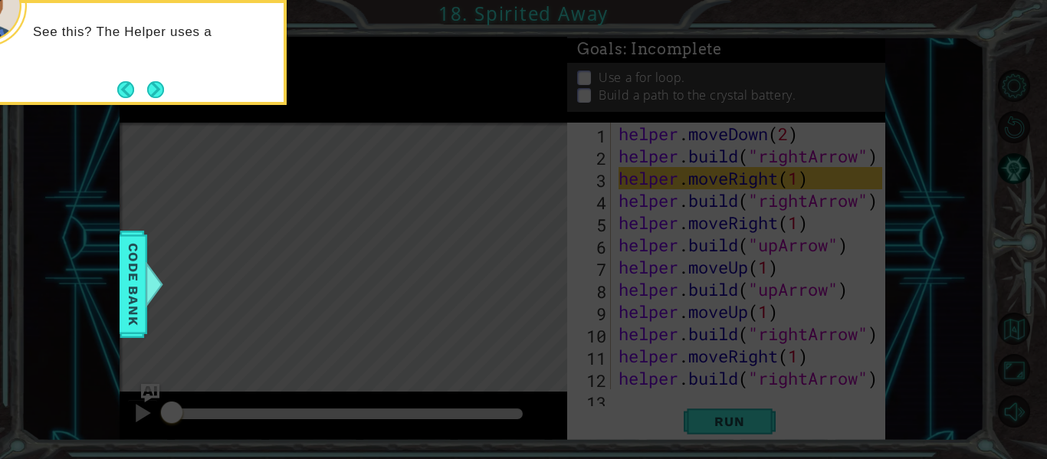
click at [189, 70] on div "See this? The Helper uses a" at bounding box center [133, 39] width 300 height 61
click at [157, 90] on button "Next" at bounding box center [156, 90] width 20 height 20
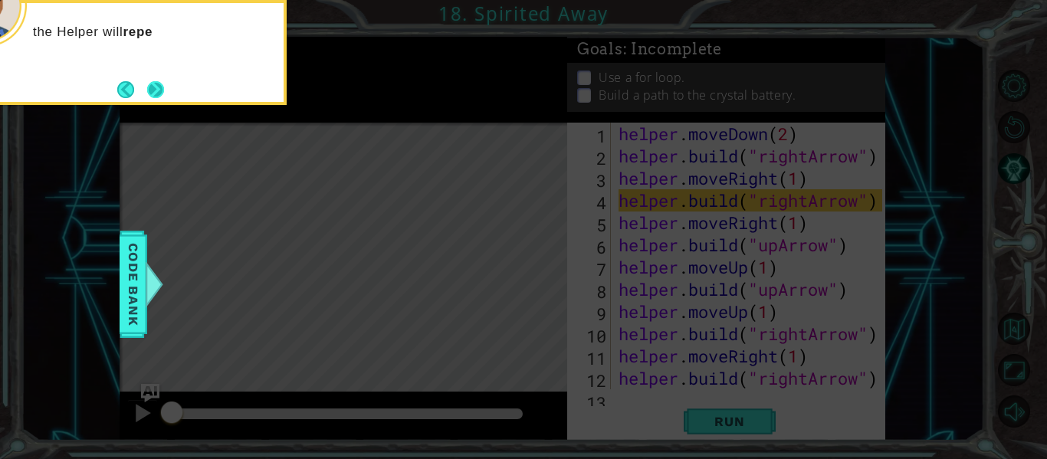
click at [164, 93] on button "Next" at bounding box center [155, 89] width 17 height 17
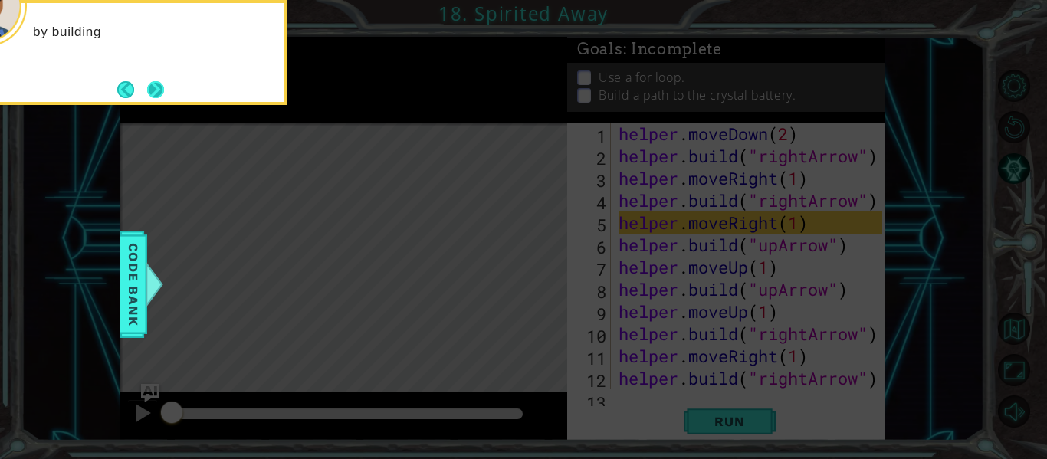
click at [164, 93] on button "Next" at bounding box center [155, 89] width 17 height 17
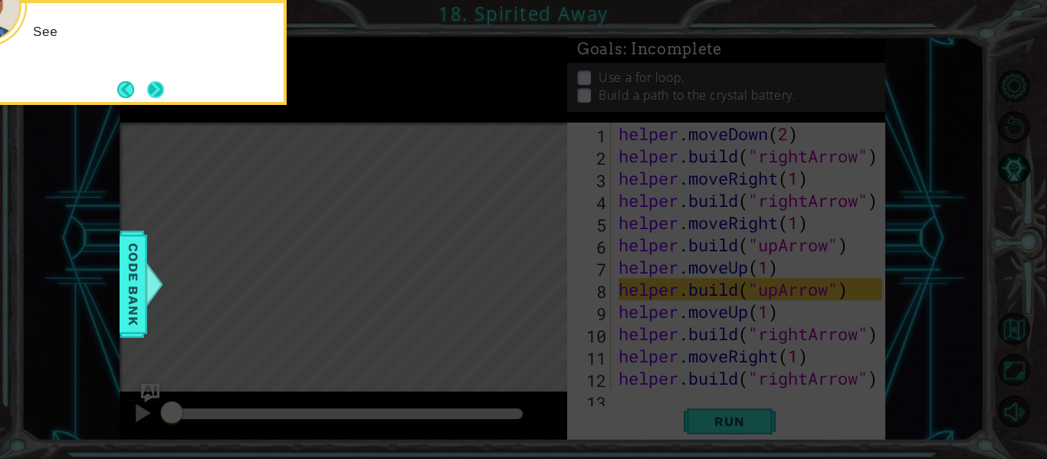
click at [164, 93] on button "Next" at bounding box center [155, 89] width 17 height 17
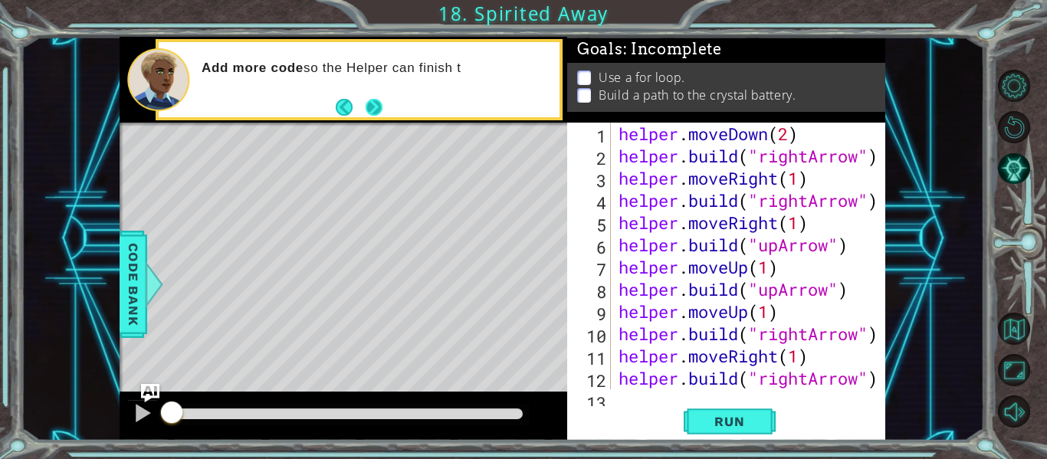
click at [377, 113] on button "Next" at bounding box center [374, 106] width 17 height 17
click at [737, 422] on span "Run" at bounding box center [729, 421] width 61 height 15
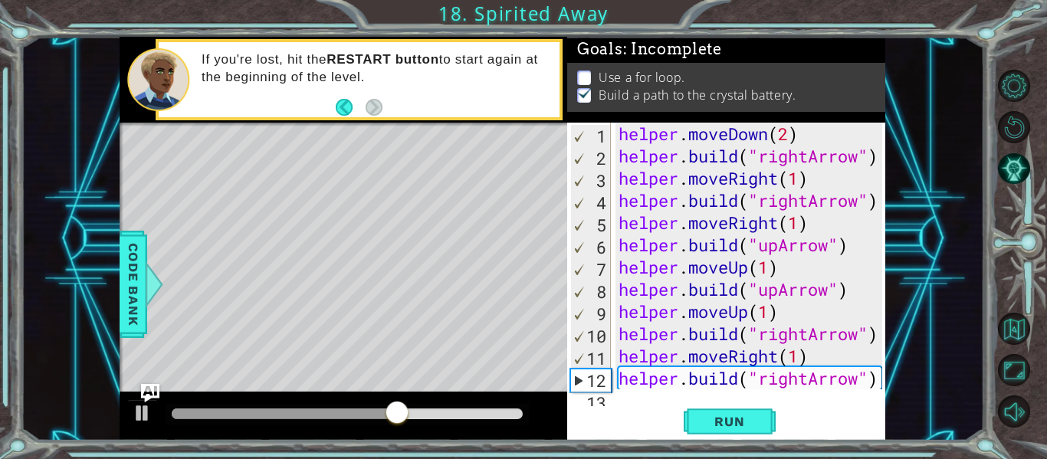
click at [636, 397] on div "1 2 3 4 5 6 7 8 9 10 11 12 13 helper . moveDown ( 2 ) helper . build ( "rightAr…" at bounding box center [726, 282] width 318 height 318
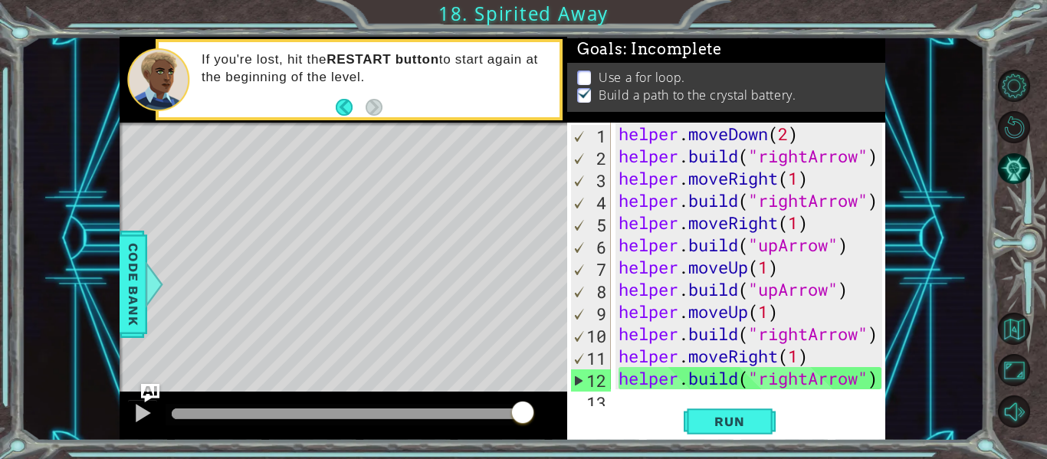
scroll to position [22, 0]
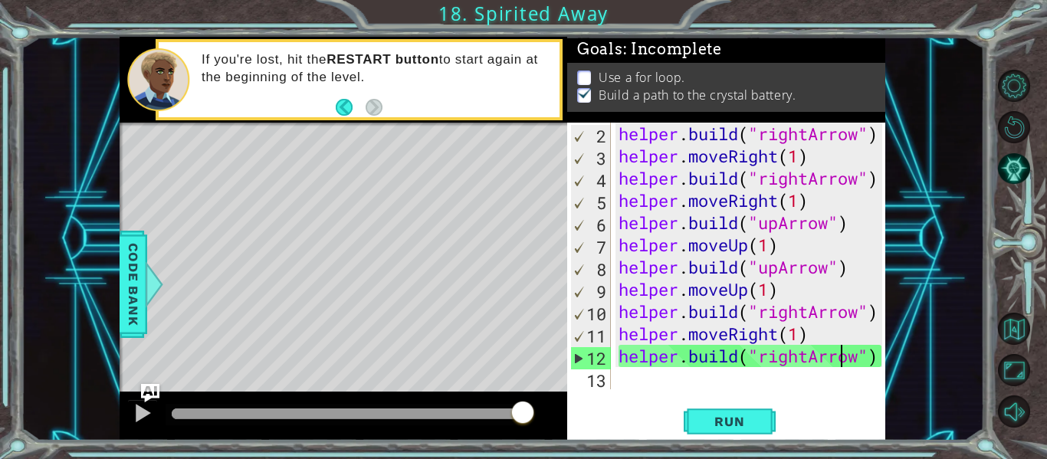
click at [839, 364] on div "helper . build ( "rightArrow" ) helper . moveRight ( 1 ) helper . build ( "righ…" at bounding box center [753, 278] width 274 height 311
type textarea "[DOMAIN_NAME]("rightArrow")"
click at [842, 361] on div "helper . build ( "rightArrow" ) helper . moveRight ( 1 ) helper . build ( "righ…" at bounding box center [753, 278] width 274 height 311
click at [855, 363] on div "helper . build ( "rightArrow" ) helper . moveRight ( 1 ) helper . build ( "righ…" at bounding box center [753, 278] width 274 height 311
click at [1006, 133] on button "Restart Level" at bounding box center [1014, 127] width 32 height 32
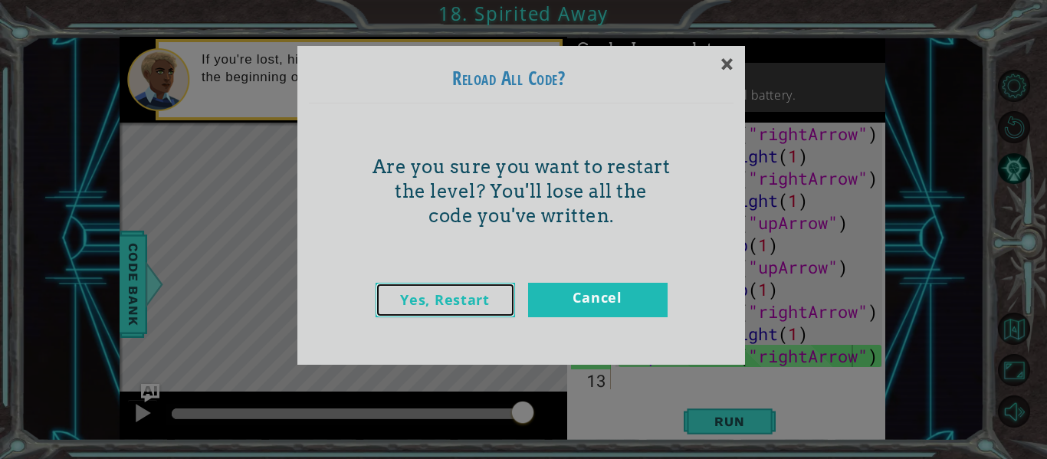
click at [459, 307] on link "Yes, Restart" at bounding box center [446, 300] width 140 height 34
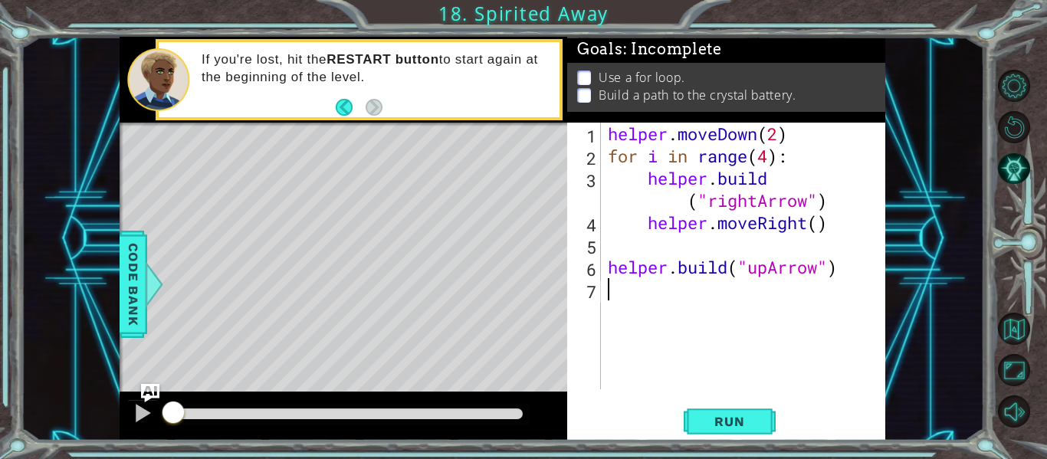
click at [776, 157] on div "helper . moveDown ( 2 ) for i in range ( 4 ) : helper . build ( "rightArrow" ) …" at bounding box center [747, 278] width 285 height 311
click at [795, 167] on div "helper . moveDown ( 2 ) for i in range ( 4 ) : helper . build ( "rightArrow" ) …" at bounding box center [747, 278] width 285 height 311
type textarea "f"
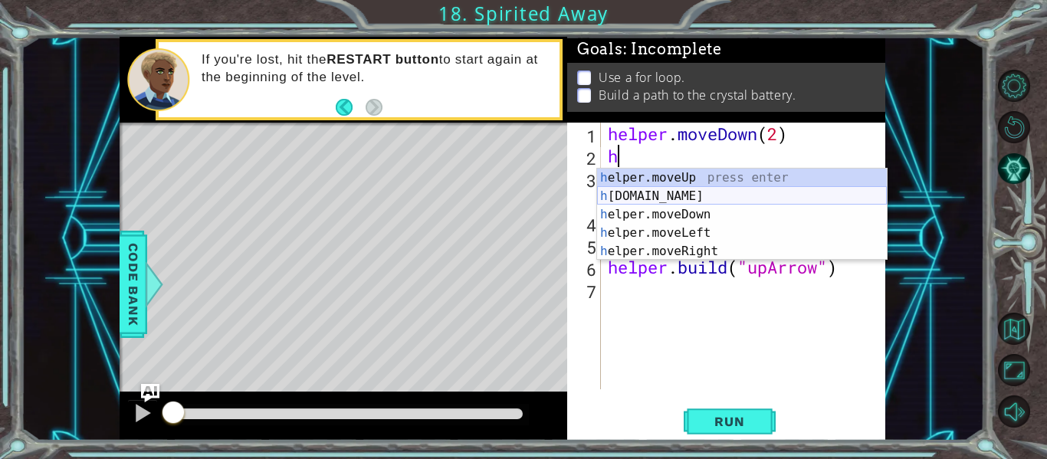
click at [689, 197] on div "h elper.moveUp press enter h [DOMAIN_NAME] press enter h elper.moveDown press e…" at bounding box center [742, 233] width 290 height 129
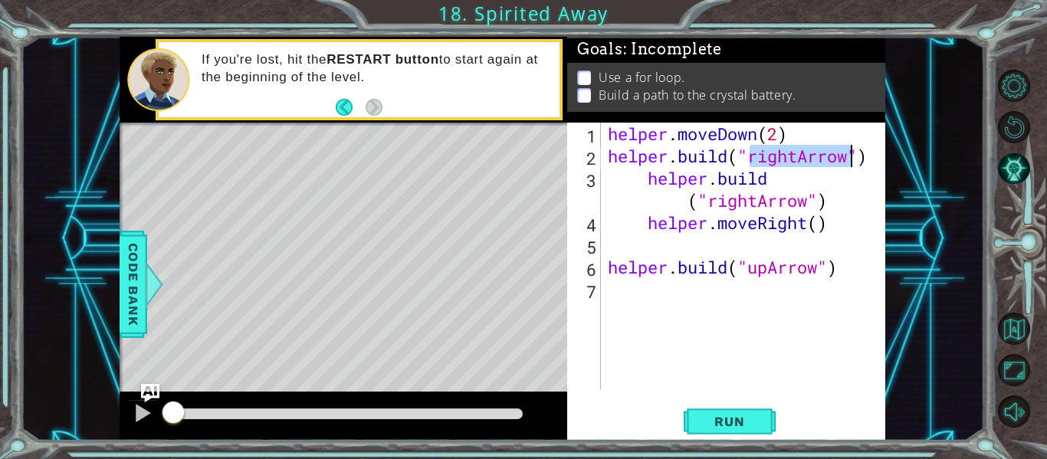
click at [788, 165] on div "helper . moveDown ( 2 ) helper . build ( "rightArrow" ) helper . build ( "right…" at bounding box center [743, 256] width 277 height 267
click at [796, 162] on div "helper . moveDown ( 2 ) helper . build ( "rightArrow" ) helper . build ( "right…" at bounding box center [747, 278] width 285 height 311
click at [792, 185] on div "helper . moveDown ( 2 ) helper . build ( "upArrow" ) helper . build ( "rightArr…" at bounding box center [747, 278] width 285 height 311
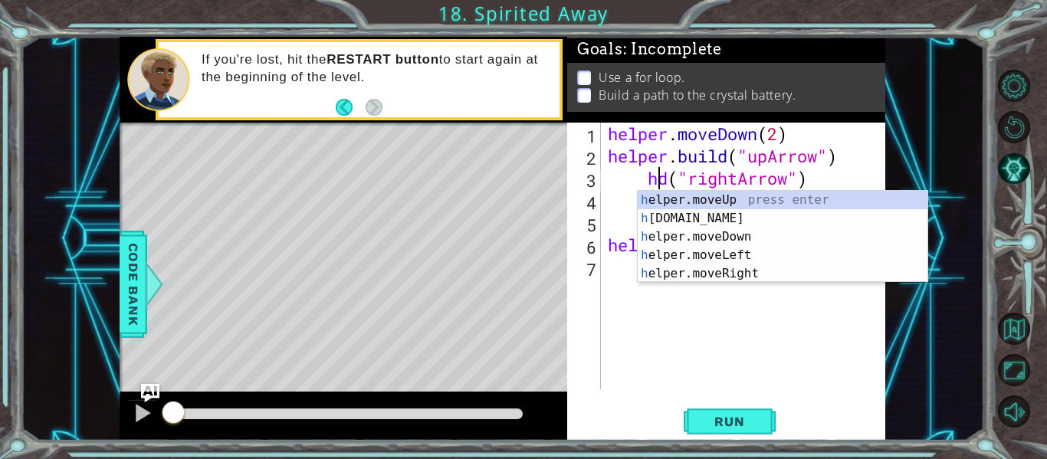
click at [813, 184] on div "helper . moveDown ( 2 ) helper . build ( "upArrow" ) hd ( "rightArrow" ) helper…" at bounding box center [747, 278] width 285 height 311
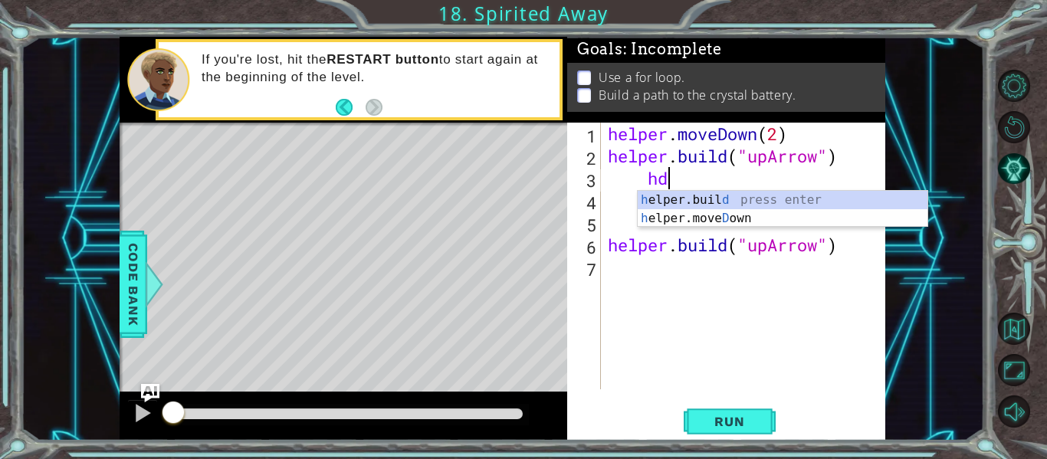
type textarea "h"
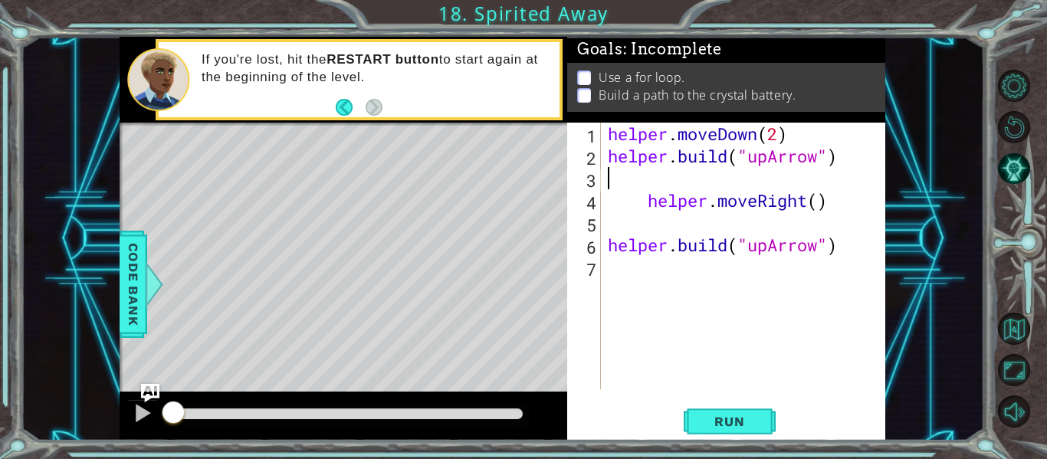
scroll to position [0, 0]
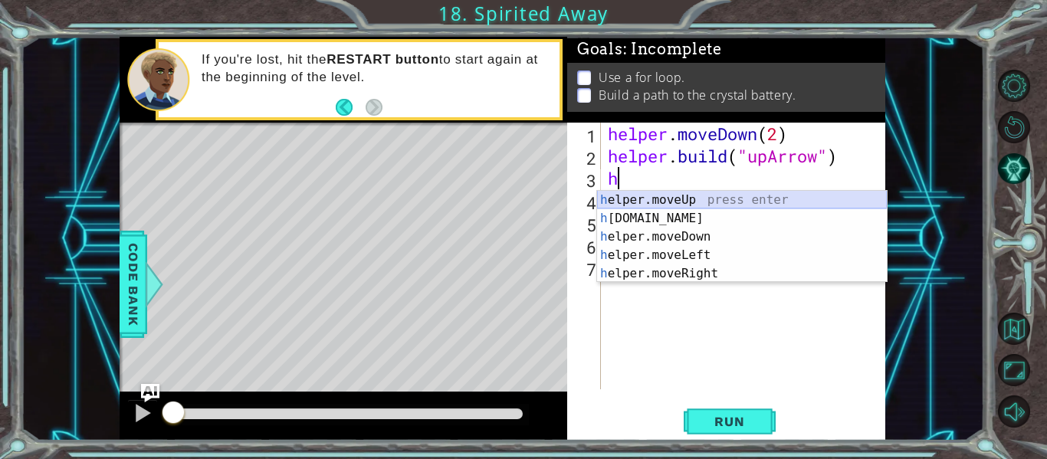
click at [778, 200] on div "h elper.moveUp press enter h [DOMAIN_NAME] press enter h elper.moveDown press e…" at bounding box center [742, 255] width 290 height 129
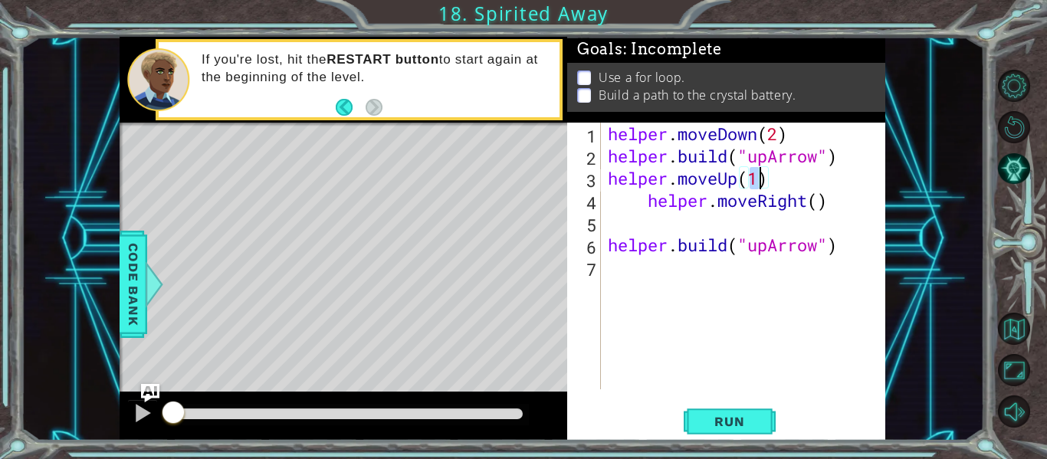
click at [832, 208] on div "helper . moveDown ( 2 ) helper . build ( "upArrow" ) helper . moveUp ( 1 ) help…" at bounding box center [747, 278] width 285 height 311
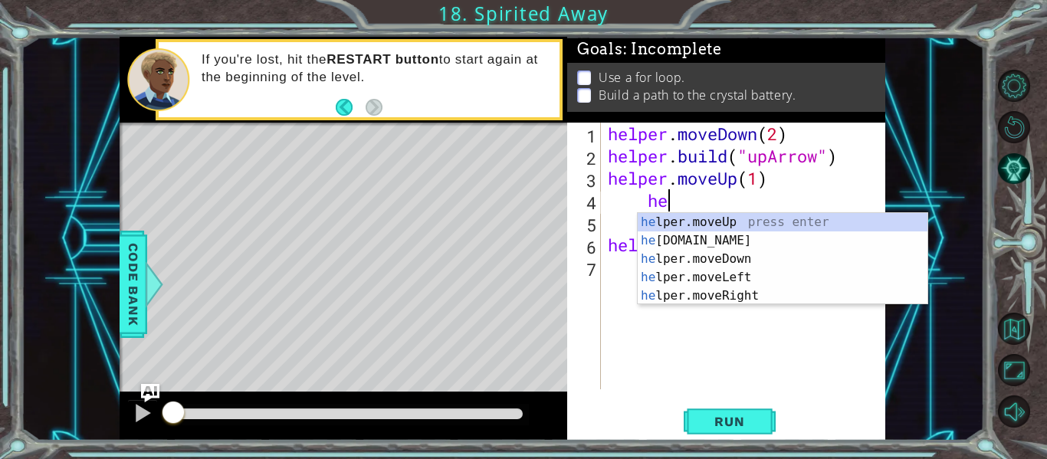
type textarea "h"
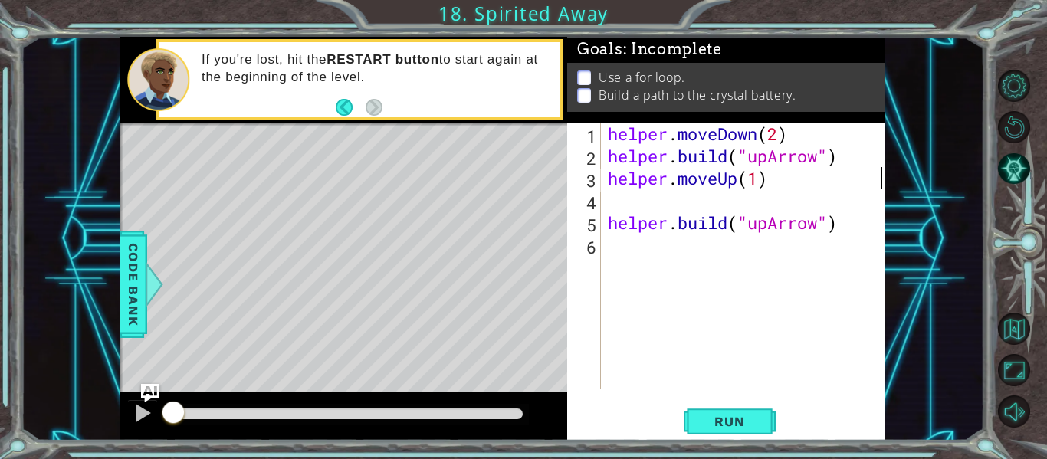
type textarea "helper.moveUp(1)"
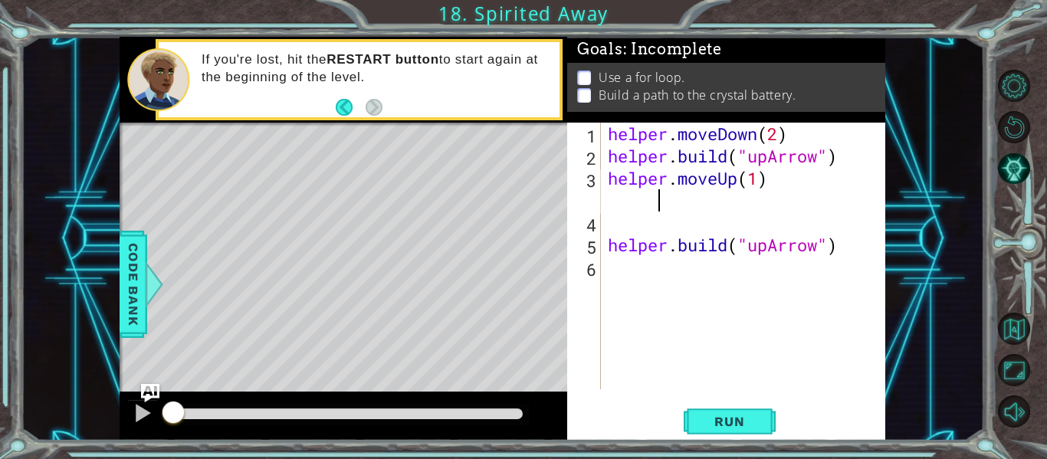
click at [693, 228] on div "helper . moveDown ( 2 ) helper . build ( "upArrow" ) helper . moveUp ( 1 ) help…" at bounding box center [747, 278] width 285 height 311
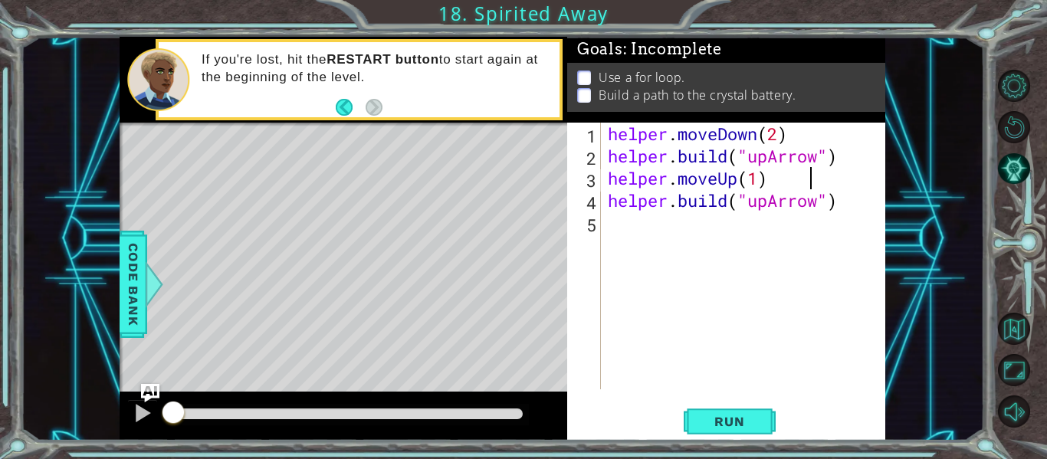
click at [741, 203] on div "helper . moveDown ( 2 ) helper . build ( "upArrow" ) helper . moveUp ( 1 ) help…" at bounding box center [747, 278] width 285 height 311
type textarea "[DOMAIN_NAME]("upArrow")"
click at [826, 261] on div "helper . moveDown ( 2 ) helper . build ( "upArrow" ) helper . moveUp ( 1 ) help…" at bounding box center [747, 278] width 285 height 311
click at [750, 406] on button "Run" at bounding box center [730, 421] width 92 height 31
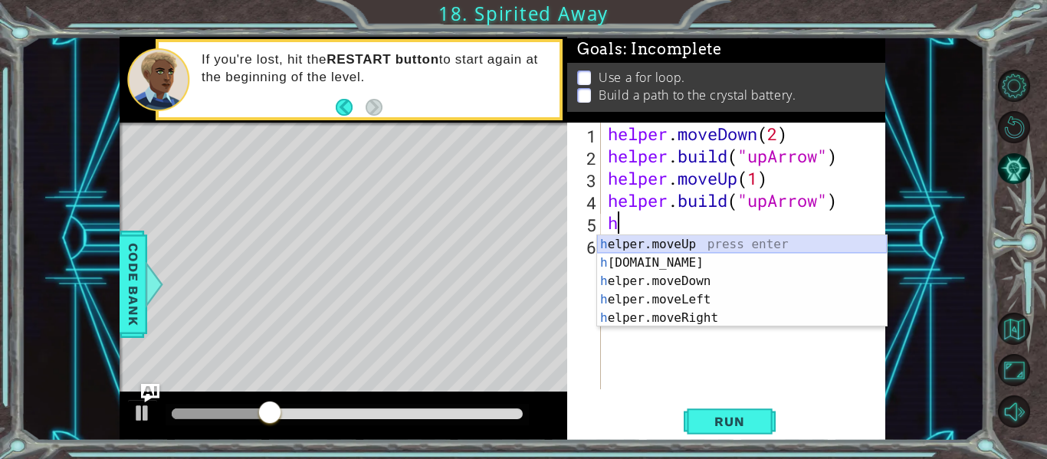
click at [673, 239] on div "h elper.moveUp press enter h [DOMAIN_NAME] press enter h elper.moveDown press e…" at bounding box center [742, 299] width 290 height 129
type textarea "helper.moveUp(1)"
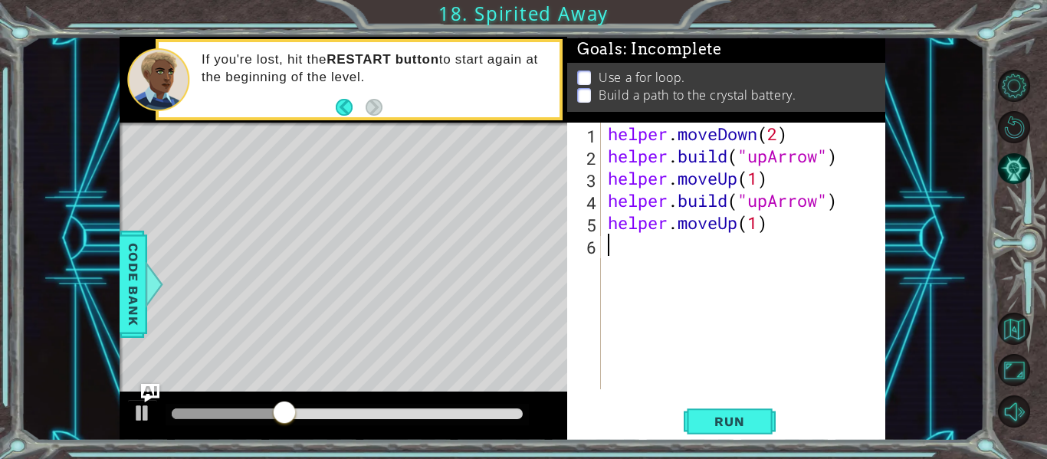
click at [740, 250] on div "helper . moveDown ( 2 ) helper . build ( "upArrow" ) helper . moveUp ( 1 ) help…" at bounding box center [747, 278] width 285 height 311
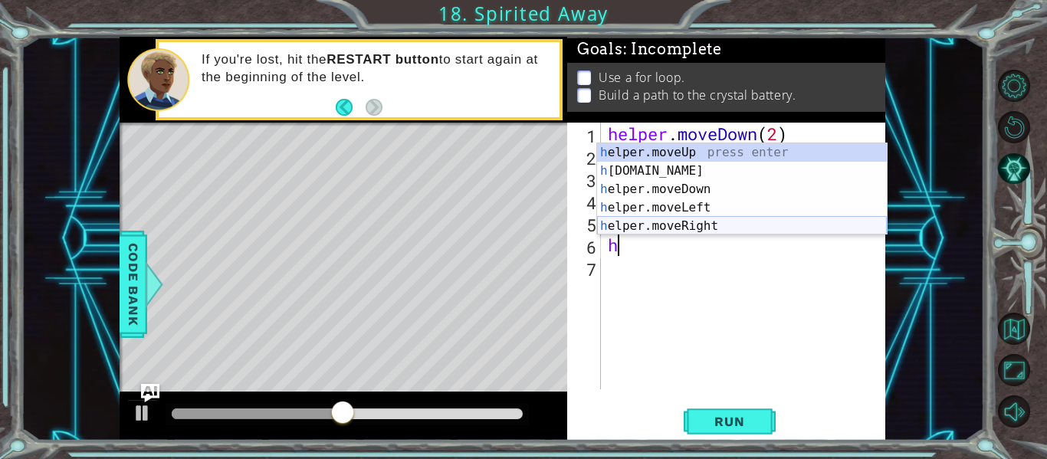
click at [711, 223] on div "h elper.moveUp press enter h [DOMAIN_NAME] press enter h elper.moveDown press e…" at bounding box center [742, 207] width 290 height 129
type textarea "helper.moveRight(1)"
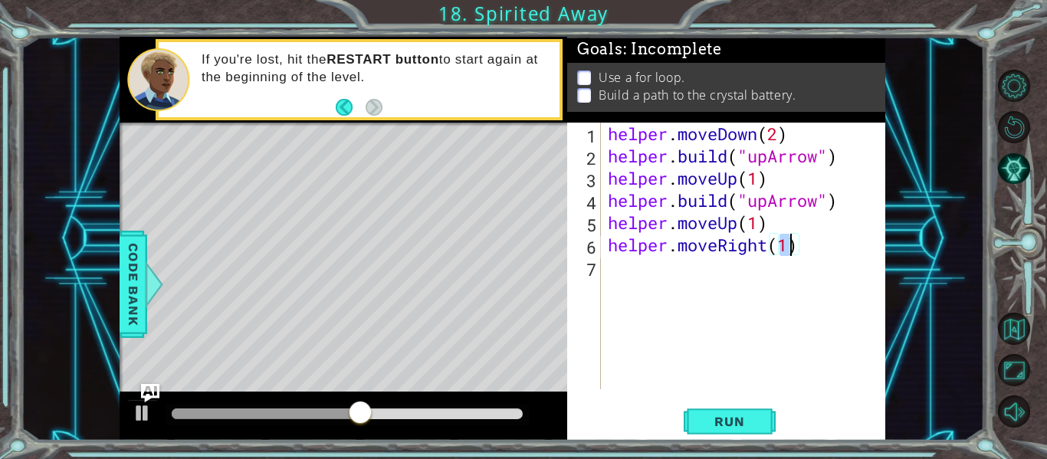
click at [767, 259] on div "helper . moveDown ( 2 ) helper . build ( "upArrow" ) helper . moveUp ( 1 ) help…" at bounding box center [747, 278] width 285 height 311
click at [762, 248] on div "helper . moveDown ( 2 ) helper . build ( "upArrow" ) helper . moveUp ( 1 ) help…" at bounding box center [747, 278] width 285 height 311
click at [771, 251] on div "helper . moveDown ( 2 ) helper . build ( "upArrow" ) helper . moveUp ( 1 ) help…" at bounding box center [747, 278] width 285 height 311
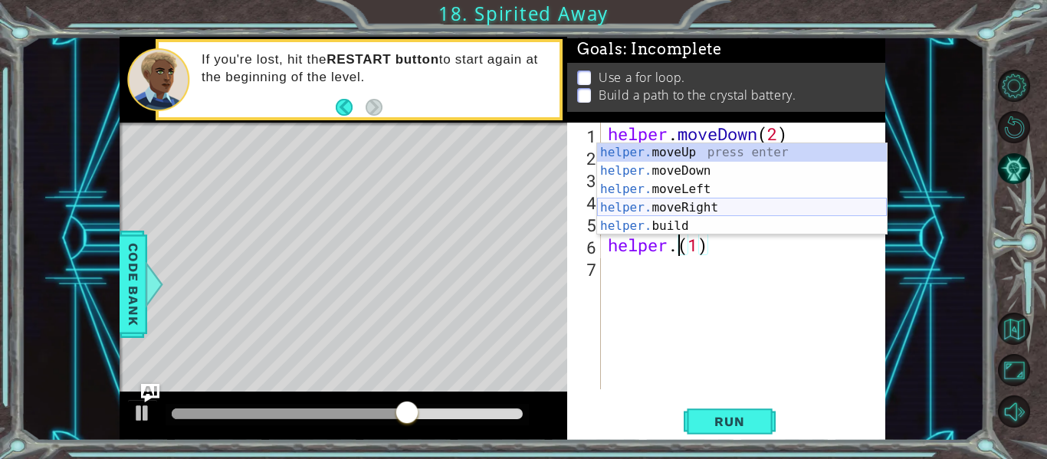
click at [713, 219] on div "helper. moveUp press enter helper. moveDown press enter helper. moveLeft press …" at bounding box center [742, 207] width 290 height 129
type textarea "[DOMAIN_NAME]("rightArrow")(1)"
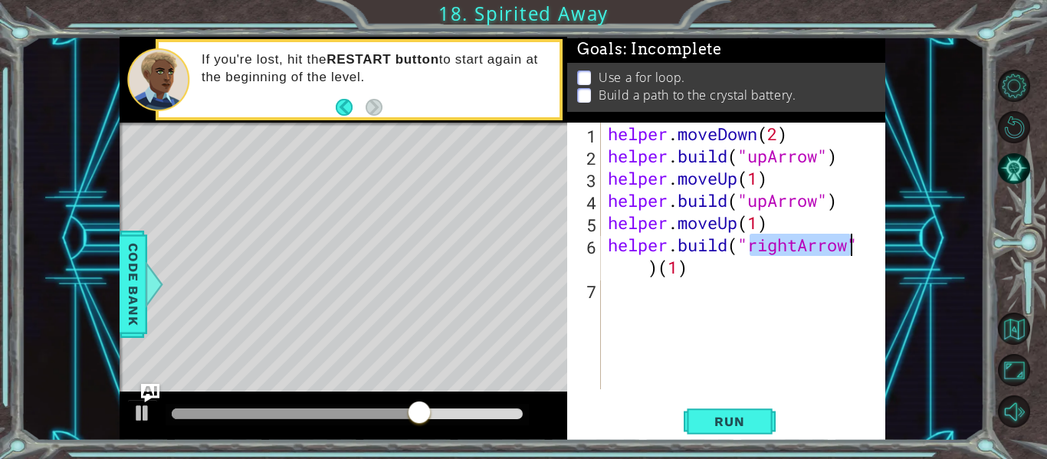
click at [691, 280] on div "helper . moveDown ( 2 ) helper . build ( "upArrow" ) helper . moveUp ( 1 ) help…" at bounding box center [747, 278] width 285 height 311
click at [695, 276] on div "helper . moveDown ( 2 ) helper . build ( "upArrow" ) helper . moveUp ( 1 ) help…" at bounding box center [747, 278] width 285 height 311
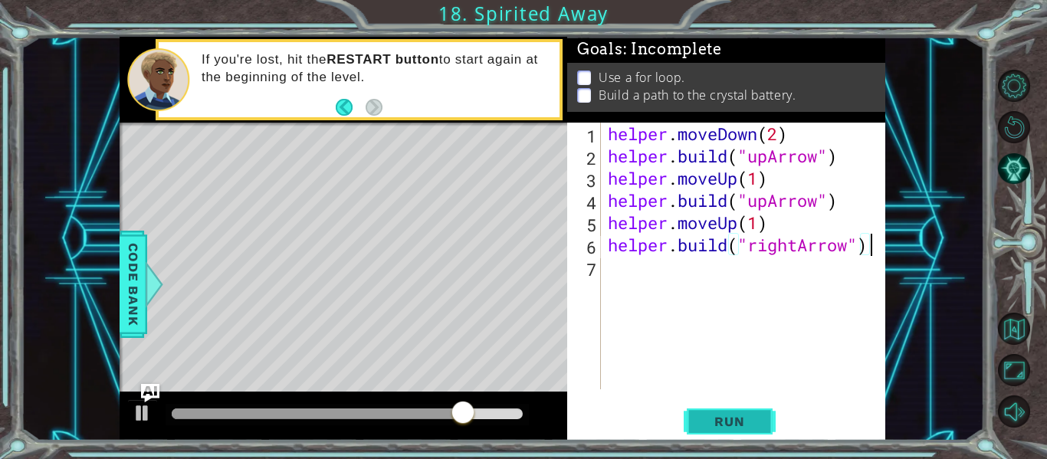
type textarea "[DOMAIN_NAME]("rightArrow")"
click at [757, 425] on span "Run" at bounding box center [729, 421] width 61 height 15
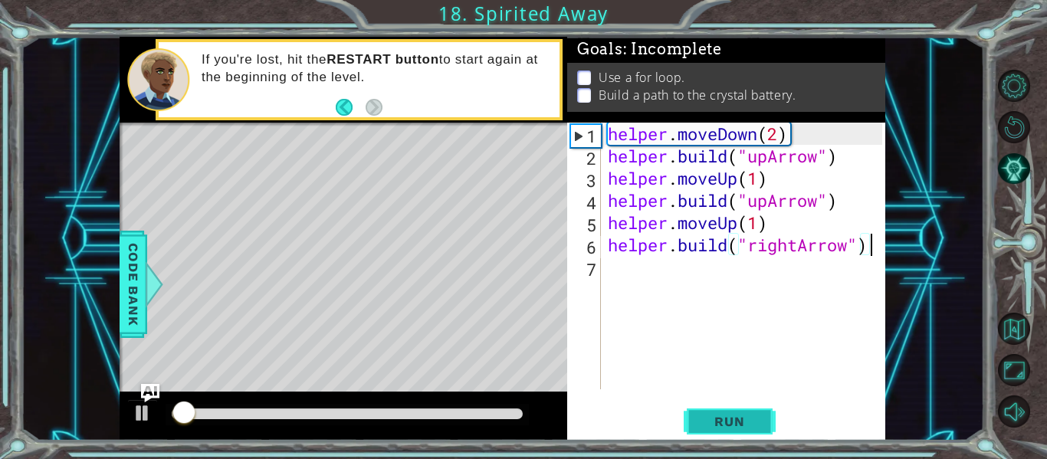
click at [757, 425] on span "Run" at bounding box center [729, 421] width 61 height 15
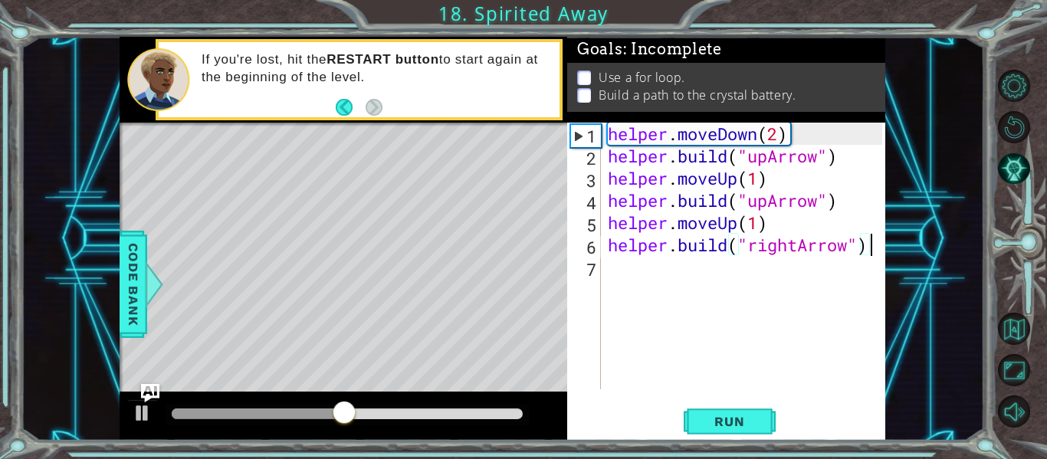
click at [790, 280] on div "helper . moveDown ( 2 ) helper . build ( "upArrow" ) helper . moveUp ( 1 ) help…" at bounding box center [747, 278] width 285 height 311
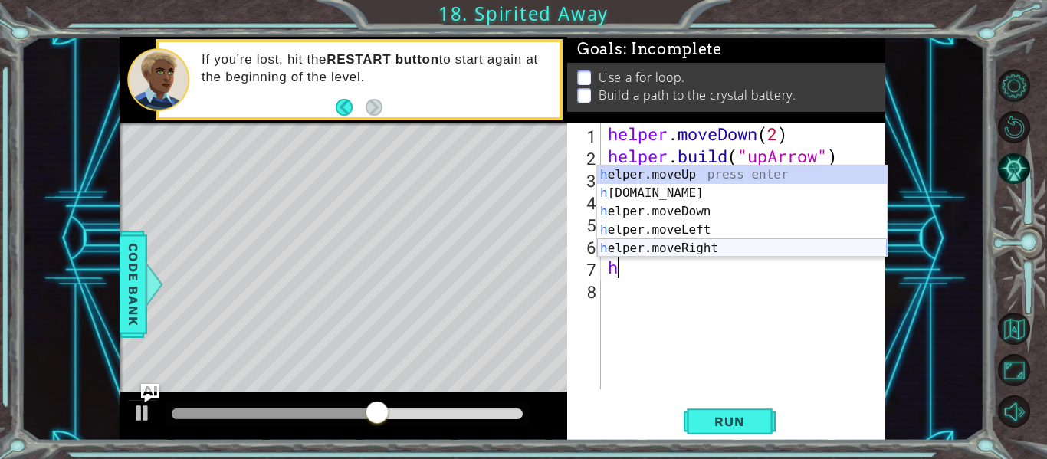
click at [716, 246] on div "h elper.moveUp press enter h [DOMAIN_NAME] press enter h elper.moveDown press e…" at bounding box center [742, 230] width 290 height 129
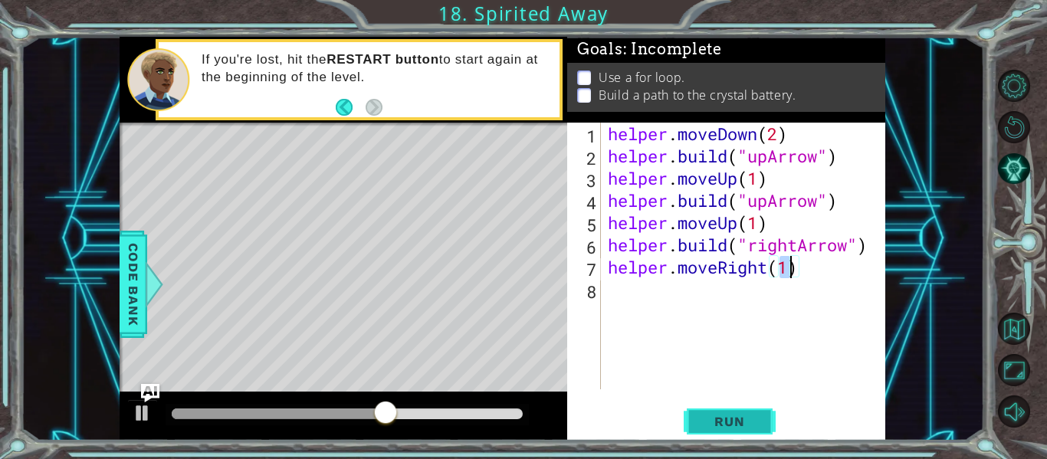
click at [754, 414] on span "Run" at bounding box center [729, 421] width 61 height 15
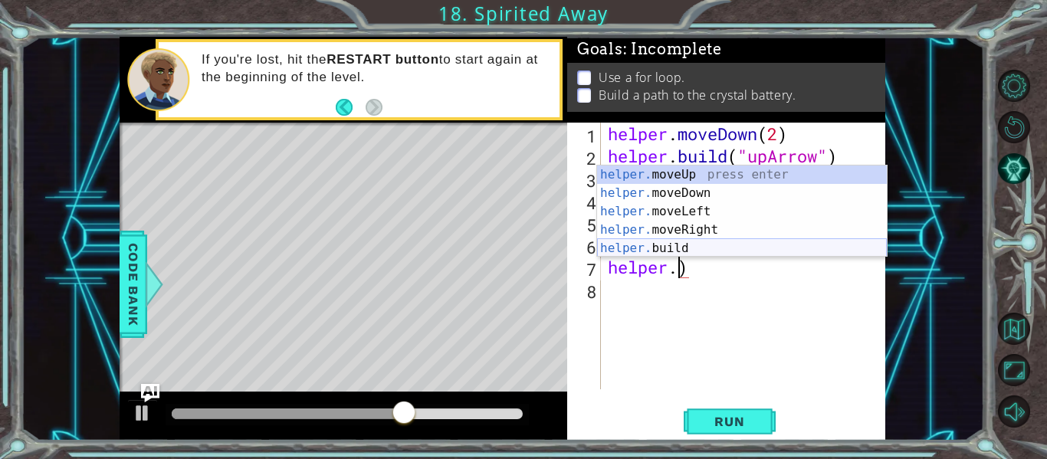
click at [757, 246] on div "helper. moveUp press enter helper. moveDown press enter helper. moveLeft press …" at bounding box center [742, 230] width 290 height 129
type textarea "[DOMAIN_NAME]("rightArrow")"
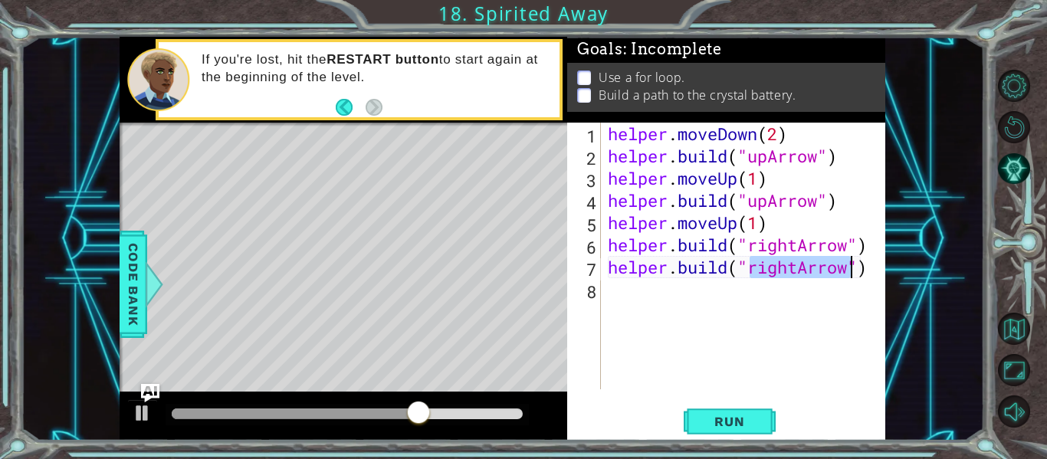
click at [799, 312] on div "helper . moveDown ( 2 ) helper . build ( "upArrow" ) helper . moveUp ( 1 ) help…" at bounding box center [747, 278] width 285 height 311
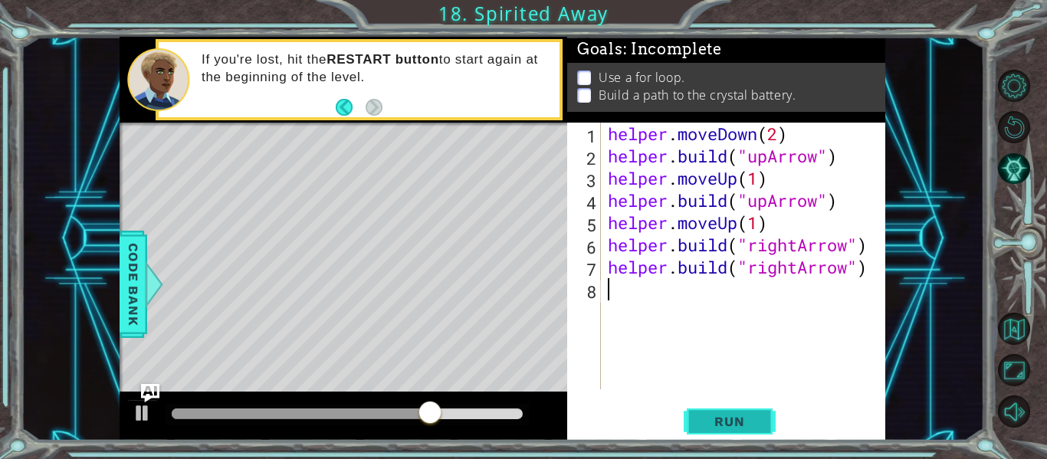
click at [714, 416] on span "Run" at bounding box center [729, 421] width 61 height 15
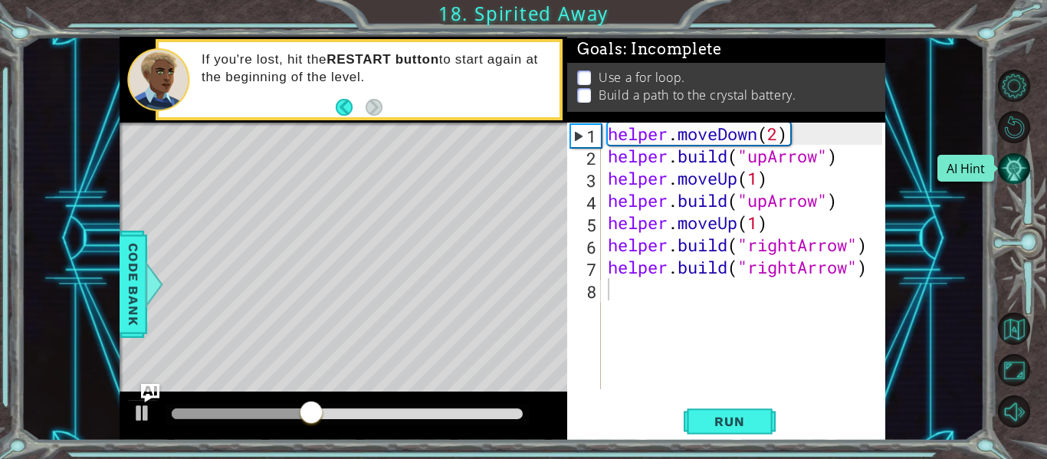
click at [1002, 171] on button "AI Hint" at bounding box center [1014, 169] width 32 height 32
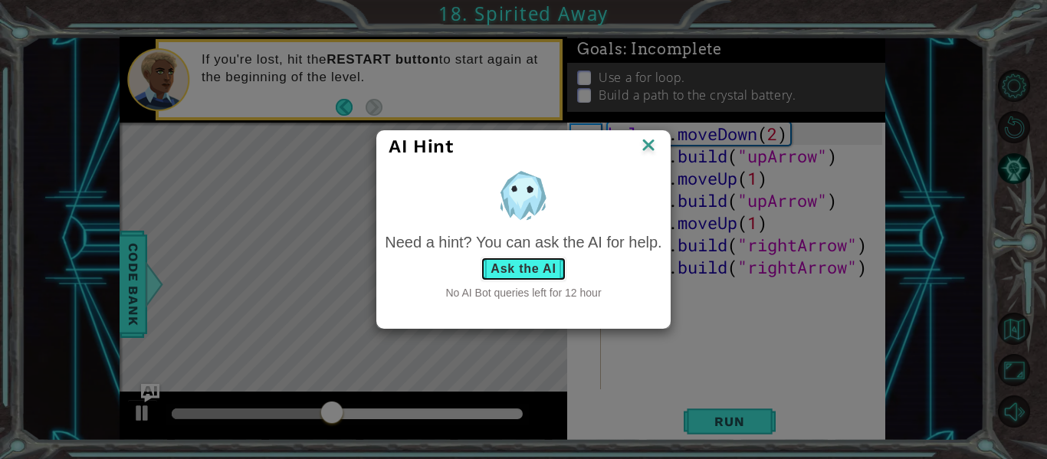
click at [545, 270] on button "Ask the AI" at bounding box center [523, 269] width 85 height 25
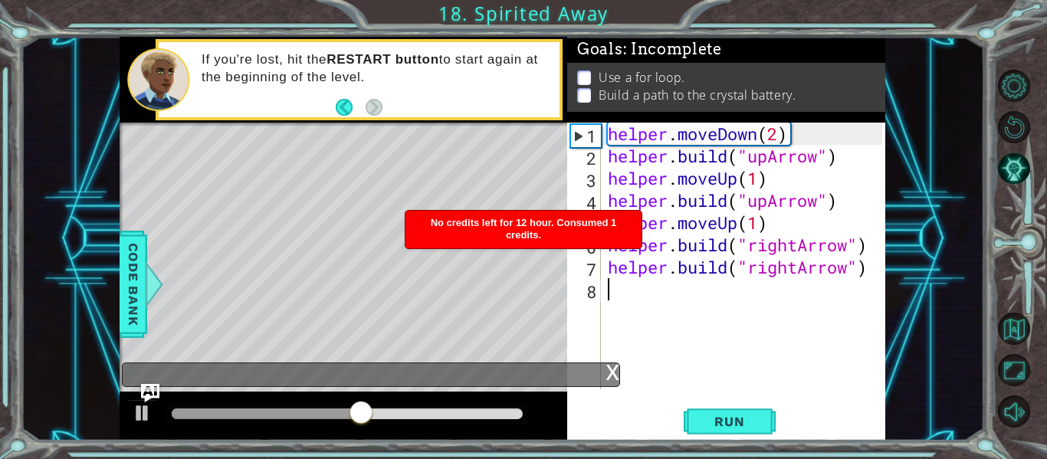
click at [607, 372] on div "x" at bounding box center [613, 370] width 14 height 15
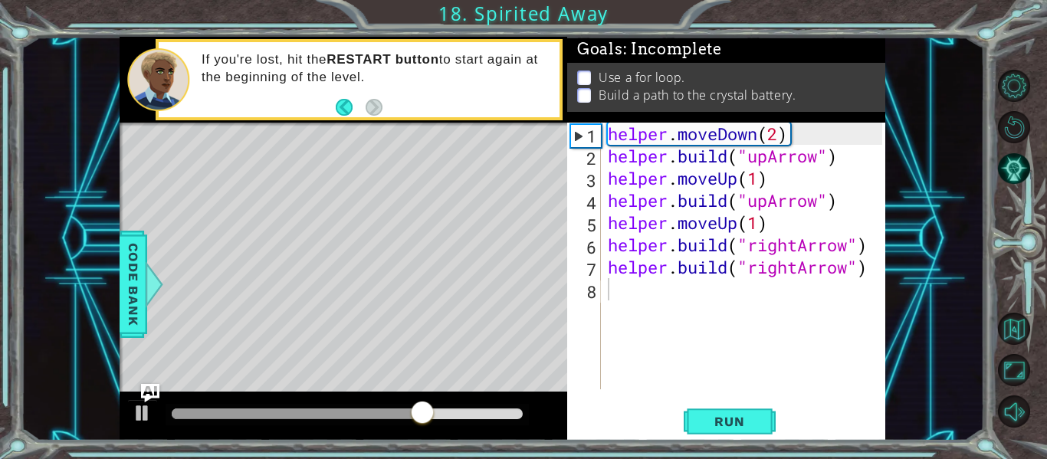
click at [850, 275] on div "helper . moveDown ( 2 ) helper . build ( "upArrow" ) helper . moveUp ( 1 ) help…" at bounding box center [747, 278] width 285 height 311
click at [872, 268] on div "helper . moveDown ( 2 ) helper . build ( "upArrow" ) helper . moveUp ( 1 ) help…" at bounding box center [747, 278] width 285 height 311
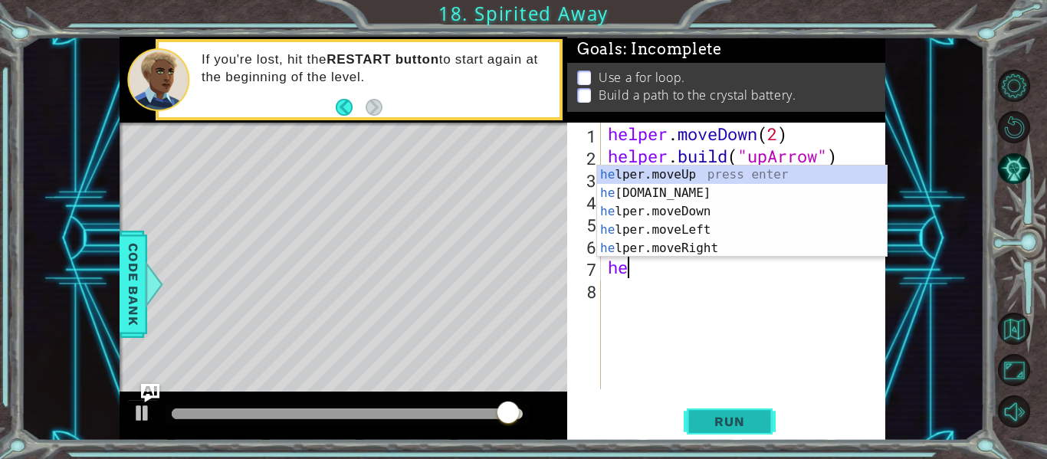
click at [758, 409] on button "Run" at bounding box center [730, 421] width 92 height 31
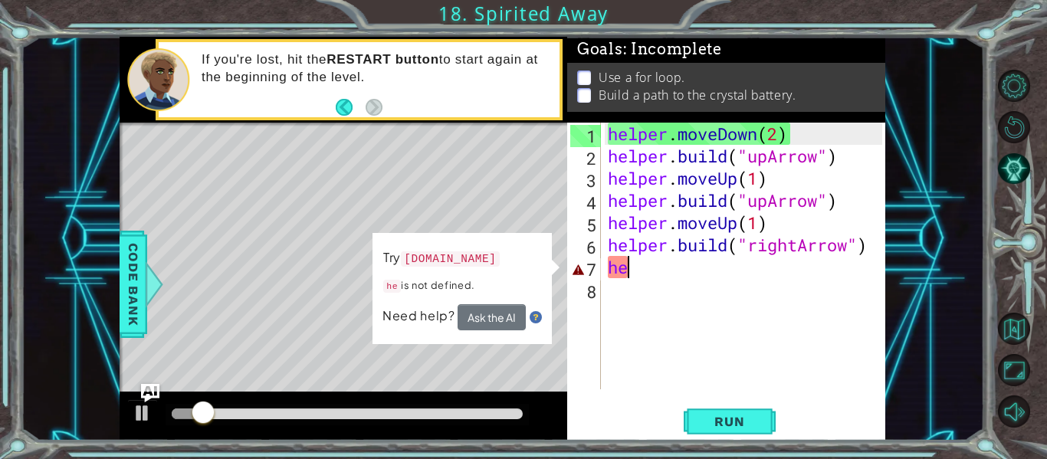
type textarea "h"
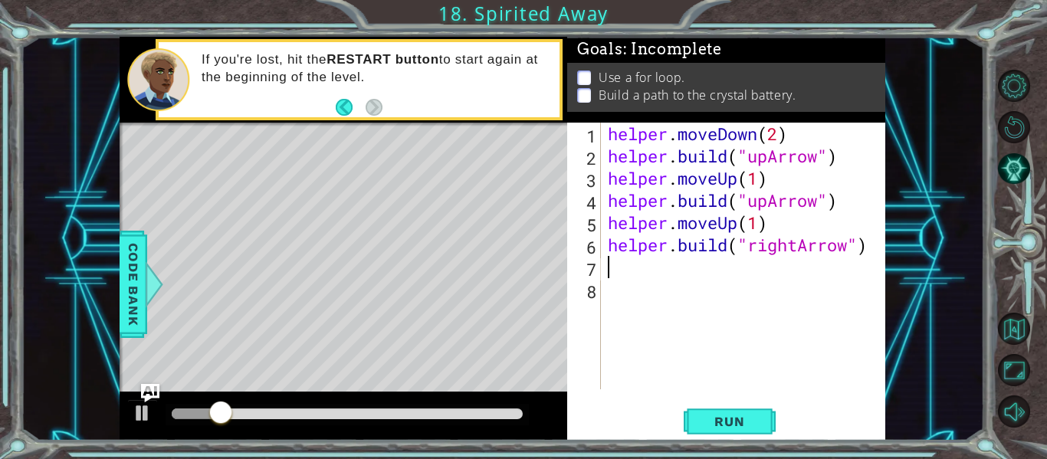
click at [755, 222] on div "helper . moveDown ( 2 ) helper . build ( "upArrow" ) helper . moveUp ( 1 ) help…" at bounding box center [747, 278] width 285 height 311
click at [743, 225] on div "helper . moveDown ( 2 ) helper . build ( "upArrow" ) helper . moveUp ( 1 ) help…" at bounding box center [747, 278] width 285 height 311
click at [812, 203] on div "helper . moveDown ( 2 ) helper . build ( "upArrow" ) helper . moveUp ( 1 ) help…" at bounding box center [747, 278] width 285 height 311
click at [772, 202] on div "helper . moveDown ( 2 ) helper . build ( "upArrow" ) helper . moveUp ( 1 ) help…" at bounding box center [747, 278] width 285 height 311
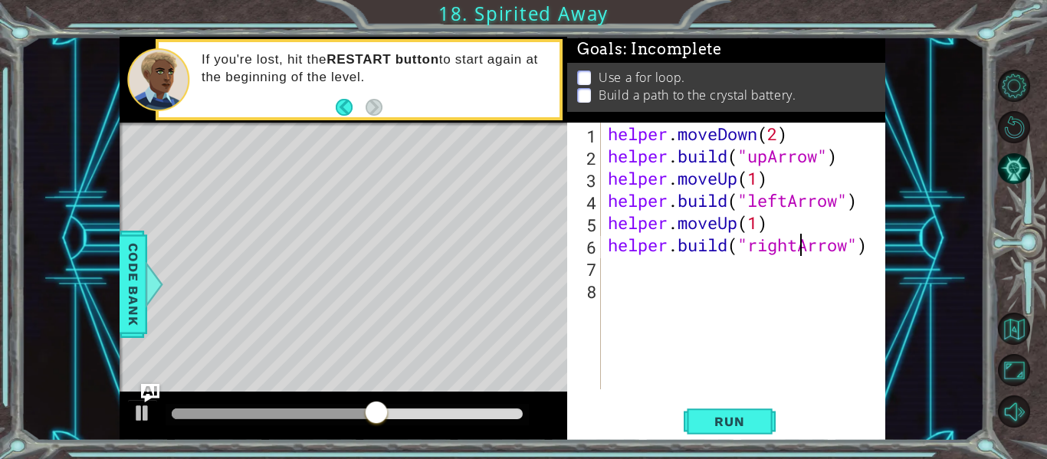
click at [796, 248] on div "helper . moveDown ( 2 ) helper . build ( "upArrow" ) helper . moveUp ( 1 ) help…" at bounding box center [747, 278] width 285 height 311
click at [734, 226] on div "helper . moveDown ( 2 ) helper . build ( "upArrow" ) helper . moveUp ( 1 ) help…" at bounding box center [747, 278] width 285 height 311
click at [739, 229] on div "helper . moveDown ( 2 ) helper . build ( "upArrow" ) helper . moveUp ( 1 ) help…" at bounding box center [747, 278] width 285 height 311
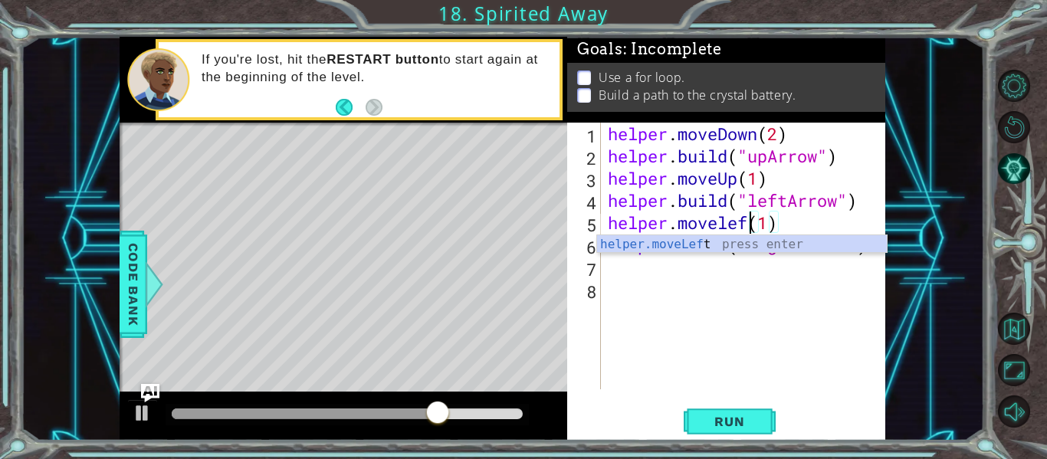
scroll to position [0, 8]
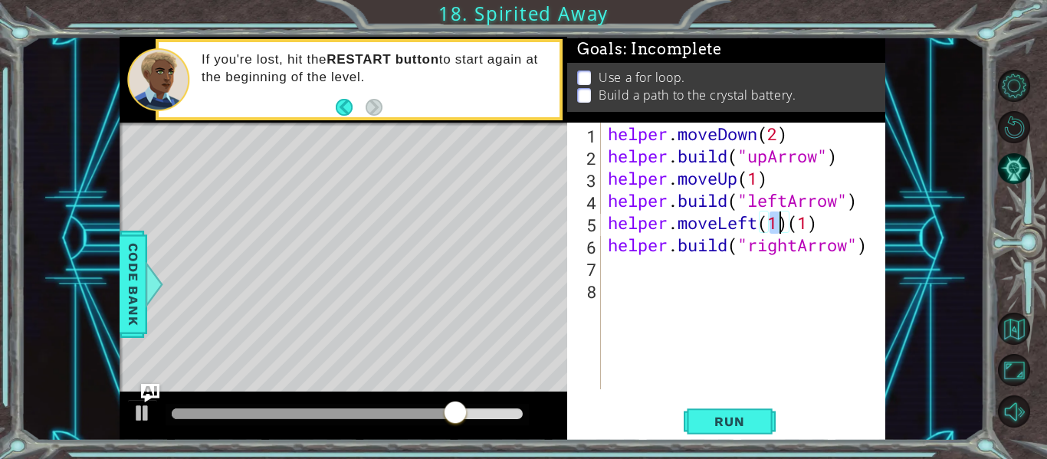
click at [827, 230] on div "helper . moveDown ( 2 ) helper . build ( "upArrow" ) helper . moveUp ( 1 ) help…" at bounding box center [747, 278] width 285 height 311
type textarea "helper.moveLeft(1)"
click at [707, 433] on button "Run" at bounding box center [730, 421] width 92 height 31
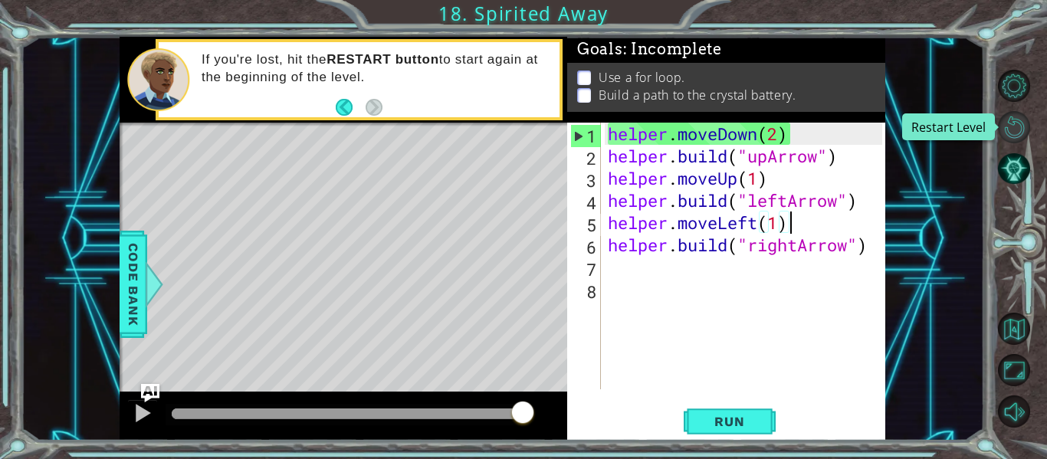
click at [1006, 119] on button "Restart Level" at bounding box center [1014, 127] width 32 height 32
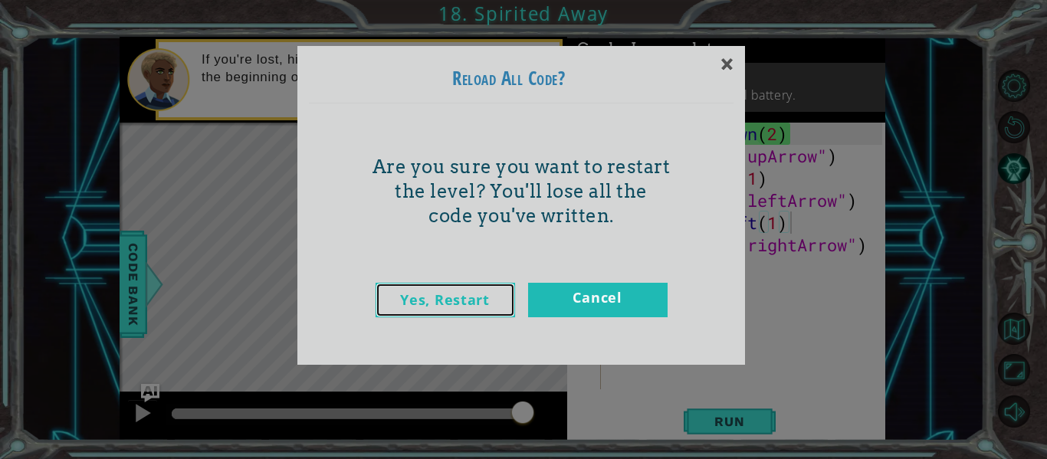
click at [430, 289] on link "Yes, Restart" at bounding box center [446, 300] width 140 height 34
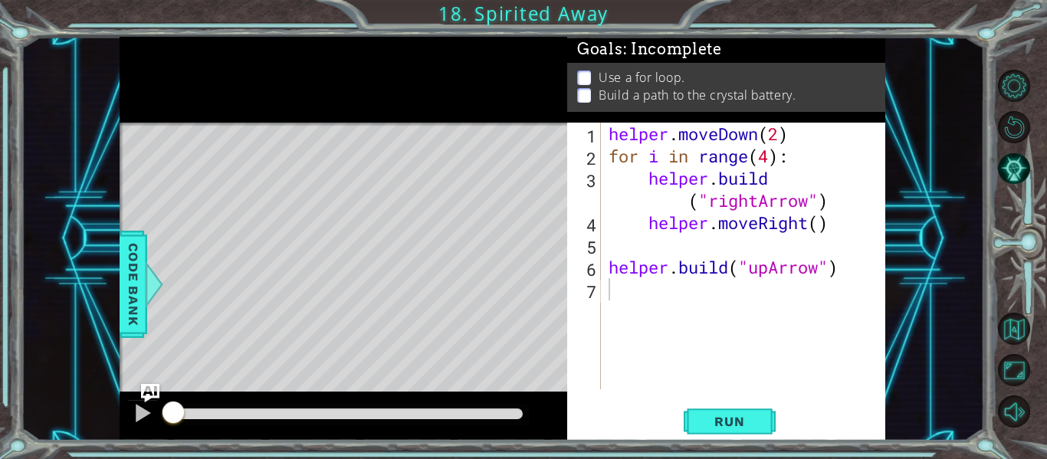
scroll to position [0, 0]
drag, startPoint x: 586, startPoint y: 77, endPoint x: 718, endPoint y: 88, distance: 132.3
click at [718, 88] on ul "Use a for loop. Build a path to the crystal battery." at bounding box center [726, 86] width 306 height 35
click at [687, 161] on div "helper . moveDown ( 2 ) for i in range ( 4 ) : helper . build ( "rightArrow" ) …" at bounding box center [748, 278] width 284 height 311
click at [790, 182] on div "helper . moveDown ( 2 ) for i in range ( 4 ) : helper . build ( "rightArrow" ) …" at bounding box center [748, 278] width 284 height 311
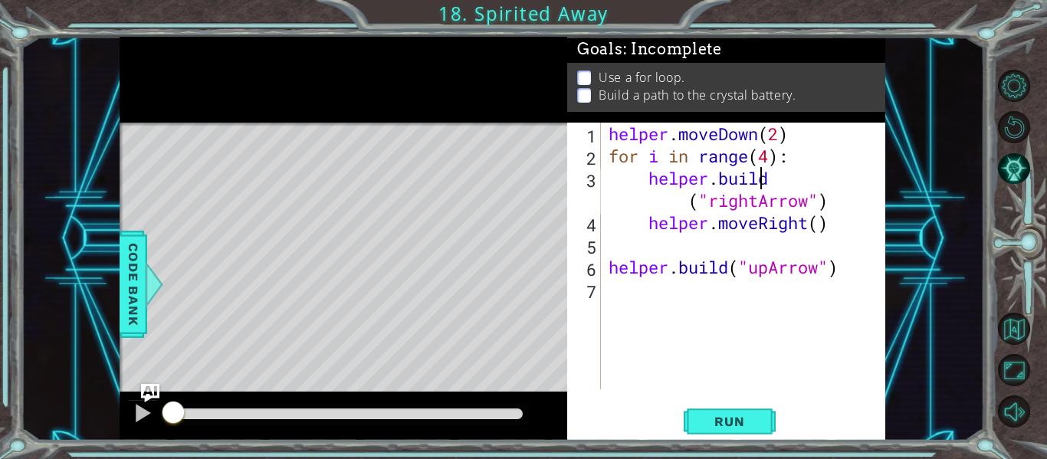
click at [817, 183] on div "helper . moveDown ( 2 ) for i in range ( 4 ) : helper . build ( "rightArrow" ) …" at bounding box center [748, 278] width 284 height 311
click at [789, 174] on div "helper . moveDown ( 2 ) for i in range ( 4 ) : helper . build ( "rightArrow" ) …" at bounding box center [748, 278] width 284 height 311
click at [790, 182] on div "helper . moveDown ( 2 ) for i in range ( 4 ) : helper . build ( "rightArrow" ) …" at bounding box center [748, 278] width 284 height 311
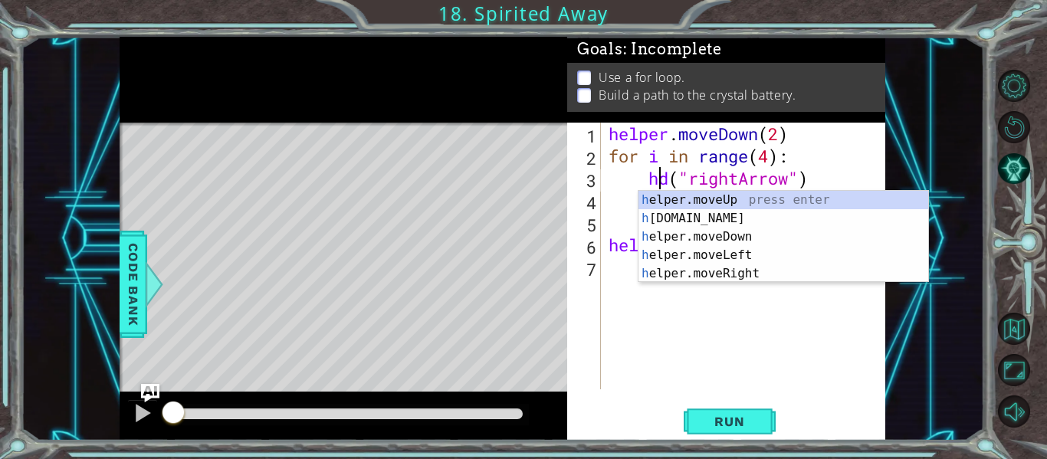
type textarea "d("rightArrow")"
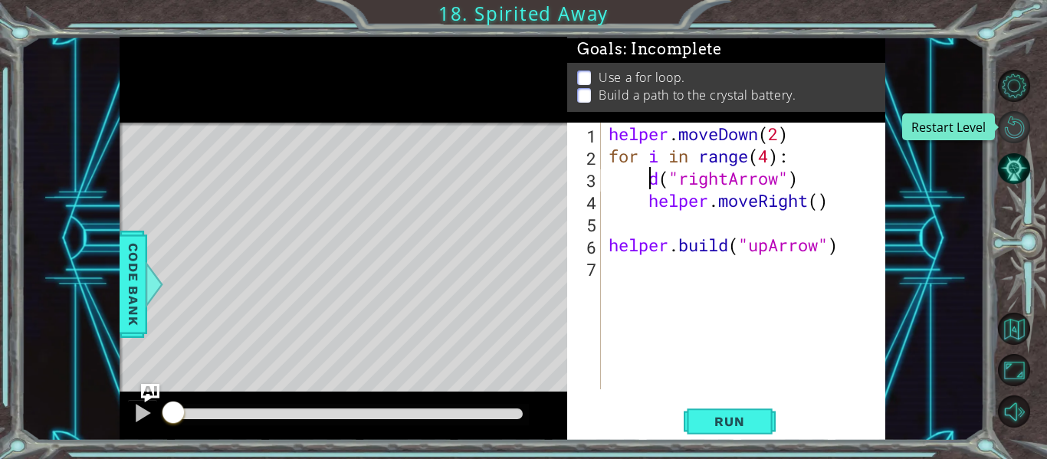
click at [1011, 126] on button "Restart Level" at bounding box center [1014, 127] width 32 height 32
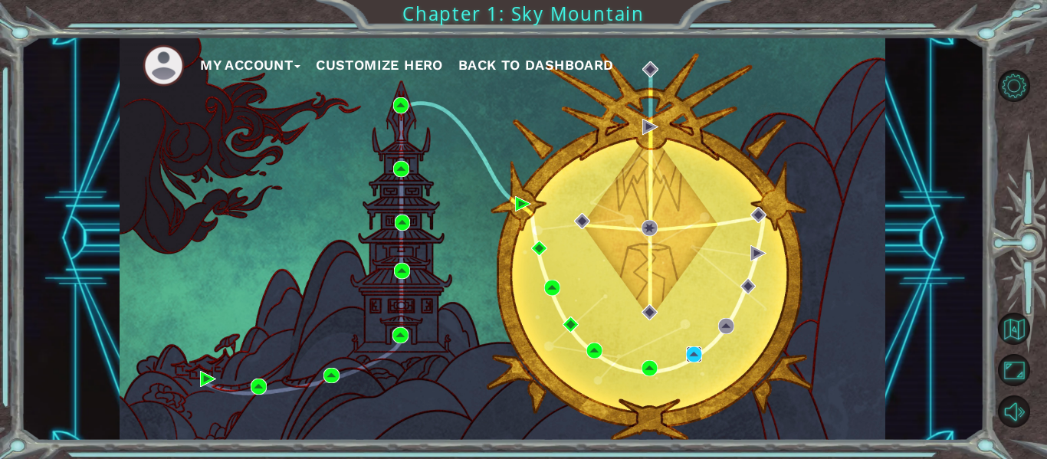
click at [691, 361] on img at bounding box center [694, 354] width 16 height 16
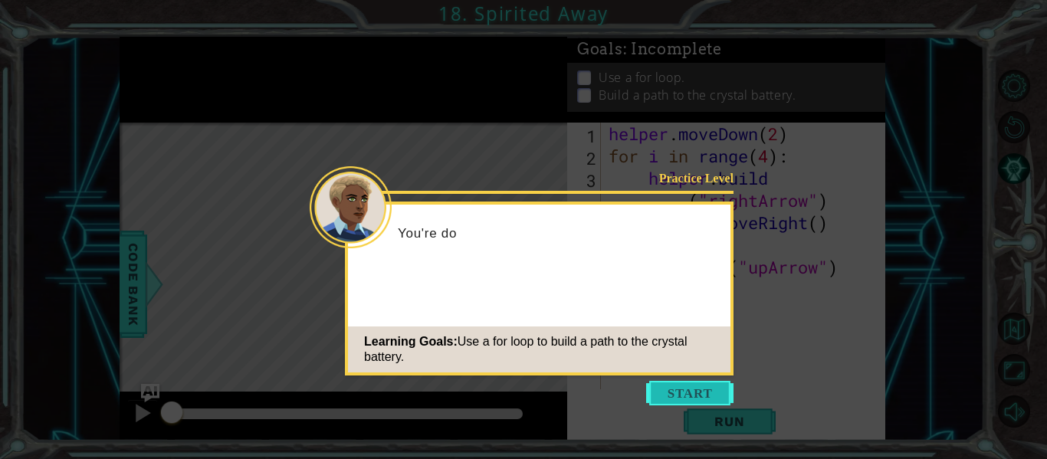
click at [681, 396] on button "Start" at bounding box center [689, 393] width 87 height 25
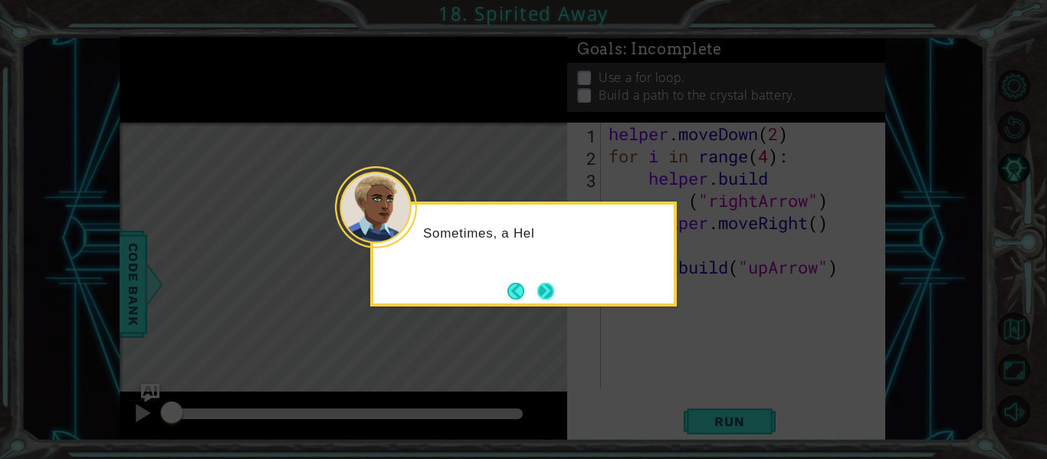
click at [540, 283] on button "Next" at bounding box center [546, 291] width 18 height 18
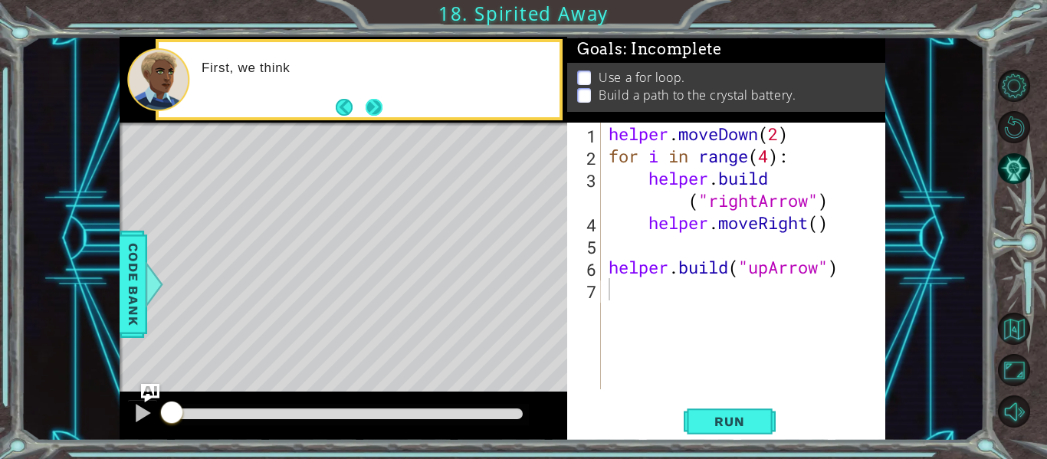
click at [376, 107] on button "Next" at bounding box center [374, 106] width 17 height 17
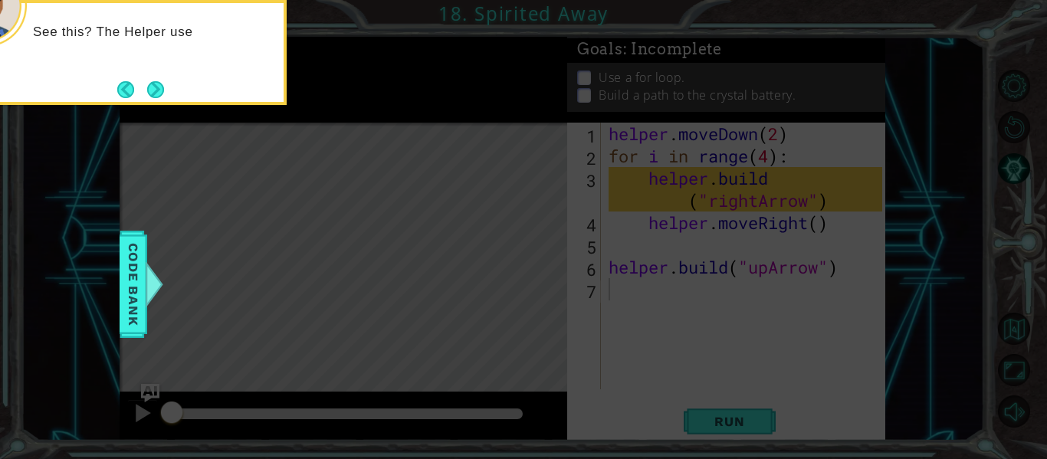
click at [140, 77] on div "See this? The Helper use" at bounding box center [133, 52] width 307 height 105
click at [149, 83] on button "Next" at bounding box center [155, 89] width 17 height 17
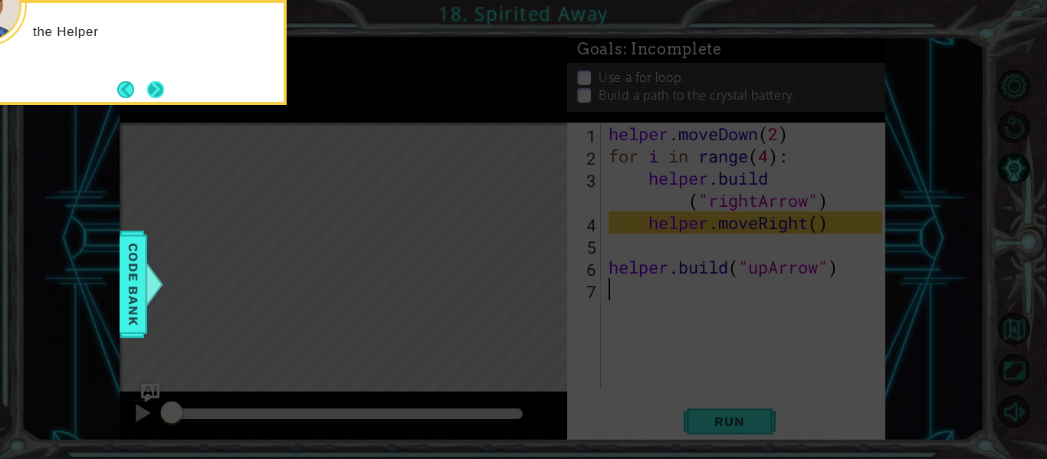
click at [164, 90] on button "Next" at bounding box center [155, 89] width 17 height 17
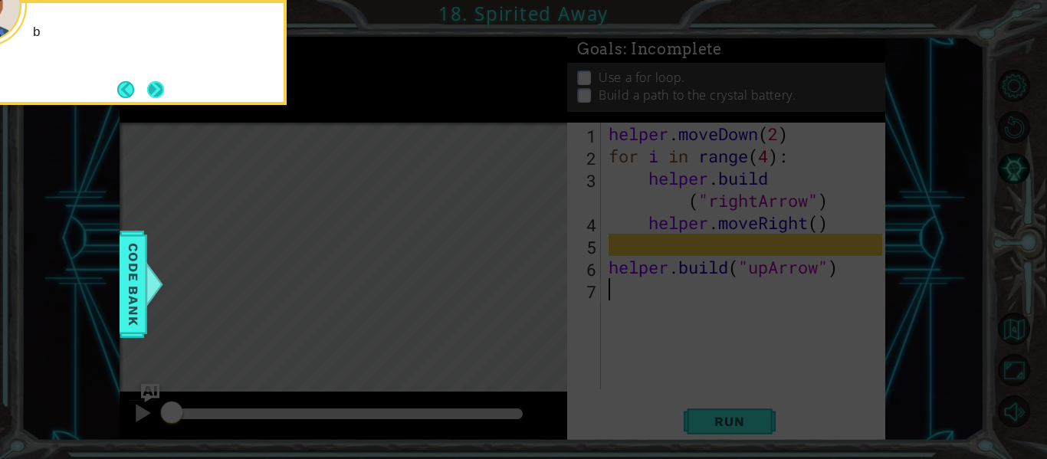
click at [163, 90] on button "Next" at bounding box center [155, 89] width 17 height 17
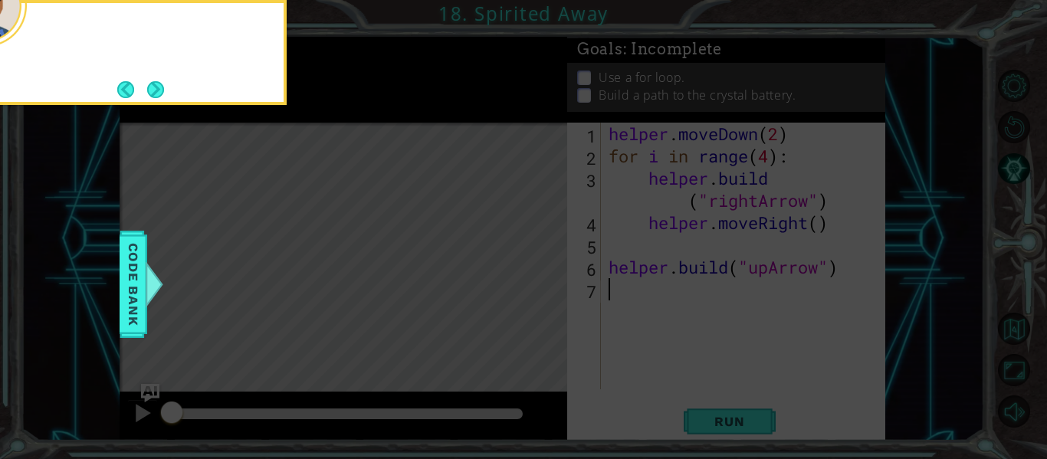
click at [163, 90] on button "Next" at bounding box center [155, 89] width 17 height 17
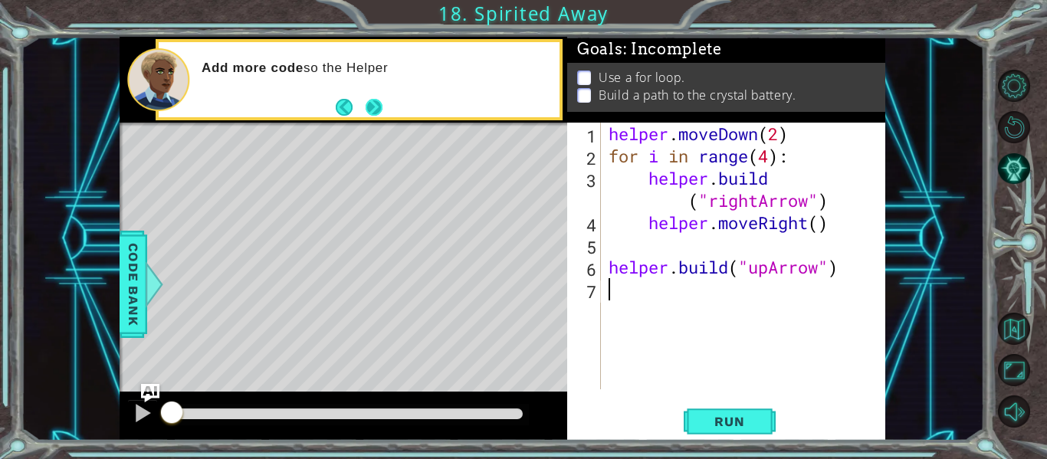
click at [382, 111] on button "Next" at bounding box center [374, 107] width 17 height 17
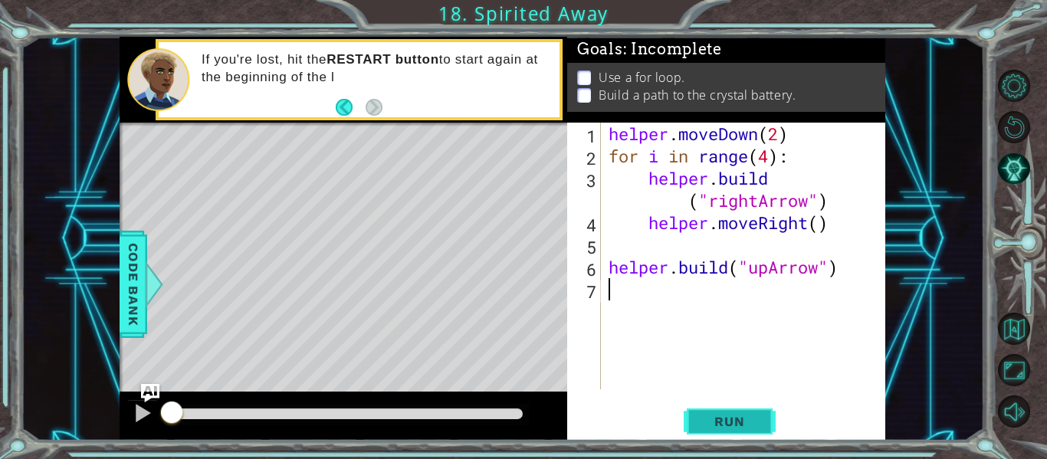
click at [714, 429] on span "Run" at bounding box center [729, 421] width 61 height 15
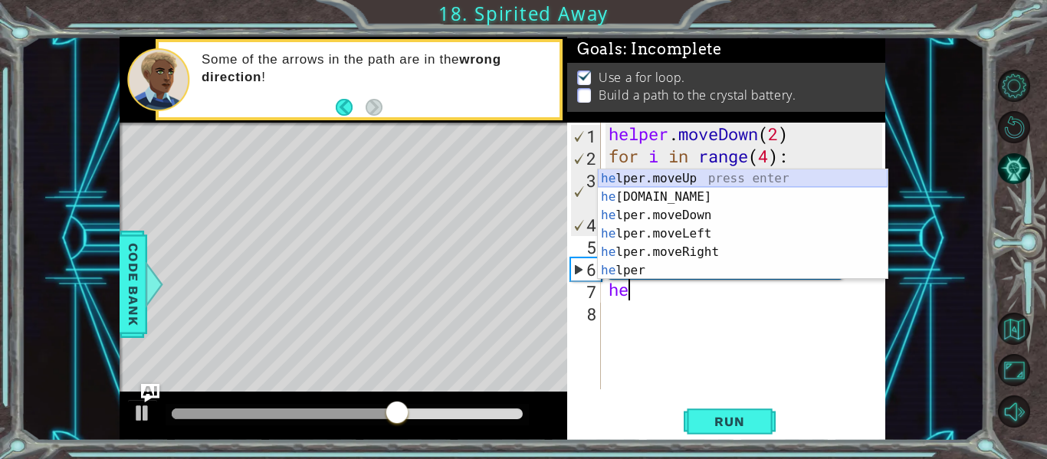
click at [681, 178] on div "he lper.moveUp press enter he [DOMAIN_NAME] press enter he lper.moveDown press …" at bounding box center [743, 242] width 290 height 147
type textarea "helper.moveUp(1)"
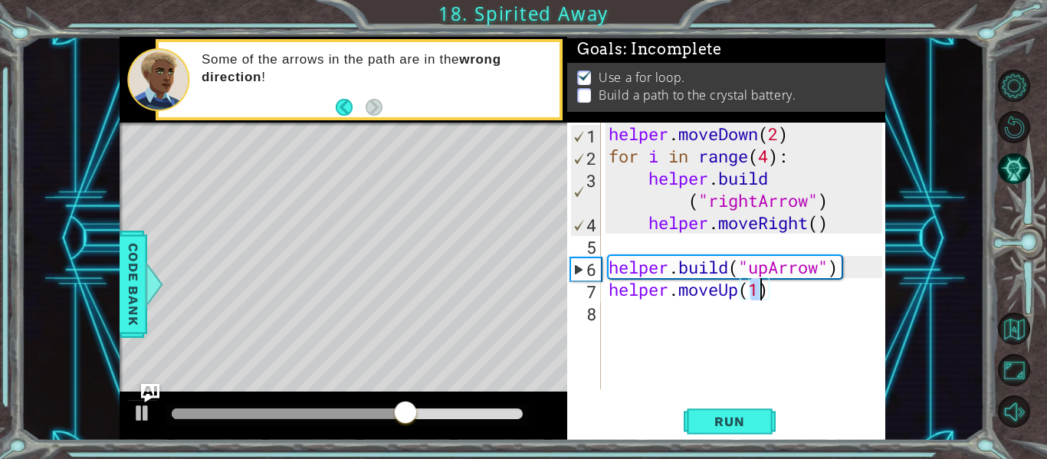
click at [704, 329] on div "helper . moveDown ( 2 ) for i in range ( 4 ) : helper . build ( "rightArrow" ) …" at bounding box center [748, 278] width 284 height 311
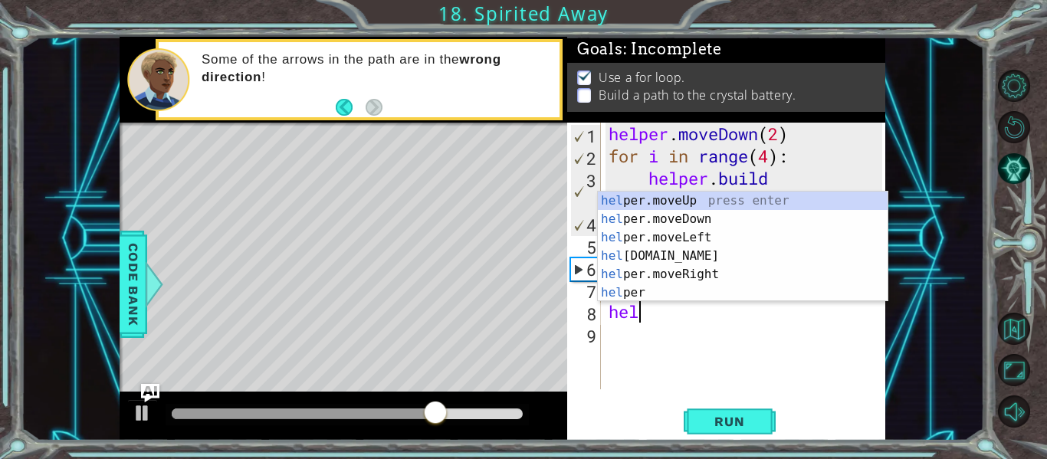
scroll to position [0, 1]
click at [735, 258] on div "hel per.moveUp press enter hel per.moveDown press enter hel per.moveLeft press …" at bounding box center [743, 265] width 290 height 147
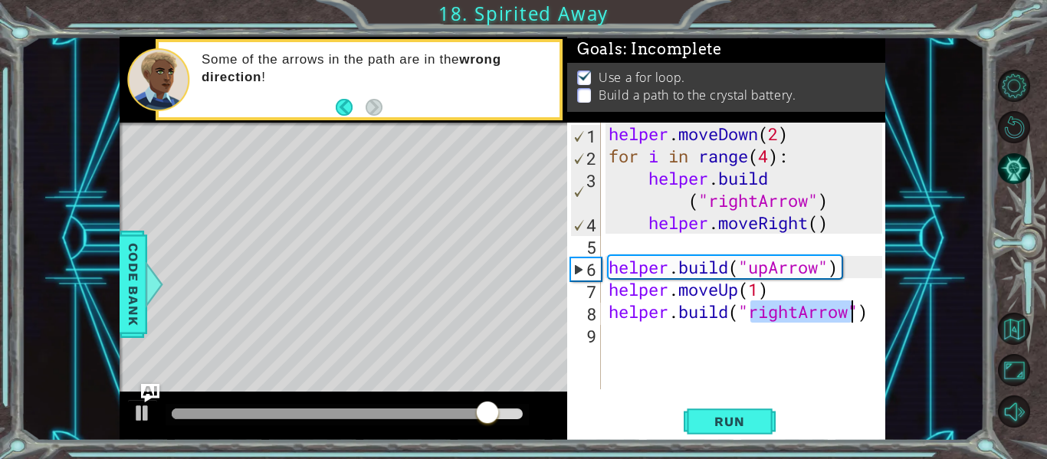
click at [796, 314] on div "helper . moveDown ( 2 ) for i in range ( 4 ) : helper . build ( "rightArrow" ) …" at bounding box center [744, 256] width 277 height 267
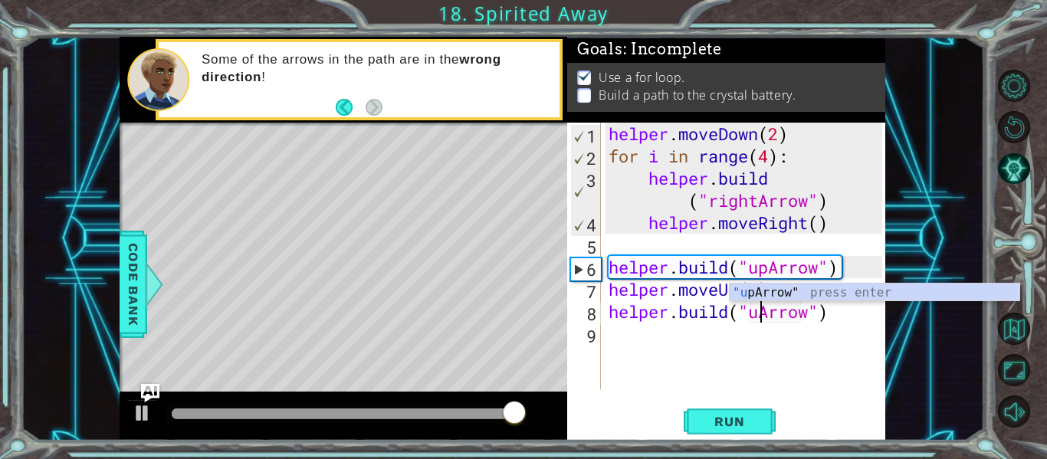
scroll to position [0, 8]
type textarea "[DOMAIN_NAME]("upArrow")"
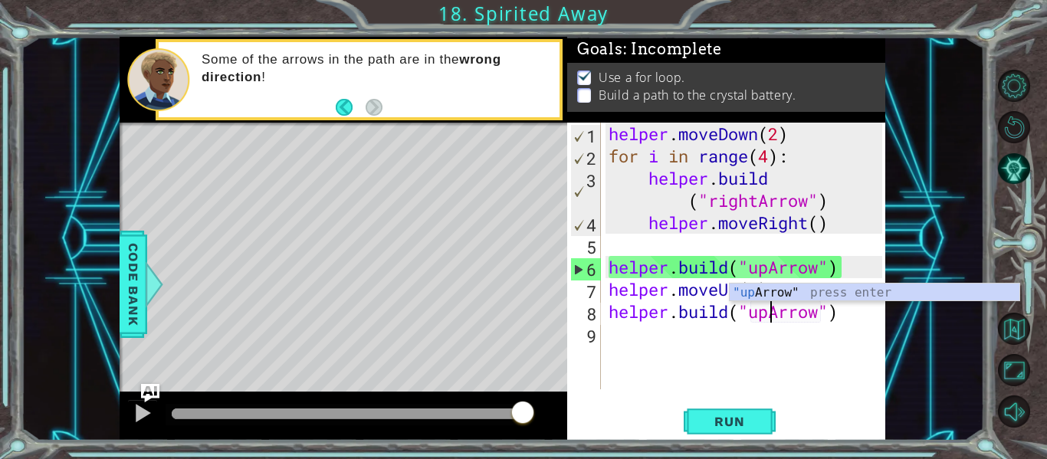
click at [703, 353] on div "helper . moveDown ( 2 ) for i in range ( 4 ) : helper . build ( "rightArrow" ) …" at bounding box center [748, 278] width 284 height 311
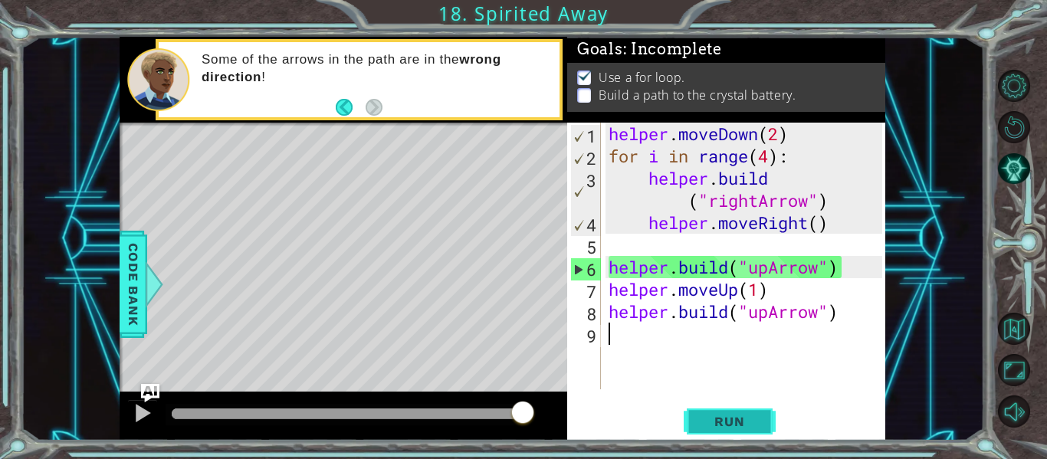
click at [740, 413] on button "Run" at bounding box center [730, 421] width 92 height 31
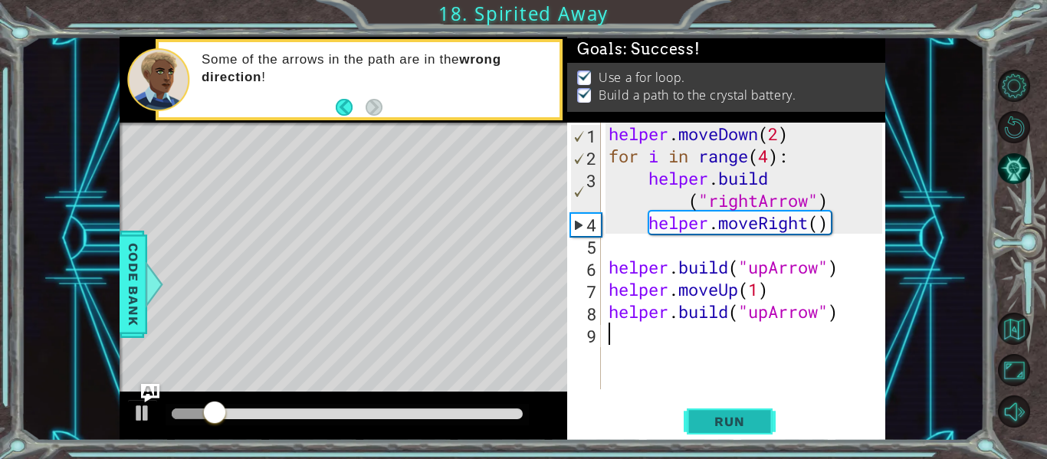
click at [740, 413] on button "Run" at bounding box center [730, 421] width 92 height 31
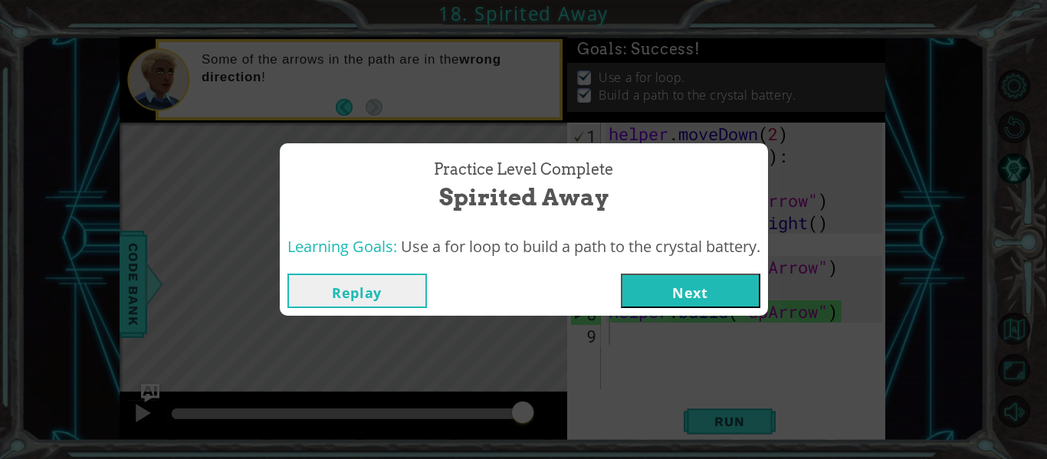
click at [694, 280] on button "Next" at bounding box center [691, 291] width 140 height 34
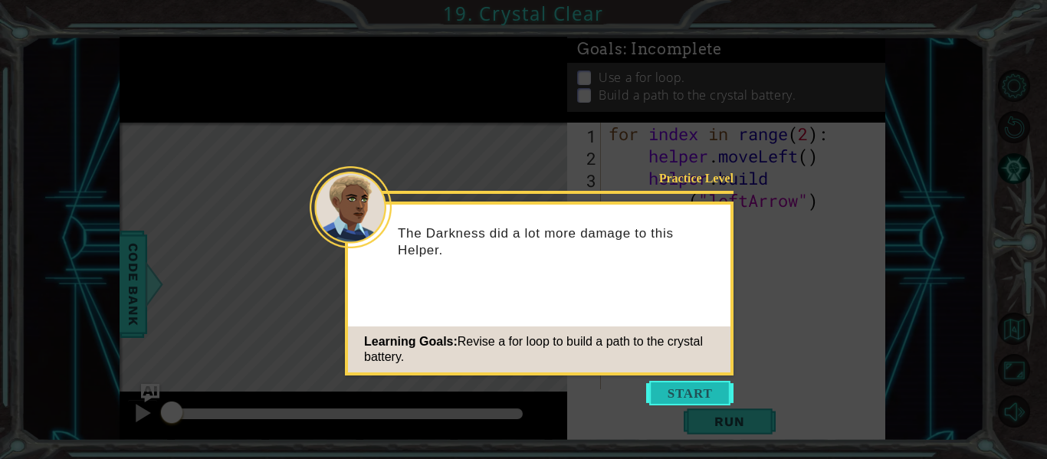
click at [668, 392] on button "Start" at bounding box center [689, 393] width 87 height 25
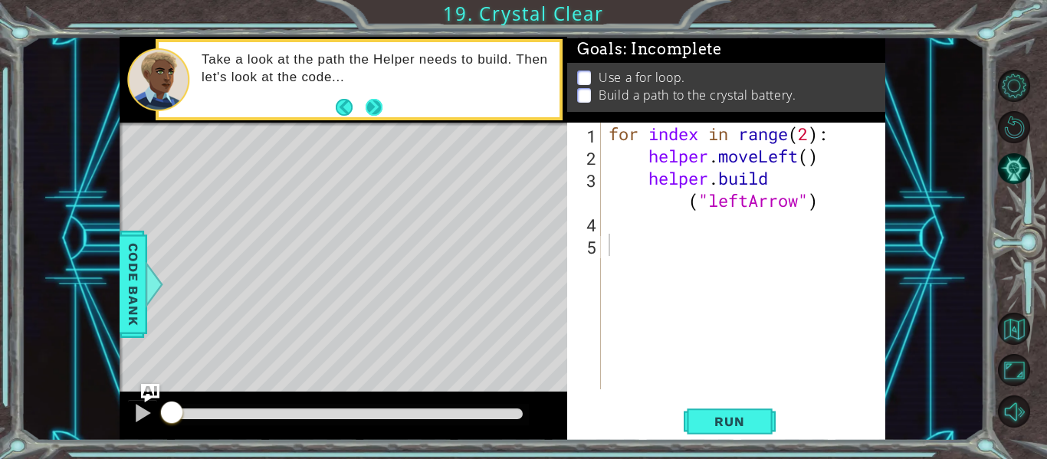
click at [375, 107] on button "Next" at bounding box center [374, 106] width 17 height 17
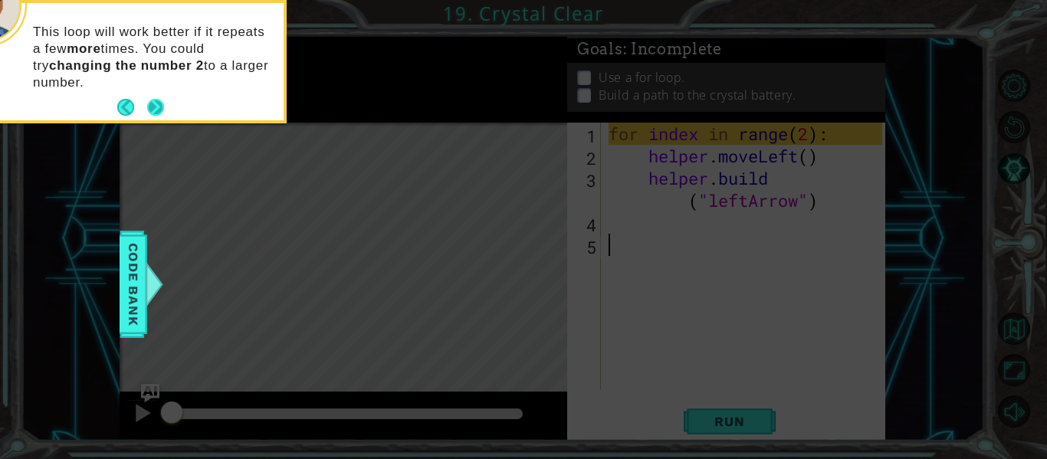
click at [164, 103] on button "Next" at bounding box center [155, 107] width 17 height 17
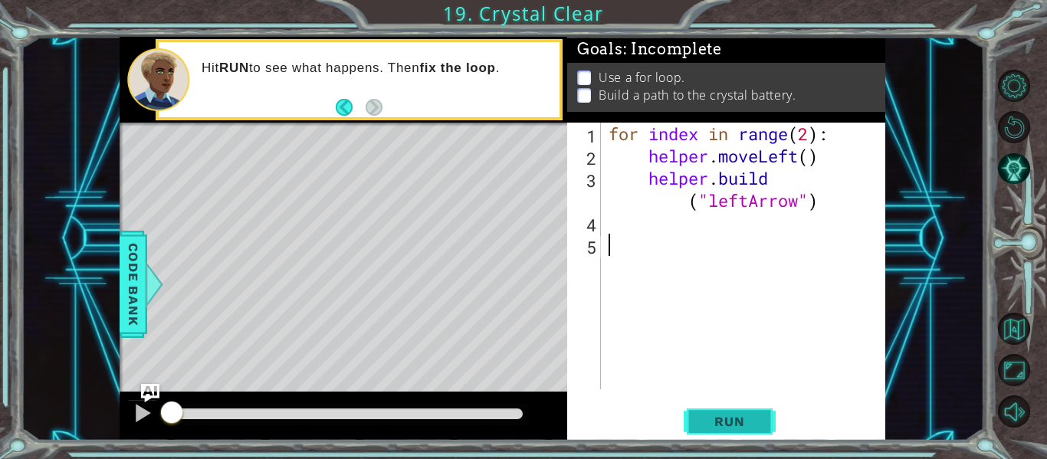
click at [701, 431] on button "Run" at bounding box center [730, 421] width 92 height 31
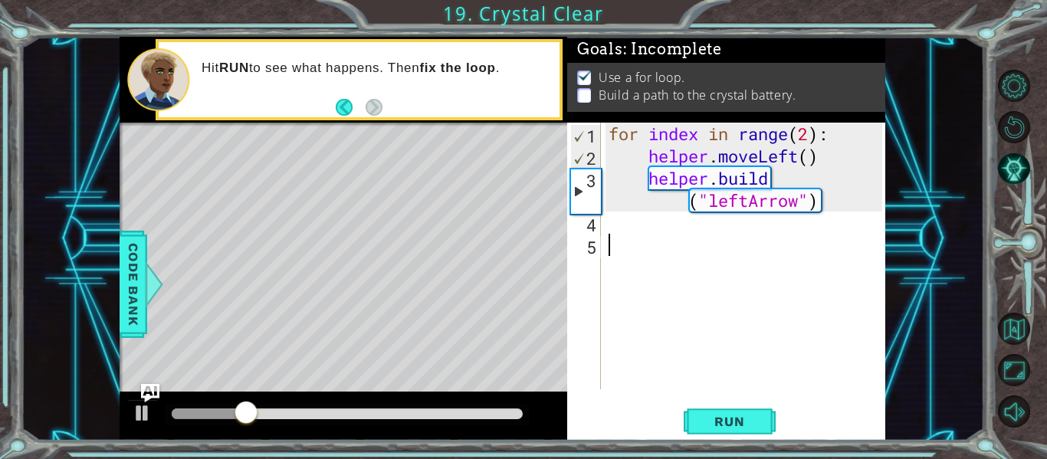
click at [645, 250] on div "for index in range ( 2 ) : helper . moveLeft ( ) helper . build ( "leftArrow" )" at bounding box center [748, 278] width 284 height 311
click at [639, 241] on div "for index in range ( 2 ) : helper . moveLeft ( ) helper . build ( "leftArrow" )" at bounding box center [748, 278] width 284 height 311
click at [634, 231] on div "for index in range ( 2 ) : helper . moveLeft ( ) helper . build ( "leftArrow" )" at bounding box center [748, 278] width 284 height 311
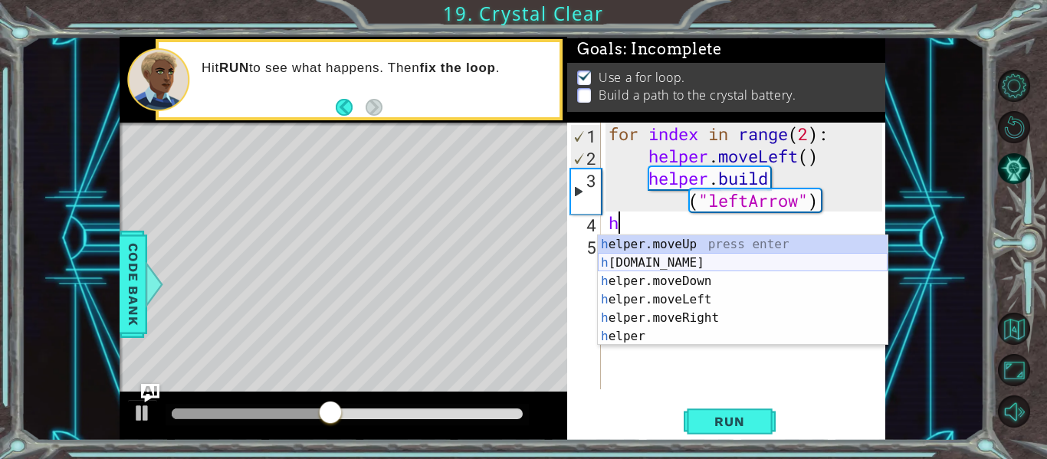
click at [655, 266] on div "h elper.moveUp press enter h [DOMAIN_NAME] press enter h elper.moveDown press e…" at bounding box center [743, 308] width 290 height 147
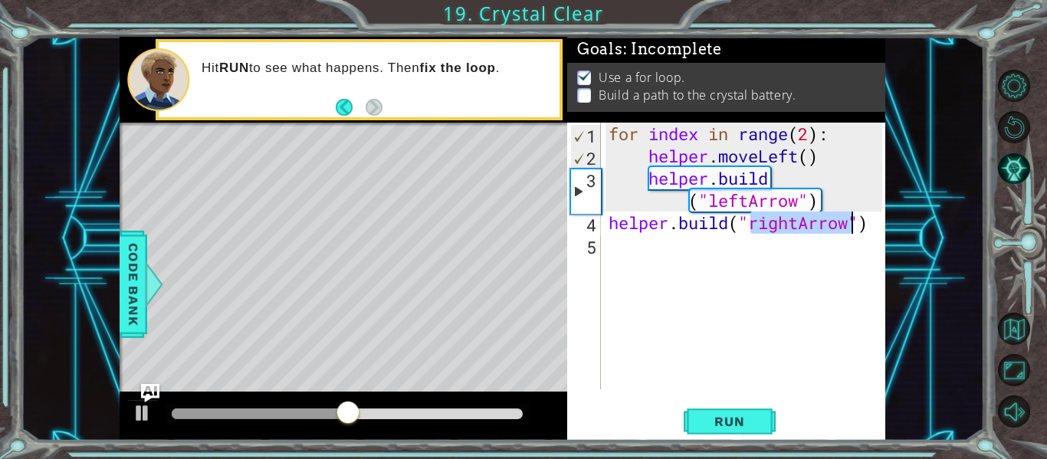
click at [791, 228] on div "for index in range ( 2 ) : helper . moveLeft ( ) helper . build ( "leftArrow" )…" at bounding box center [744, 256] width 277 height 267
click at [804, 228] on div "for index in range ( 2 ) : helper . moveLeft ( ) helper . build ( "leftArrow" )…" at bounding box center [748, 278] width 284 height 311
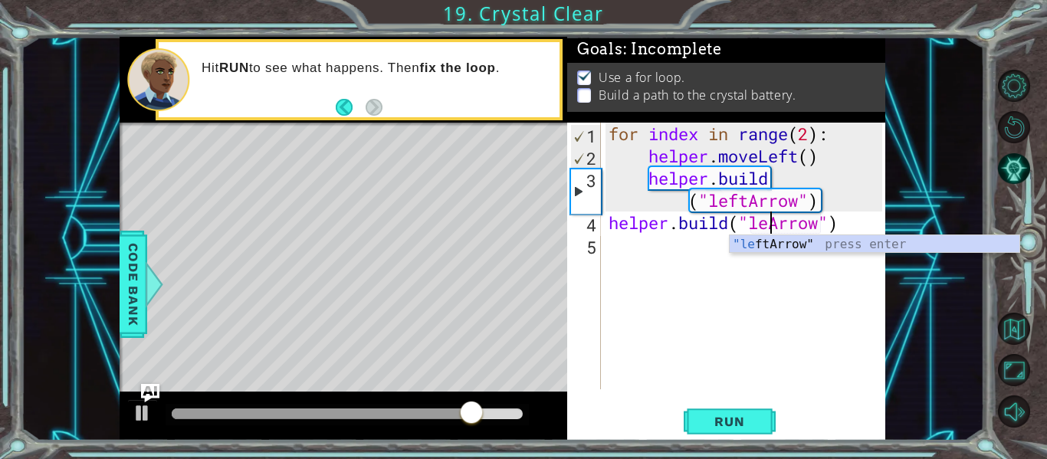
scroll to position [0, 8]
type textarea "[DOMAIN_NAME]("leftArrow")"
click at [685, 246] on div "for index in range ( 2 ) : helper . moveLeft ( ) helper . build ( "leftArrow" )…" at bounding box center [748, 278] width 284 height 311
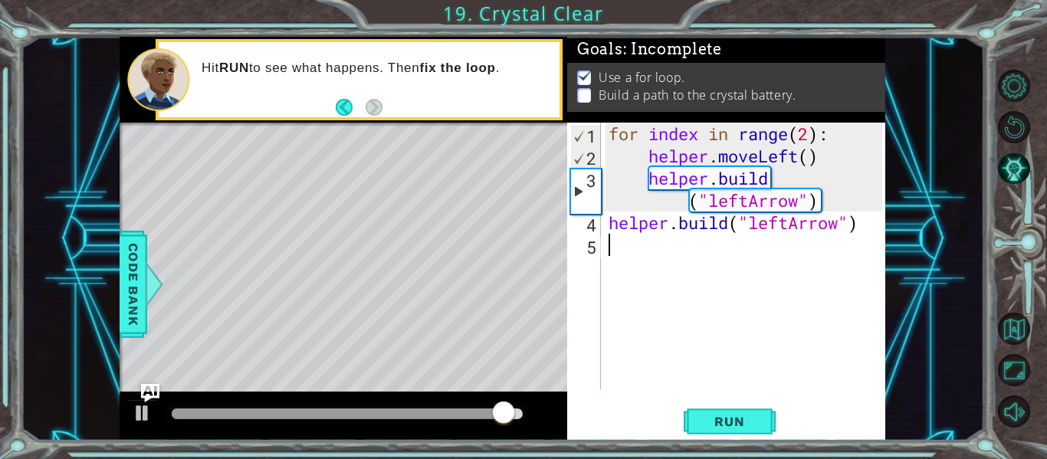
scroll to position [0, 0]
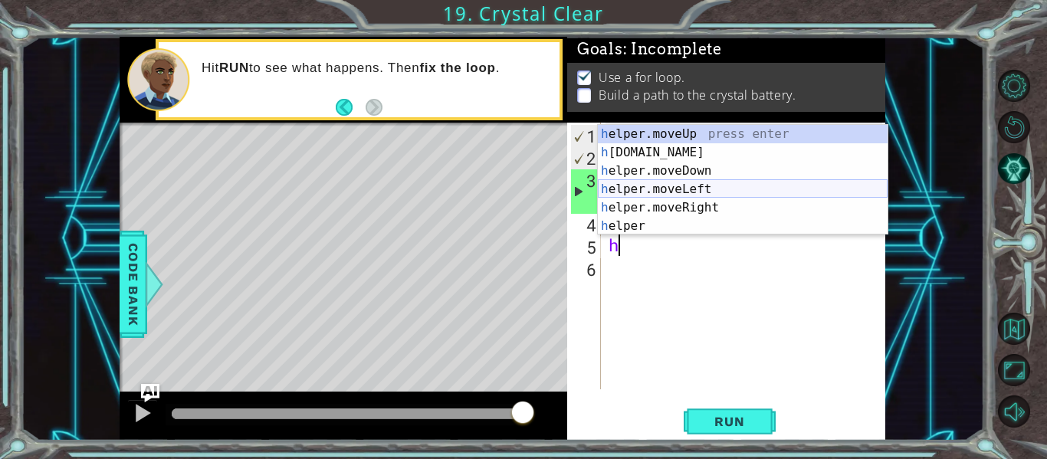
click at [677, 190] on div "h elper.moveUp press enter h [DOMAIN_NAME] press enter h elper.moveDown press e…" at bounding box center [743, 198] width 290 height 147
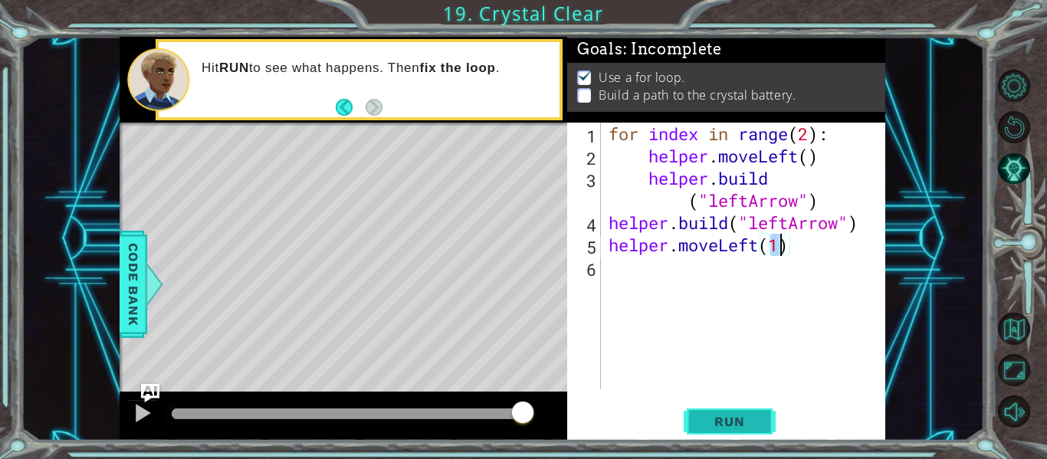
type textarea "helper.moveLeft(1)"
click at [746, 409] on button "Run" at bounding box center [730, 421] width 92 height 31
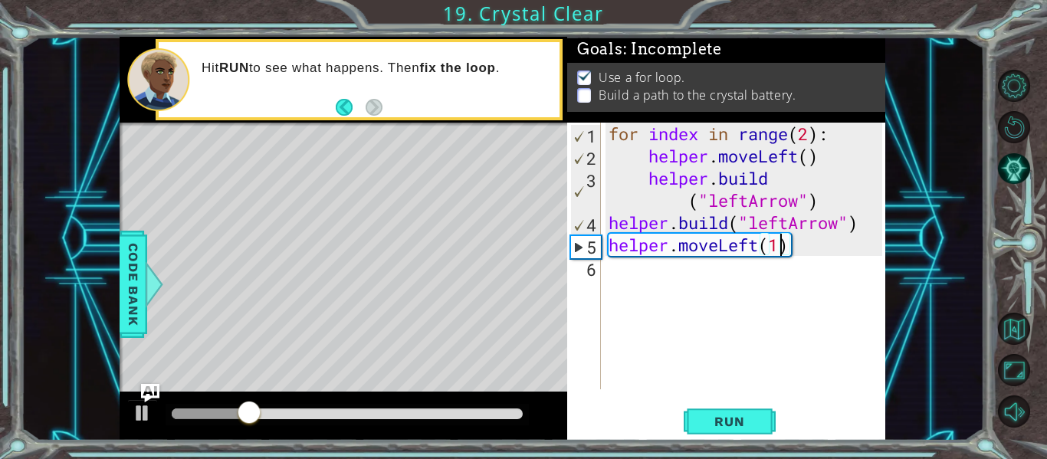
click at [753, 300] on div "for index in range ( 2 ) : helper . moveLeft ( ) helper . build ( "leftArrow" )…" at bounding box center [748, 278] width 284 height 311
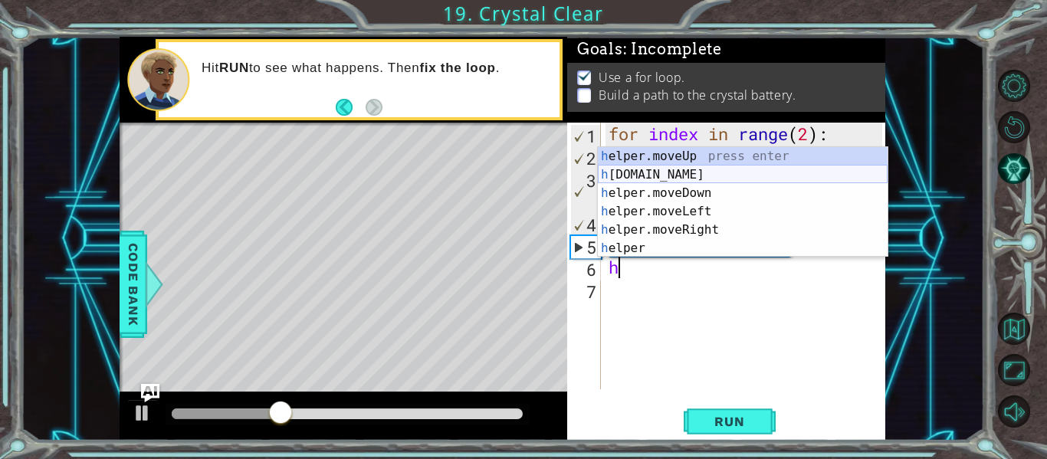
click at [698, 172] on div "h elper.moveUp press enter h [DOMAIN_NAME] press enter h elper.moveDown press e…" at bounding box center [743, 220] width 290 height 147
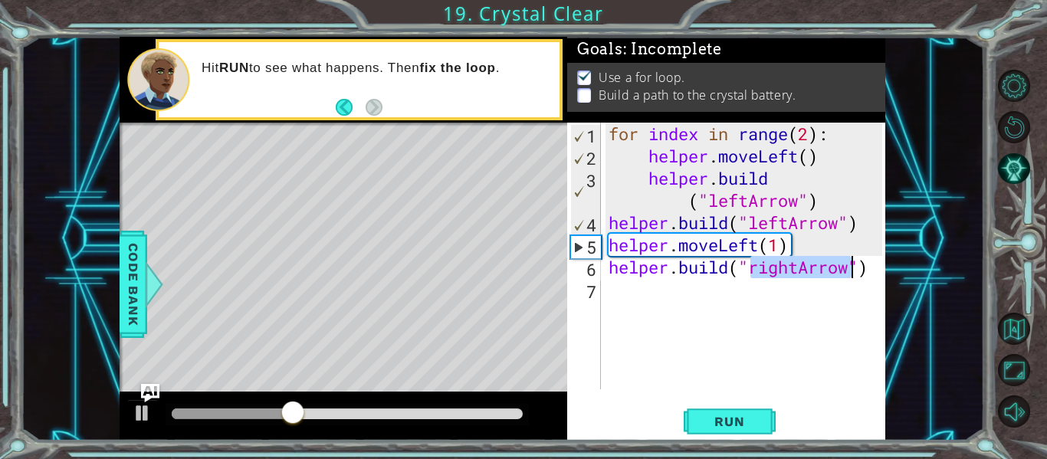
click at [788, 271] on div "for index in range ( 2 ) : helper . moveLeft ( ) helper . build ( "leftArrow" )…" at bounding box center [744, 256] width 277 height 267
click at [794, 271] on div "for index in range ( 2 ) : helper . moveLeft ( ) helper . build ( "leftArrow" )…" at bounding box center [748, 278] width 284 height 311
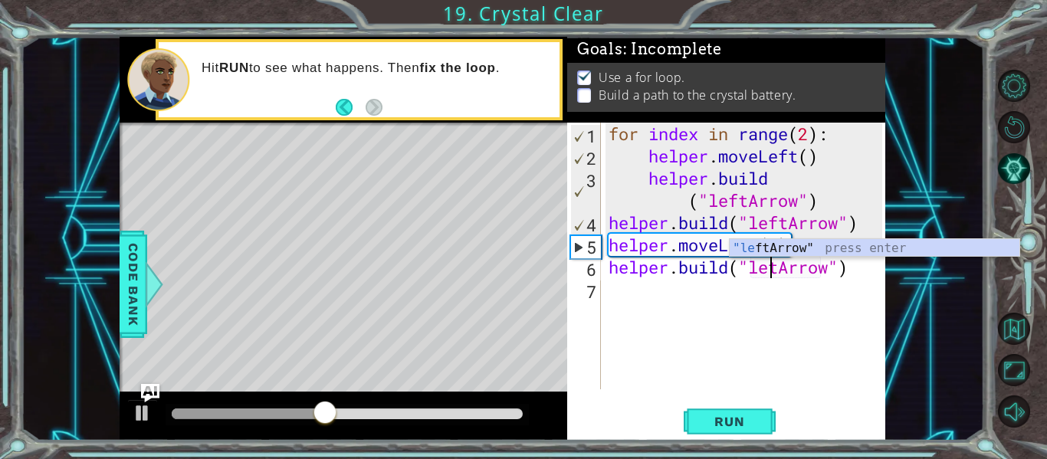
type textarea "[DOMAIN_NAME]("leftArrow")"
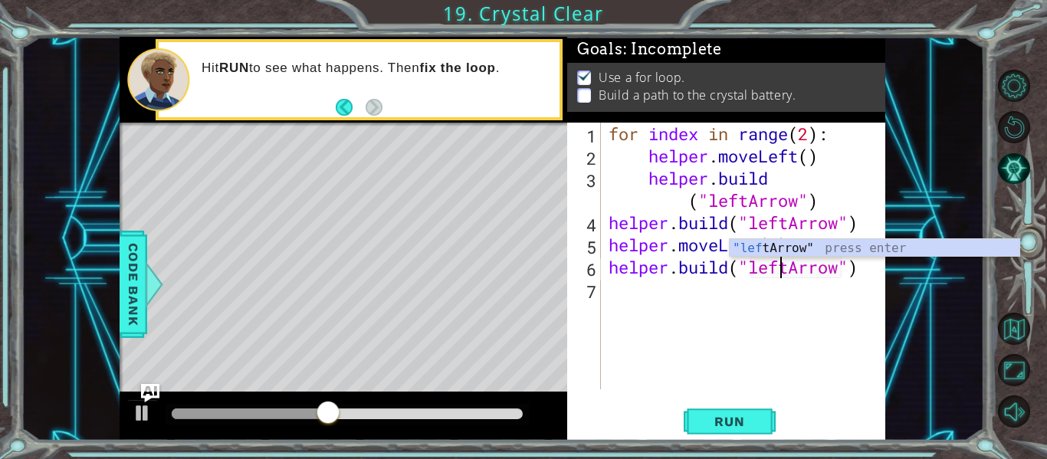
scroll to position [0, 8]
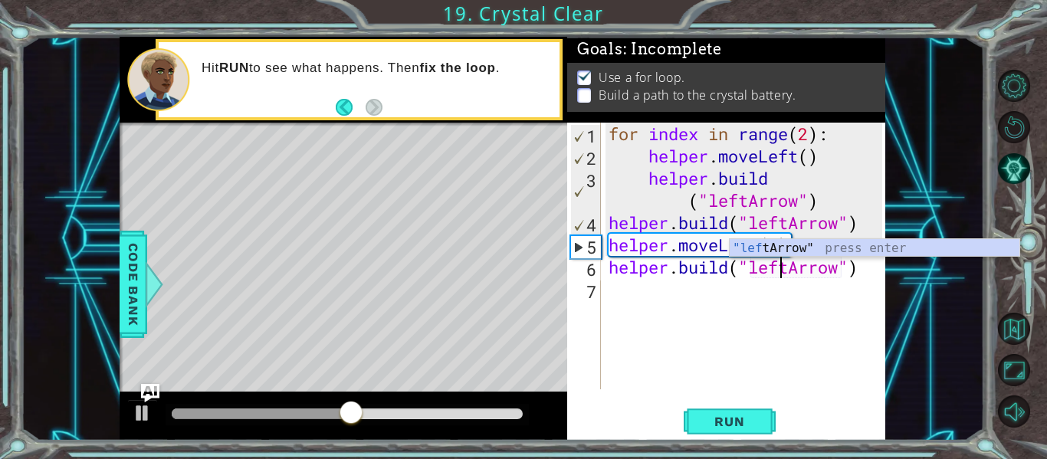
click at [661, 316] on div "for index in range ( 2 ) : helper . moveLeft ( ) helper . build ( "leftArrow" )…" at bounding box center [748, 278] width 284 height 311
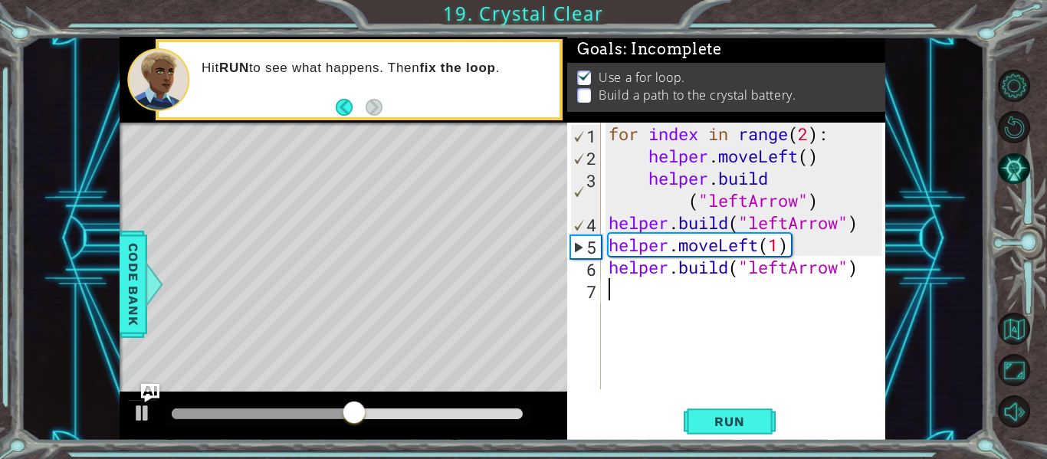
scroll to position [0, 0]
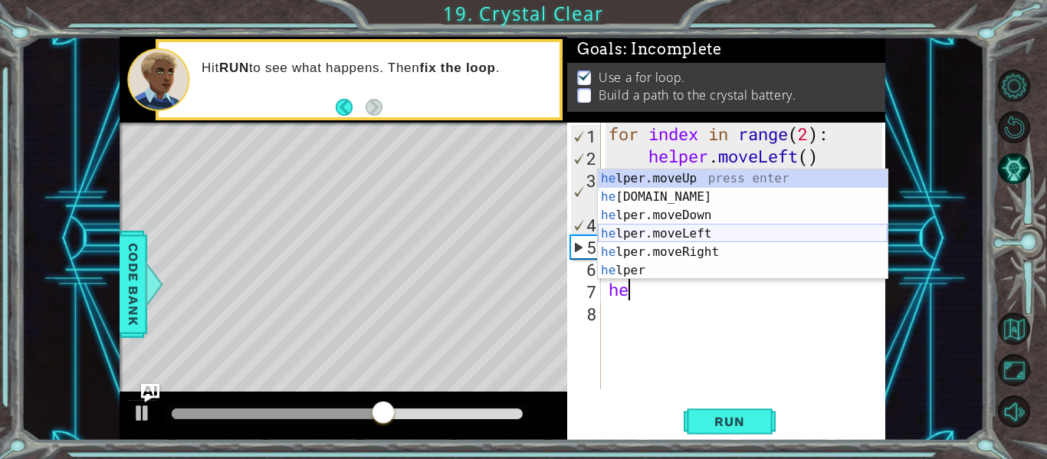
click at [720, 231] on div "he lper.moveUp press enter he [DOMAIN_NAME] press enter he lper.moveDown press …" at bounding box center [743, 242] width 290 height 147
type textarea "helper.moveLeft(1)"
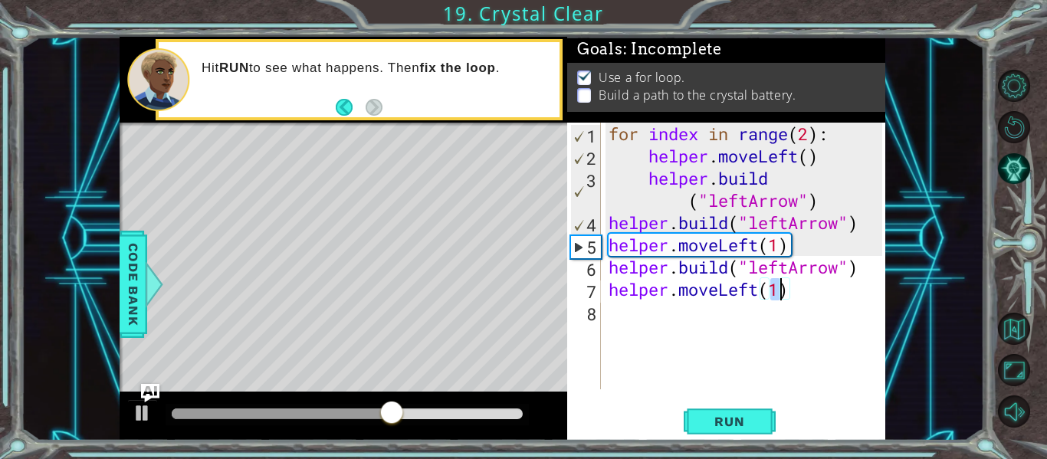
click at [670, 317] on div "for index in range ( 2 ) : helper . moveLeft ( ) helper . build ( "leftArrow" )…" at bounding box center [748, 278] width 284 height 311
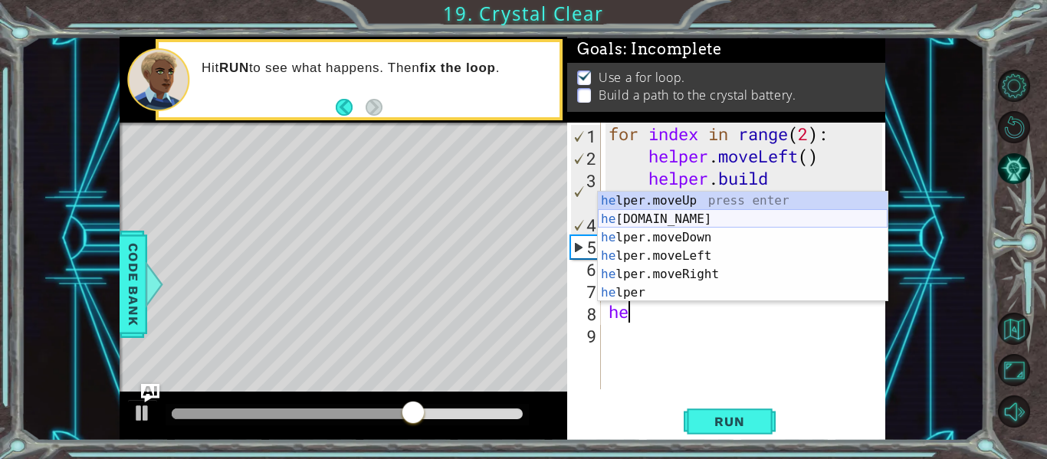
click at [714, 213] on div "he lper.moveUp press enter he [DOMAIN_NAME] press enter he lper.moveDown press …" at bounding box center [743, 265] width 290 height 147
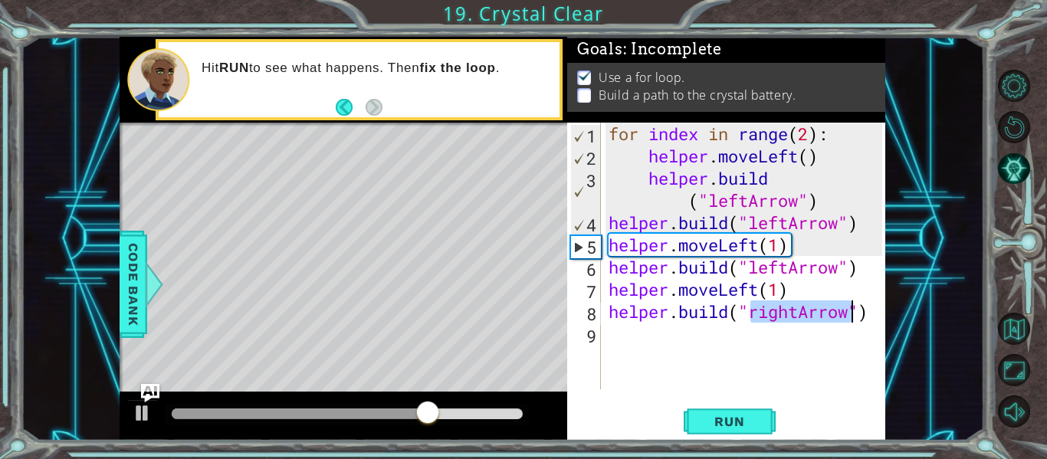
click at [793, 312] on div "for index in range ( 2 ) : helper . moveLeft ( ) helper . build ( "leftArrow" )…" at bounding box center [744, 256] width 277 height 267
click at [800, 312] on div "for index in range ( 2 ) : helper . moveLeft ( ) helper . build ( "leftArrow" )…" at bounding box center [748, 278] width 284 height 311
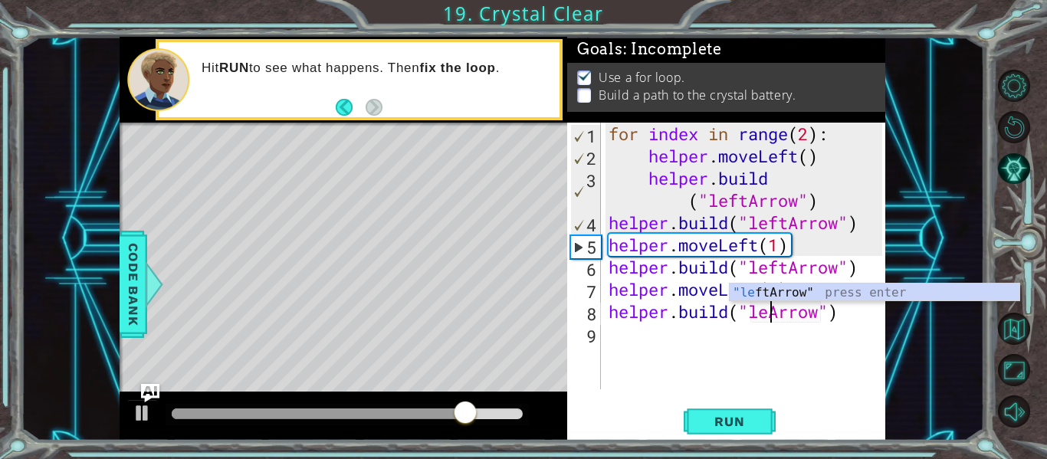
scroll to position [0, 8]
type textarea "[DOMAIN_NAME]("leftArrow")"
click at [702, 398] on div "[DOMAIN_NAME]("leftArrow") 1 2 3 4 5 6 7 8 9 for index in range ( 2 ) : helper …" at bounding box center [726, 282] width 318 height 318
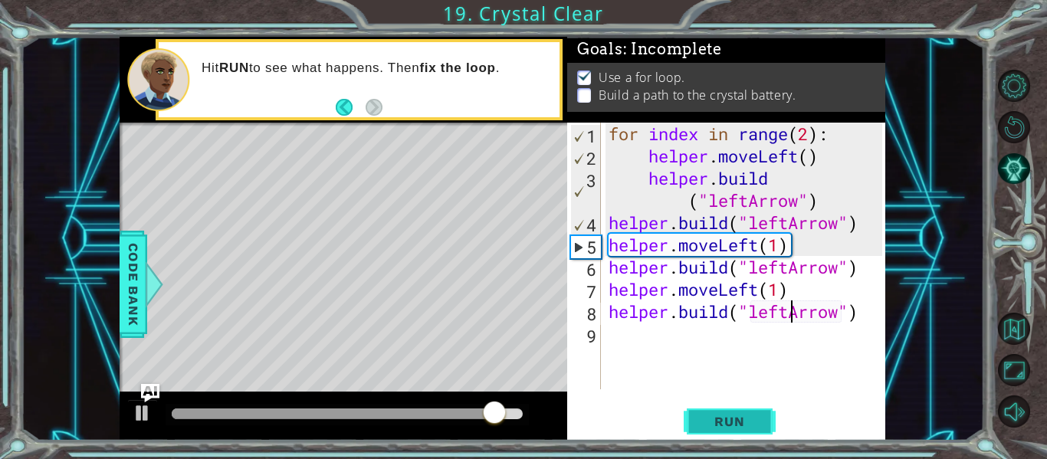
click at [710, 409] on button "Run" at bounding box center [730, 421] width 92 height 31
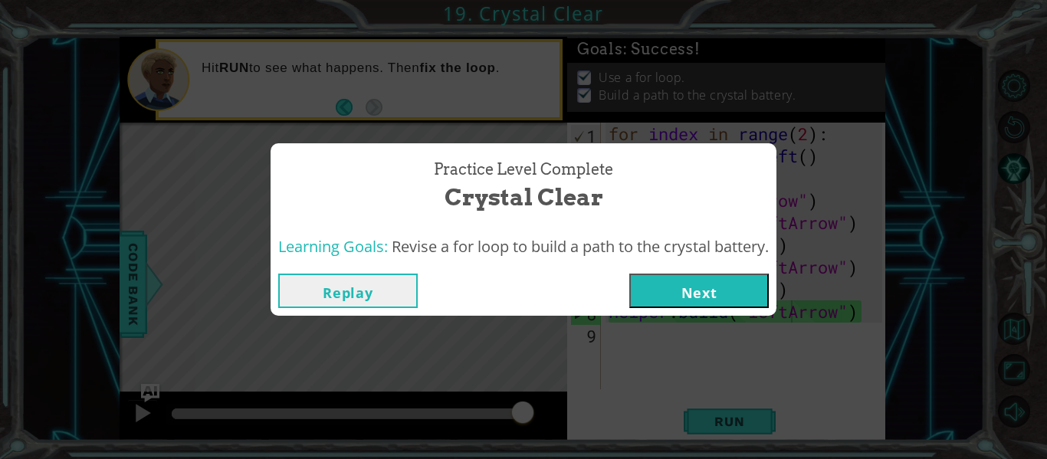
click at [709, 279] on button "Next" at bounding box center [699, 291] width 140 height 34
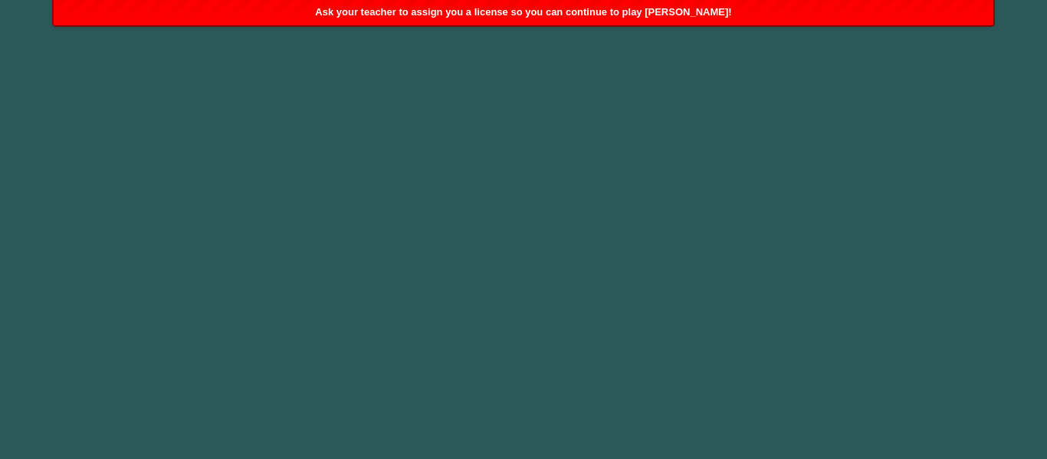
click at [631, 141] on body "Got it 1 2 3 4 5 6 " downArrow" press enter ההההההההההההההההההההההההההההההההההה…" at bounding box center [523, 229] width 1047 height 459
click at [698, 68] on body "Got it 1 2 3 4 5 6 " downArrow" press enter ההההההההההההההההההההההההההההההההההה…" at bounding box center [523, 229] width 1047 height 459
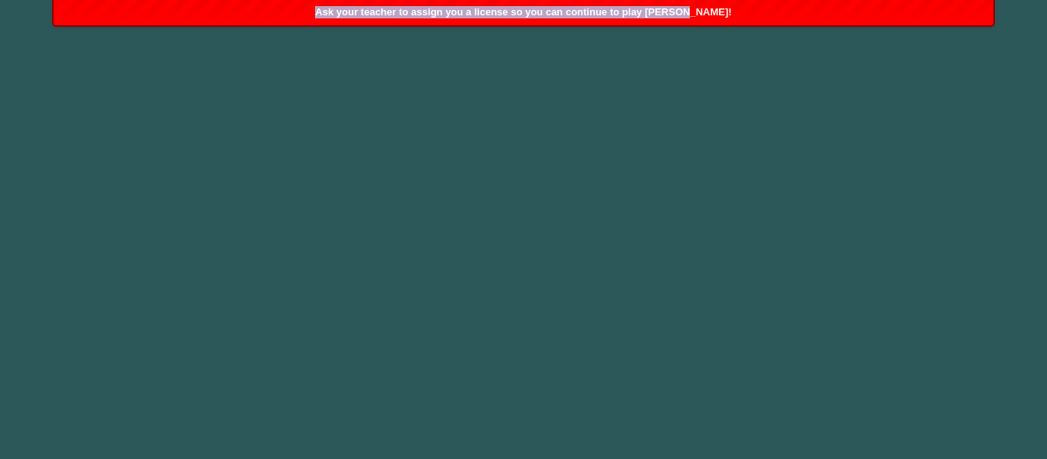
click at [698, 68] on body "Got it 1 2 3 4 5 6 " downArrow" press enter ההההההההההההההההההההההההההההההההההה…" at bounding box center [523, 229] width 1047 height 459
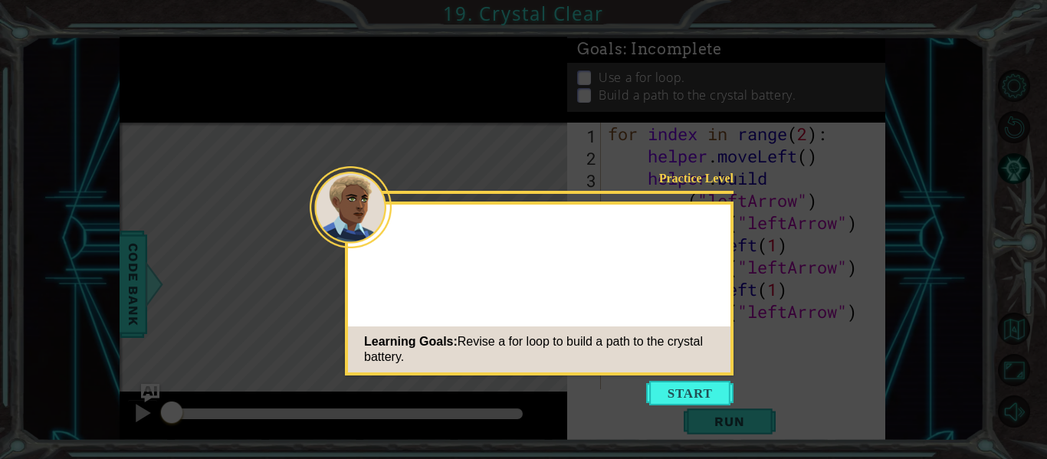
click at [1030, 321] on icon at bounding box center [523, 229] width 1047 height 459
click at [609, 379] on icon at bounding box center [523, 229] width 1047 height 459
click at [679, 400] on button "Start" at bounding box center [689, 393] width 87 height 25
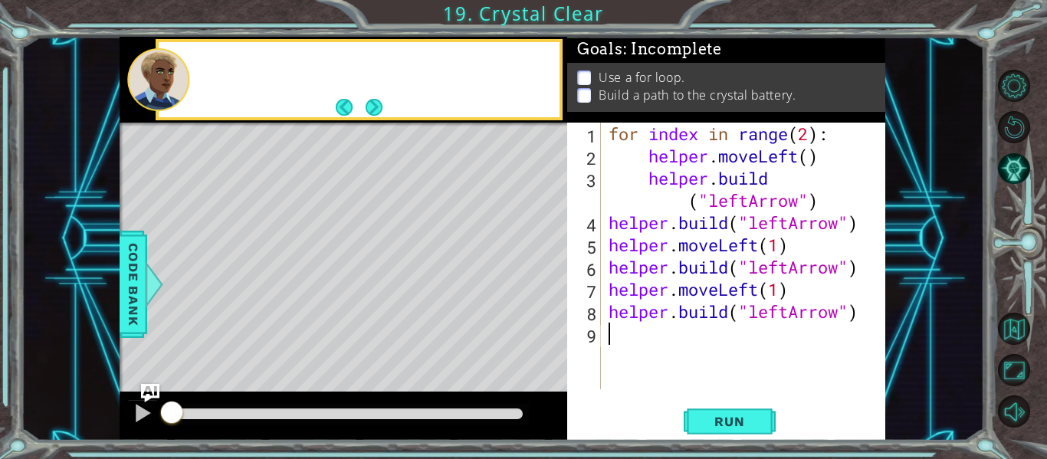
click at [679, 400] on div "1 2 3 4 5 6 7 8 9 for index in range ( 2 ) : helper . moveLeft ( ) helper . bui…" at bounding box center [726, 282] width 318 height 318
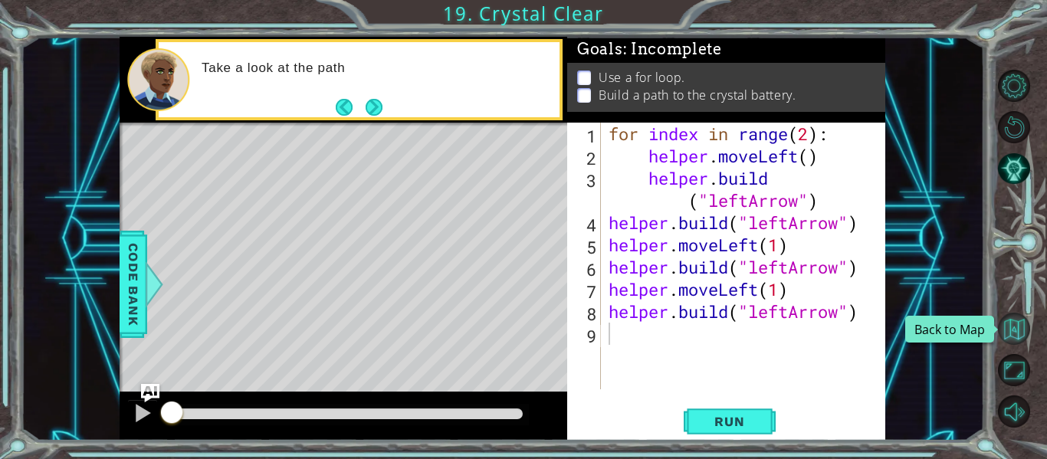
click at [1013, 334] on button "Back to Map" at bounding box center [1014, 329] width 32 height 32
